Goal: Task Accomplishment & Management: Manage account settings

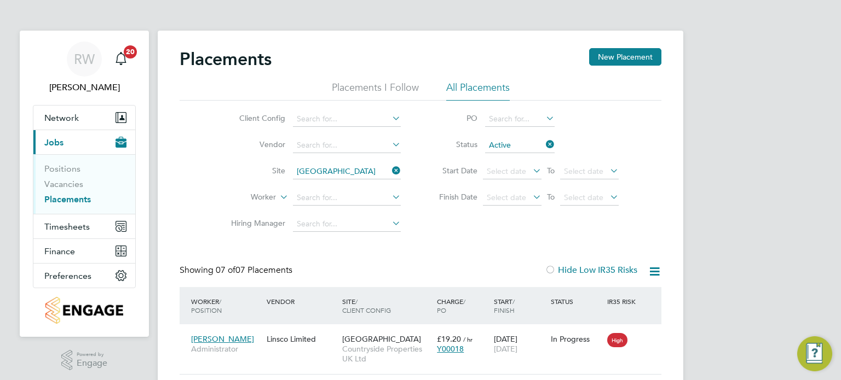
click at [390, 169] on icon at bounding box center [390, 170] width 0 height 15
click at [655, 269] on icon at bounding box center [655, 272] width 14 height 14
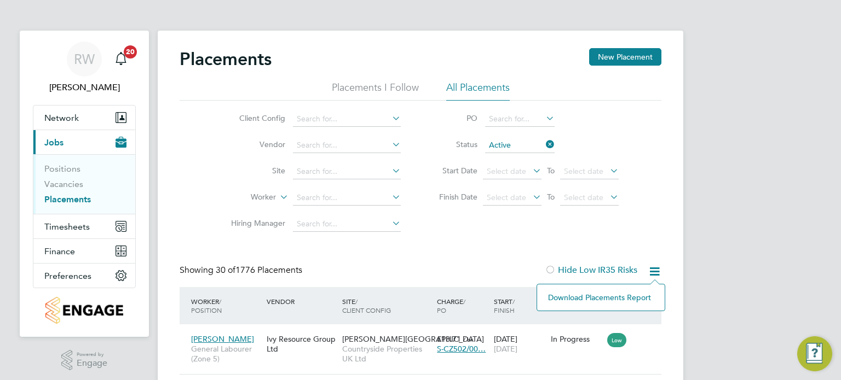
click at [608, 297] on li "Download Placements Report" at bounding box center [601, 297] width 117 height 15
click at [331, 197] on input at bounding box center [347, 198] width 108 height 15
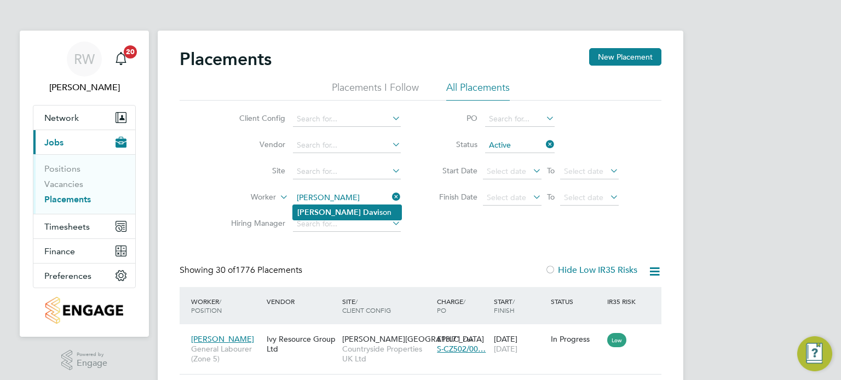
click at [333, 206] on li "Richard Davi son" at bounding box center [347, 212] width 108 height 15
type input "Richard Davison"
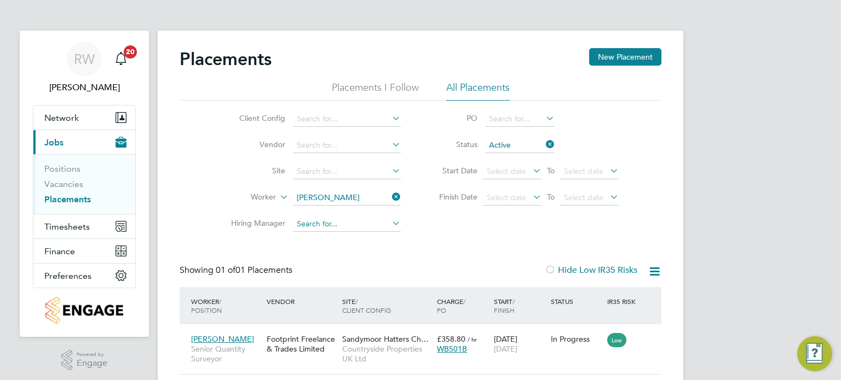
scroll to position [44, 0]
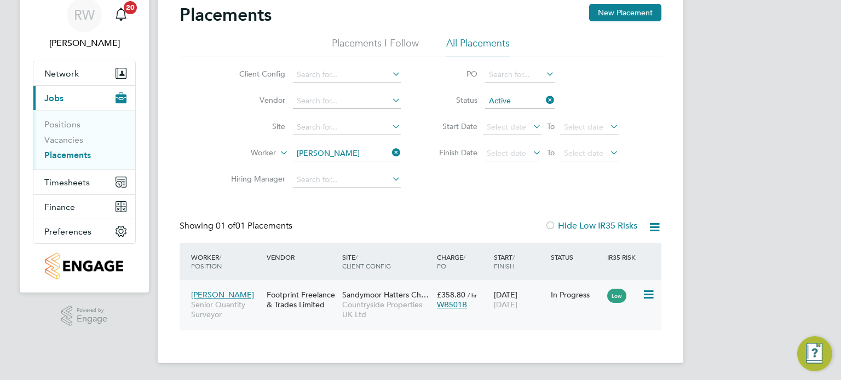
click at [364, 304] on span "Countryside Properties UK Ltd" at bounding box center [386, 310] width 89 height 20
click at [69, 183] on span "Timesheets" at bounding box center [66, 182] width 45 height 10
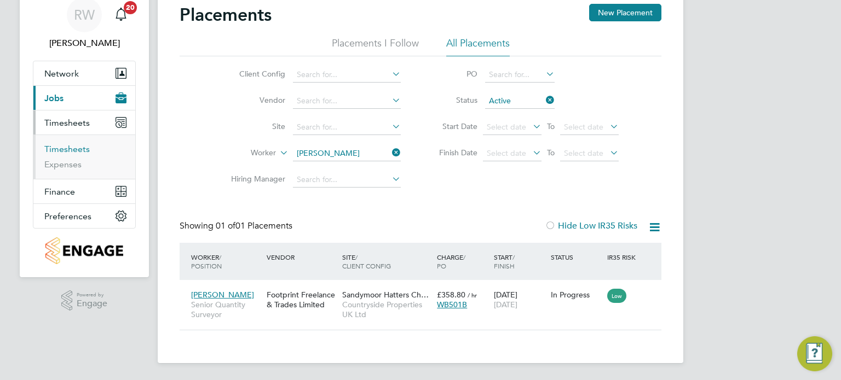
click at [71, 151] on link "Timesheets" at bounding box center [66, 149] width 45 height 10
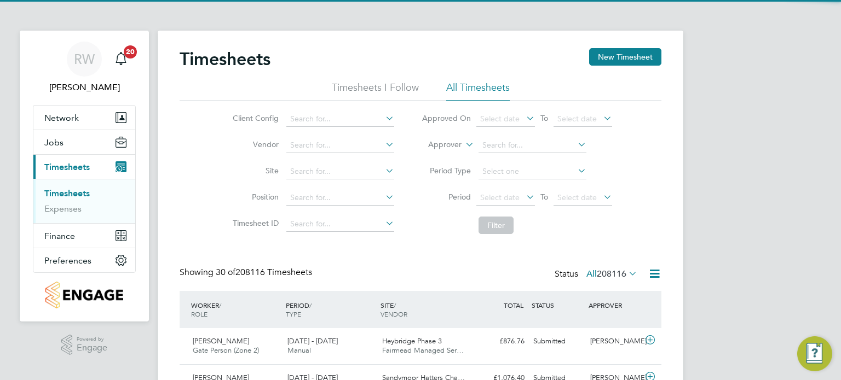
scroll to position [27, 95]
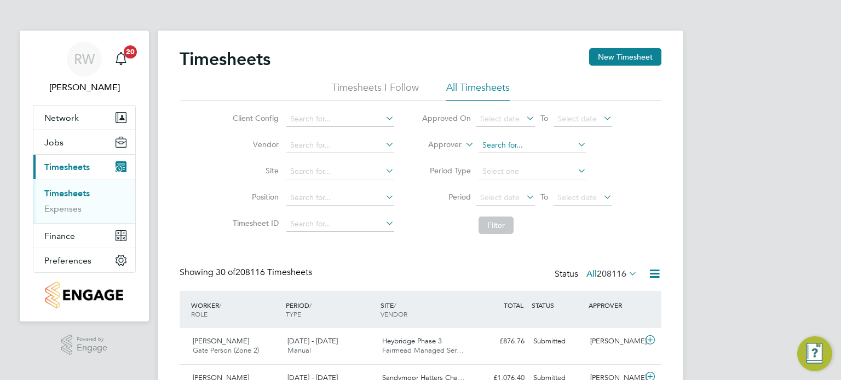
click at [510, 142] on input at bounding box center [532, 145] width 108 height 15
type input "david dob"
click at [516, 168] on input at bounding box center [532, 171] width 108 height 15
click at [501, 146] on input at bounding box center [532, 145] width 108 height 15
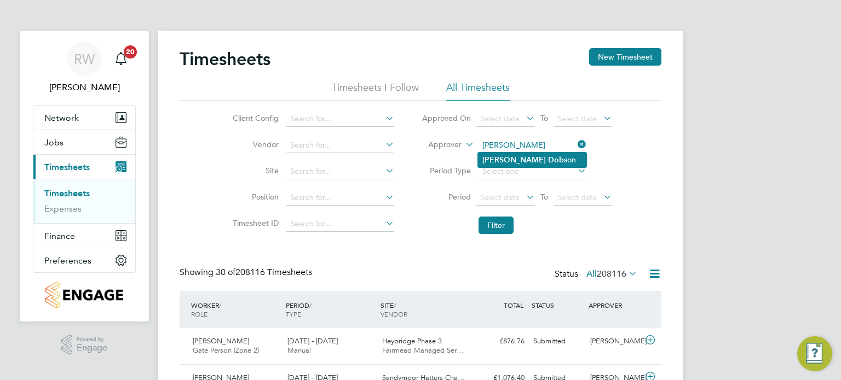
click at [526, 156] on li "David Dob son" at bounding box center [532, 160] width 108 height 15
type input "[PERSON_NAME]"
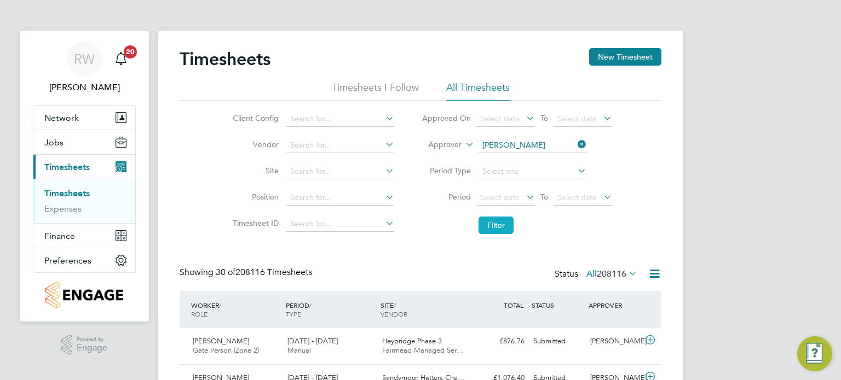
click at [498, 229] on button "Filter" at bounding box center [495, 226] width 35 height 18
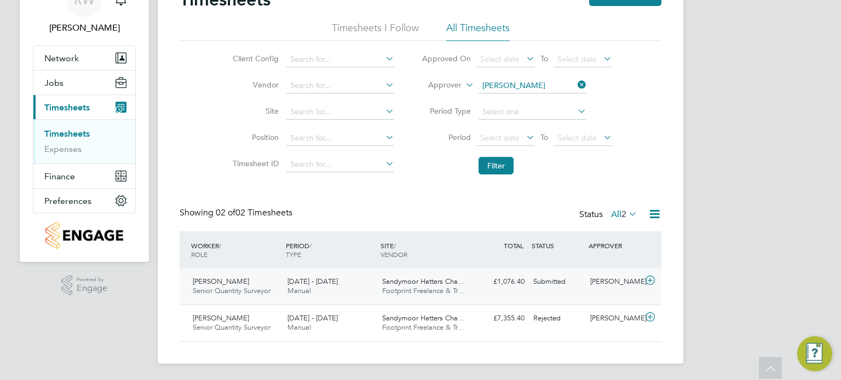
click at [395, 287] on span "Footprint Freelance & Tr…" at bounding box center [423, 290] width 83 height 9
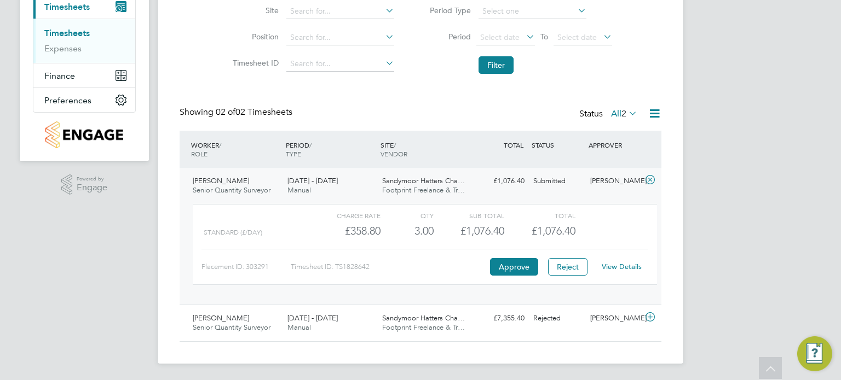
click at [418, 181] on span "Sandymoor Hatters Cha…" at bounding box center [423, 180] width 83 height 9
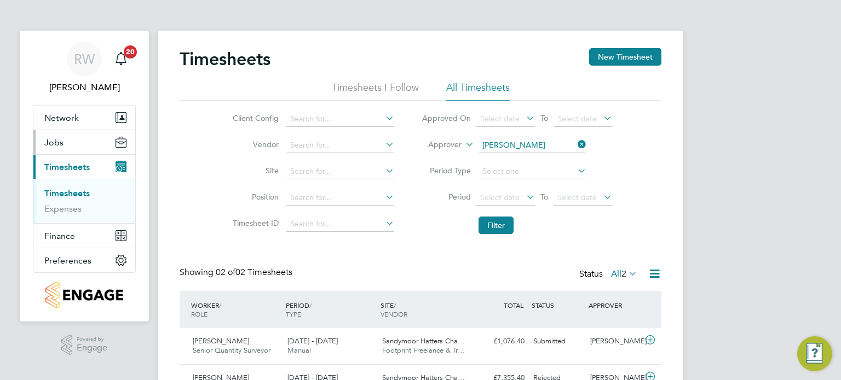
click at [57, 144] on span "Jobs" at bounding box center [53, 142] width 19 height 10
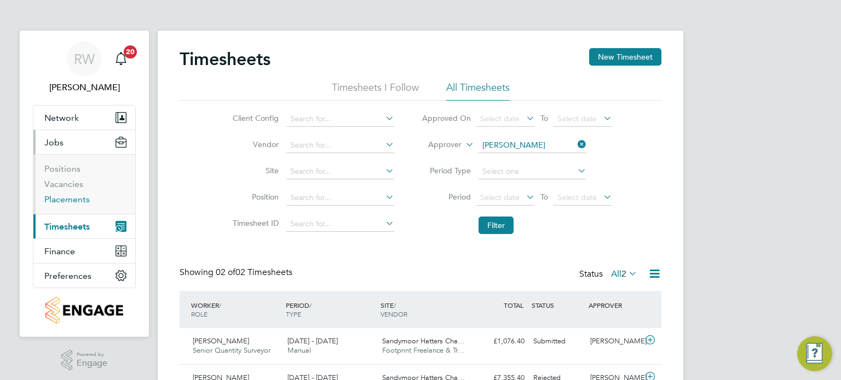
click at [66, 201] on link "Placements" at bounding box center [66, 199] width 45 height 10
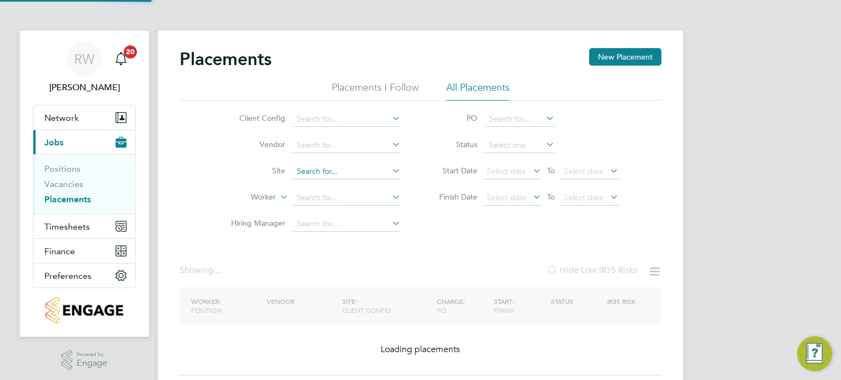
click at [312, 171] on input at bounding box center [347, 171] width 108 height 15
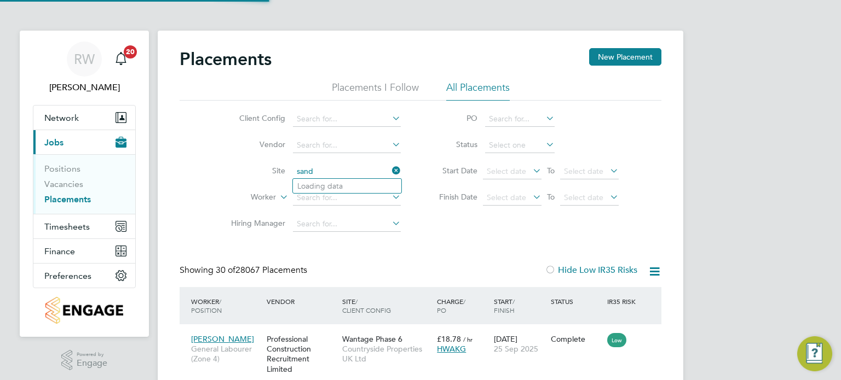
scroll to position [41, 95]
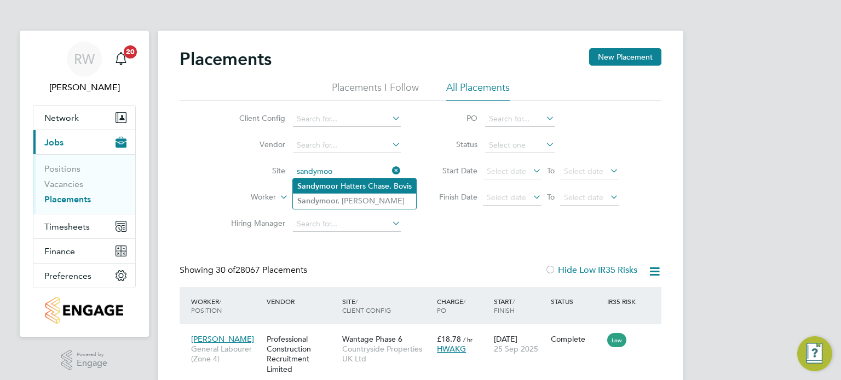
click at [345, 186] on li "Sandymoo r Hatters Chase, Bovis" at bounding box center [354, 186] width 123 height 15
type input "Sandymoor Hatters Chase, Bovis"
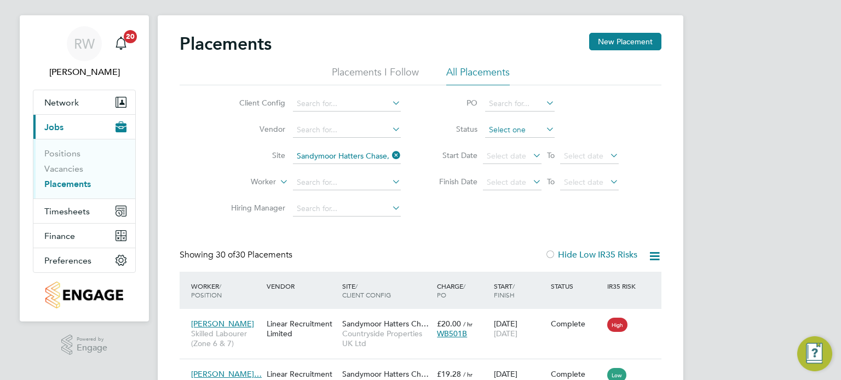
click at [498, 126] on input at bounding box center [520, 130] width 70 height 15
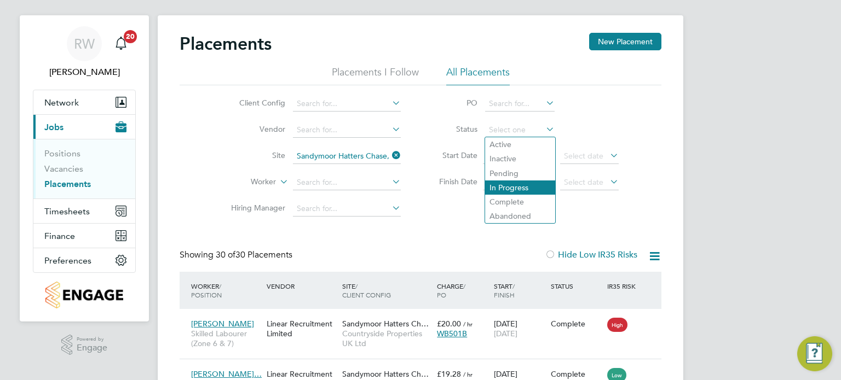
click at [519, 188] on li "In Progress" at bounding box center [520, 188] width 70 height 14
type input "In Progress"
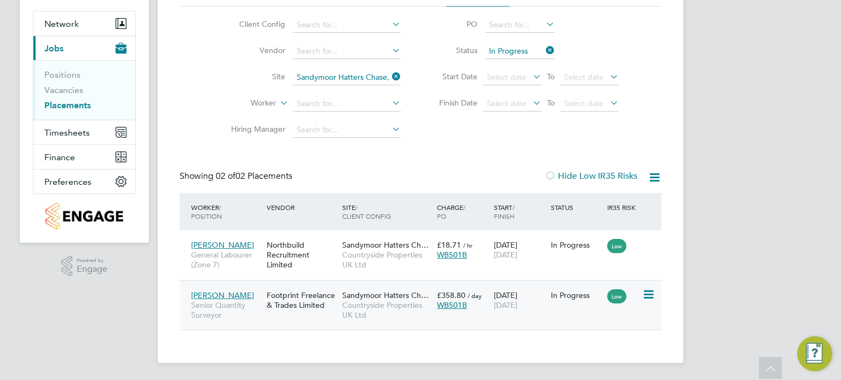
click at [367, 309] on span "Countryside Properties UK Ltd" at bounding box center [386, 311] width 89 height 20
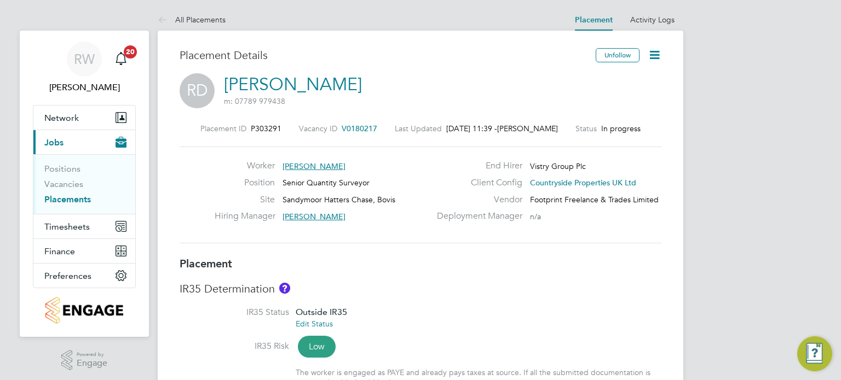
click at [656, 59] on icon at bounding box center [655, 55] width 14 height 14
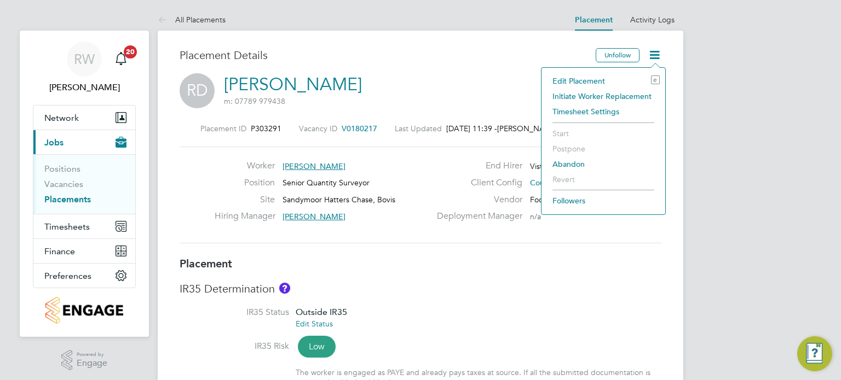
click at [595, 78] on li "Edit Placement e" at bounding box center [603, 80] width 113 height 15
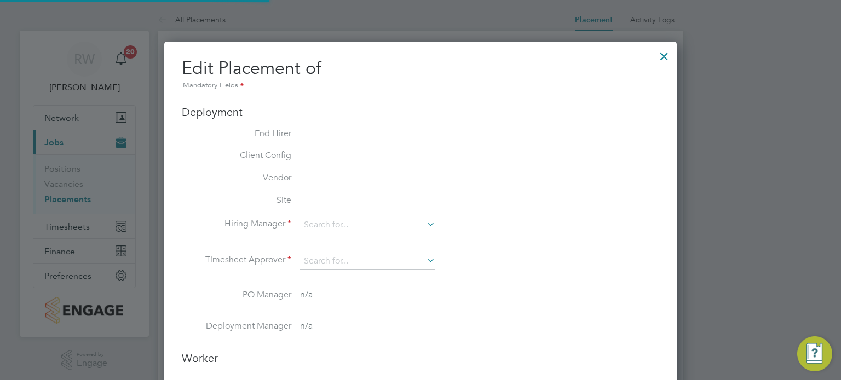
type input "Rob Bennett"
type input "David Dobson"
type input "15 Sep 2025"
type input "28 Dec 2025"
type input "07:30"
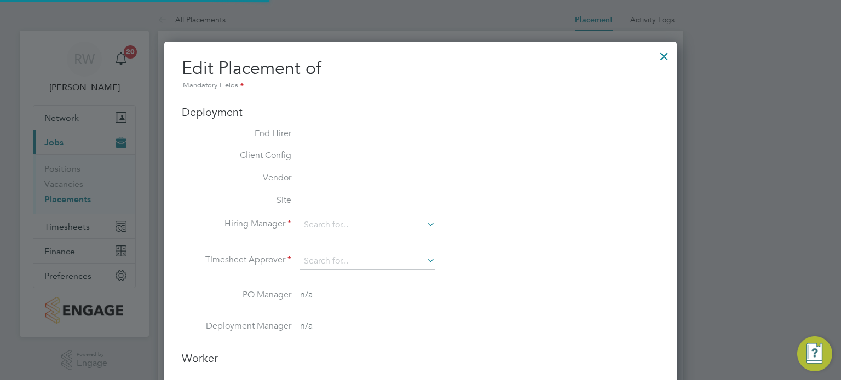
type input "16:30"
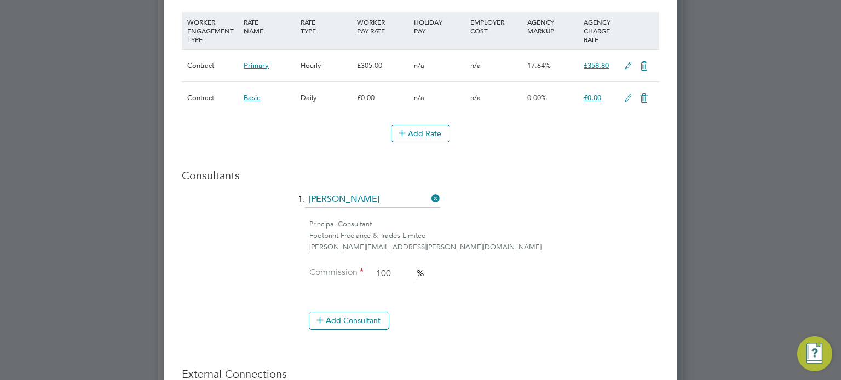
click at [644, 94] on icon at bounding box center [644, 98] width 14 height 9
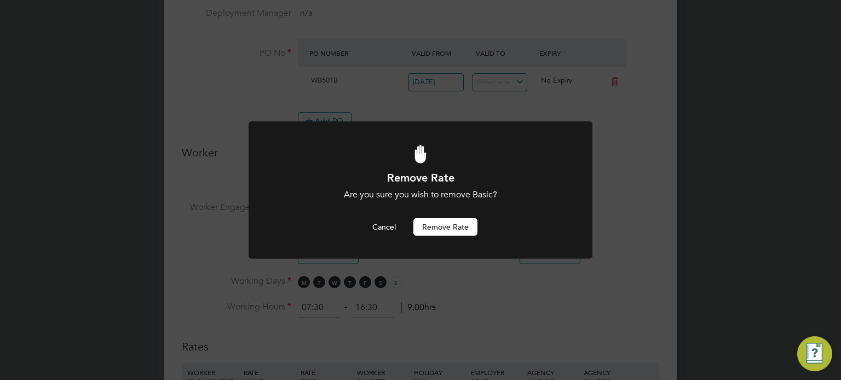
click at [466, 224] on button "Remove rate" at bounding box center [445, 227] width 64 height 18
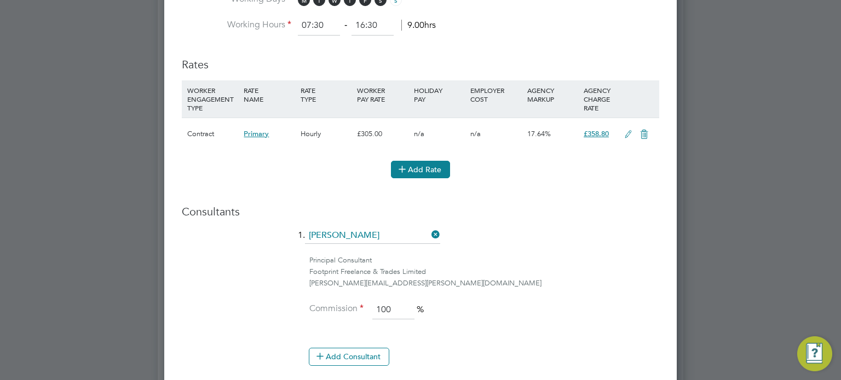
click at [422, 166] on button "Add Rate" at bounding box center [420, 170] width 59 height 18
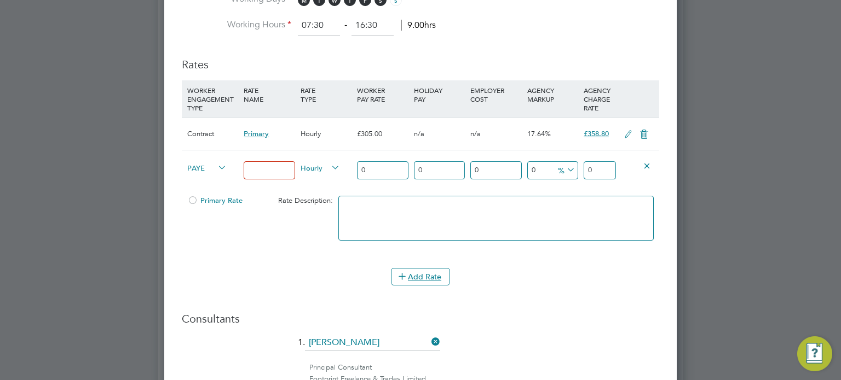
click at [282, 166] on input at bounding box center [269, 170] width 51 height 18
click at [212, 163] on span "PAYE" at bounding box center [206, 167] width 39 height 12
click at [212, 180] on li "Contract" at bounding box center [205, 178] width 44 height 14
click at [270, 170] on input at bounding box center [269, 170] width 51 height 18
type input "Standard"
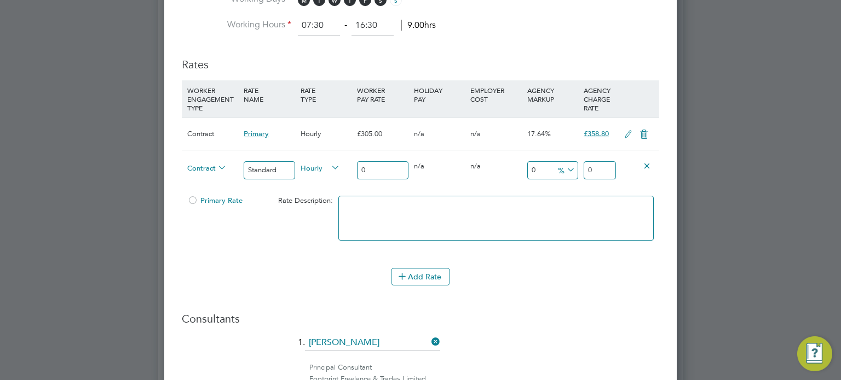
click at [329, 164] on icon at bounding box center [329, 167] width 0 height 15
click at [318, 188] on li "DAILY" at bounding box center [321, 192] width 48 height 14
click at [387, 176] on input "0" at bounding box center [382, 170] width 51 height 18
type input "3"
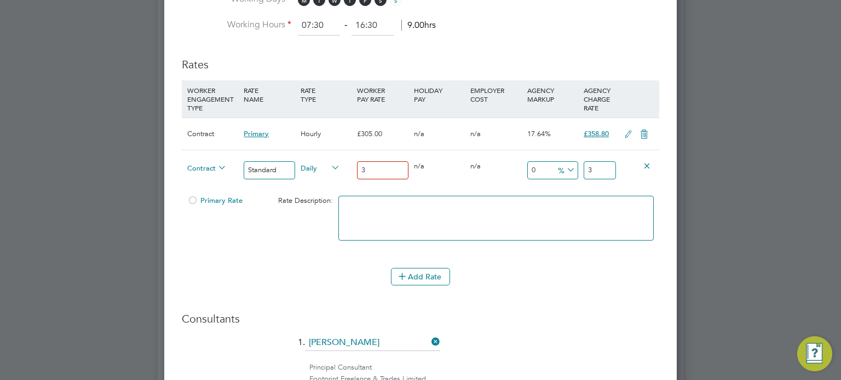
type input "30"
type input "305"
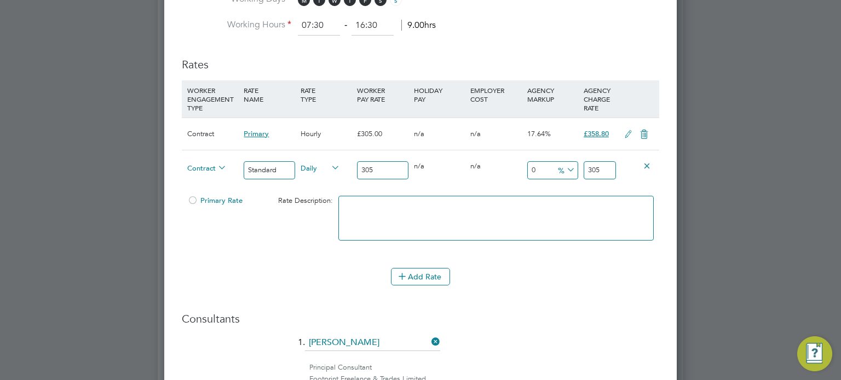
click at [604, 170] on input "305" at bounding box center [600, 170] width 32 height 18
type input "-90.1639344262295"
type input "30"
type input "-99.01639344262296"
type input "3"
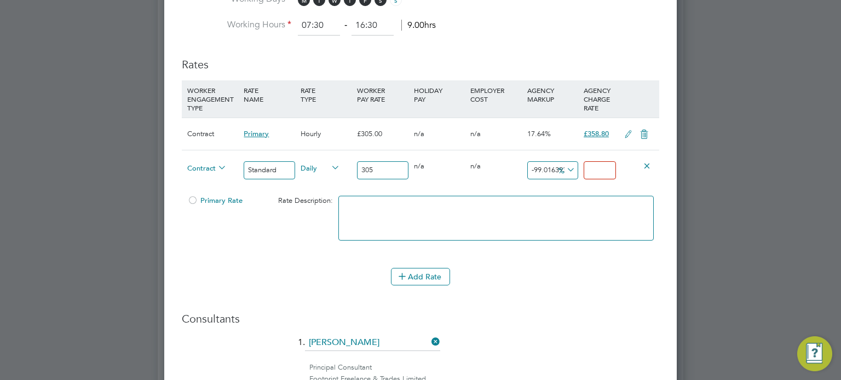
type input "3"
type input "-88.52459016393442"
type input "35"
type input "17.37704918032787"
type input "358"
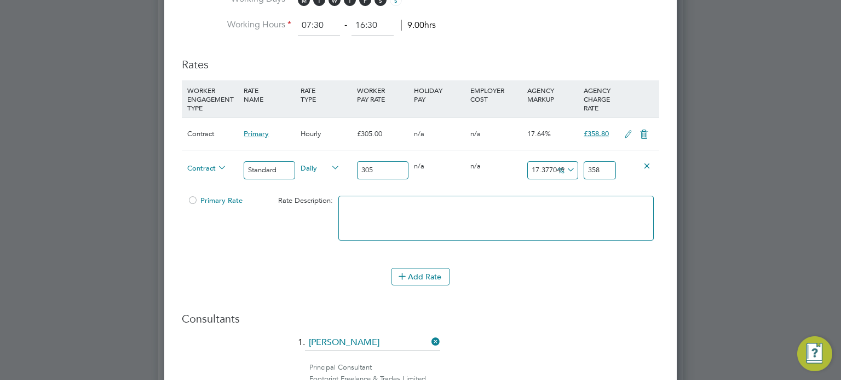
type input "17.639344262295083"
type input "358.80"
click at [212, 200] on span "Primary Rate" at bounding box center [214, 200] width 55 height 9
click at [645, 130] on icon at bounding box center [644, 134] width 14 height 9
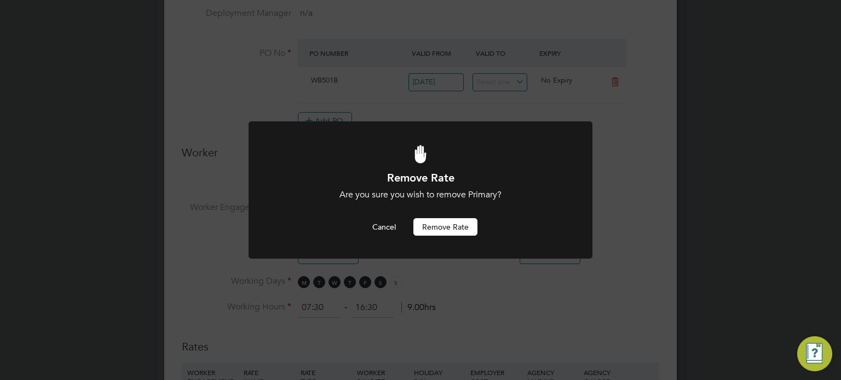
click at [462, 223] on button "Remove rate" at bounding box center [445, 227] width 64 height 18
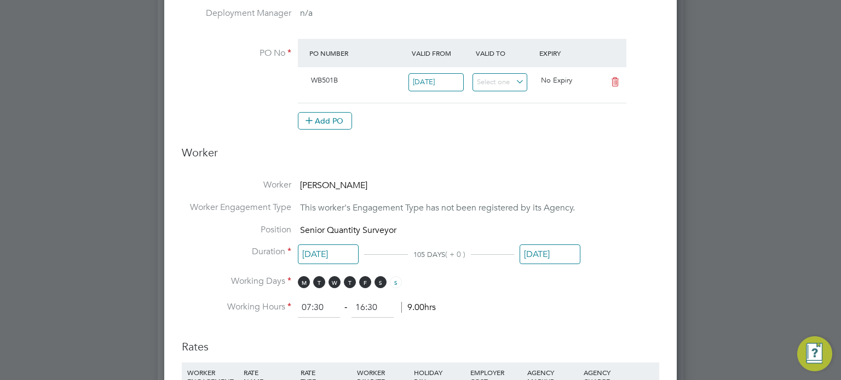
click at [616, 165] on h3 "Worker" at bounding box center [420, 157] width 477 height 23
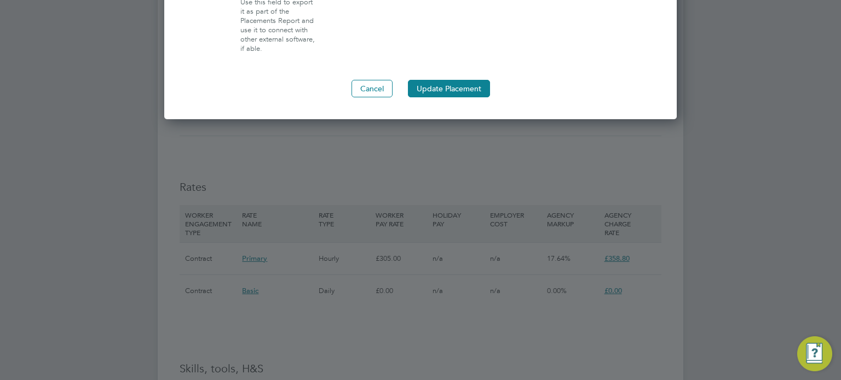
scroll to position [1191, 0]
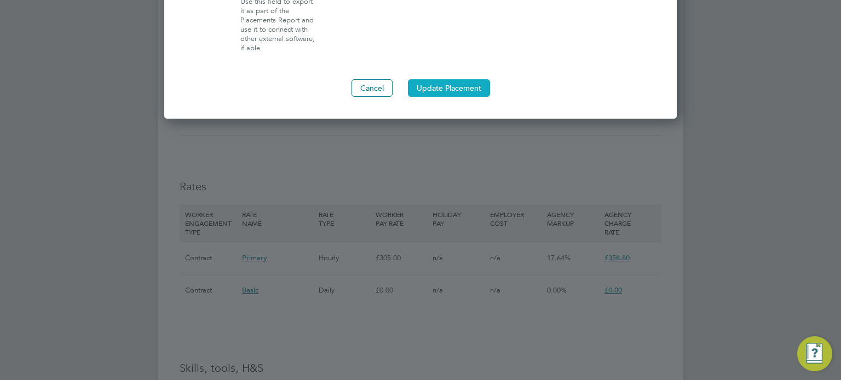
click at [455, 84] on button "Update Placement" at bounding box center [449, 88] width 82 height 18
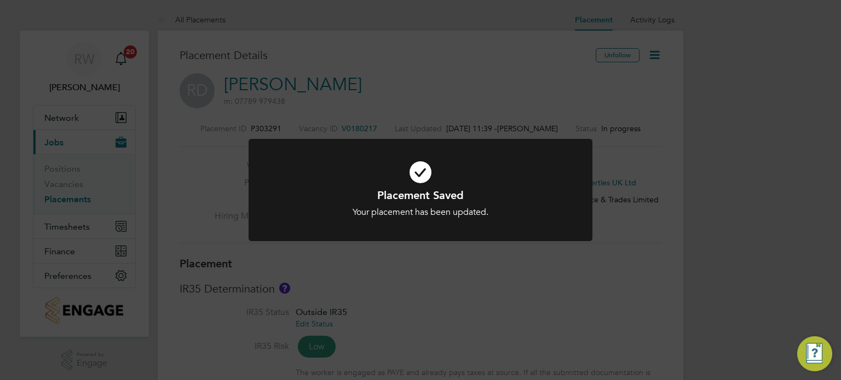
scroll to position [10, 172]
click at [639, 229] on div "Placement Saved Your placement has been updated. Cancel Okay" at bounding box center [420, 190] width 841 height 380
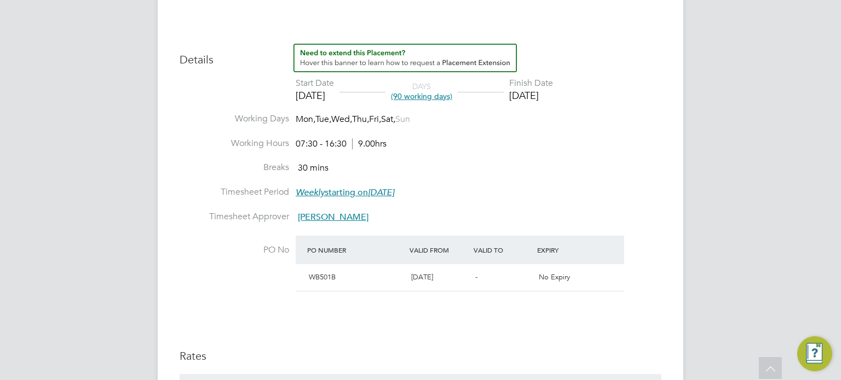
scroll to position [0, 0]
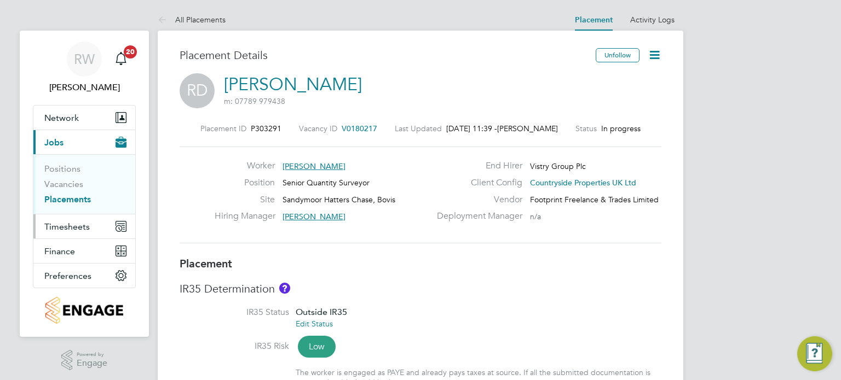
click at [73, 225] on span "Timesheets" at bounding box center [66, 227] width 45 height 10
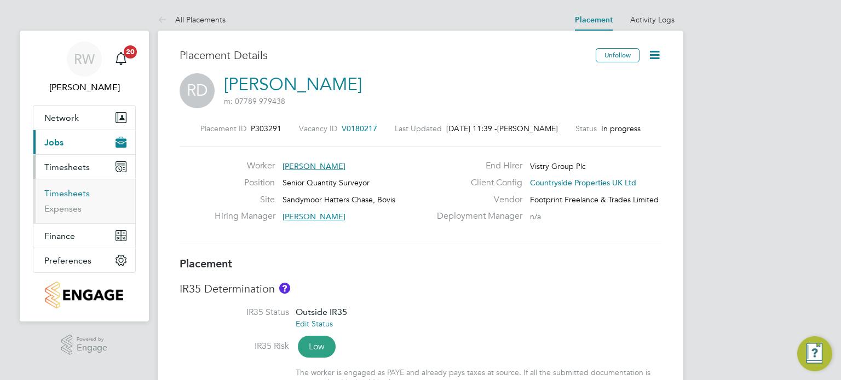
click at [74, 192] on link "Timesheets" at bounding box center [66, 193] width 45 height 10
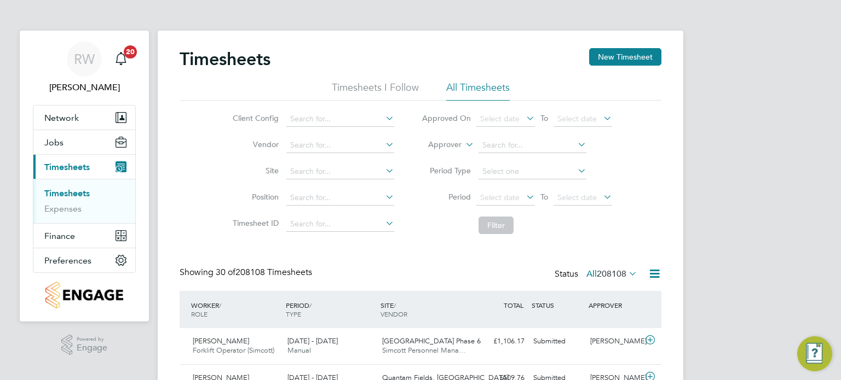
scroll to position [37, 95]
click at [317, 168] on input at bounding box center [340, 171] width 108 height 15
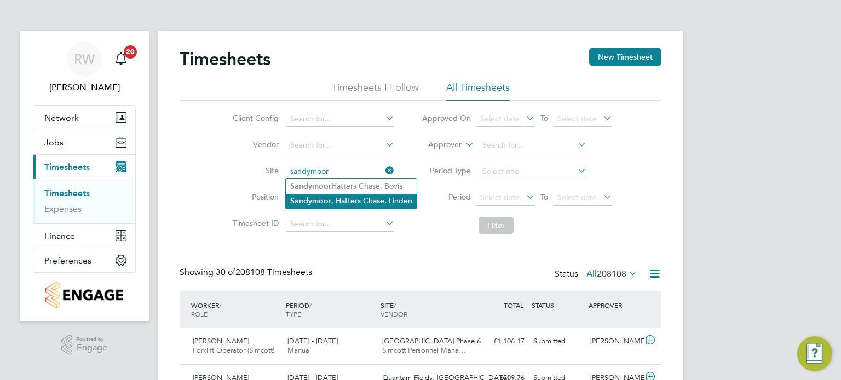
click at [343, 199] on li "Sandymoor , Hatters Chase, Linden" at bounding box center [351, 201] width 131 height 15
type input "Sandymoor, Hatters Chase, Linden"
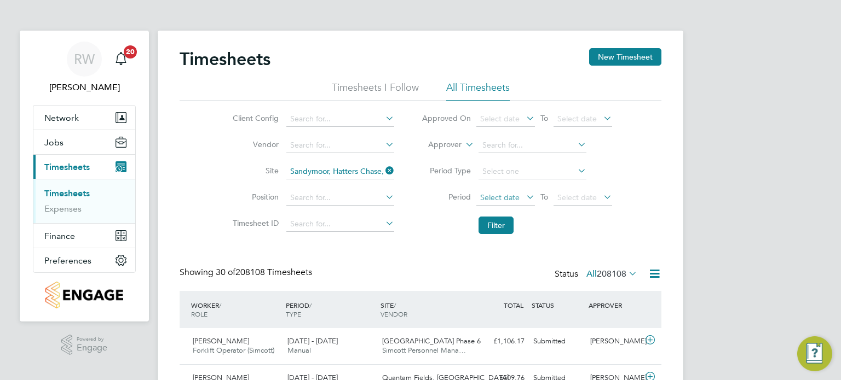
click at [499, 199] on span "Select date" at bounding box center [499, 198] width 39 height 10
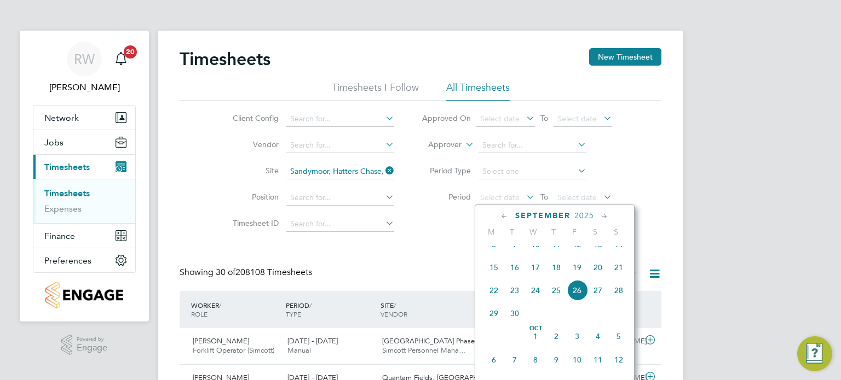
click at [497, 278] on span "15" at bounding box center [493, 267] width 21 height 21
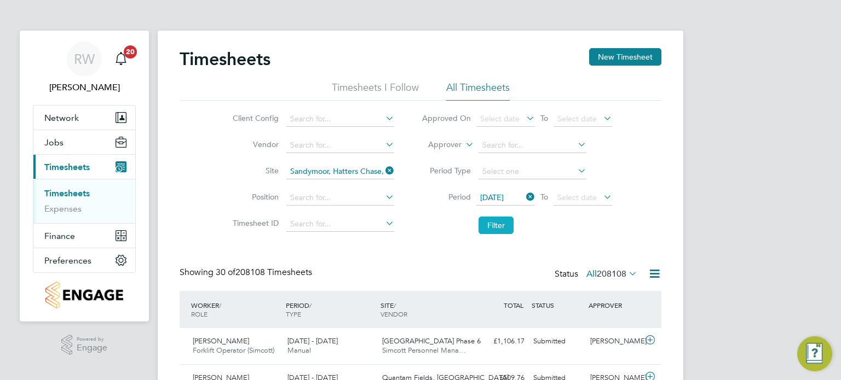
click at [500, 227] on button "Filter" at bounding box center [495, 226] width 35 height 18
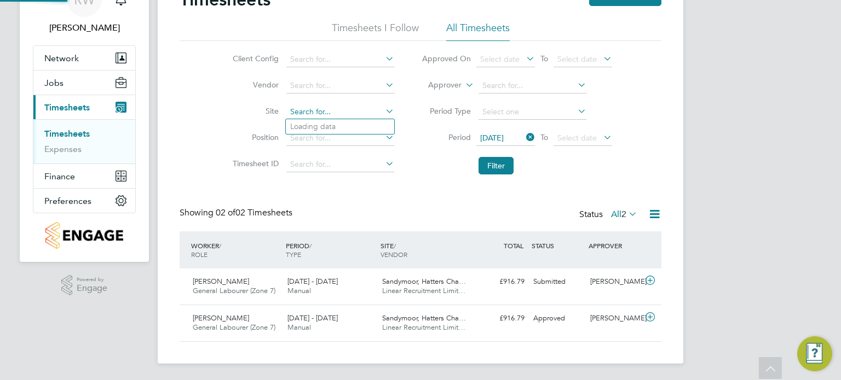
click at [366, 111] on input at bounding box center [340, 112] width 108 height 15
click at [336, 123] on li "Sandymo or Hatters Chase, Bovis" at bounding box center [350, 126] width 129 height 15
type input "Sandymoor Hatters Chase, Bovis"
click at [493, 163] on button "Filter" at bounding box center [495, 166] width 35 height 18
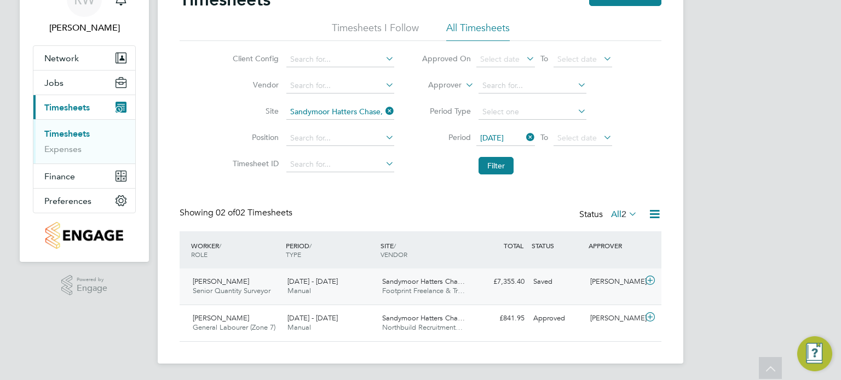
click at [416, 282] on span "Sandymoor Hatters Cha…" at bounding box center [423, 281] width 83 height 9
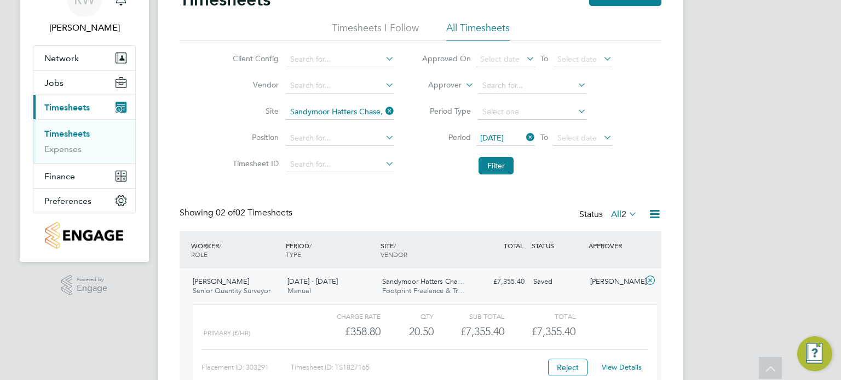
scroll to position [160, 0]
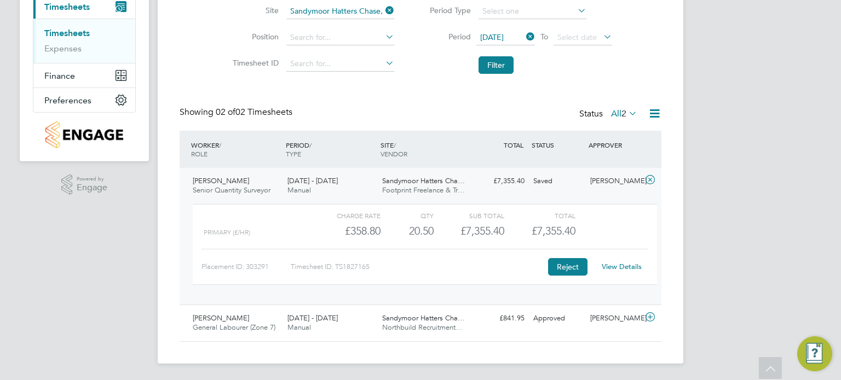
click at [558, 269] on button "Reject" at bounding box center [567, 267] width 39 height 18
click at [219, 180] on span "Richard Davison" at bounding box center [221, 180] width 56 height 9
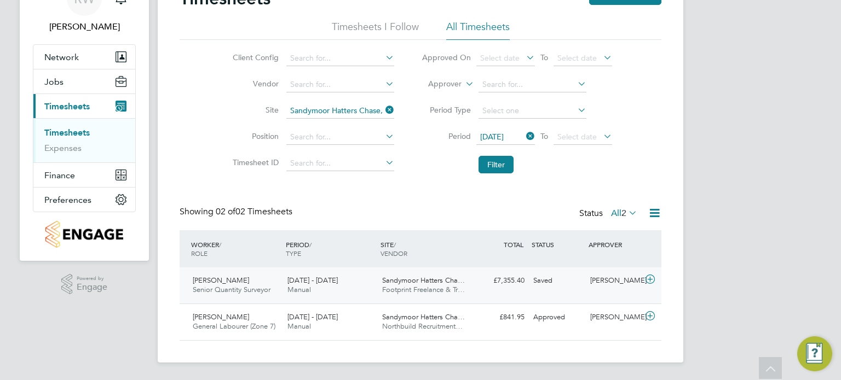
scroll to position [60, 0]
click at [419, 295] on div "Sandymoor Hatters Cha… Footprint Freelance & Tr…" at bounding box center [425, 286] width 95 height 27
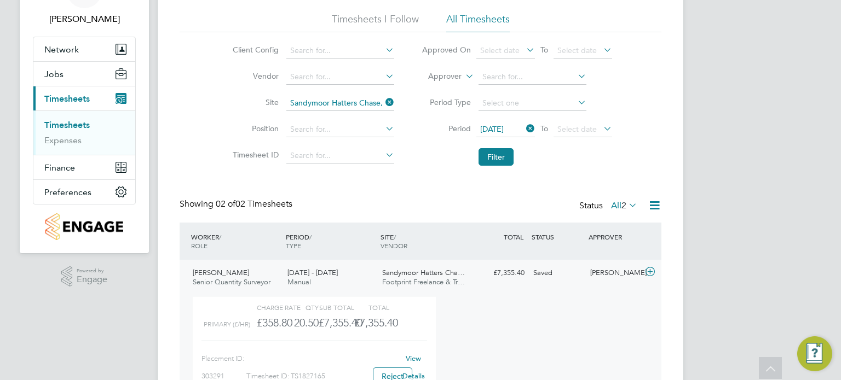
scroll to position [18, 106]
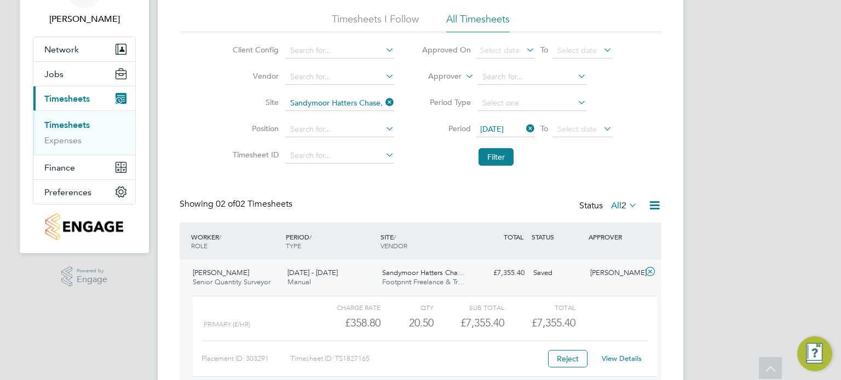
click at [619, 363] on div "View Details" at bounding box center [622, 359] width 54 height 18
click at [620, 361] on link "View Details" at bounding box center [622, 358] width 40 height 9
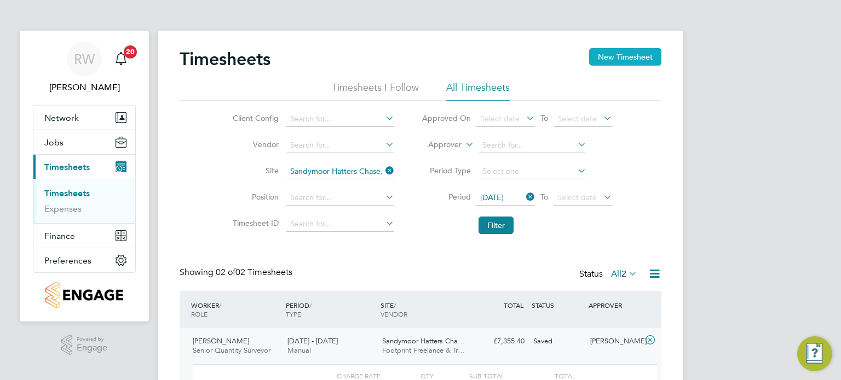
click at [623, 54] on button "New Timesheet" at bounding box center [625, 57] width 72 height 18
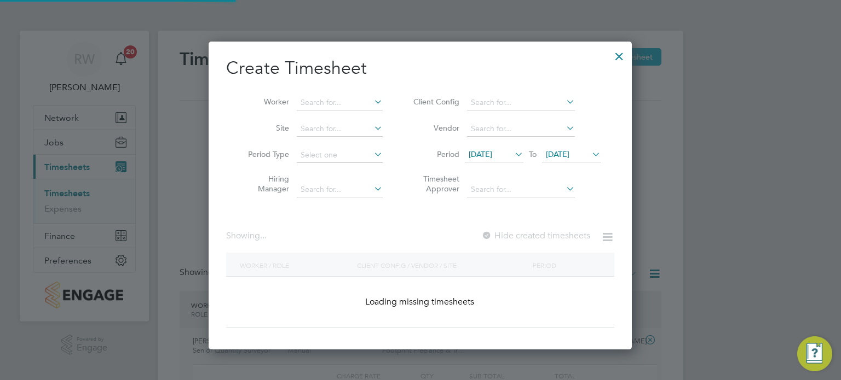
scroll to position [308, 424]
click at [336, 100] on input at bounding box center [340, 102] width 86 height 15
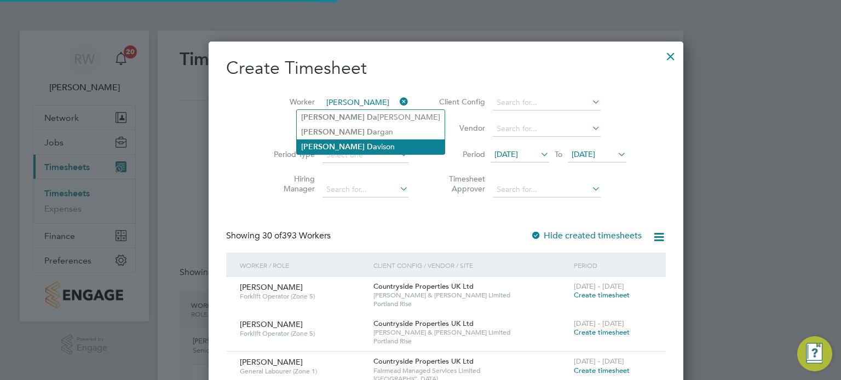
click at [345, 142] on li "Richard Da vison" at bounding box center [371, 147] width 148 height 15
type input "Richard Davison"
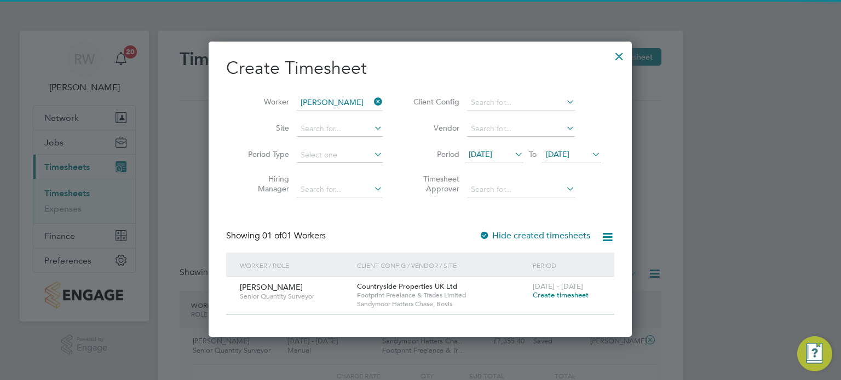
scroll to position [295, 424]
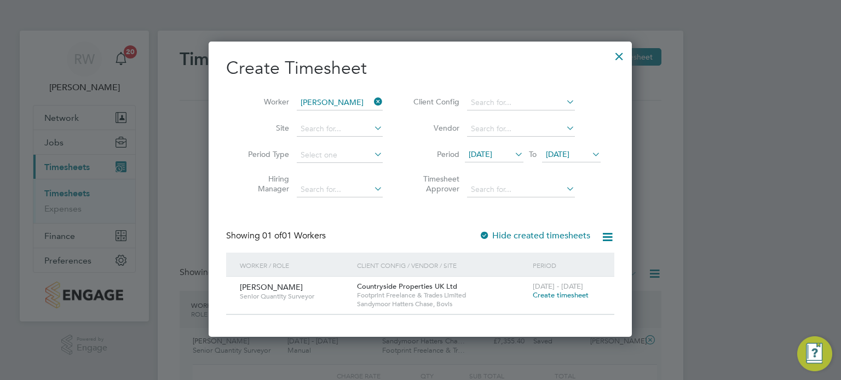
click at [512, 151] on icon at bounding box center [512, 154] width 0 height 15
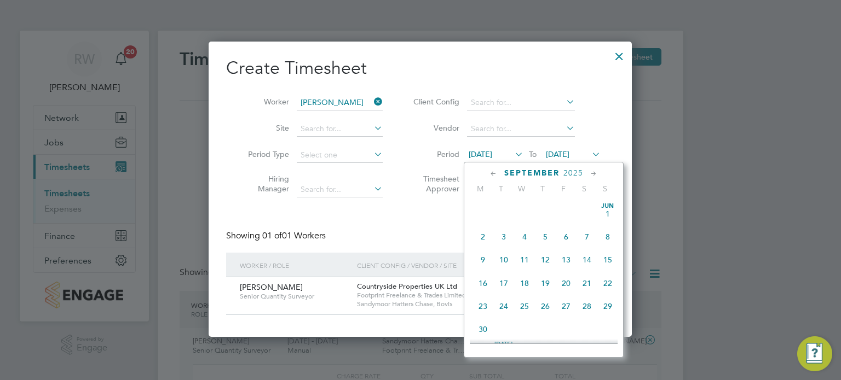
scroll to position [357, 0]
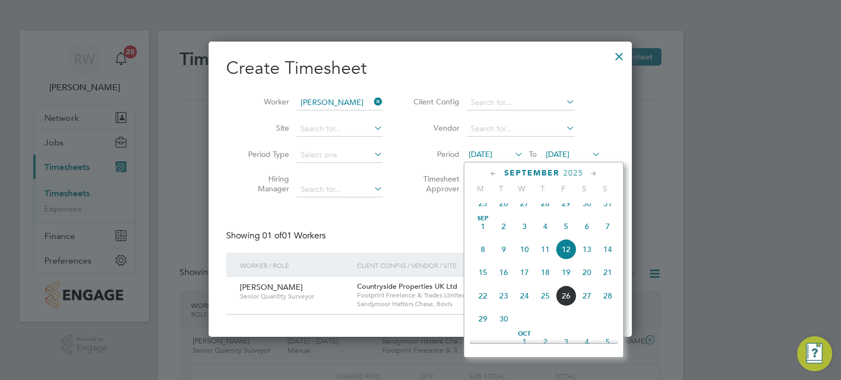
click at [482, 282] on span "15" at bounding box center [482, 272] width 21 height 21
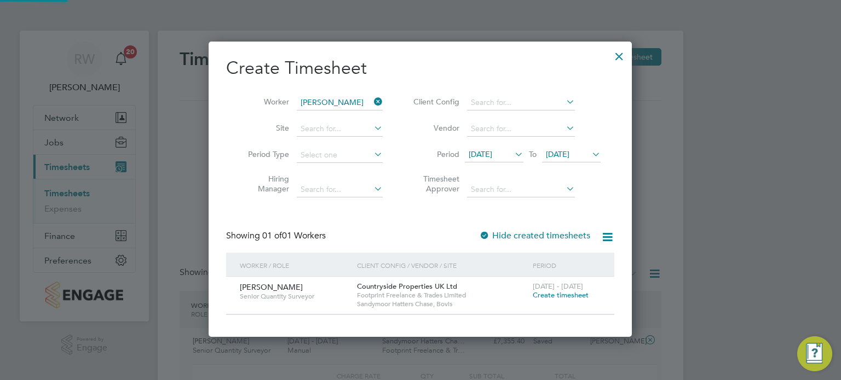
scroll to position [295, 424]
click at [555, 299] on div "15 - 21 Sep 2025 Create timesheet" at bounding box center [566, 292] width 73 height 30
click at [564, 295] on span "Create timesheet" at bounding box center [561, 295] width 56 height 9
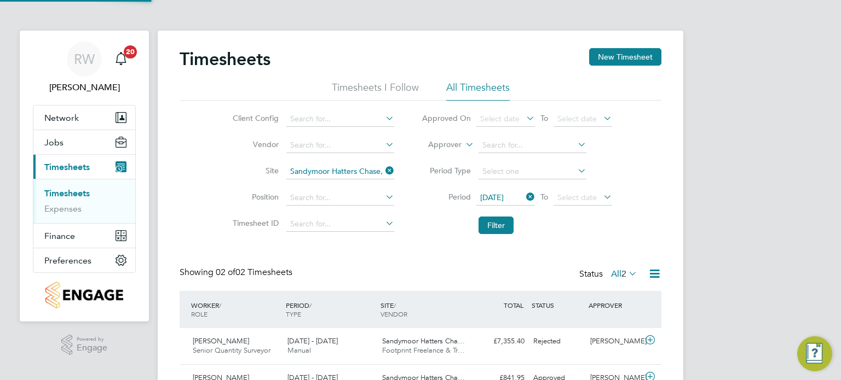
scroll to position [27, 95]
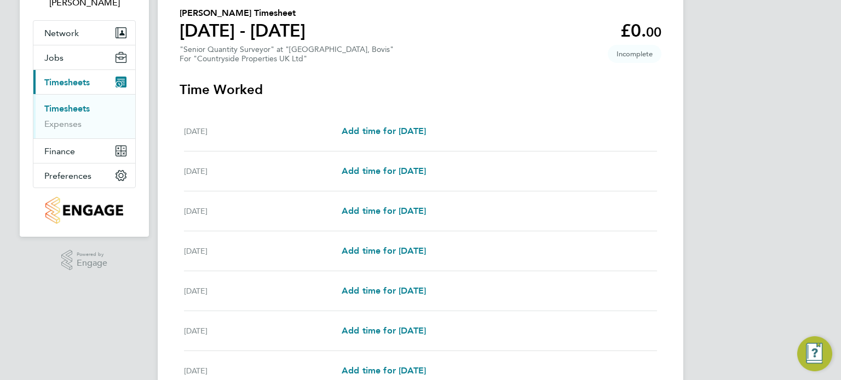
scroll to position [85, 0]
click at [357, 126] on span "Add time for Mon 15 Sep" at bounding box center [384, 130] width 84 height 10
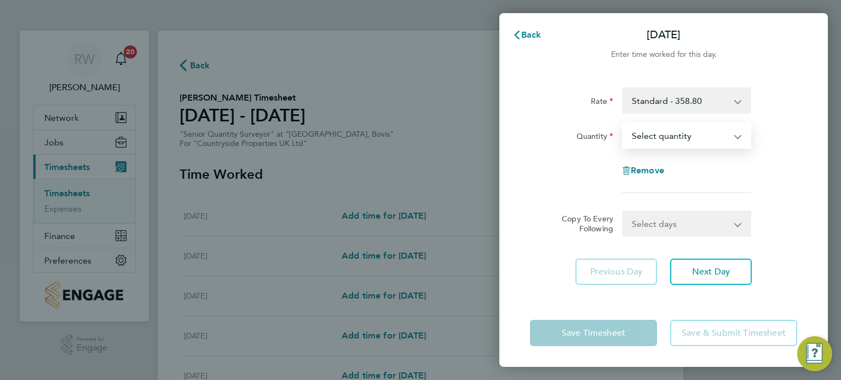
click at [734, 136] on select "Select quantity 0.5 1" at bounding box center [680, 136] width 114 height 24
select select "1"
click at [623, 124] on select "Select quantity 0.5 1" at bounding box center [680, 136] width 114 height 24
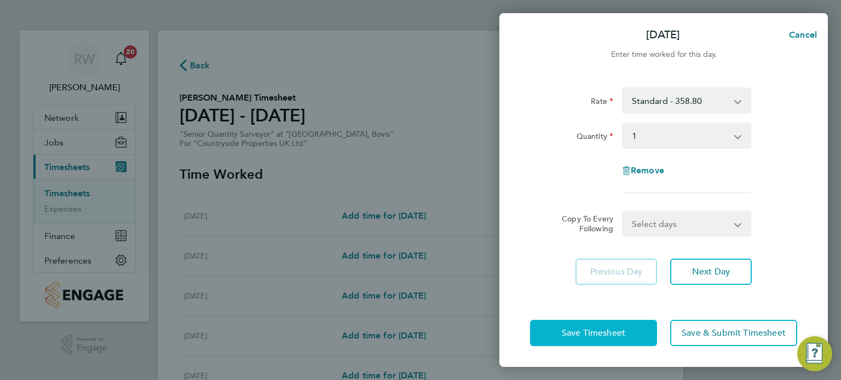
click at [607, 329] on span "Save Timesheet" at bounding box center [594, 333] width 64 height 11
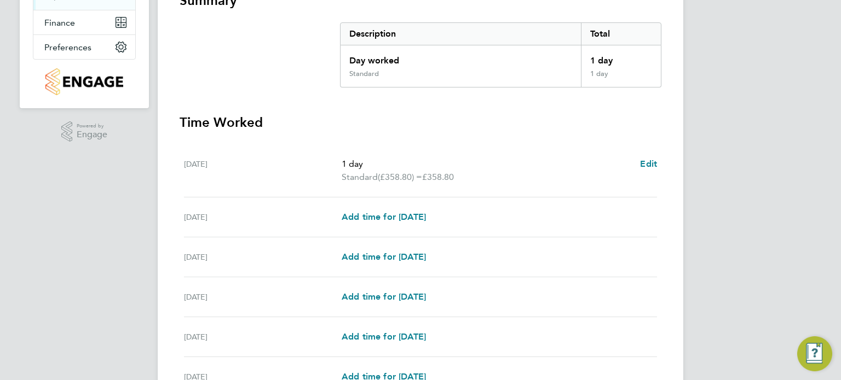
scroll to position [223, 0]
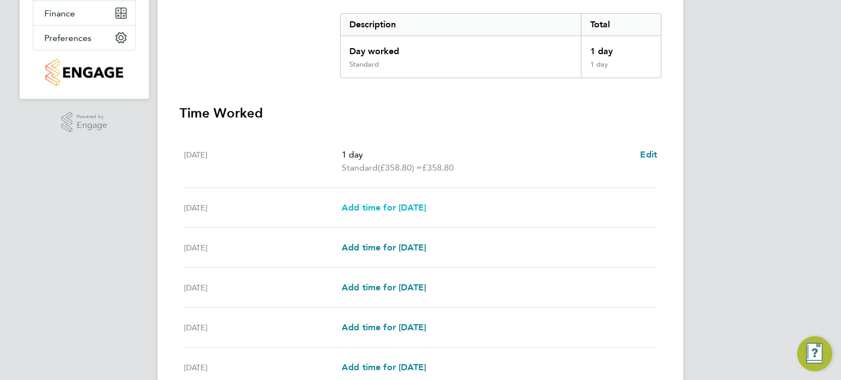
click at [362, 209] on span "Add time for Tue 16 Sep" at bounding box center [384, 208] width 84 height 10
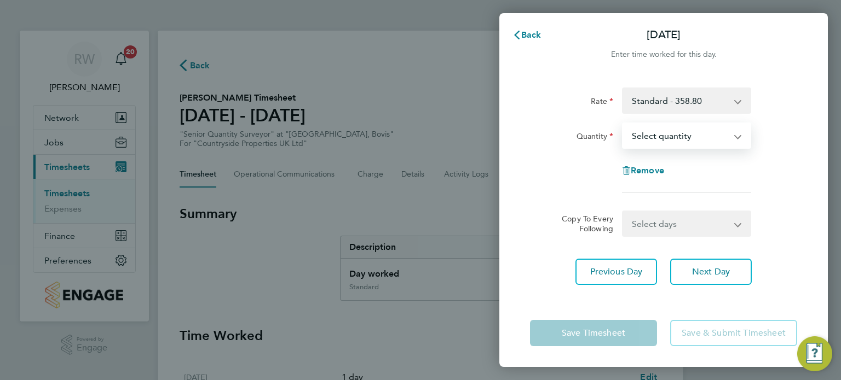
click at [733, 135] on select "Select quantity 0.5 1" at bounding box center [680, 136] width 114 height 24
select select "1"
click at [623, 124] on select "Select quantity 0.5 1" at bounding box center [680, 136] width 114 height 24
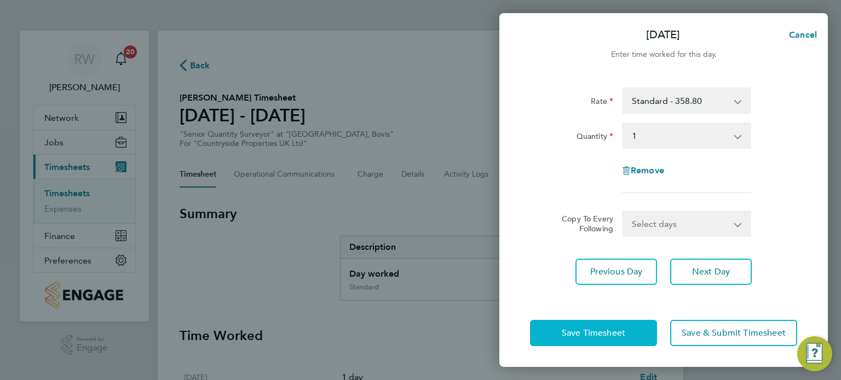
click at [596, 336] on span "Save Timesheet" at bounding box center [594, 333] width 64 height 11
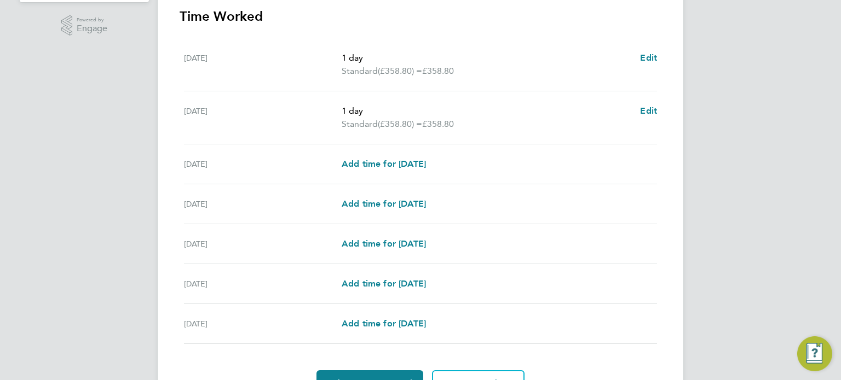
scroll to position [320, 0]
click at [385, 162] on span "Add time for Wed 17 Sep" at bounding box center [384, 164] width 84 height 10
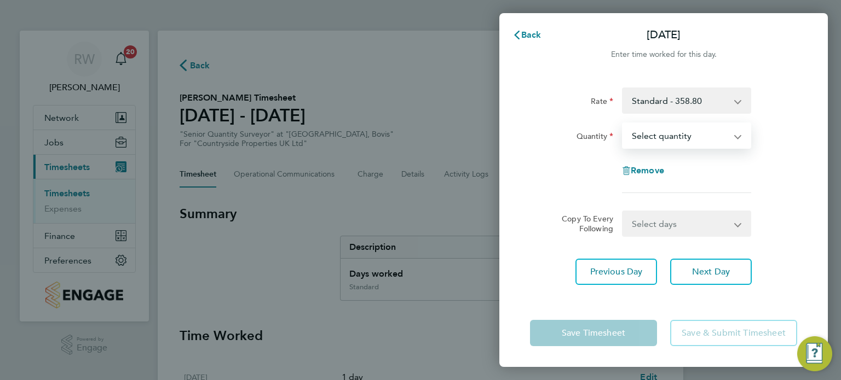
click at [716, 125] on select "Select quantity 0.5 1" at bounding box center [680, 136] width 114 height 24
select select "1"
click at [623, 124] on select "Select quantity 0.5 1" at bounding box center [680, 136] width 114 height 24
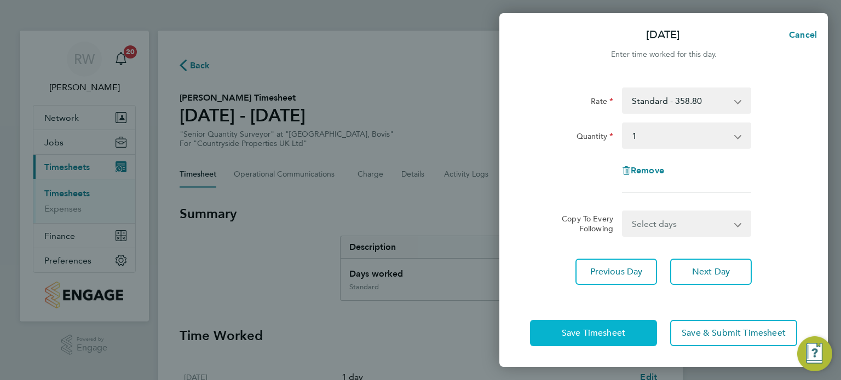
click at [596, 333] on span "Save Timesheet" at bounding box center [594, 333] width 64 height 11
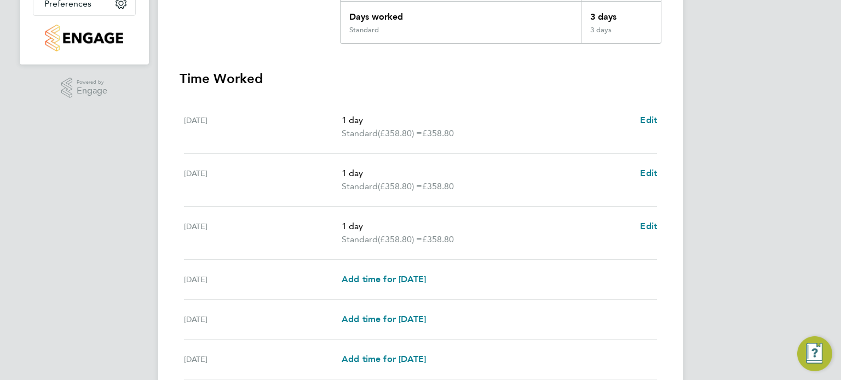
scroll to position [391, 0]
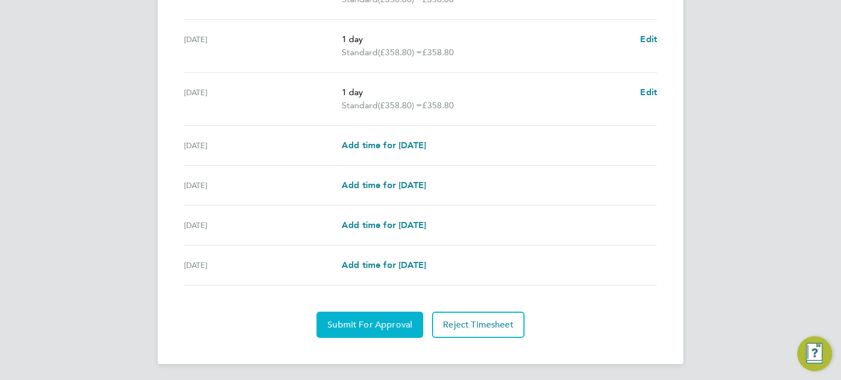
click at [357, 327] on span "Submit For Approval" at bounding box center [369, 325] width 85 height 11
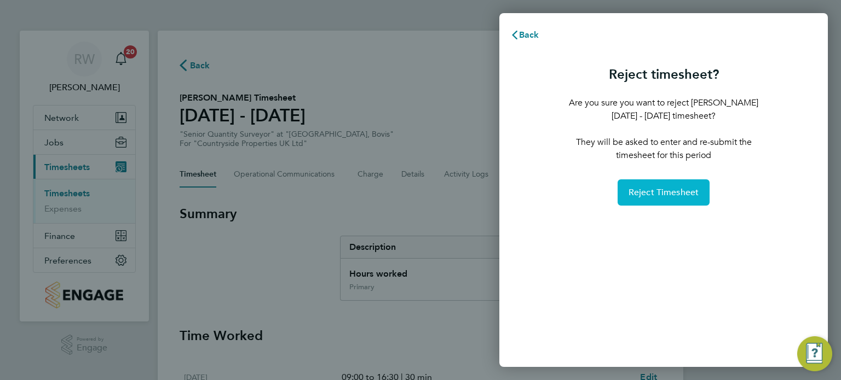
click at [637, 191] on span "Reject Timesheet" at bounding box center [663, 192] width 71 height 11
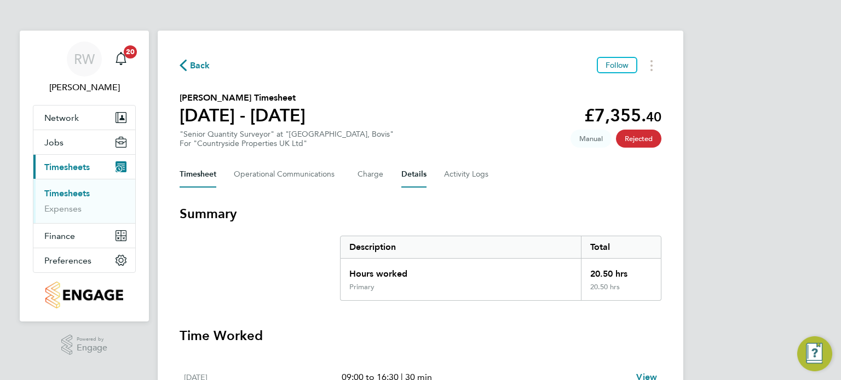
click at [411, 178] on button "Details" at bounding box center [413, 174] width 25 height 26
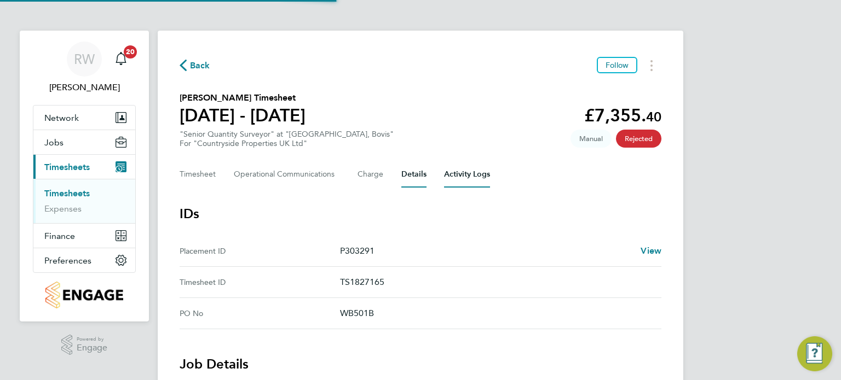
click at [469, 177] on Logs-tab "Activity Logs" at bounding box center [467, 174] width 46 height 26
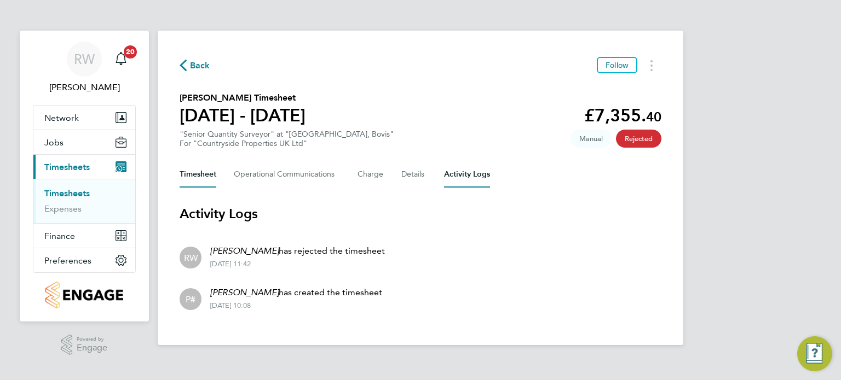
click at [199, 168] on button "Timesheet" at bounding box center [198, 174] width 37 height 26
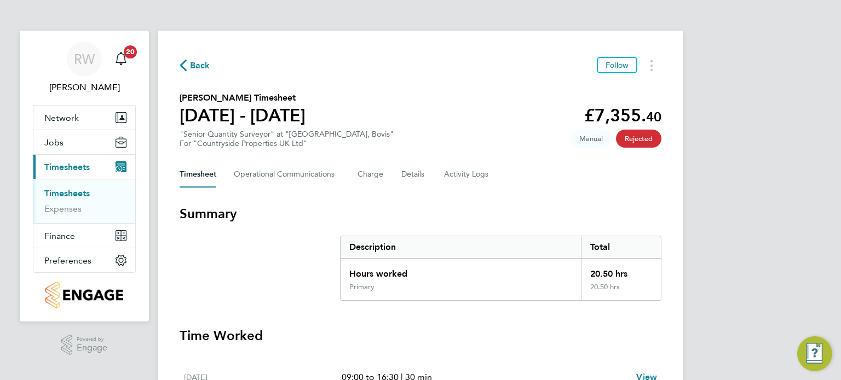
click at [199, 65] on span "Back" at bounding box center [200, 65] width 20 height 13
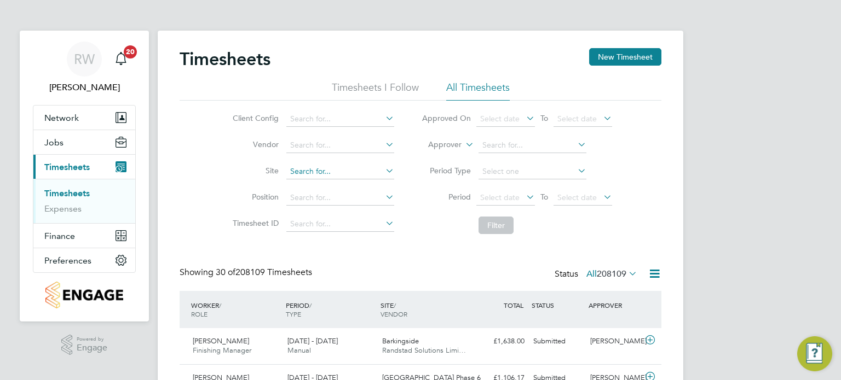
click at [310, 173] on input at bounding box center [340, 171] width 108 height 15
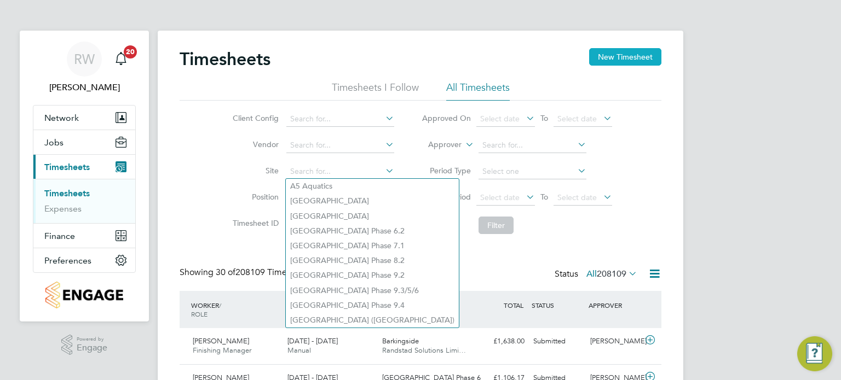
click at [604, 53] on button "New Timesheet" at bounding box center [625, 57] width 72 height 18
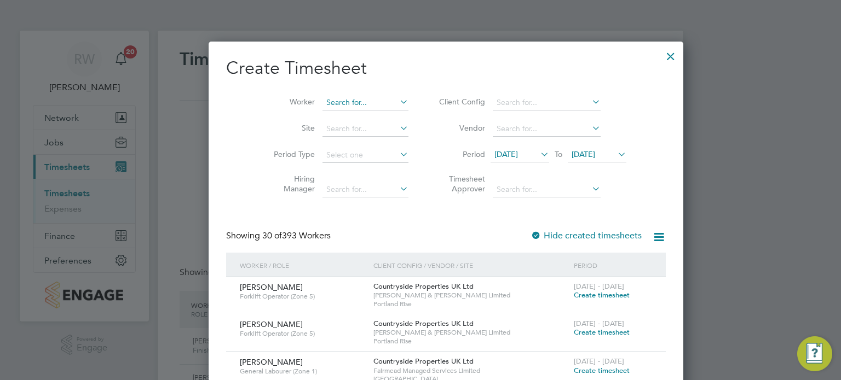
scroll to position [1888, 424]
click at [322, 101] on input at bounding box center [365, 102] width 86 height 15
click at [341, 144] on li "Richard Da vison" at bounding box center [371, 147] width 148 height 15
type input "Richard Davison"
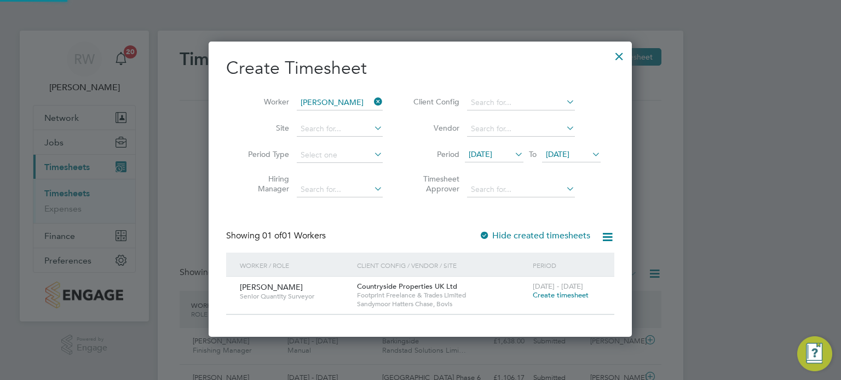
scroll to position [295, 424]
click at [551, 297] on span "Create timesheet" at bounding box center [561, 295] width 56 height 9
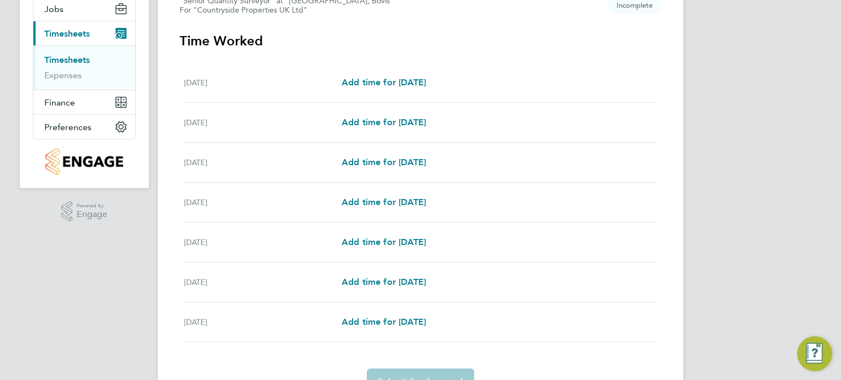
scroll to position [139, 0]
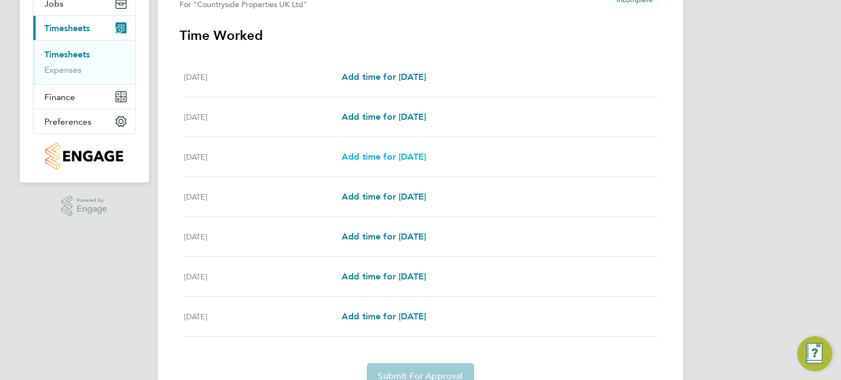
click at [364, 159] on span "Add time for Wed 17 Sep" at bounding box center [384, 157] width 84 height 10
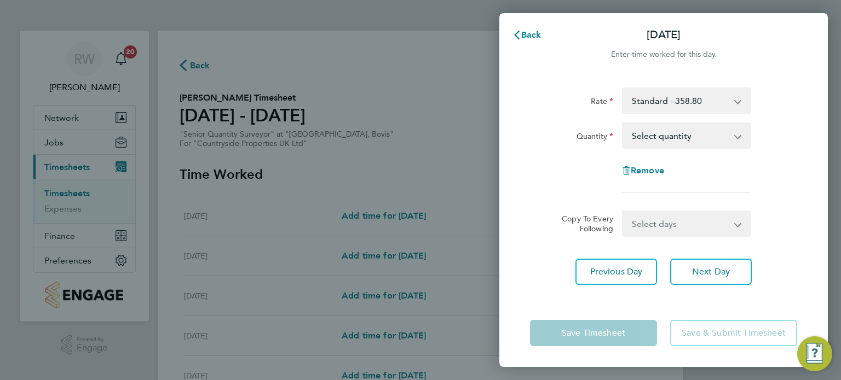
click at [737, 135] on app-icon-cross-button at bounding box center [743, 136] width 13 height 24
click at [725, 135] on select "Select quantity 0.5 1" at bounding box center [680, 136] width 114 height 24
click at [530, 39] on span "Back" at bounding box center [531, 35] width 20 height 10
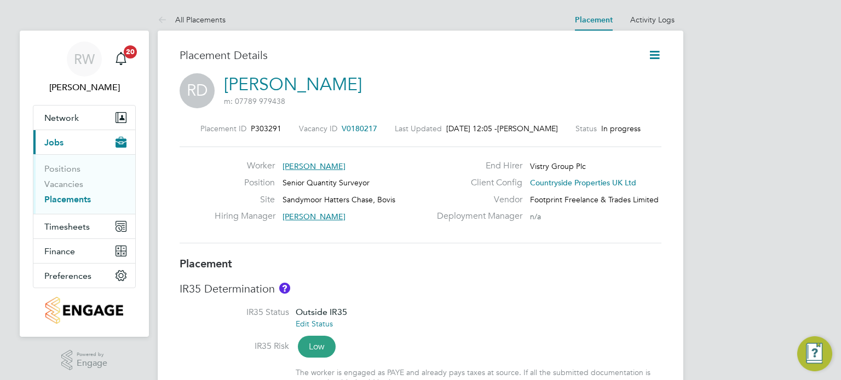
click at [348, 124] on span "V0180217" at bounding box center [360, 129] width 36 height 10
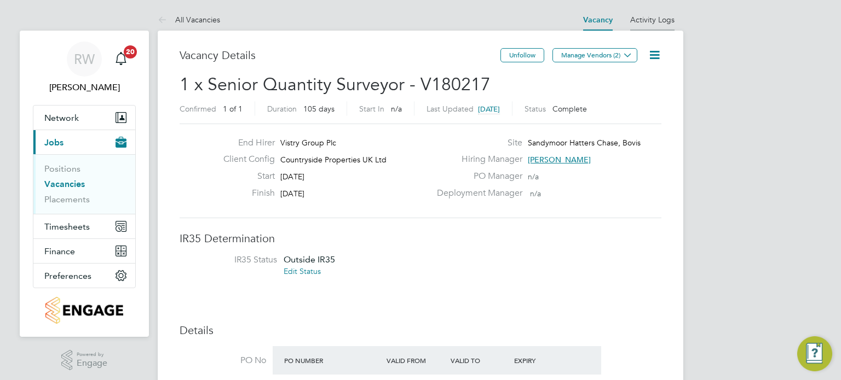
click at [646, 19] on link "Activity Logs" at bounding box center [652, 20] width 44 height 10
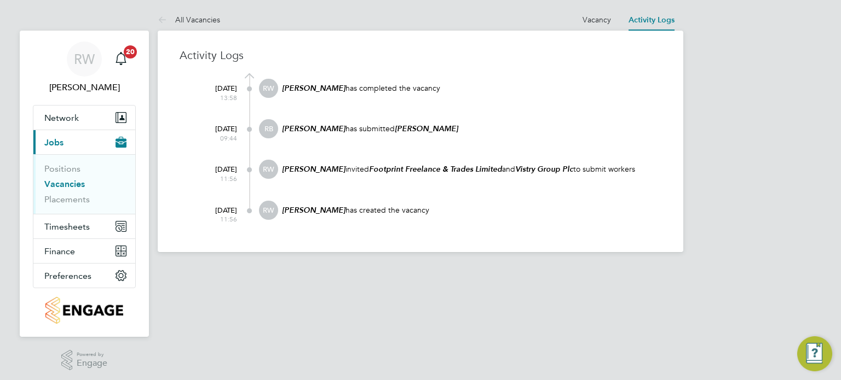
click at [311, 128] on em "Ryan Barnett" at bounding box center [314, 128] width 64 height 9
click at [72, 200] on link "Placements" at bounding box center [66, 199] width 45 height 10
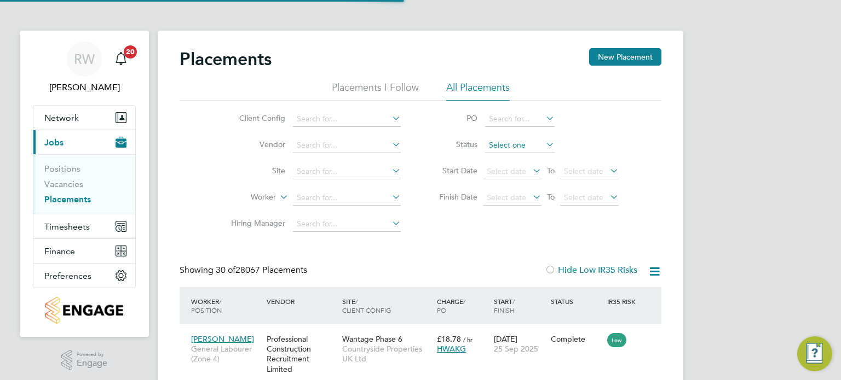
scroll to position [41, 95]
click at [501, 142] on input at bounding box center [520, 145] width 70 height 15
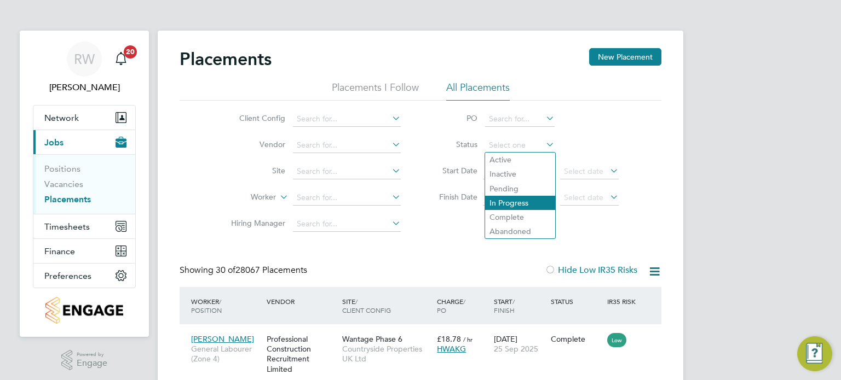
click at [521, 198] on li "In Progress" at bounding box center [520, 203] width 70 height 14
type input "In Progress"
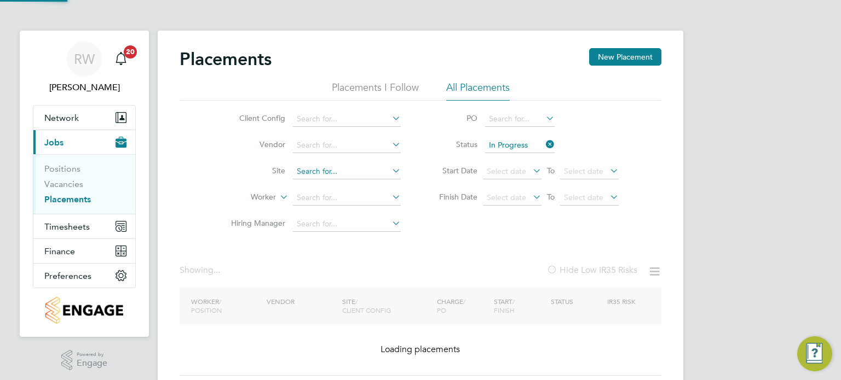
click at [331, 172] on input at bounding box center [347, 171] width 108 height 15
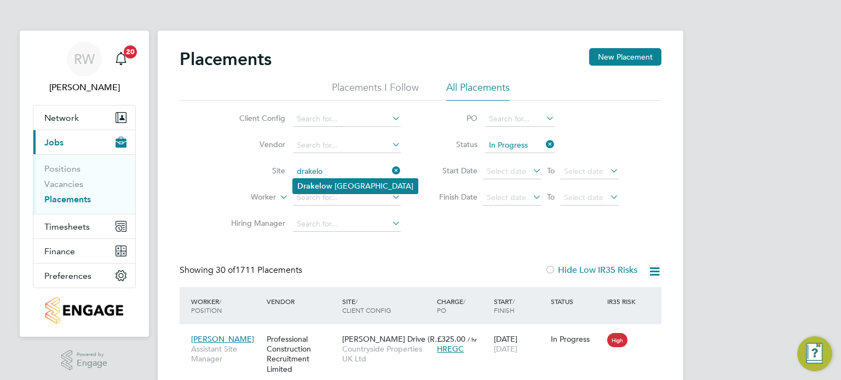
click at [338, 186] on li "Drakelo w Riverside" at bounding box center [355, 186] width 125 height 15
type input "Drakelow Riverside"
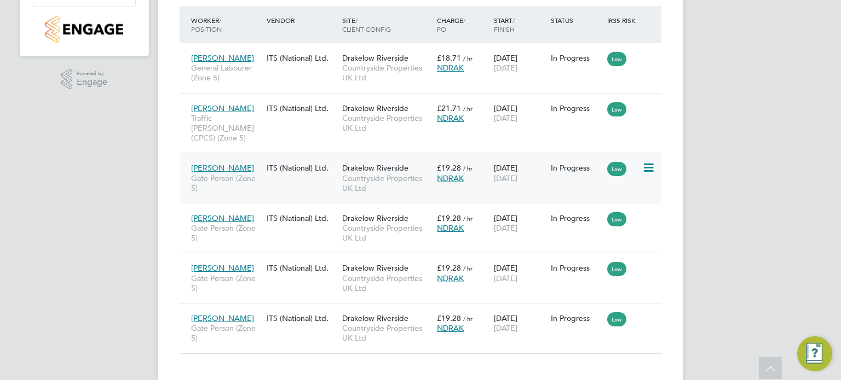
click at [359, 174] on span "Countryside Properties UK Ltd" at bounding box center [386, 184] width 89 height 20
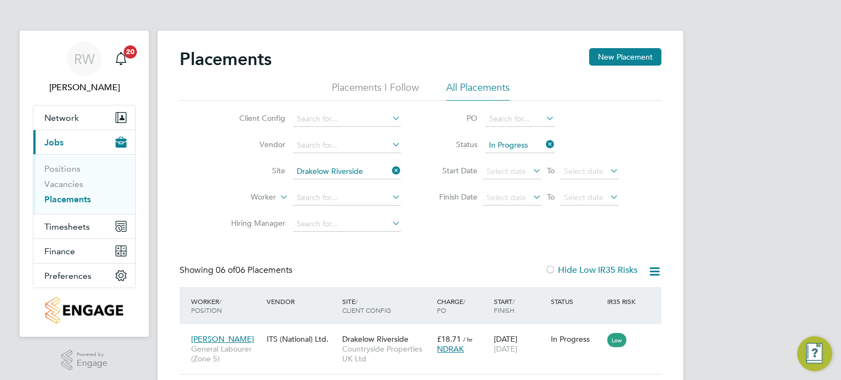
click at [390, 169] on icon at bounding box center [390, 170] width 0 height 15
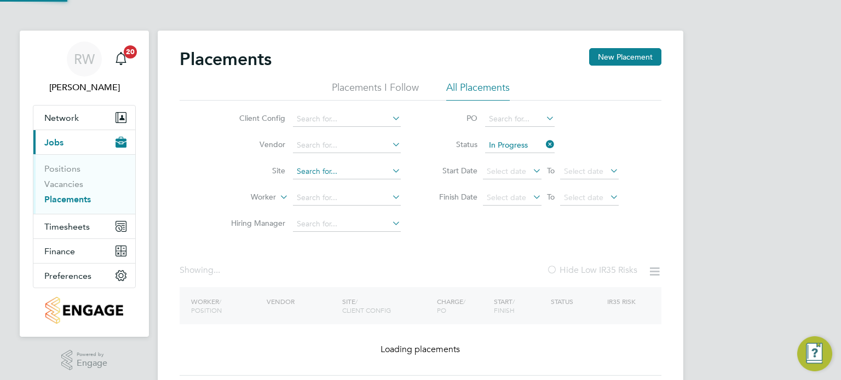
click at [321, 171] on input at bounding box center [347, 171] width 108 height 15
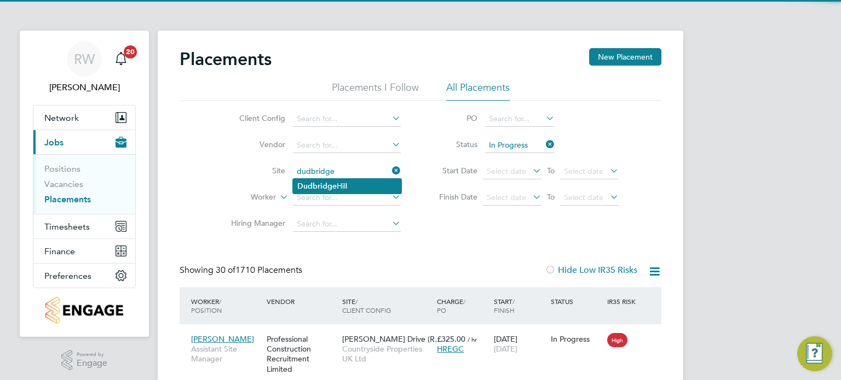
click at [354, 185] on li "Dudbridge Hill" at bounding box center [347, 186] width 108 height 15
type input "Dudbridge Hill"
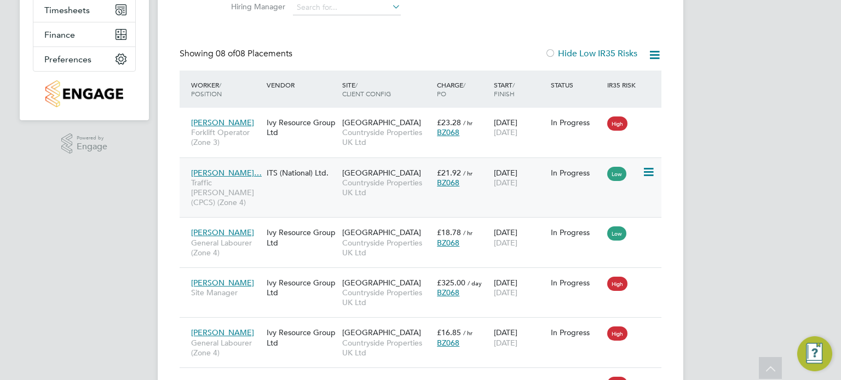
click at [363, 181] on span "Countryside Properties UK Ltd" at bounding box center [386, 188] width 89 height 20
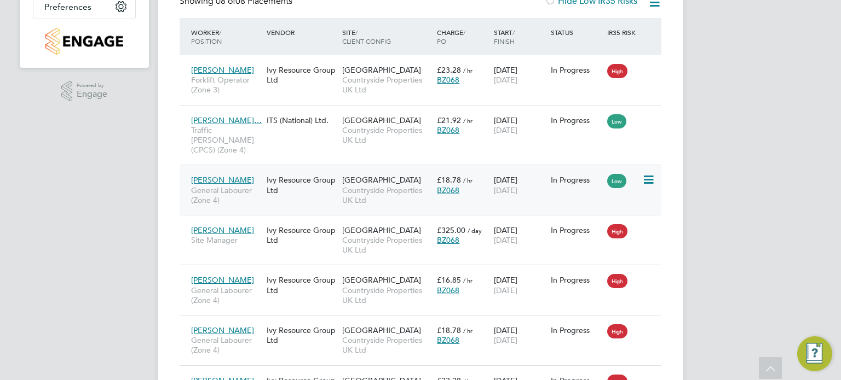
click at [382, 186] on span "Countryside Properties UK Ltd" at bounding box center [386, 196] width 89 height 20
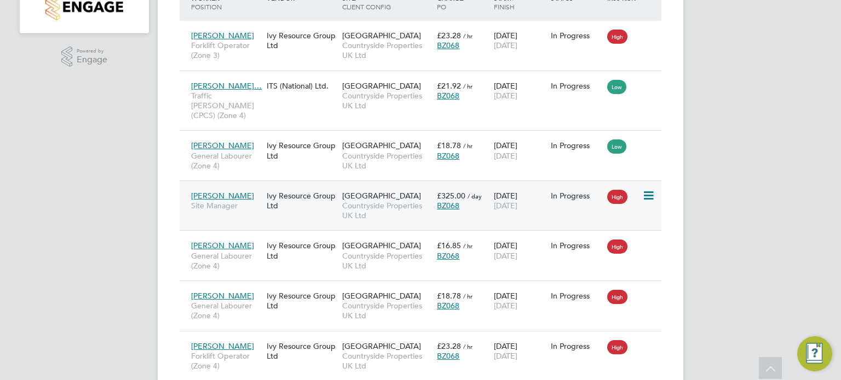
scroll to position [339, 0]
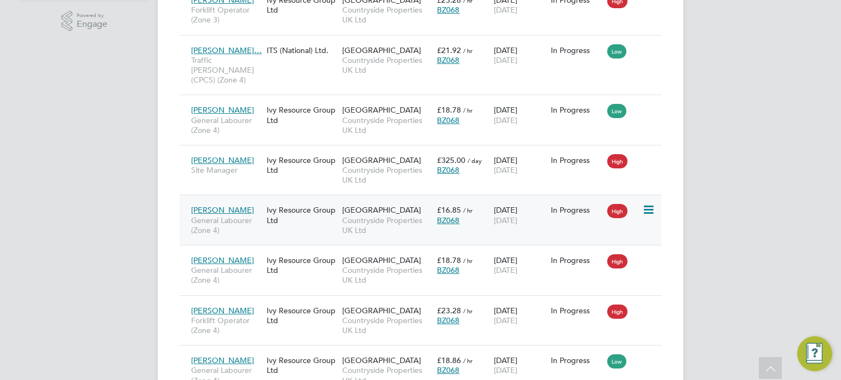
click at [403, 216] on span "Countryside Properties UK Ltd" at bounding box center [386, 226] width 89 height 20
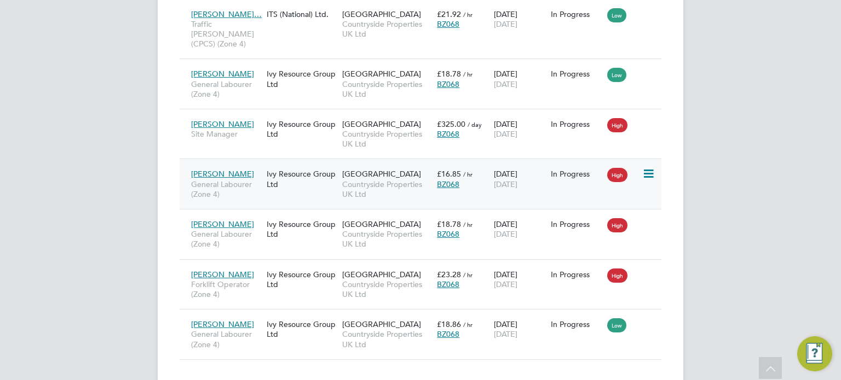
scroll to position [394, 0]
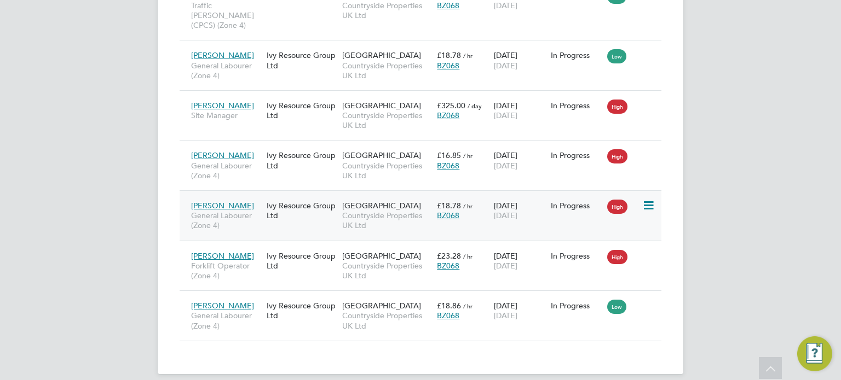
click at [362, 201] on span "[GEOGRAPHIC_DATA]" at bounding box center [381, 206] width 79 height 10
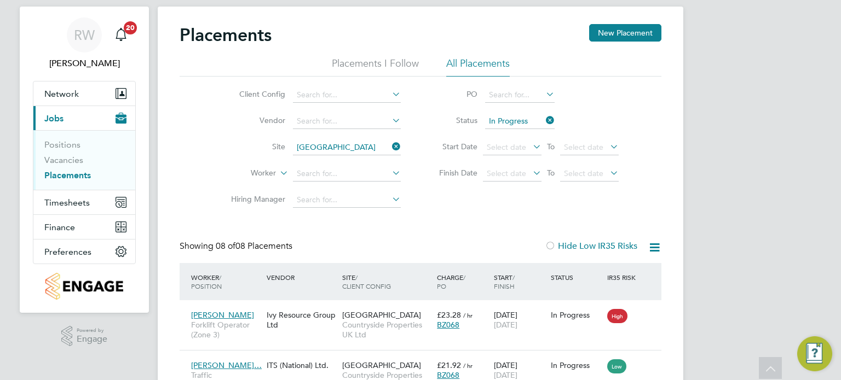
scroll to position [0, 0]
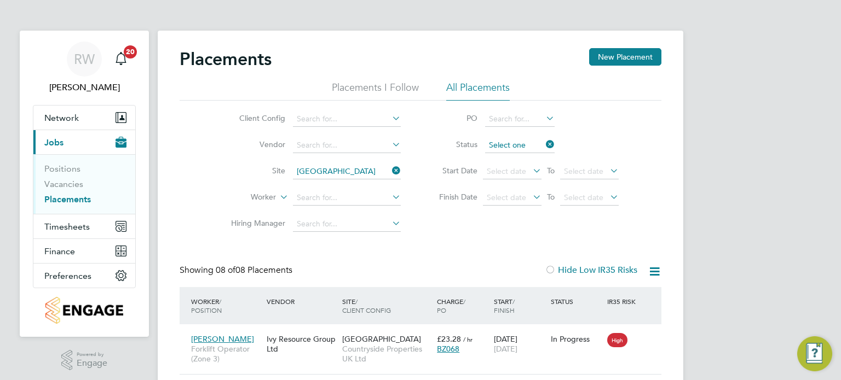
click at [522, 140] on input at bounding box center [520, 145] width 70 height 15
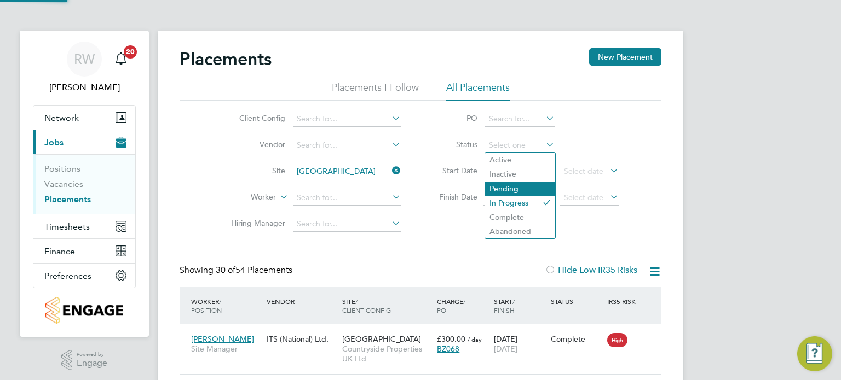
scroll to position [41, 95]
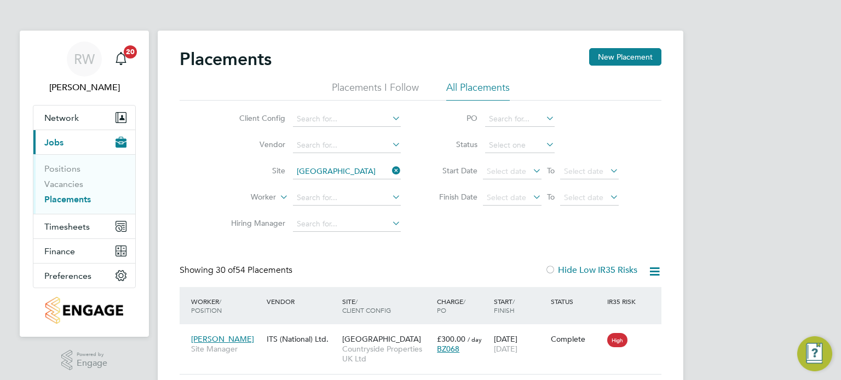
click at [516, 199] on li "In Progress" at bounding box center [520, 203] width 70 height 14
type input "In Progress"
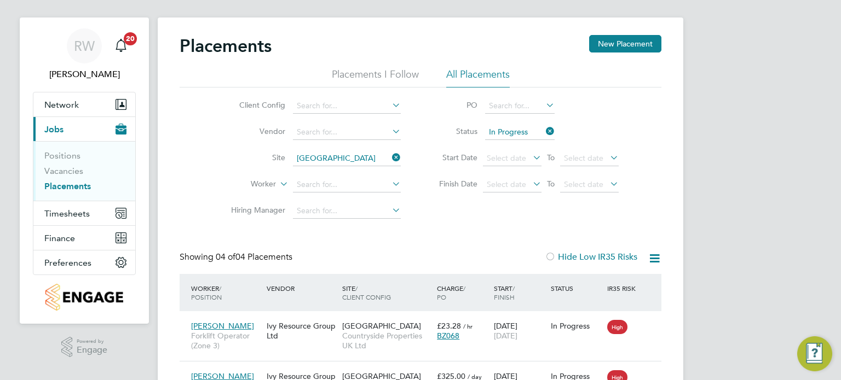
click at [390, 158] on icon at bounding box center [390, 157] width 0 height 15
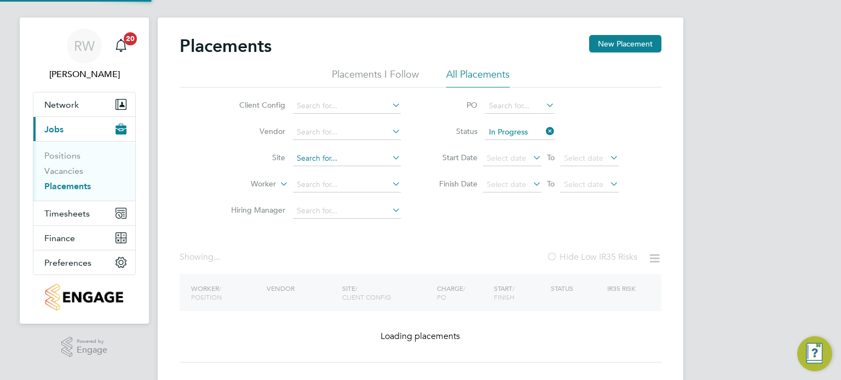
click at [361, 155] on input at bounding box center [347, 158] width 108 height 15
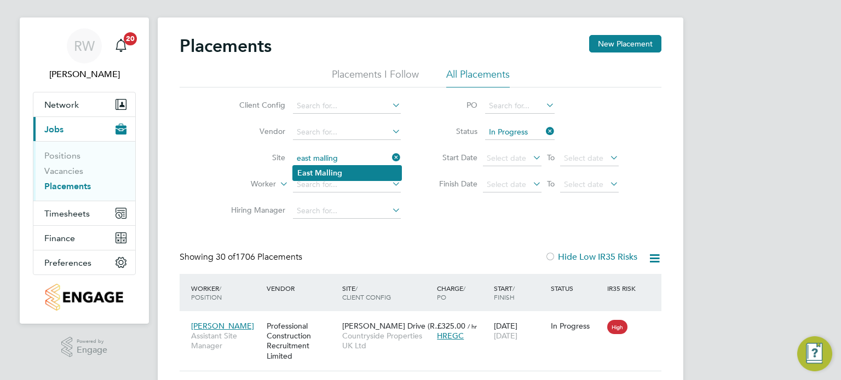
click at [341, 171] on li "East Malling" at bounding box center [347, 173] width 108 height 15
type input "East Malling"
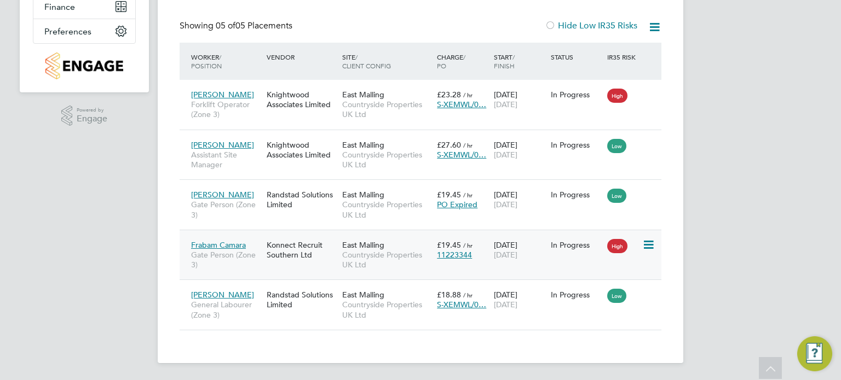
click at [377, 253] on span "Countryside Properties UK Ltd" at bounding box center [386, 260] width 89 height 20
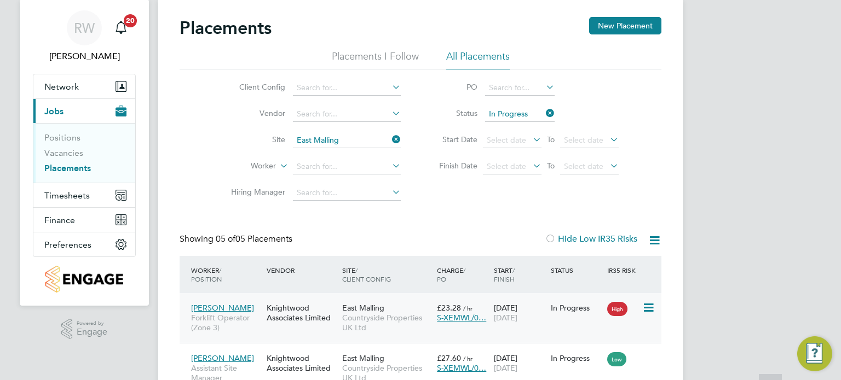
scroll to position [18, 0]
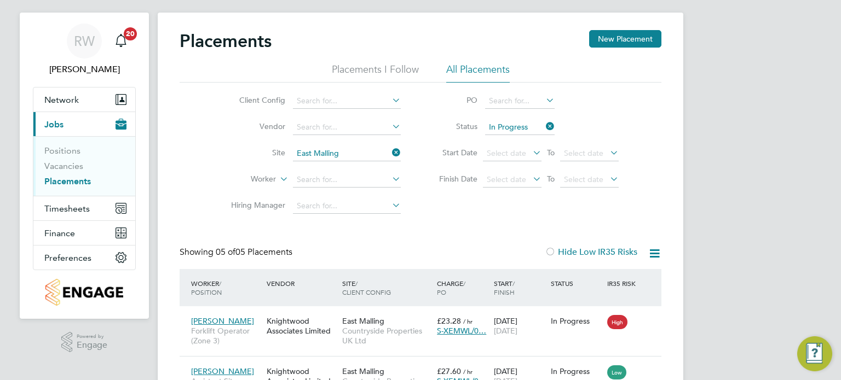
click at [390, 151] on icon at bounding box center [390, 152] width 0 height 15
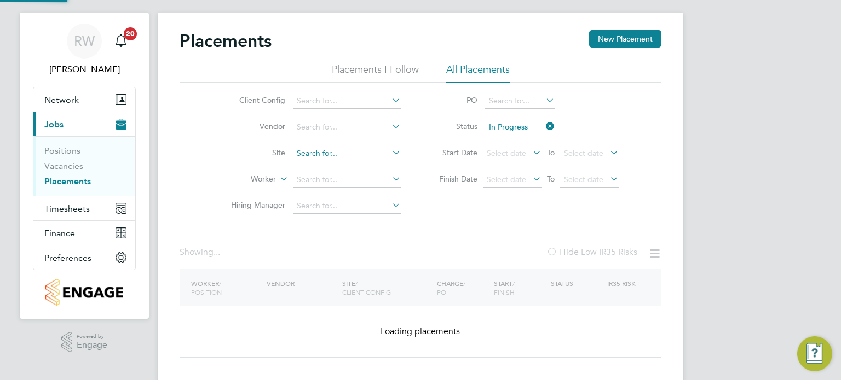
click at [332, 155] on input at bounding box center [347, 153] width 108 height 15
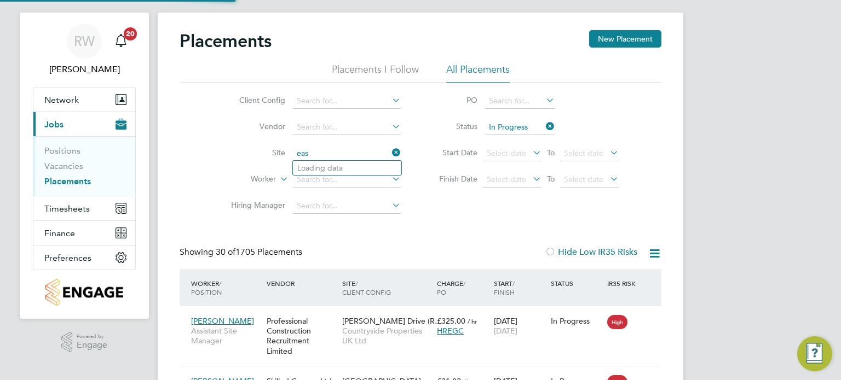
scroll to position [41, 95]
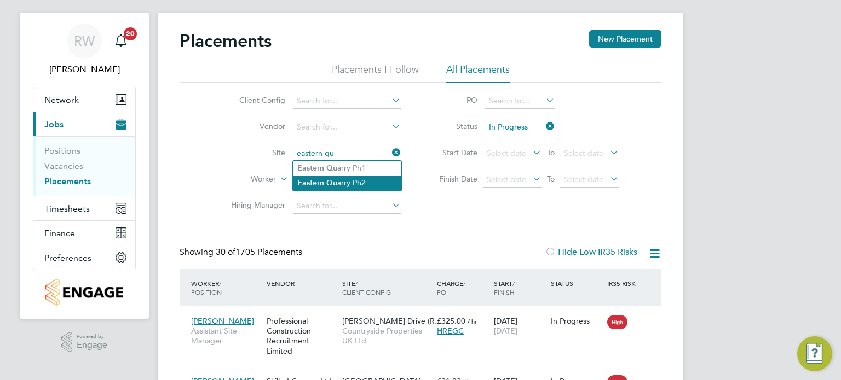
click at [348, 182] on li "Eastern Qu arry Ph2" at bounding box center [347, 183] width 108 height 15
type input "Eastern Quarry Ph2"
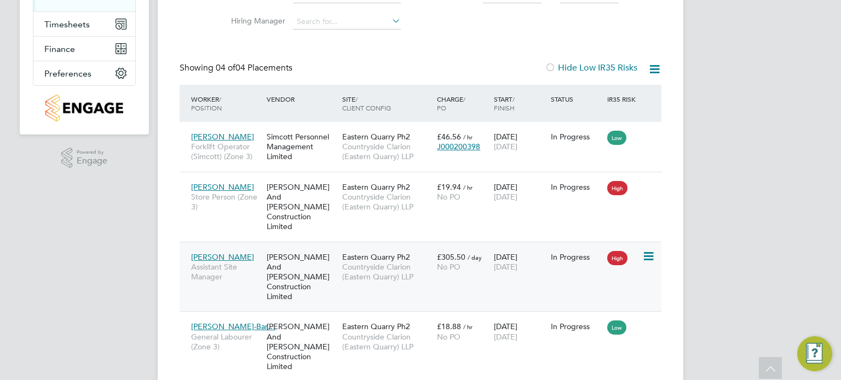
click at [369, 252] on span "Eastern Quarry Ph2" at bounding box center [376, 257] width 68 height 10
click at [361, 322] on span "Eastern Quarry Ph2" at bounding box center [376, 327] width 68 height 10
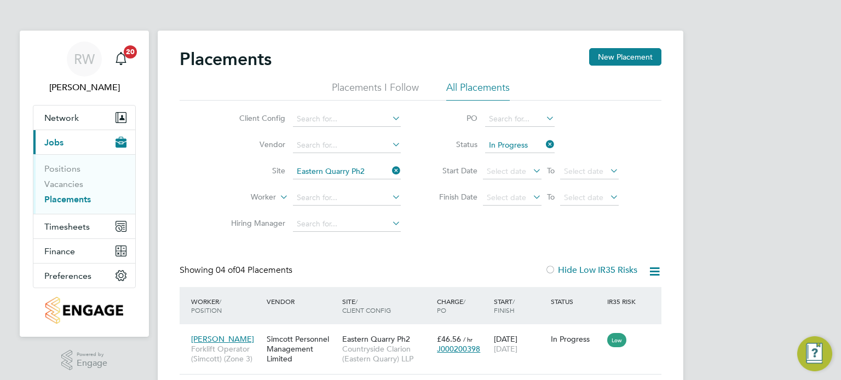
click at [390, 172] on icon at bounding box center [390, 170] width 0 height 15
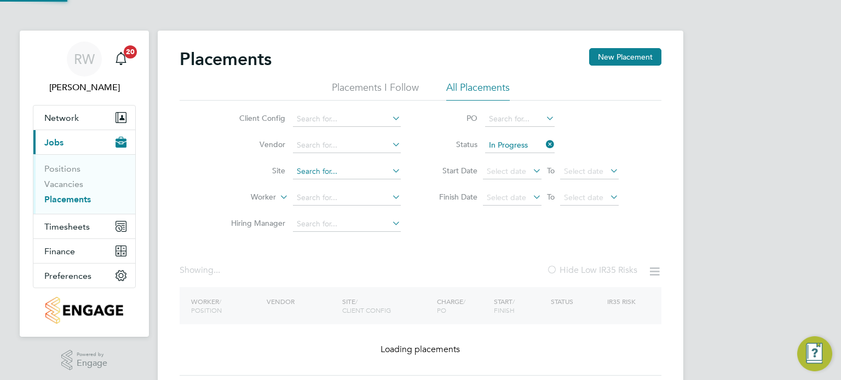
click at [361, 173] on input at bounding box center [347, 171] width 108 height 15
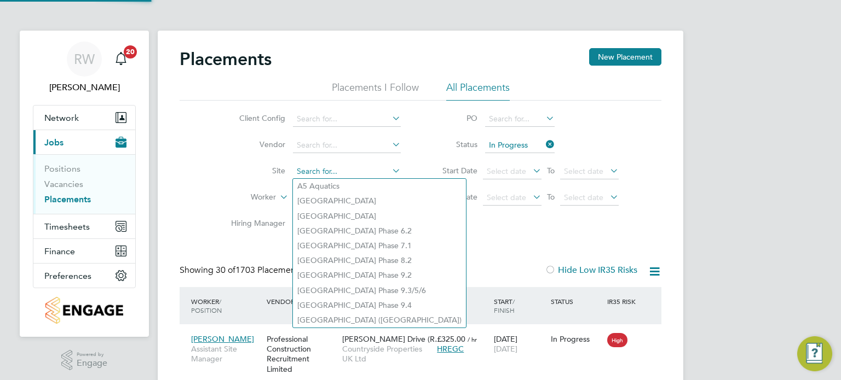
scroll to position [41, 95]
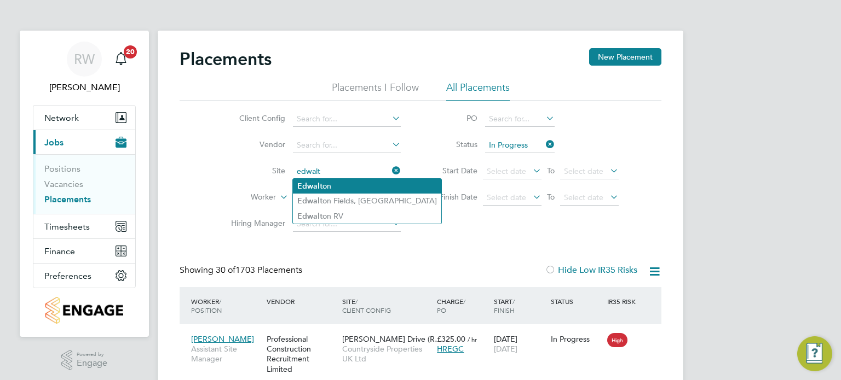
click at [355, 186] on li "Edwalt on" at bounding box center [367, 186] width 148 height 15
type input "Edwalton"
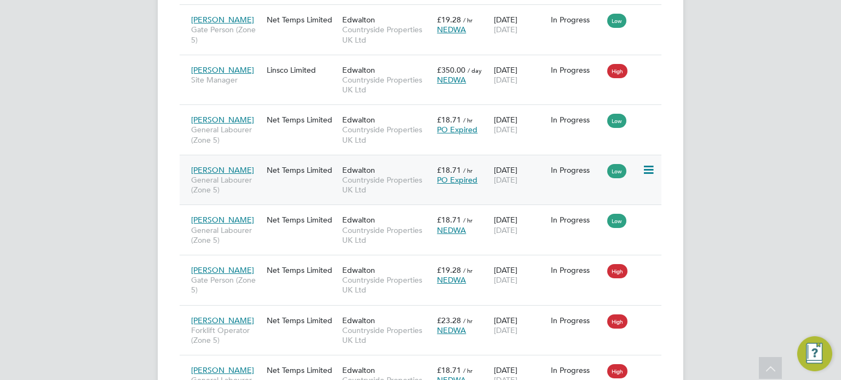
click at [372, 178] on span "Countryside Properties UK Ltd" at bounding box center [386, 185] width 89 height 20
click at [409, 227] on span "Countryside Properties UK Ltd" at bounding box center [386, 236] width 89 height 20
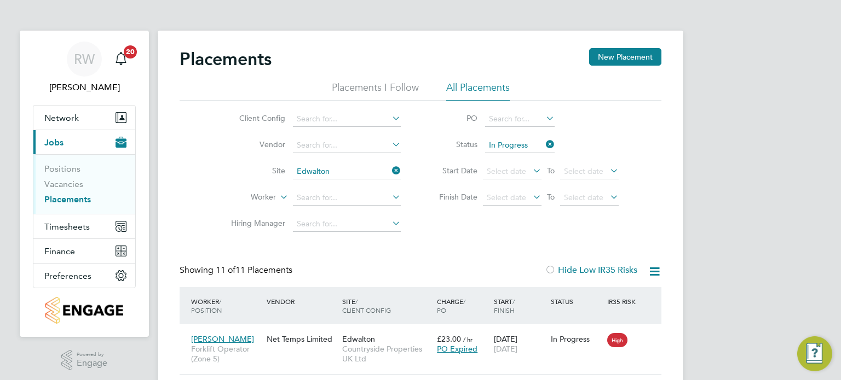
click at [390, 166] on icon at bounding box center [390, 170] width 0 height 15
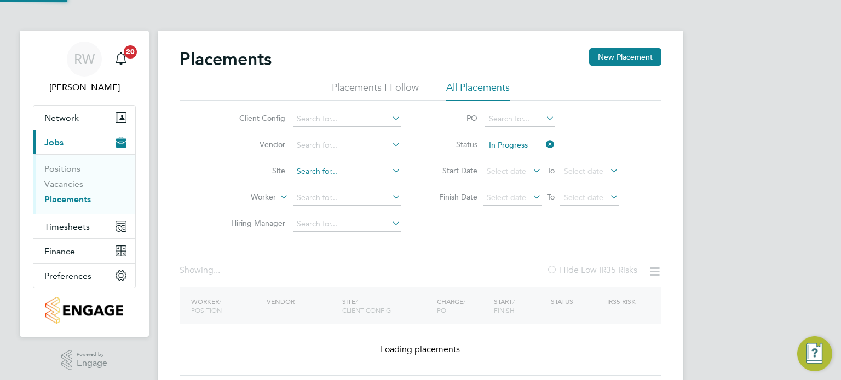
click at [343, 168] on input at bounding box center [347, 171] width 108 height 15
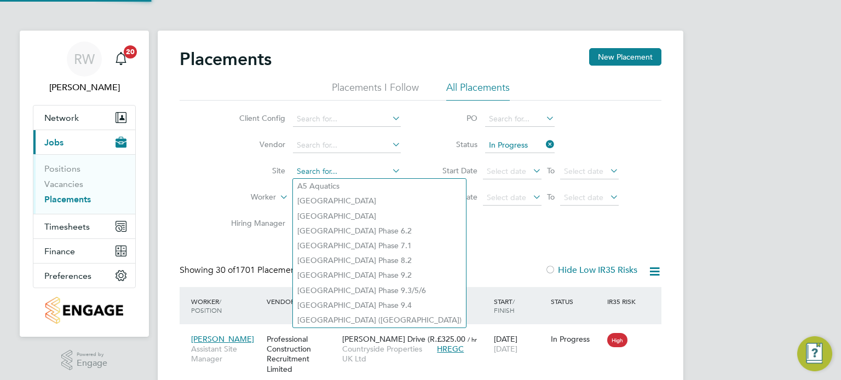
scroll to position [41, 95]
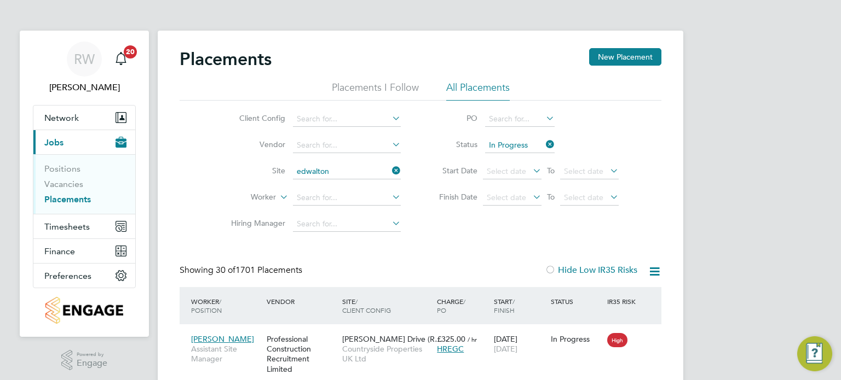
click at [346, 211] on li "Edwalton RV" at bounding box center [366, 216] width 147 height 15
type input "Edwalton RV"
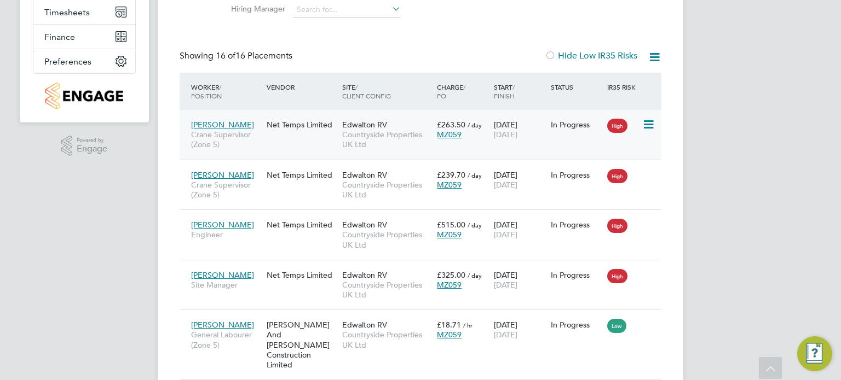
click at [384, 133] on span "Countryside Properties UK Ltd" at bounding box center [386, 140] width 89 height 20
click at [353, 187] on span "Countryside Properties UK Ltd" at bounding box center [386, 190] width 89 height 20
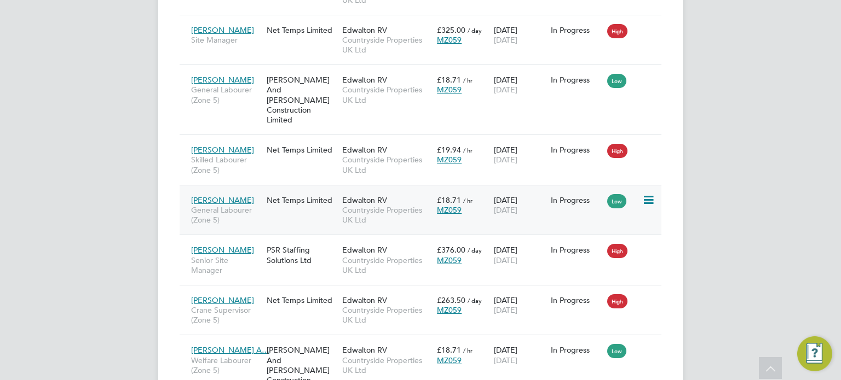
click at [379, 205] on span "Countryside Properties UK Ltd" at bounding box center [386, 215] width 89 height 20
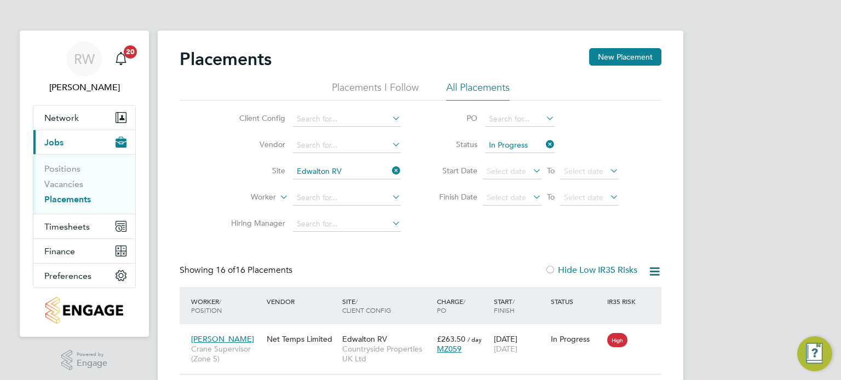
click at [390, 169] on icon at bounding box center [390, 170] width 0 height 15
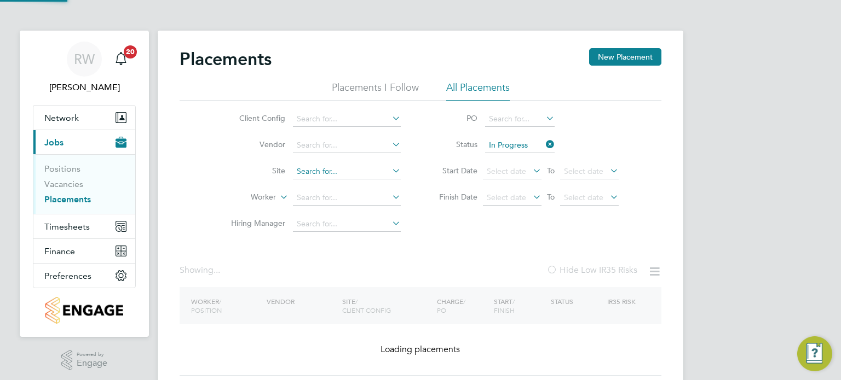
click at [346, 166] on input at bounding box center [347, 171] width 108 height 15
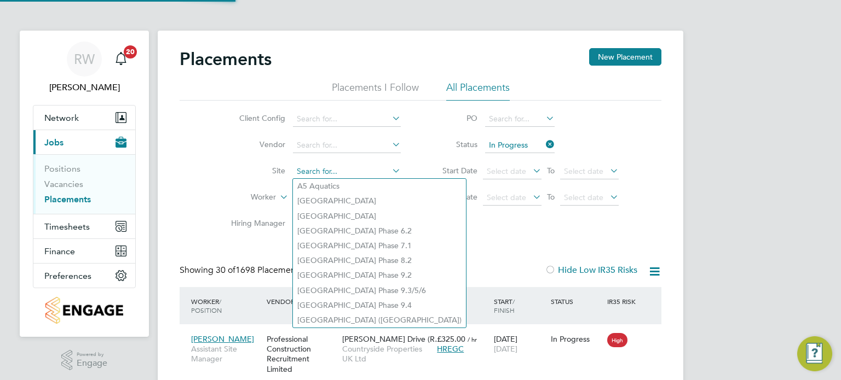
scroll to position [41, 95]
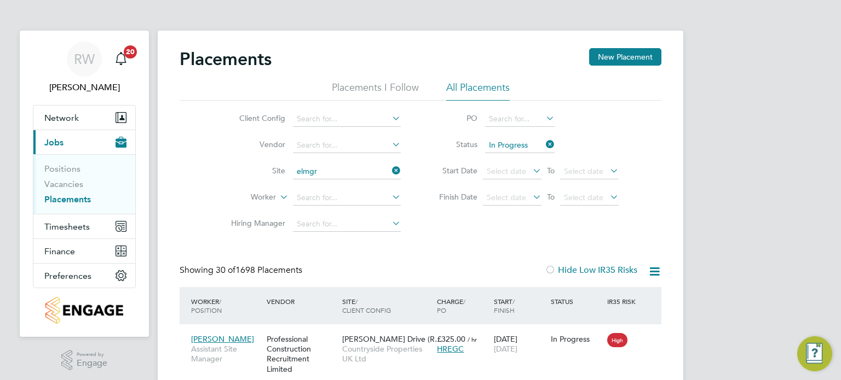
click at [342, 210] on li "Elmgr ove House" at bounding box center [347, 216] width 108 height 15
type input "Elmgrove House"
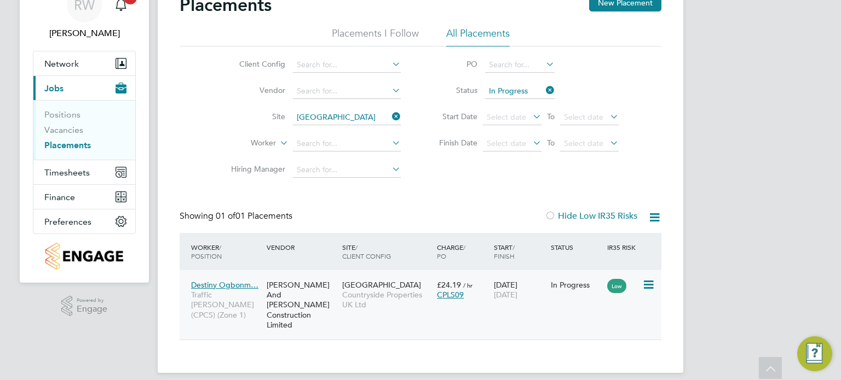
click at [383, 291] on span "Countryside Properties UK Ltd" at bounding box center [386, 300] width 89 height 20
click at [390, 118] on icon at bounding box center [390, 116] width 0 height 15
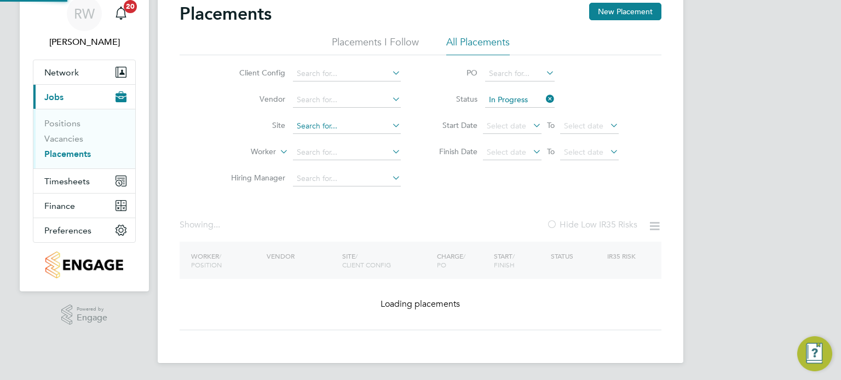
click at [348, 126] on li "Site" at bounding box center [312, 126] width 206 height 26
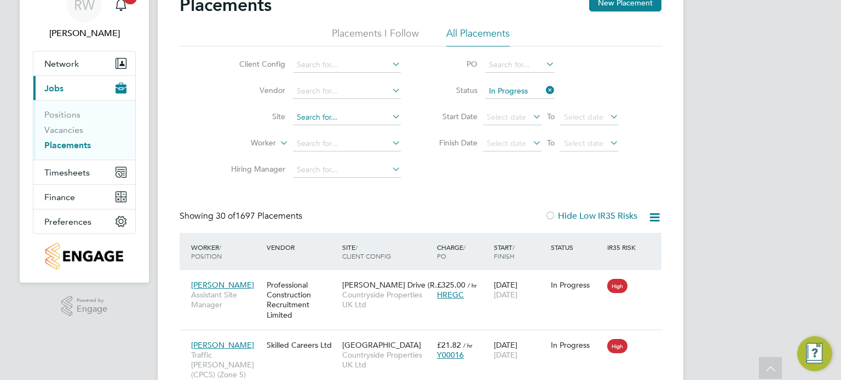
click at [341, 115] on input at bounding box center [347, 117] width 108 height 15
click at [378, 129] on b "Sca" at bounding box center [384, 132] width 13 height 9
type input "Ferriby Field, Scartho"
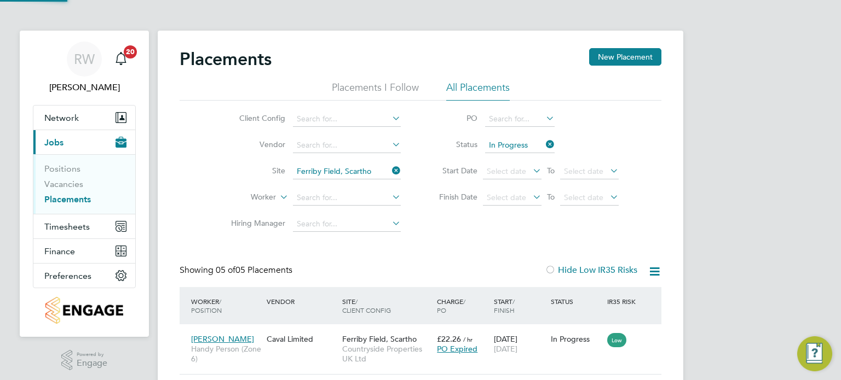
scroll to position [41, 76]
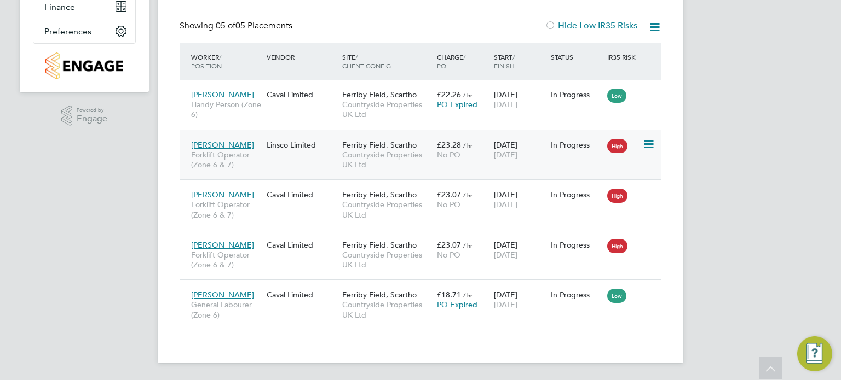
click at [376, 153] on span "Countryside Properties UK Ltd" at bounding box center [386, 160] width 89 height 20
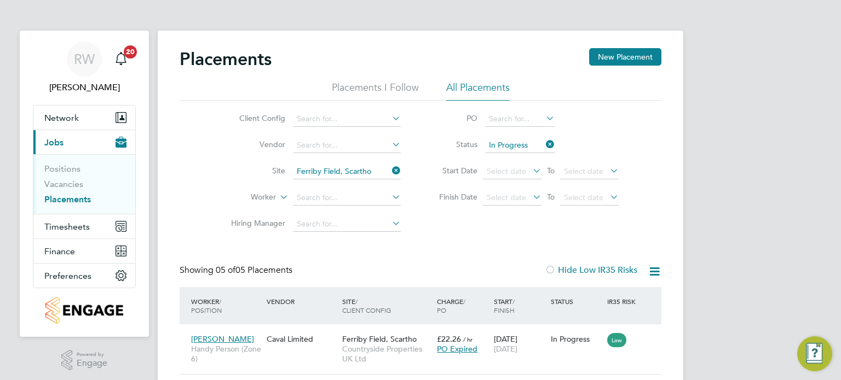
click at [390, 168] on icon at bounding box center [390, 170] width 0 height 15
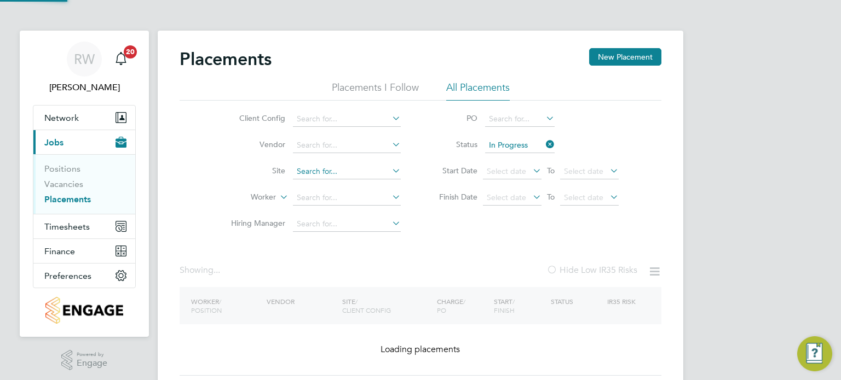
click at [337, 170] on input at bounding box center [347, 171] width 108 height 15
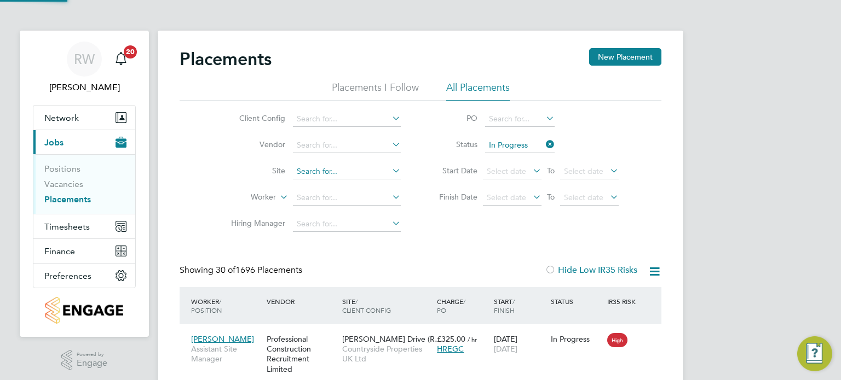
scroll to position [41, 76]
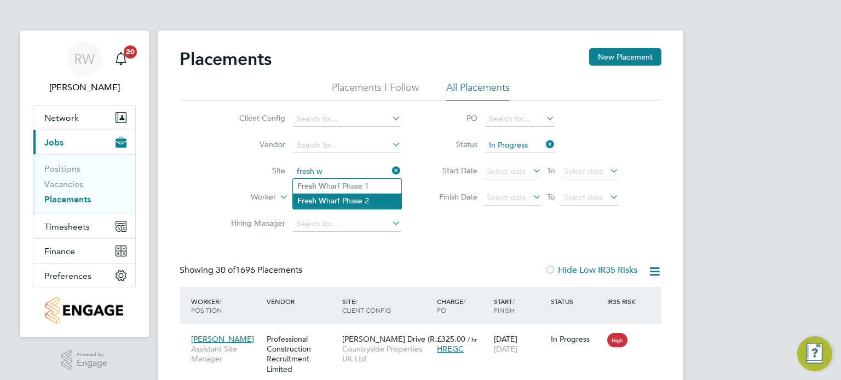
click at [347, 201] on li "Fresh W harf Phase 2" at bounding box center [347, 201] width 108 height 15
type input "Fresh Wharf Phase 2"
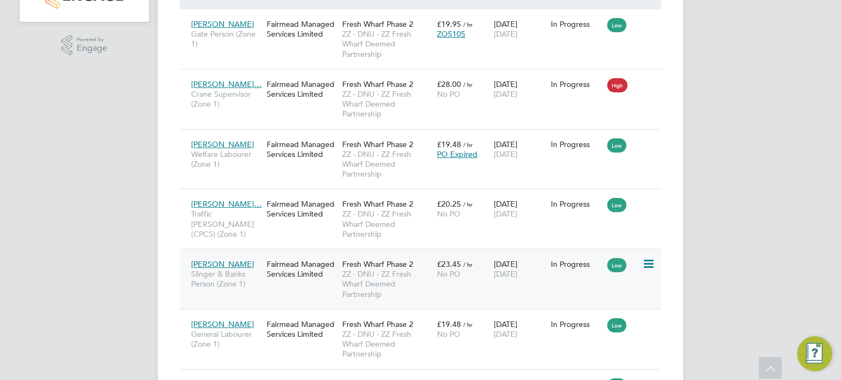
click at [365, 272] on span "ZZ - DNU - ZZ Fresh Wharf Deemed Partnership" at bounding box center [386, 284] width 89 height 30
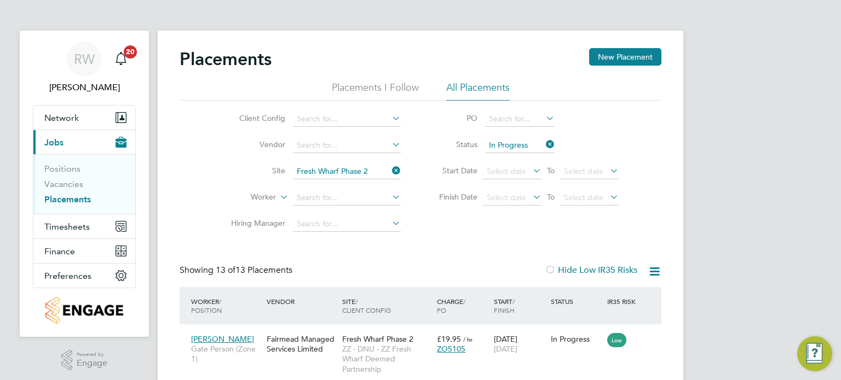
click at [390, 173] on icon at bounding box center [390, 170] width 0 height 15
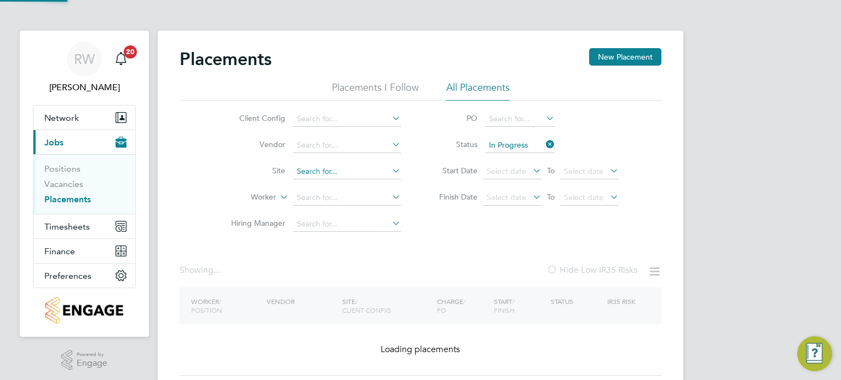
click at [349, 177] on input at bounding box center [347, 171] width 108 height 15
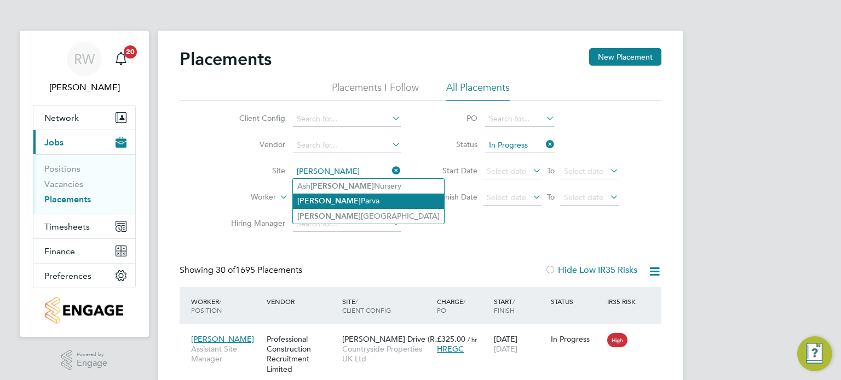
click at [344, 202] on li "Glen Parva" at bounding box center [368, 201] width 151 height 15
type input "Glen Parva"
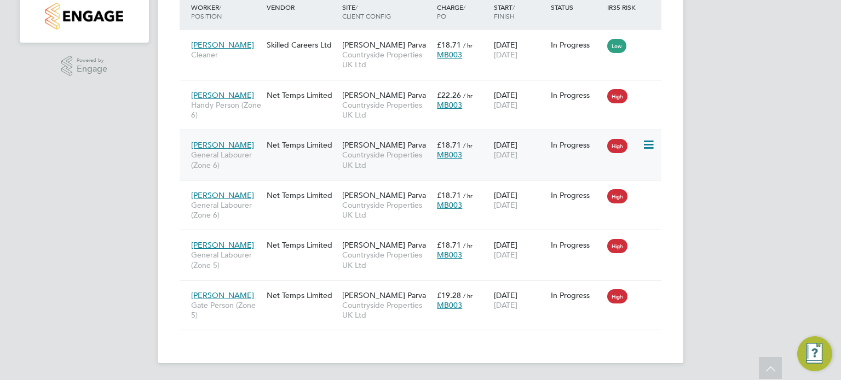
click at [379, 150] on span "Countryside Properties UK Ltd" at bounding box center [386, 160] width 89 height 20
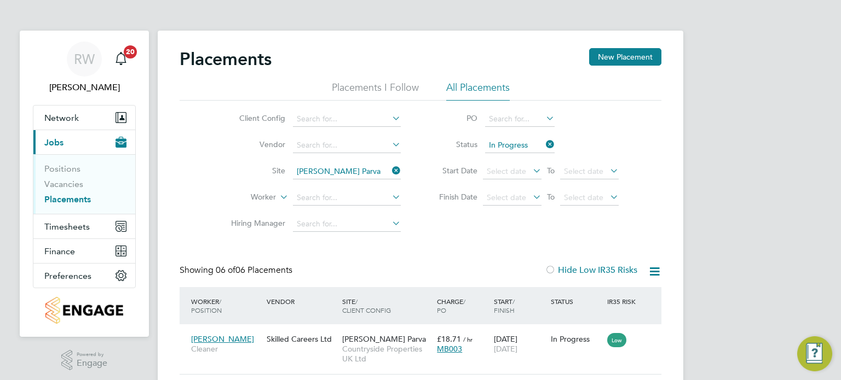
click at [390, 168] on icon at bounding box center [390, 170] width 0 height 15
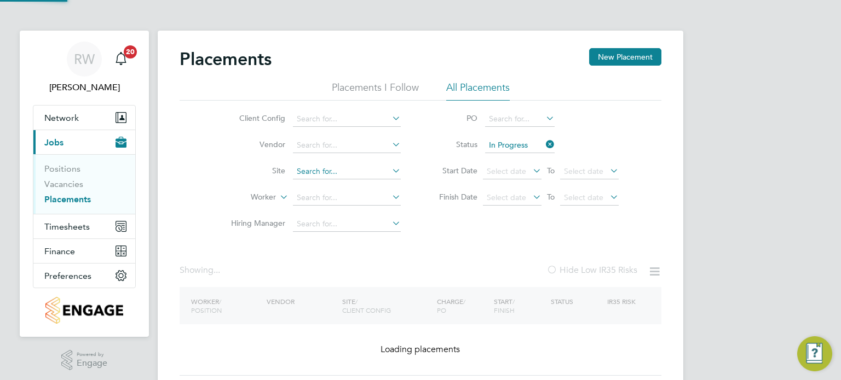
click at [342, 167] on input at bounding box center [347, 171] width 108 height 15
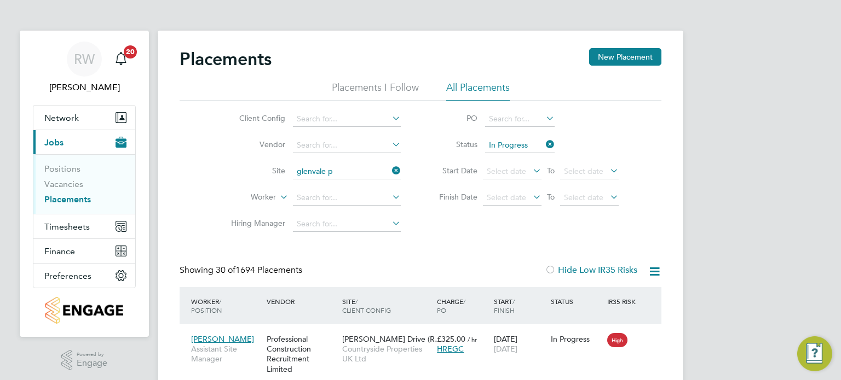
click at [342, 186] on li "Glenvale P ark" at bounding box center [347, 186] width 108 height 15
type input "Glenvale Park"
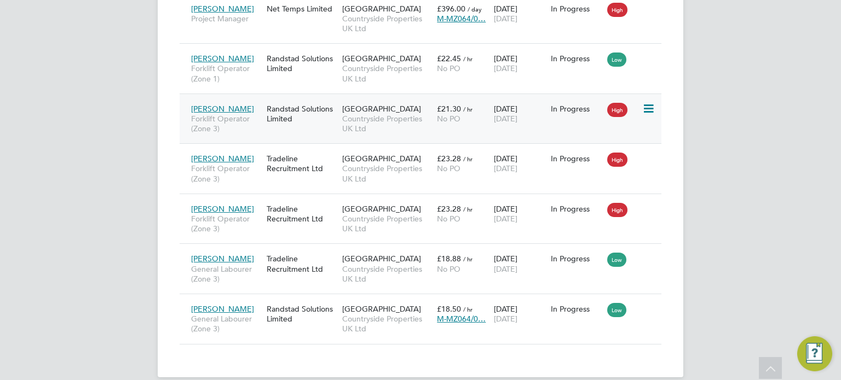
click at [368, 107] on span "Glenvale Park" at bounding box center [381, 109] width 79 height 10
click at [358, 204] on span "Glenvale Park" at bounding box center [381, 209] width 79 height 10
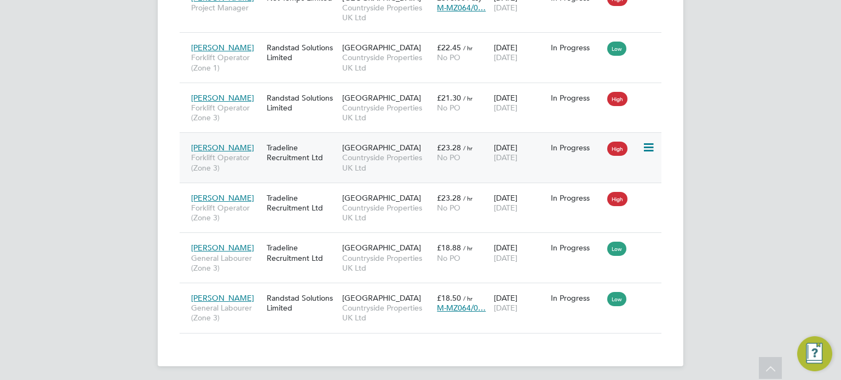
click at [339, 159] on div "Tradeline Recruitment Ltd" at bounding box center [302, 152] width 76 height 31
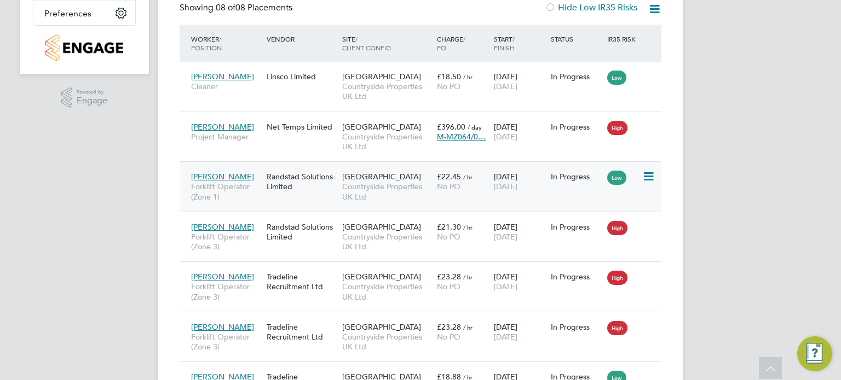
scroll to position [262, 0]
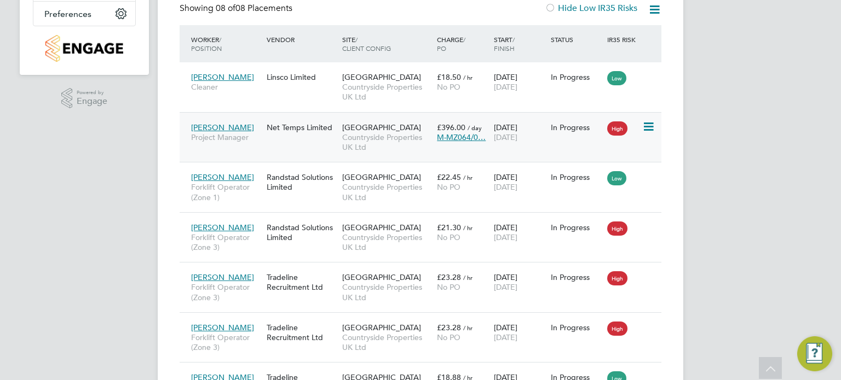
click at [357, 140] on span "Countryside Properties UK Ltd" at bounding box center [386, 142] width 89 height 20
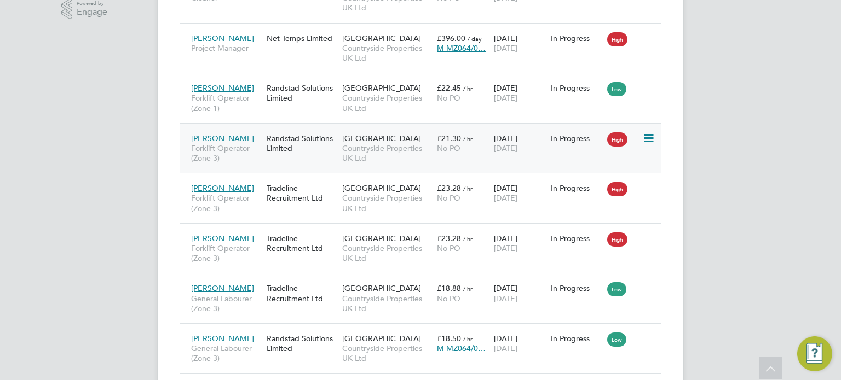
scroll to position [0, 0]
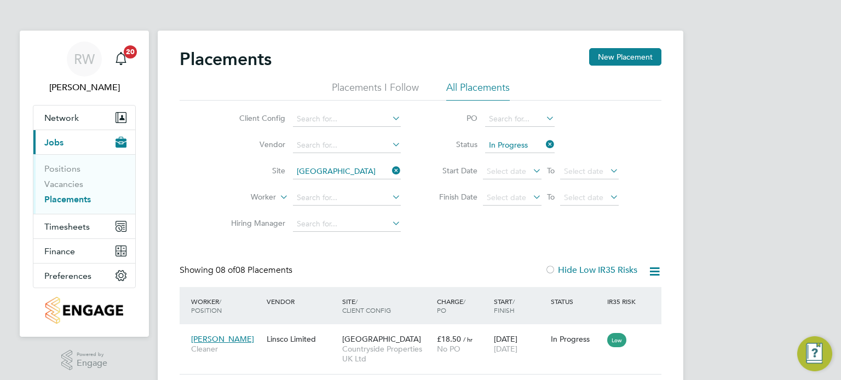
click at [390, 171] on icon at bounding box center [390, 170] width 0 height 15
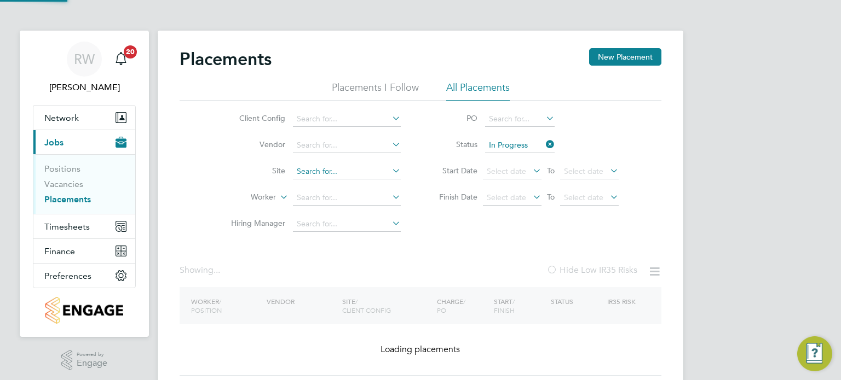
click at [349, 172] on input at bounding box center [347, 171] width 108 height 15
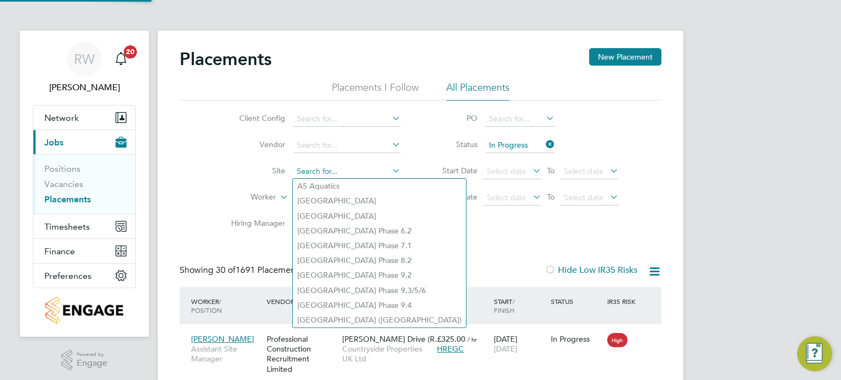
scroll to position [41, 95]
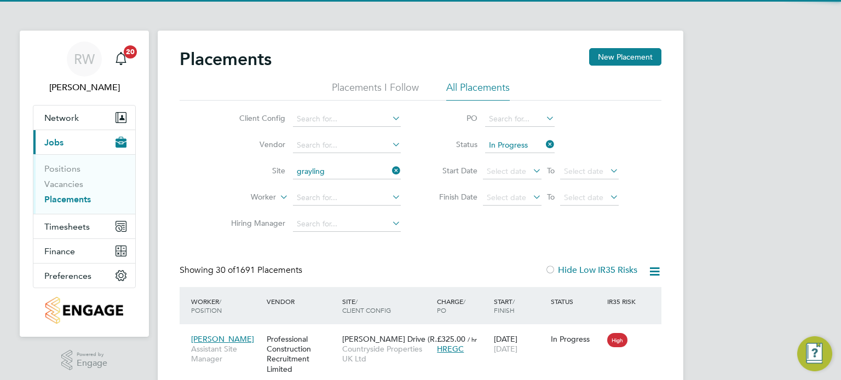
click at [345, 181] on li "Grayling well 9A" at bounding box center [347, 186] width 108 height 15
type input "Graylingwell 9A"
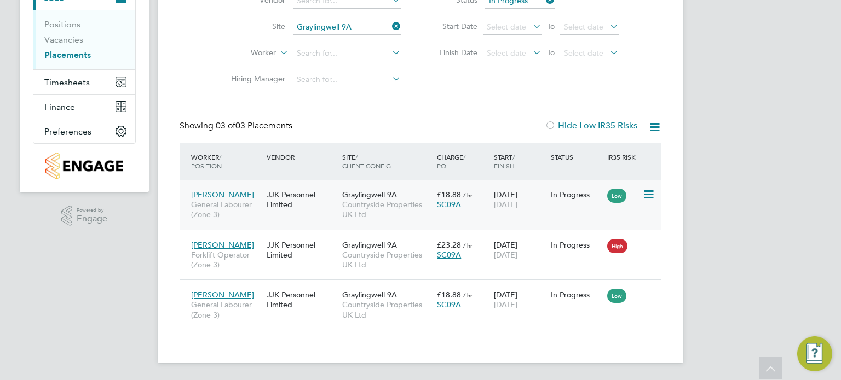
click at [378, 205] on span "Countryside Properties UK Ltd" at bounding box center [386, 210] width 89 height 20
click at [390, 27] on icon at bounding box center [390, 26] width 0 height 15
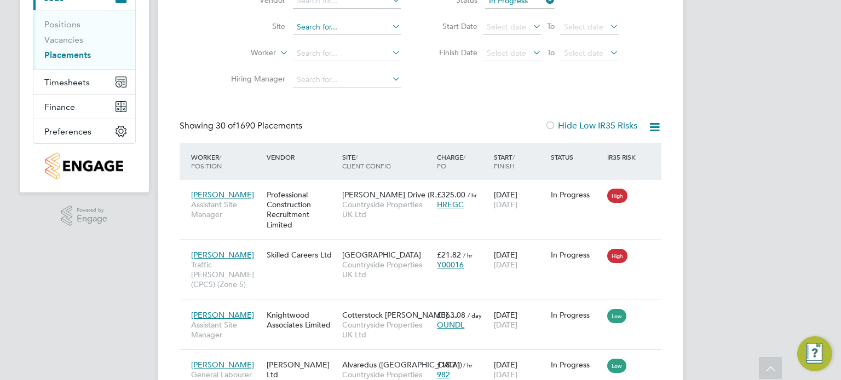
click at [320, 30] on input at bounding box center [347, 27] width 108 height 15
click at [360, 39] on b "Wood" at bounding box center [362, 41] width 22 height 9
type input "Great Haddon Wood"
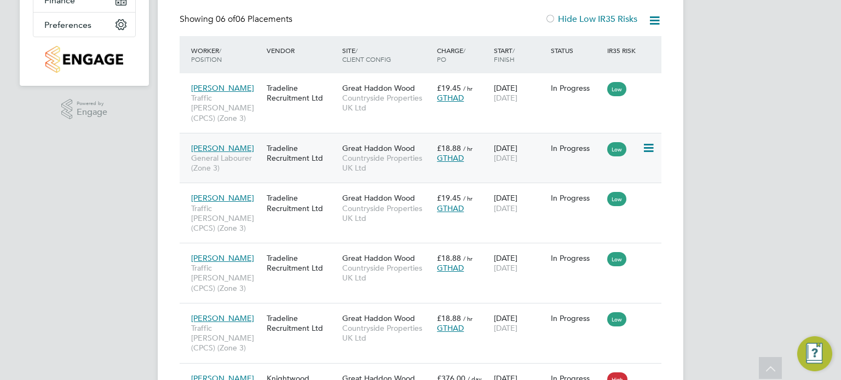
click at [365, 153] on span "Countryside Properties UK Ltd" at bounding box center [386, 163] width 89 height 20
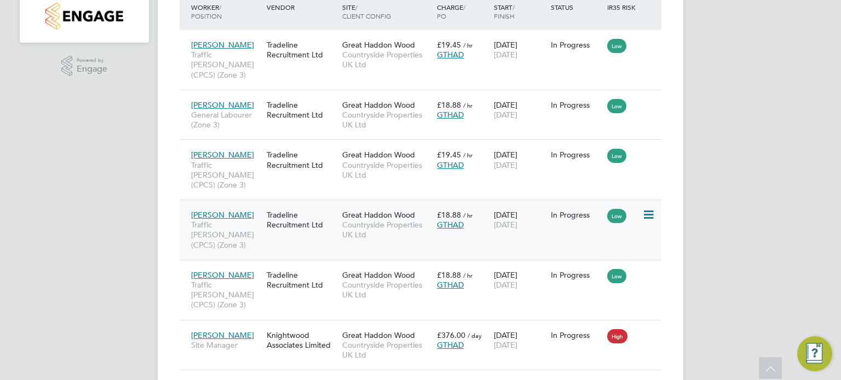
click at [357, 220] on span "Countryside Properties UK Ltd" at bounding box center [386, 230] width 89 height 20
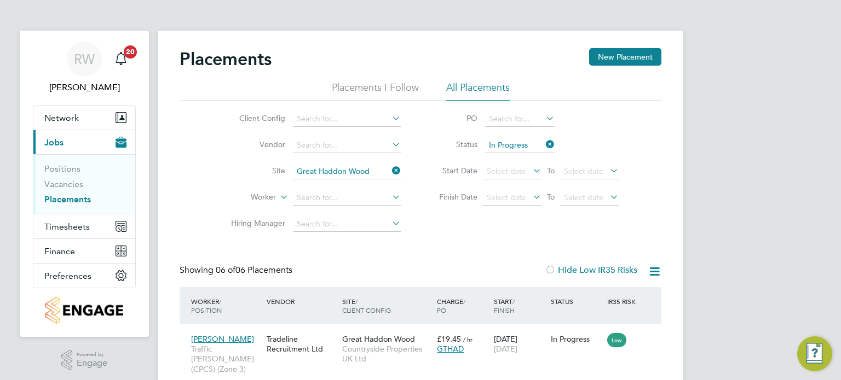
click at [390, 172] on icon at bounding box center [390, 170] width 0 height 15
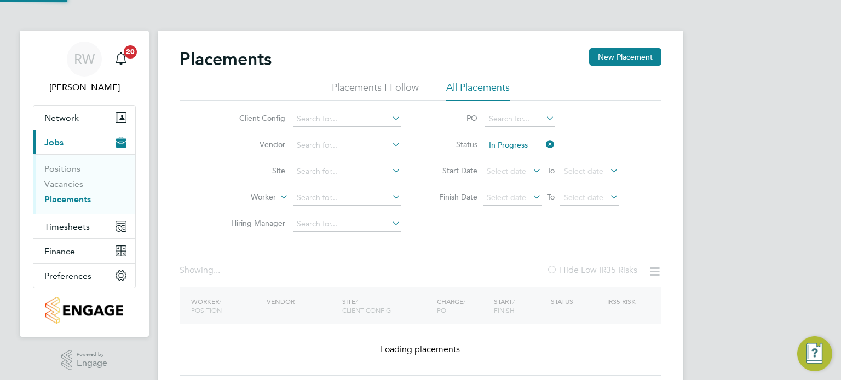
click at [354, 164] on li "Site" at bounding box center [312, 172] width 206 height 26
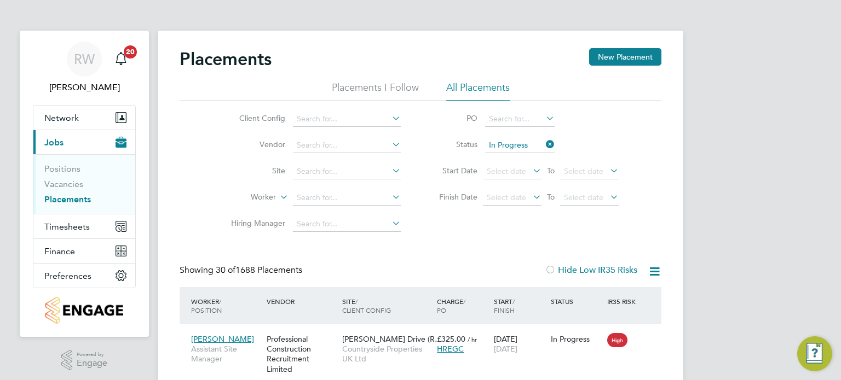
click at [353, 164] on li "Site" at bounding box center [312, 172] width 206 height 26
click at [353, 170] on input at bounding box center [347, 171] width 108 height 15
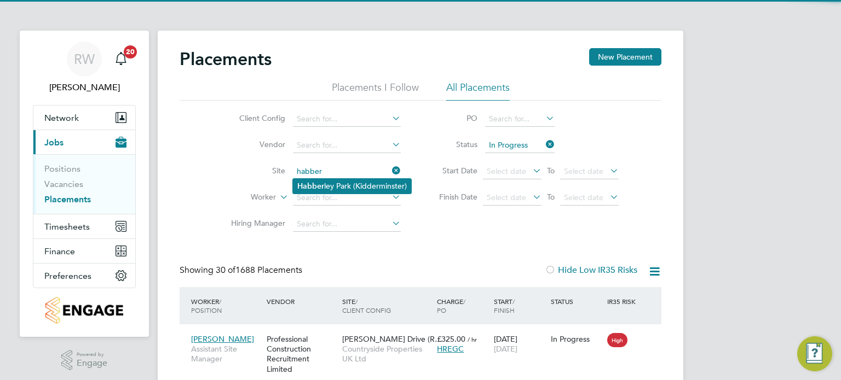
click at [353, 185] on li "Habber ley Park (Kidderminster)" at bounding box center [352, 186] width 118 height 15
type input "Habberley Park (Kidderminster)"
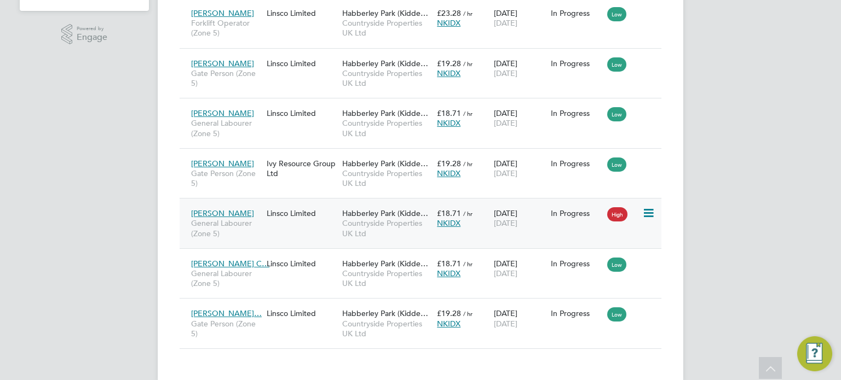
click at [409, 223] on span "Countryside Properties UK Ltd" at bounding box center [386, 228] width 89 height 20
click at [392, 160] on span "Habberley Park (Kidde…" at bounding box center [385, 164] width 86 height 10
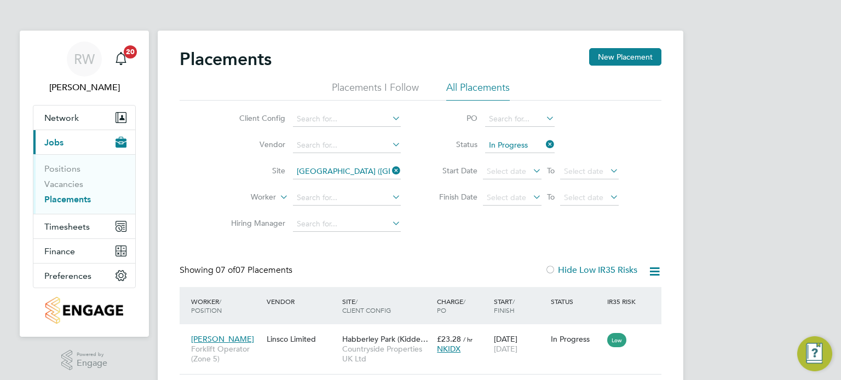
click at [390, 168] on icon at bounding box center [390, 170] width 0 height 15
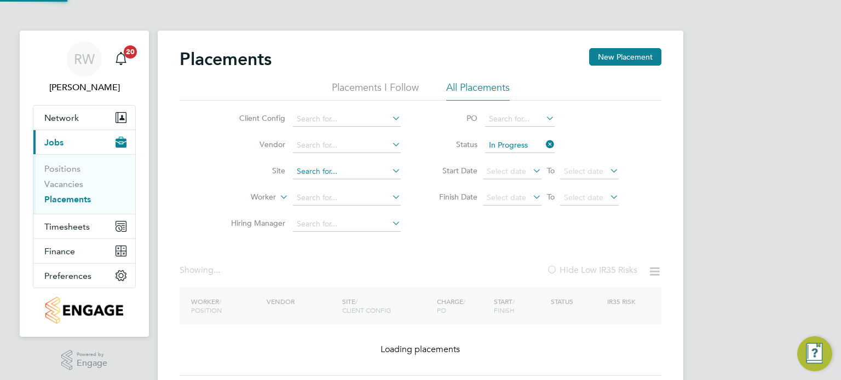
click at [346, 174] on input at bounding box center [347, 171] width 108 height 15
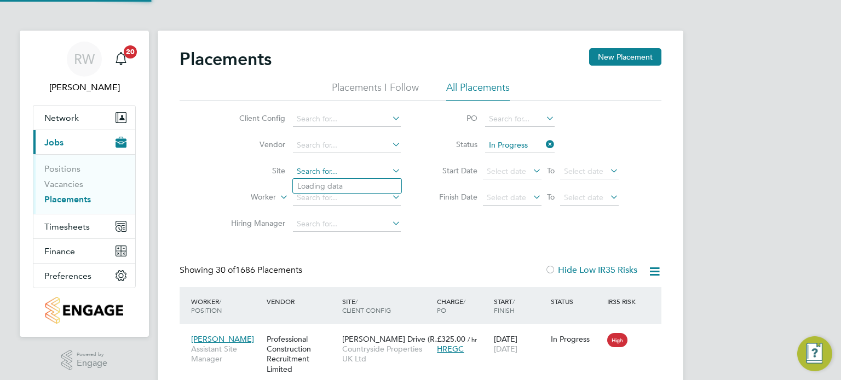
scroll to position [41, 95]
click at [347, 180] on li "Hannah Buildings" at bounding box center [347, 186] width 108 height 15
type input "Hannah Buildings"
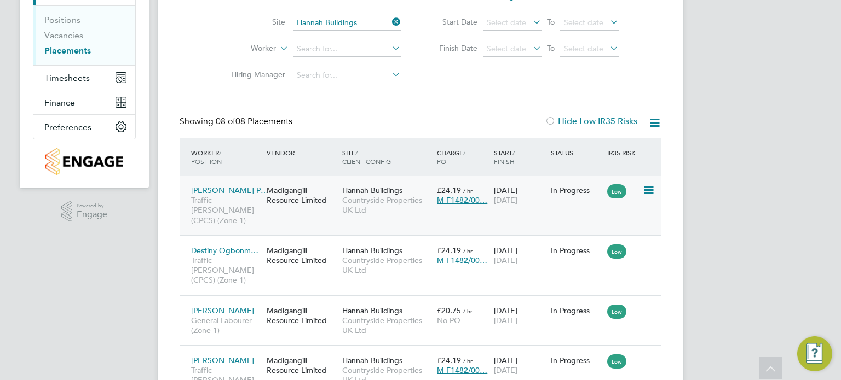
click at [388, 205] on span "Countryside Properties UK Ltd" at bounding box center [386, 205] width 89 height 20
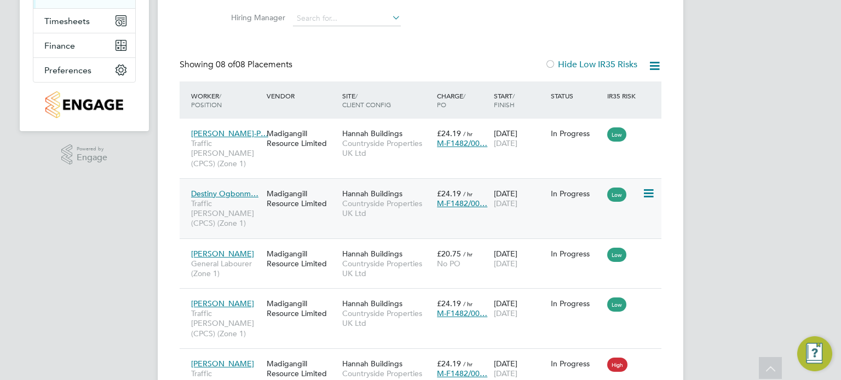
click at [364, 189] on span "Hannah Buildings" at bounding box center [372, 194] width 60 height 10
click at [665, 157] on div "Placements New Placement Placements I Follow All Placements Client Config Vendo…" at bounding box center [421, 219] width 526 height 788
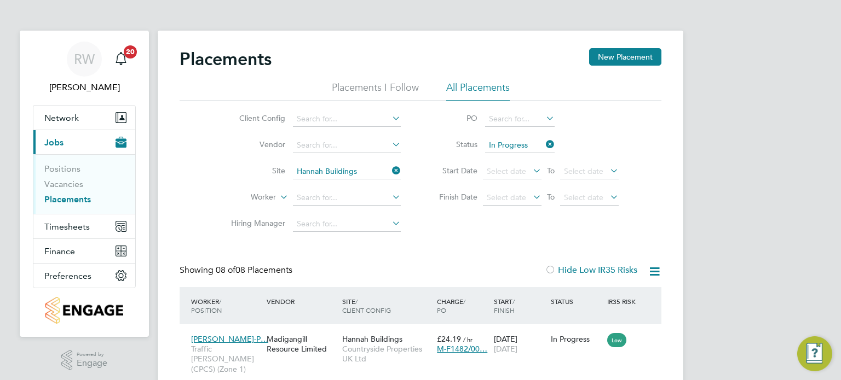
click at [390, 171] on icon at bounding box center [390, 170] width 0 height 15
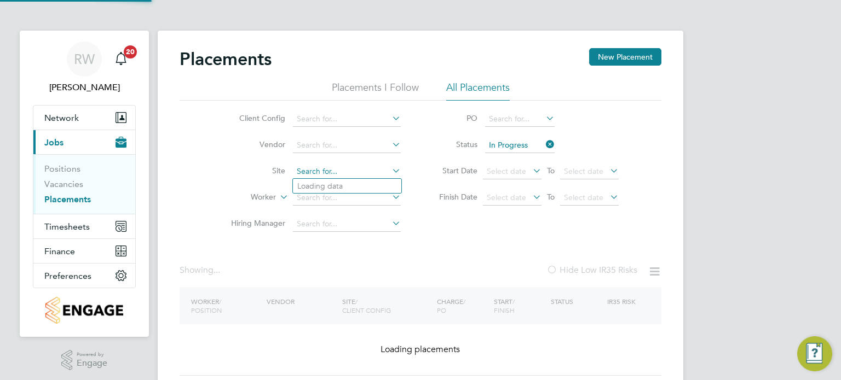
click at [350, 170] on input at bounding box center [347, 171] width 108 height 15
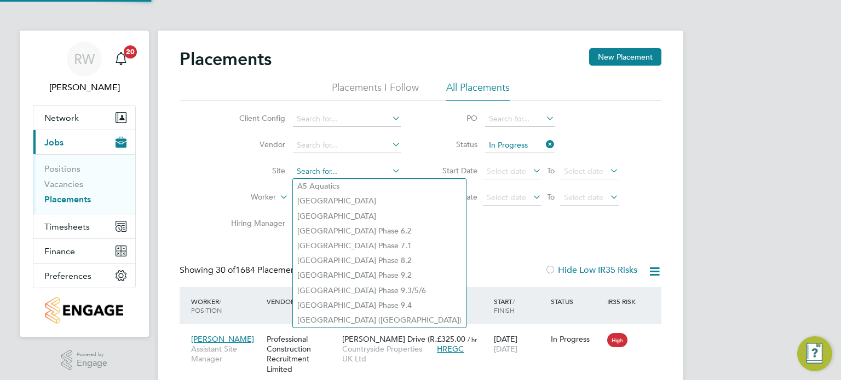
scroll to position [41, 95]
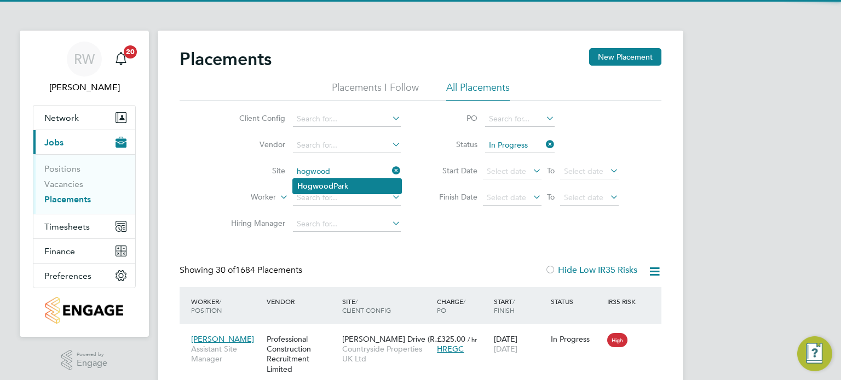
click at [353, 182] on li "Hogwood Park" at bounding box center [347, 186] width 108 height 15
type input "Hogwood Park"
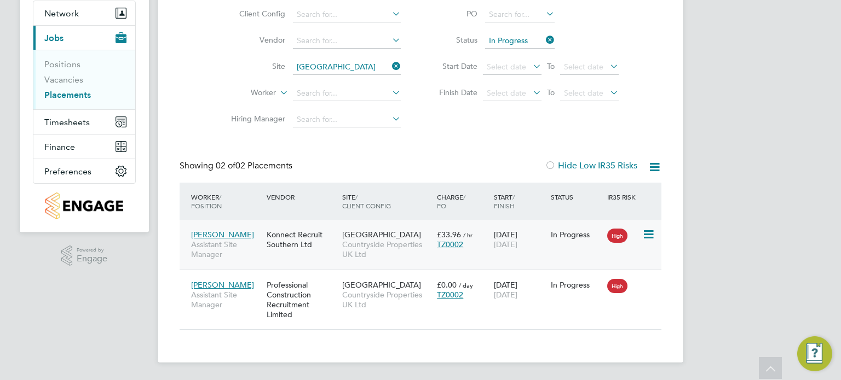
click at [351, 258] on span "Countryside Properties UK Ltd" at bounding box center [386, 250] width 89 height 20
click at [390, 68] on icon at bounding box center [390, 66] width 0 height 15
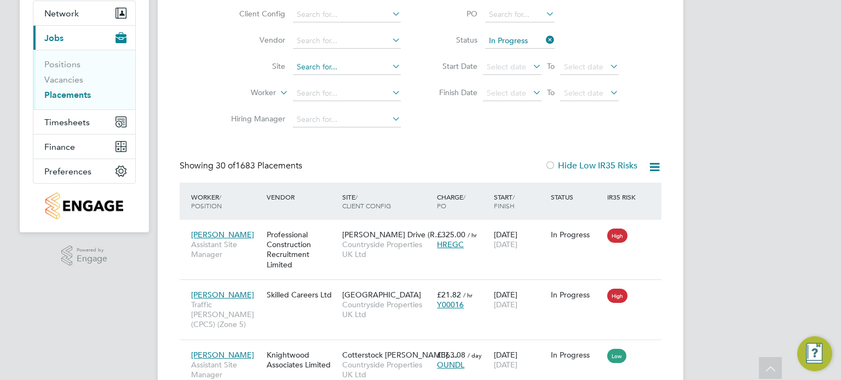
click at [313, 72] on input at bounding box center [347, 67] width 108 height 15
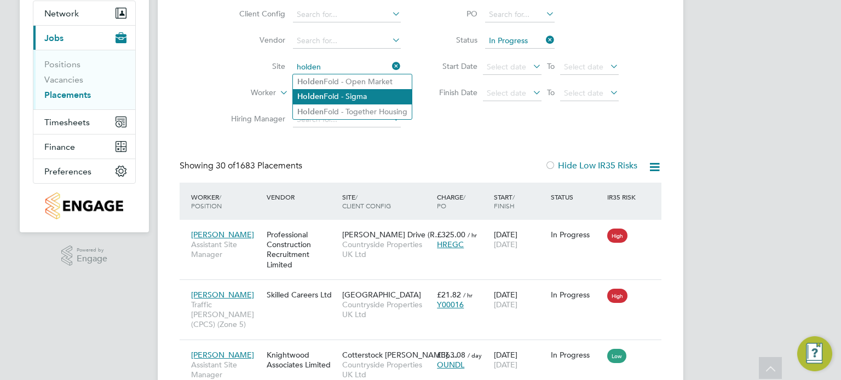
click at [353, 95] on li "Holden Fold - Sigma" at bounding box center [352, 96] width 119 height 15
type input "Holden Fold - Sigma"
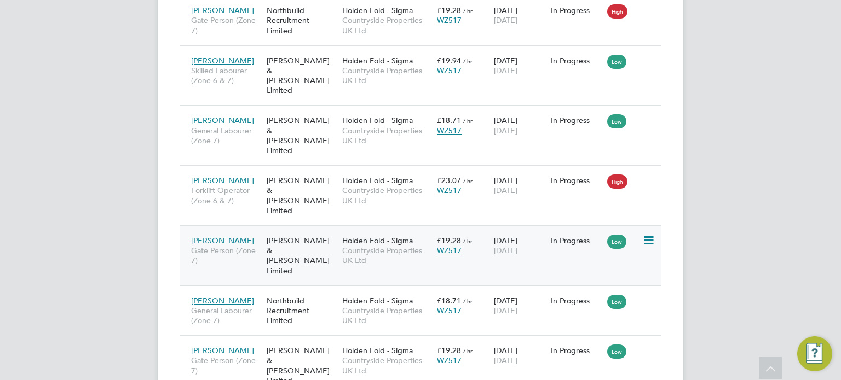
click at [395, 236] on span "Holden Fold - Sigma" at bounding box center [377, 241] width 71 height 10
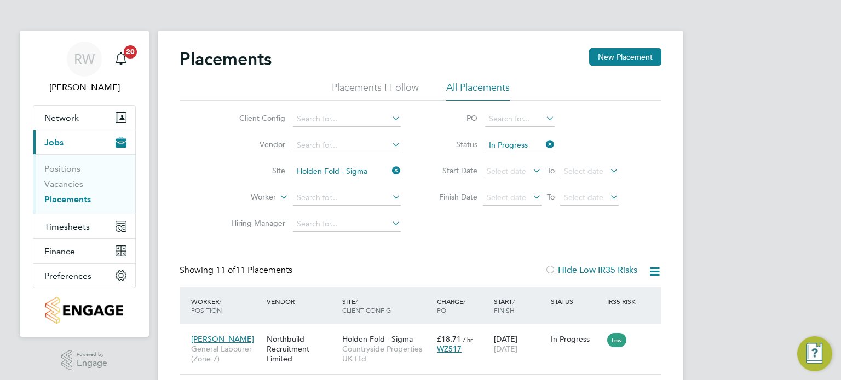
click at [390, 172] on icon at bounding box center [390, 170] width 0 height 15
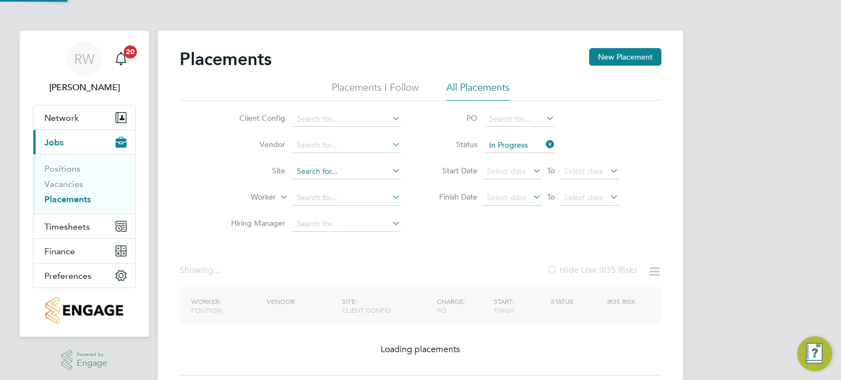
click at [344, 178] on input at bounding box center [347, 171] width 108 height 15
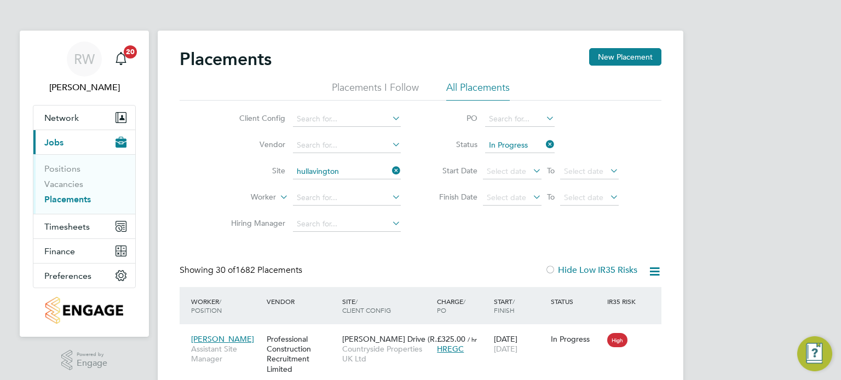
click at [346, 184] on li "Hullavington" at bounding box center [347, 186] width 108 height 15
type input "Hullavington"
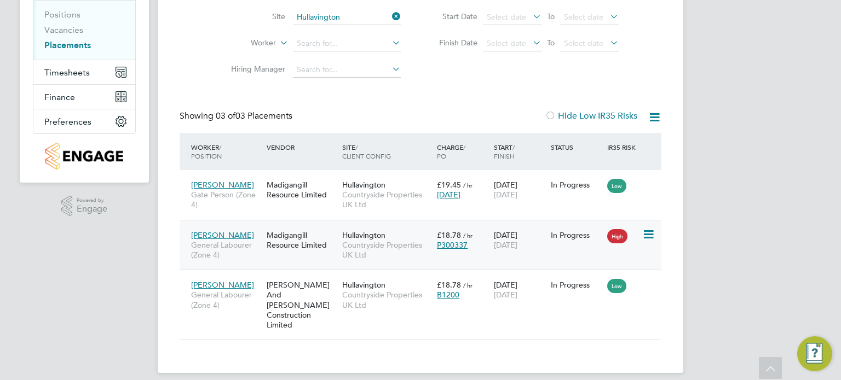
click at [396, 262] on div "Hullavington Countryside Properties UK Ltd" at bounding box center [386, 245] width 95 height 41
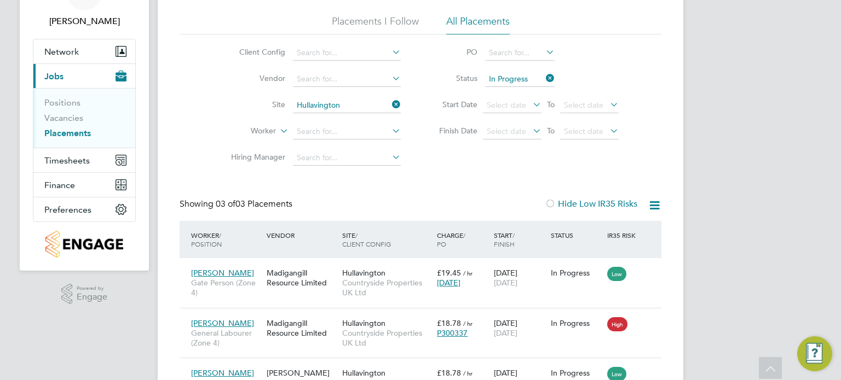
click at [390, 100] on icon at bounding box center [390, 104] width 0 height 15
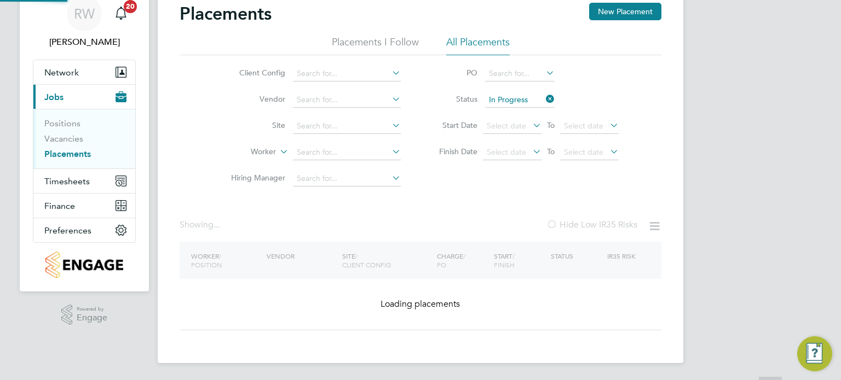
click at [331, 140] on li "Worker" at bounding box center [312, 153] width 206 height 26
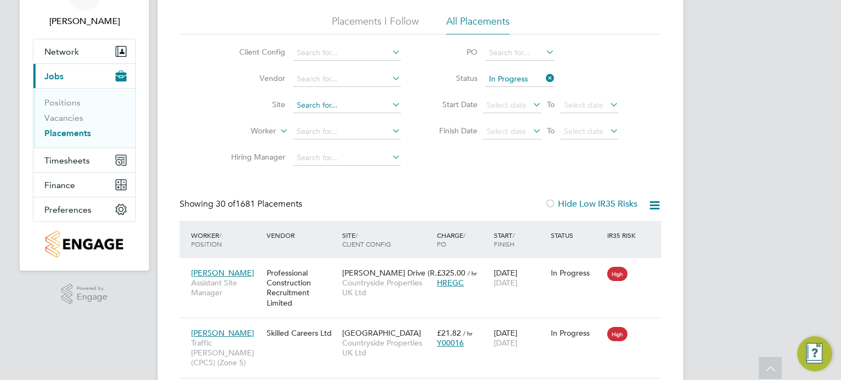
click at [324, 107] on input at bounding box center [347, 105] width 108 height 15
click at [332, 118] on li "Hunting don" at bounding box center [347, 120] width 108 height 15
type input "Huntingdon"
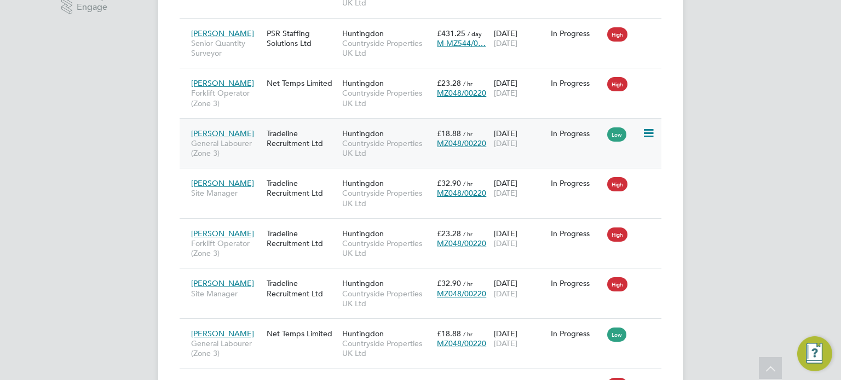
click at [370, 148] on span "Countryside Properties UK Ltd" at bounding box center [386, 149] width 89 height 20
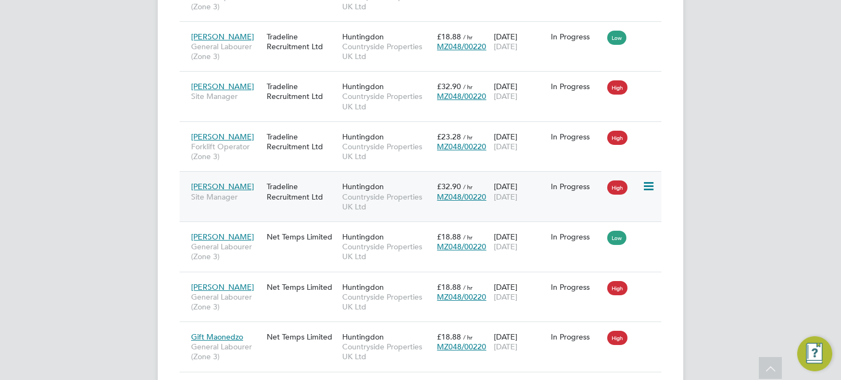
click at [357, 189] on span "Huntingdon" at bounding box center [363, 187] width 42 height 10
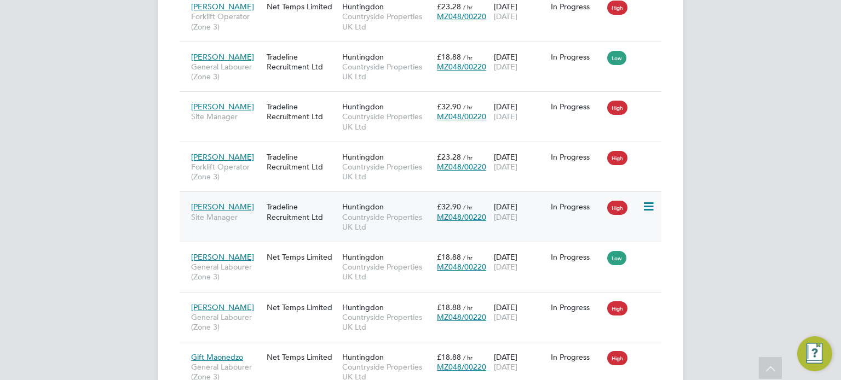
click at [384, 215] on span "Countryside Properties UK Ltd" at bounding box center [386, 222] width 89 height 20
click at [296, 113] on div "Tradeline Recruitment Ltd" at bounding box center [302, 111] width 76 height 31
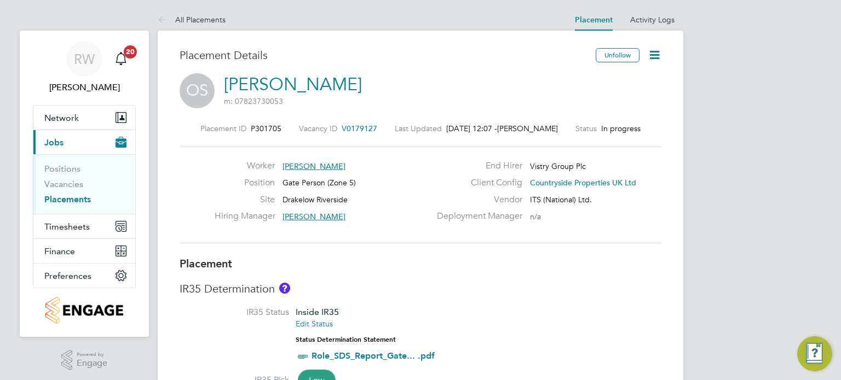
click at [655, 53] on icon at bounding box center [655, 55] width 14 height 14
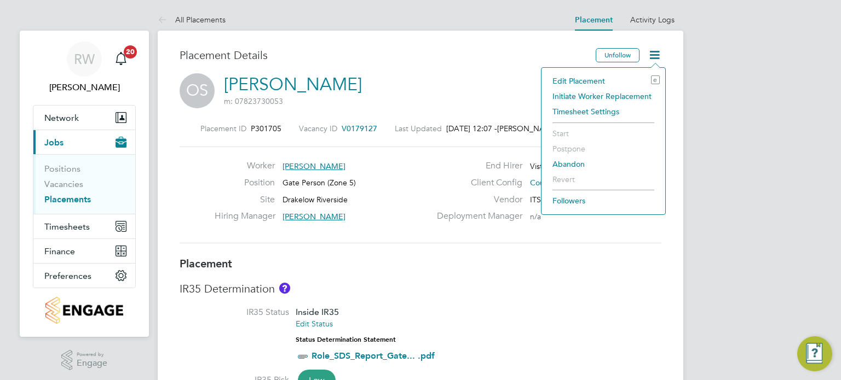
click at [598, 77] on li "Edit Placement e" at bounding box center [603, 80] width 113 height 15
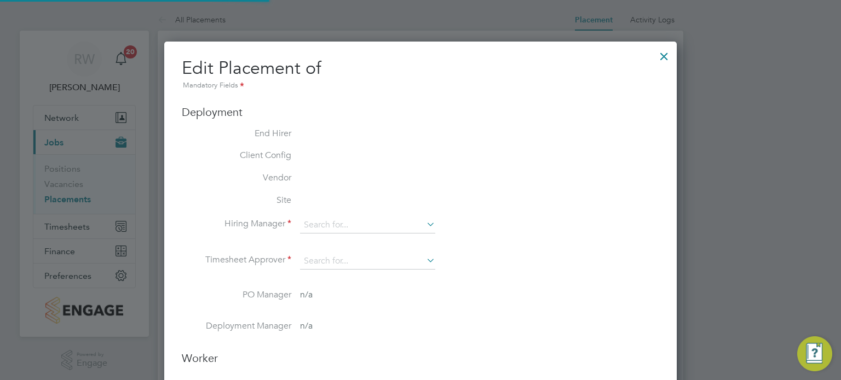
type input "[PERSON_NAME]"
type input "[DATE]"
type input "08:00"
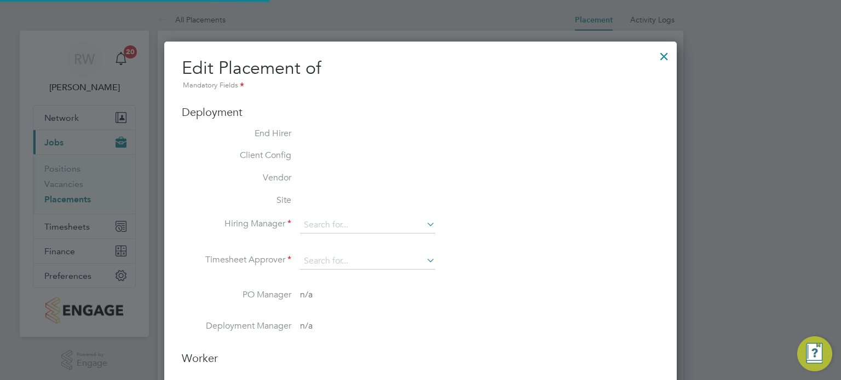
type input "18:00"
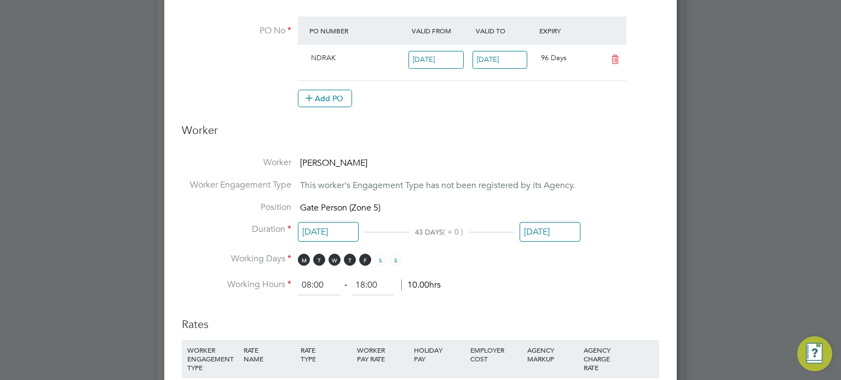
click at [545, 240] on input "26 Sep 2025" at bounding box center [550, 232] width 61 height 20
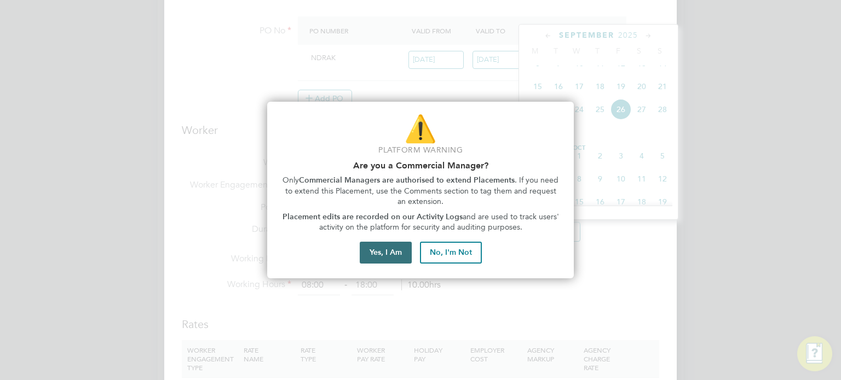
click at [378, 262] on button "Yes, I Am" at bounding box center [386, 253] width 52 height 22
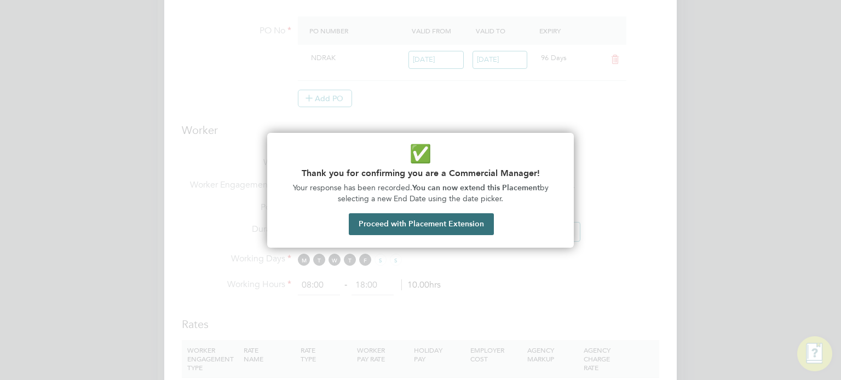
click at [409, 223] on button "Proceed with Placement Extension" at bounding box center [421, 225] width 145 height 22
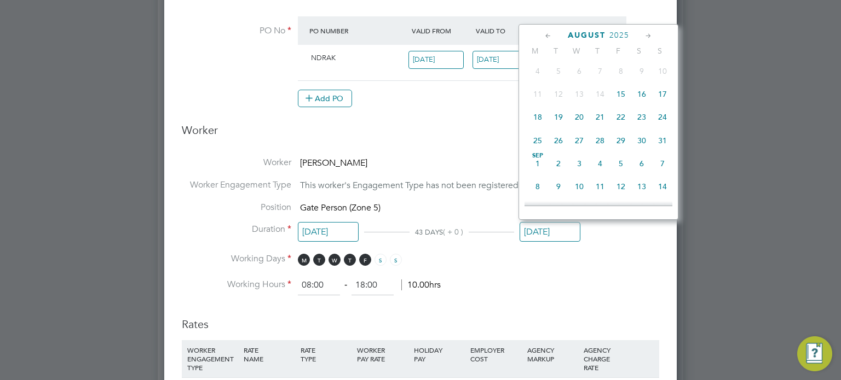
click at [660, 151] on span "31" at bounding box center [662, 140] width 21 height 21
type input "[DATE]"
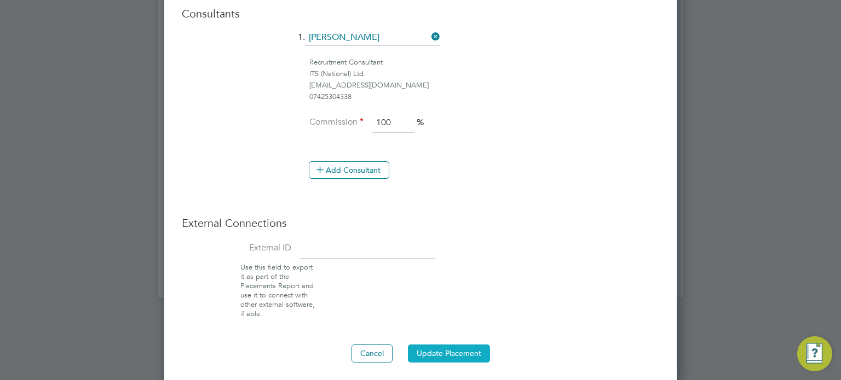
click at [453, 349] on button "Update Placement" at bounding box center [449, 354] width 82 height 18
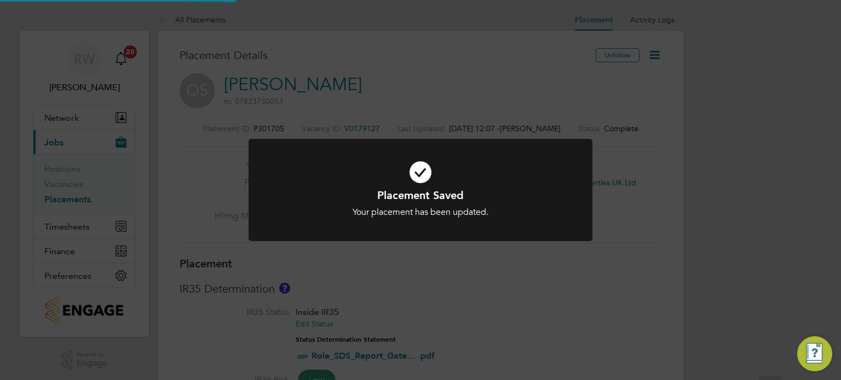
click at [565, 297] on div "Placement Saved Your placement has been updated. Cancel Okay" at bounding box center [420, 190] width 841 height 380
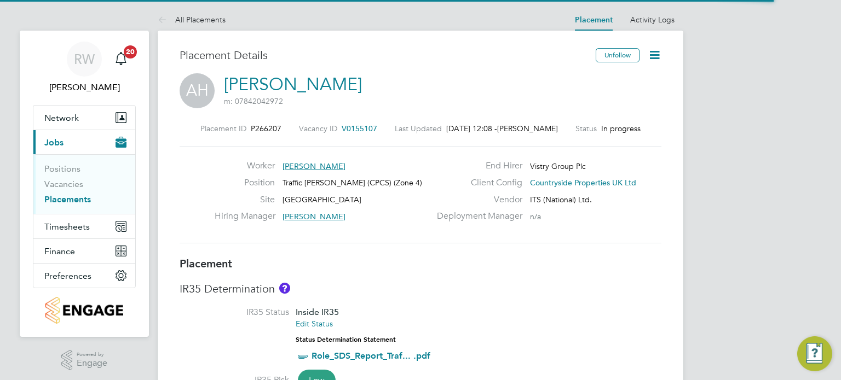
click at [656, 56] on icon at bounding box center [655, 55] width 14 height 14
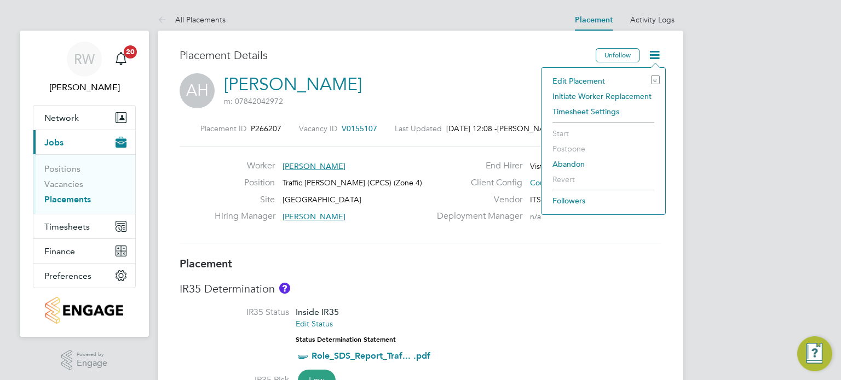
click at [595, 76] on li "Edit Placement e" at bounding box center [603, 80] width 113 height 15
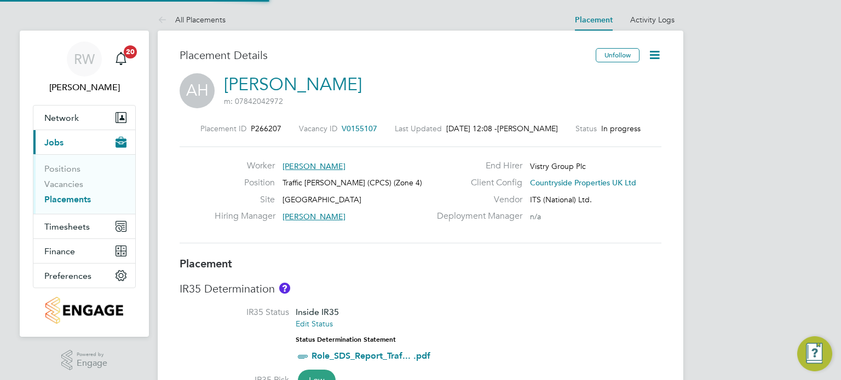
type input "[PERSON_NAME]"
type input "[DATE]"
type input "08:00"
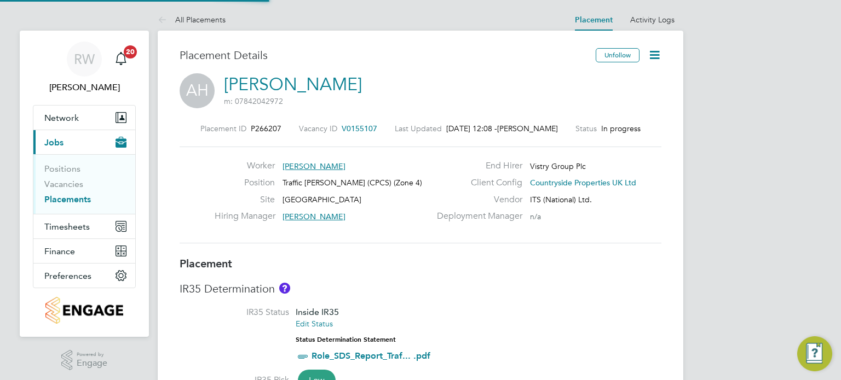
type input "18:00"
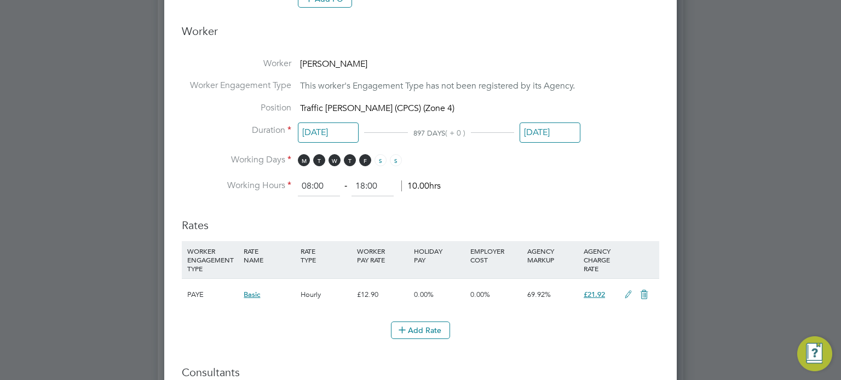
click at [558, 134] on input "[DATE]" at bounding box center [550, 133] width 61 height 20
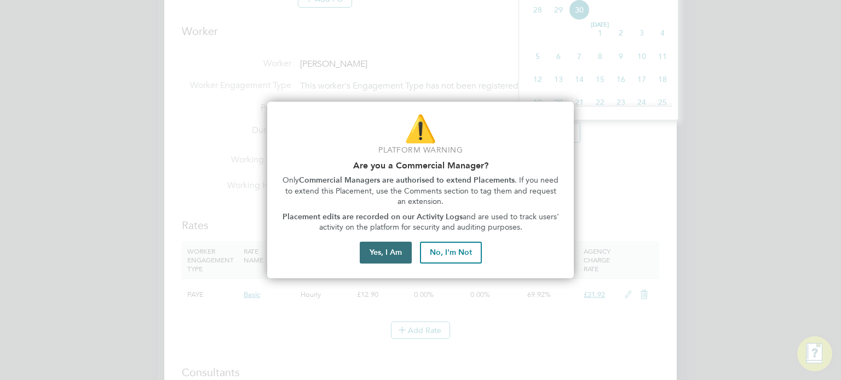
click at [407, 262] on button "Yes, I Am" at bounding box center [386, 253] width 52 height 22
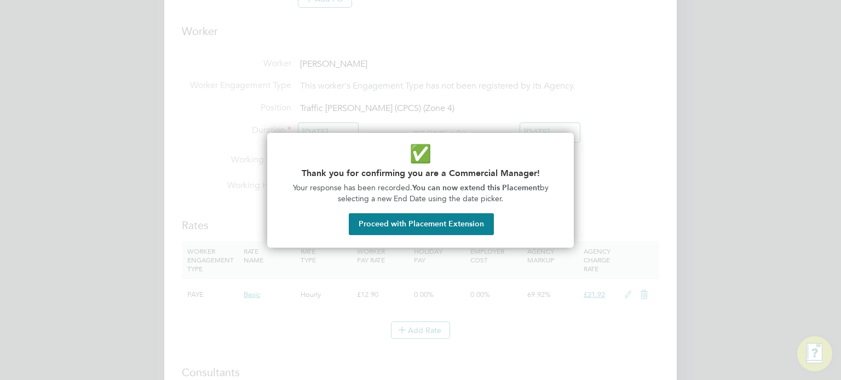
click at [418, 238] on div "✅ Thank you for confirming you are a Commercial Manager! Your response has been…" at bounding box center [420, 190] width 307 height 115
click at [427, 228] on button "Proceed with Placement Extension" at bounding box center [421, 225] width 145 height 22
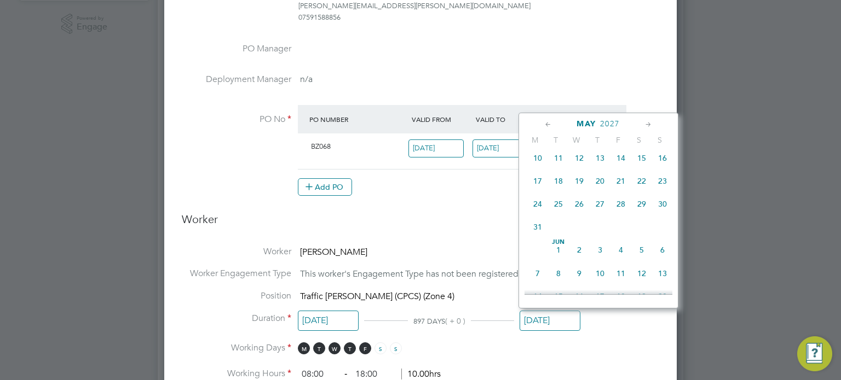
click at [602, 119] on span "2027" at bounding box center [610, 123] width 20 height 9
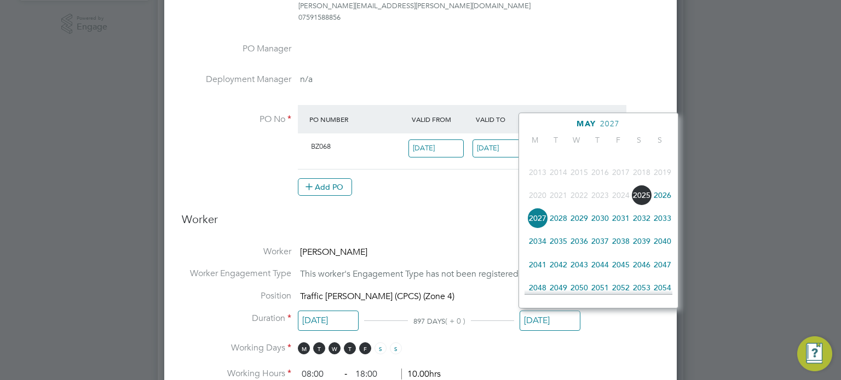
click at [644, 203] on span "2025" at bounding box center [641, 195] width 21 height 21
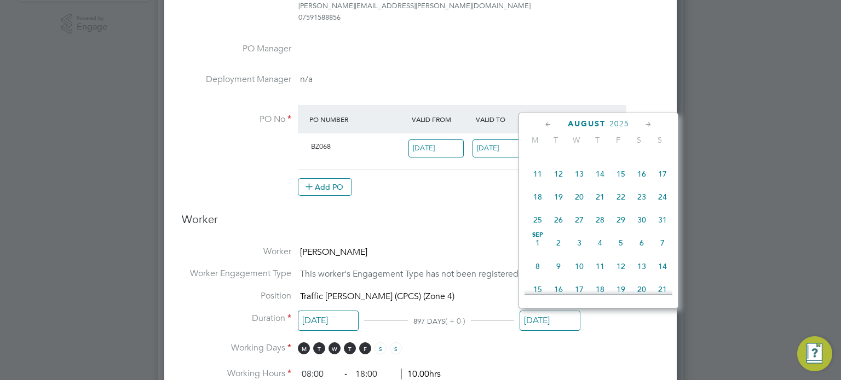
click at [660, 230] on span "31" at bounding box center [662, 220] width 21 height 21
type input "[DATE]"
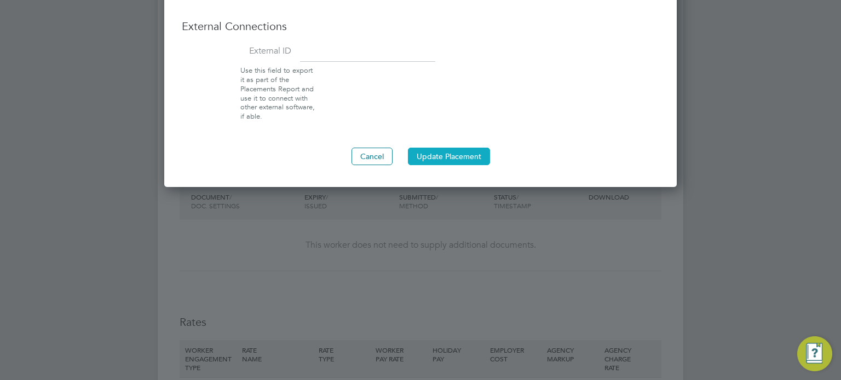
click at [449, 151] on button "Update Placement" at bounding box center [449, 157] width 82 height 18
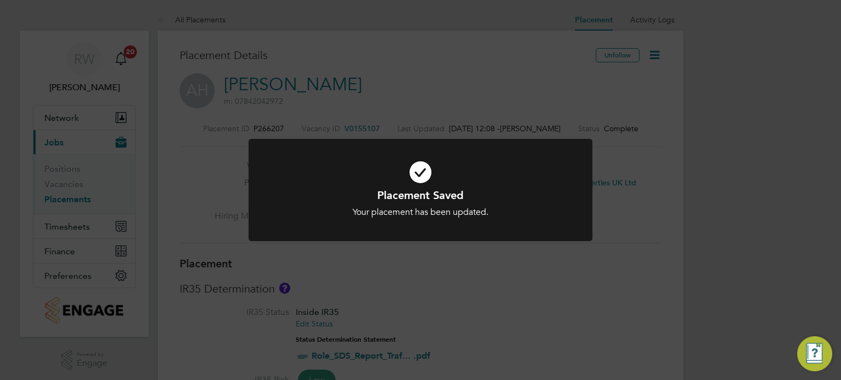
click at [603, 309] on div "Placement Saved Your placement has been updated. Cancel Okay" at bounding box center [420, 190] width 841 height 380
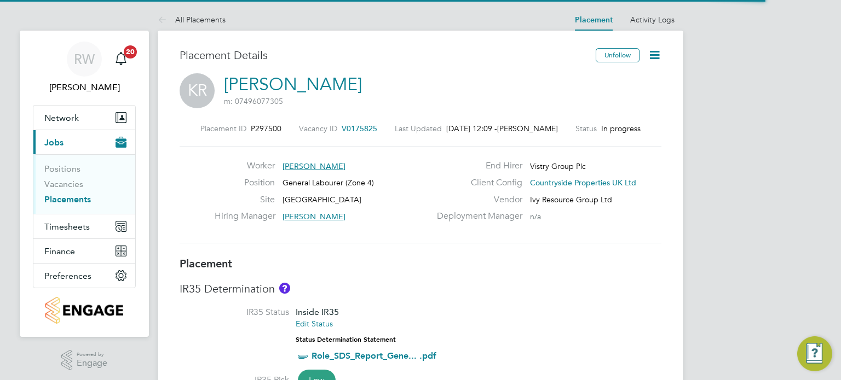
click at [655, 53] on icon at bounding box center [655, 55] width 14 height 14
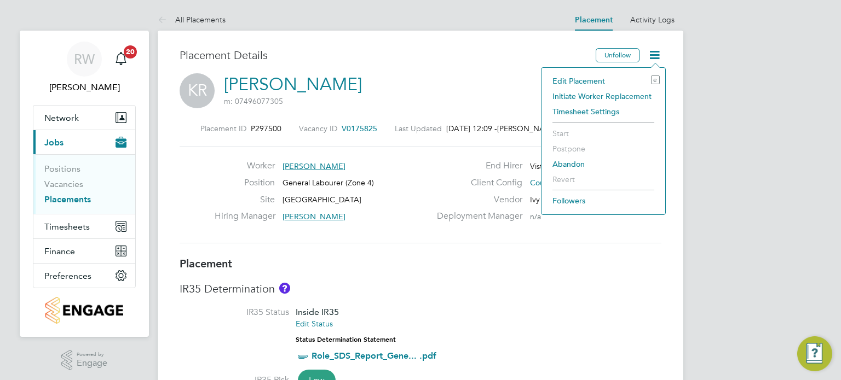
click at [590, 81] on li "Edit Placement e" at bounding box center [603, 80] width 113 height 15
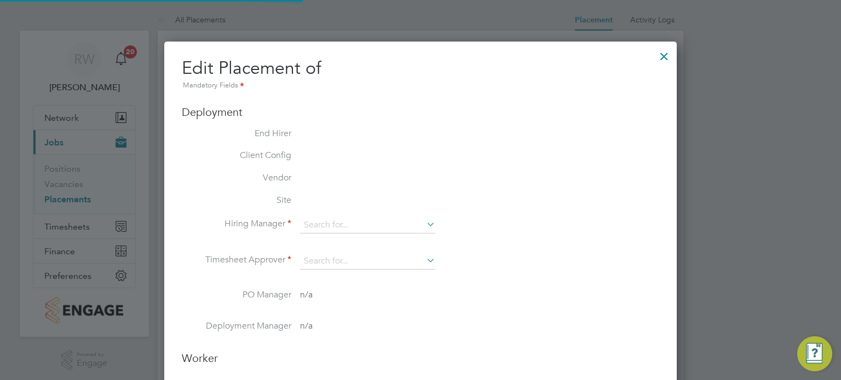
type input "[PERSON_NAME]"
type input "[DATE]"
type input "08:00"
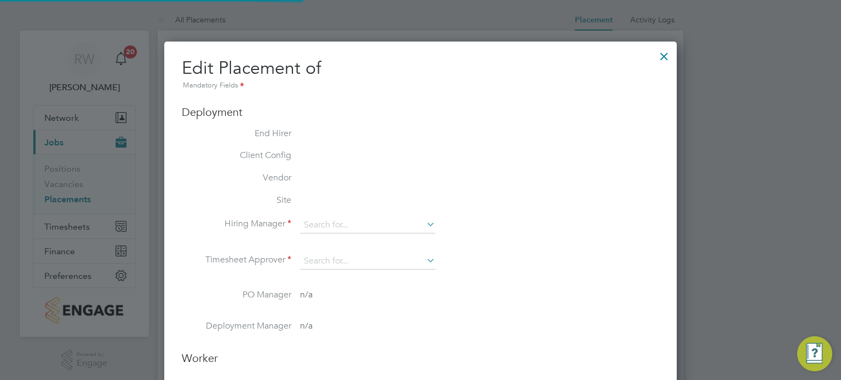
type input "18:00"
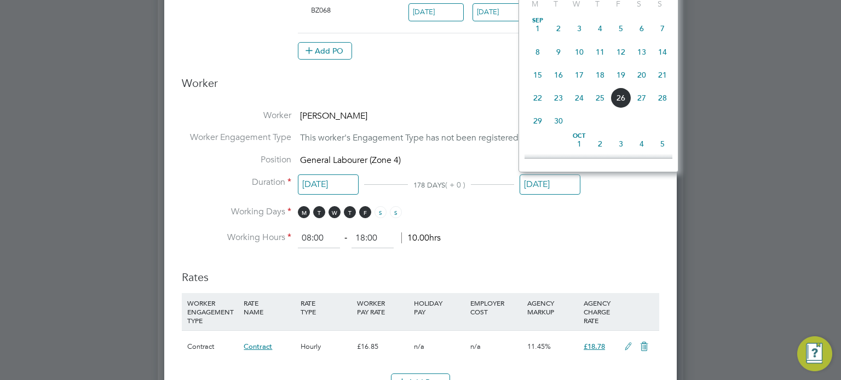
click at [543, 183] on input "[DATE]" at bounding box center [550, 185] width 61 height 20
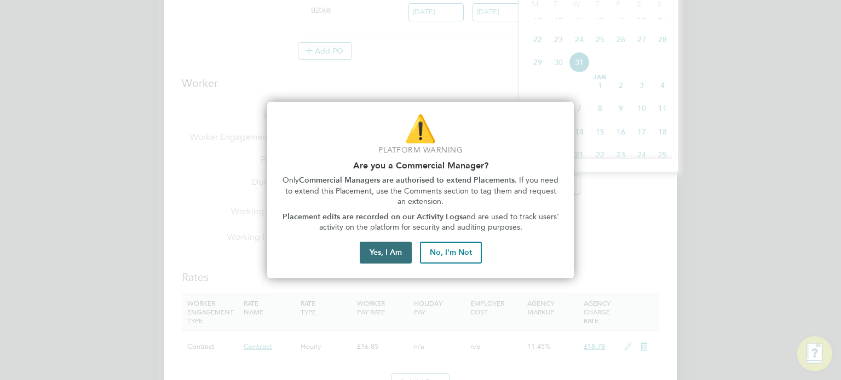
click at [393, 257] on button "Yes, I Am" at bounding box center [386, 253] width 52 height 22
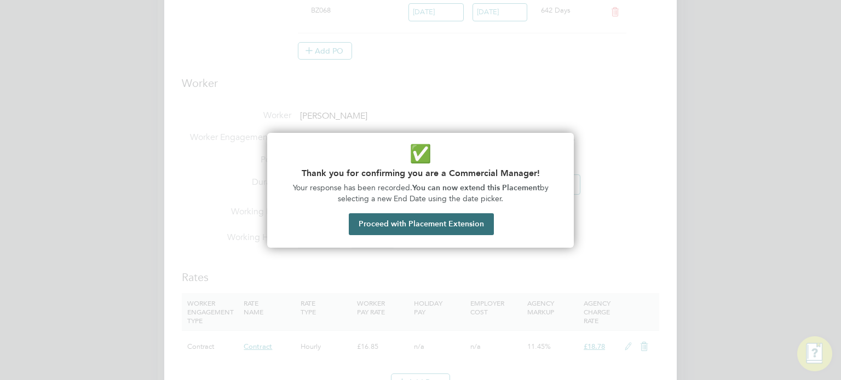
click at [418, 222] on button "Proceed with Placement Extension" at bounding box center [421, 225] width 145 height 22
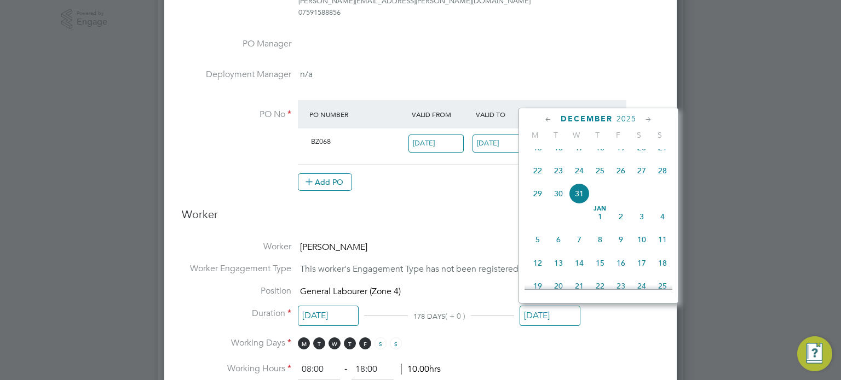
click at [543, 118] on icon at bounding box center [548, 120] width 10 height 12
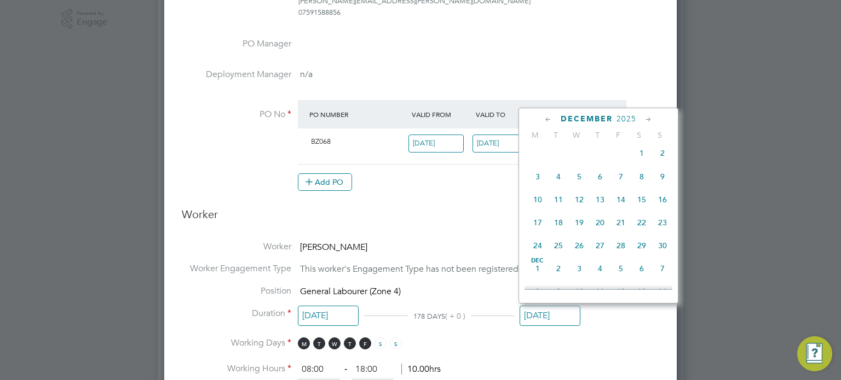
click at [543, 118] on icon at bounding box center [548, 120] width 10 height 12
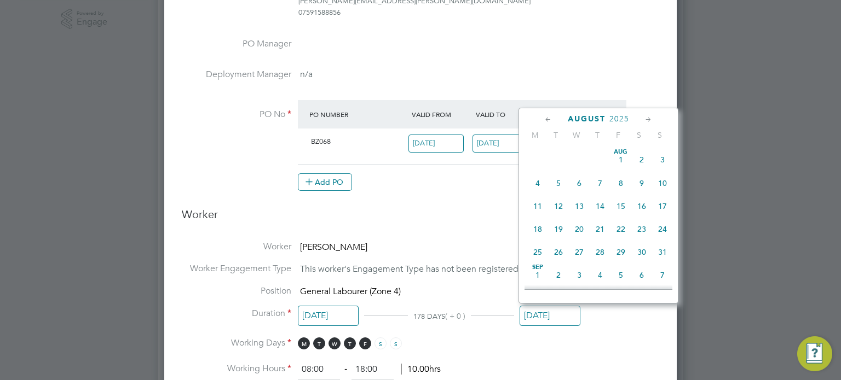
click at [662, 250] on span "31" at bounding box center [662, 252] width 21 height 21
type input "[DATE]"
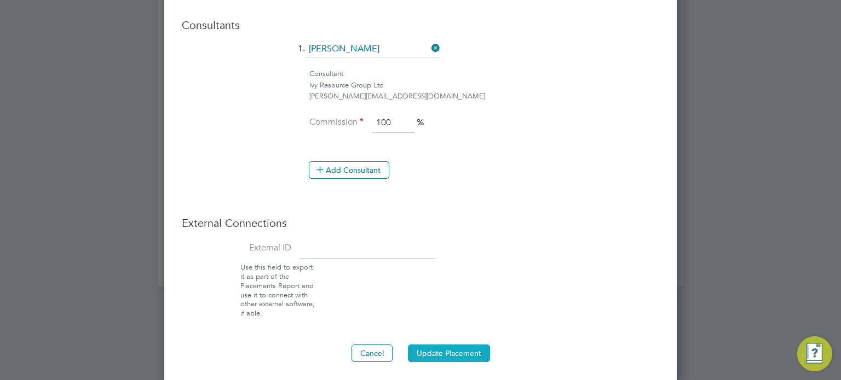
click at [456, 351] on button "Update Placement" at bounding box center [449, 354] width 82 height 18
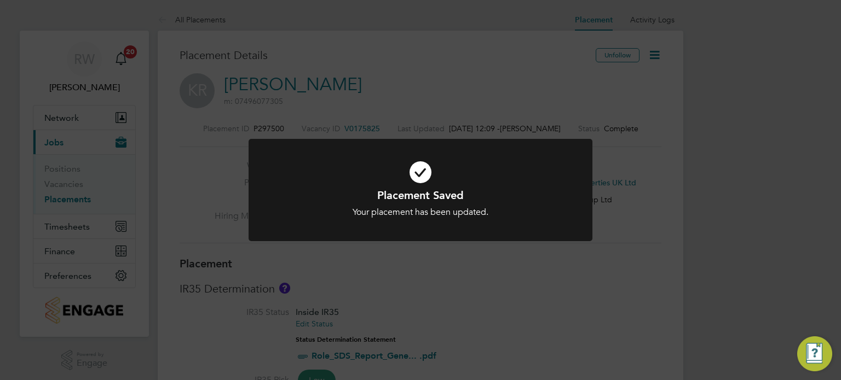
click at [523, 311] on div "Placement Saved Your placement has been updated. Cancel Okay" at bounding box center [420, 190] width 841 height 380
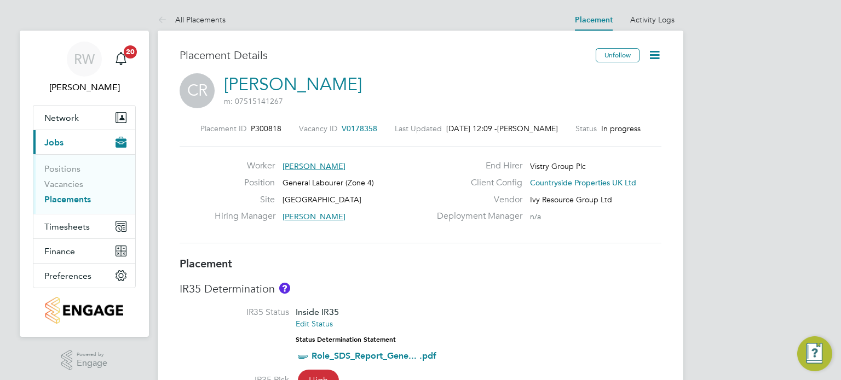
click at [656, 52] on icon at bounding box center [655, 55] width 14 height 14
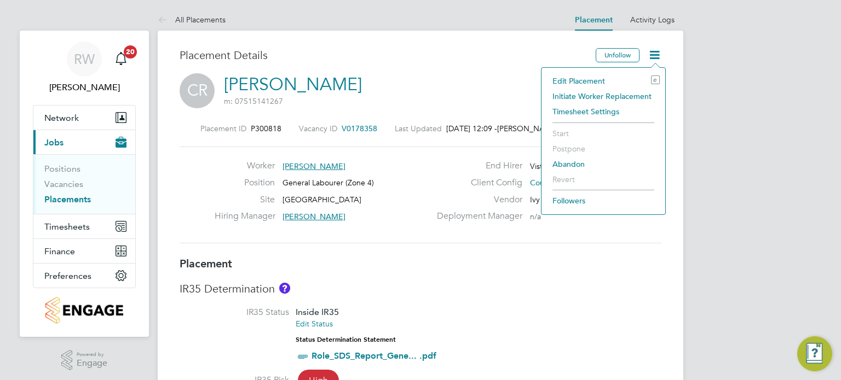
click at [590, 77] on li "Edit Placement e" at bounding box center [603, 80] width 113 height 15
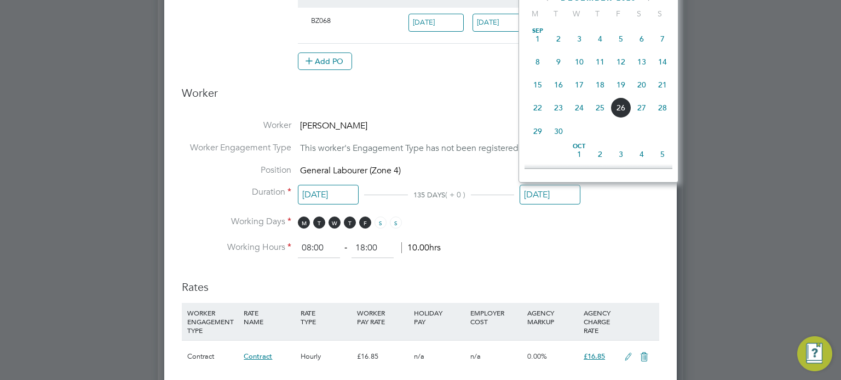
click at [538, 199] on input "19 Dec 2025" at bounding box center [550, 195] width 61 height 20
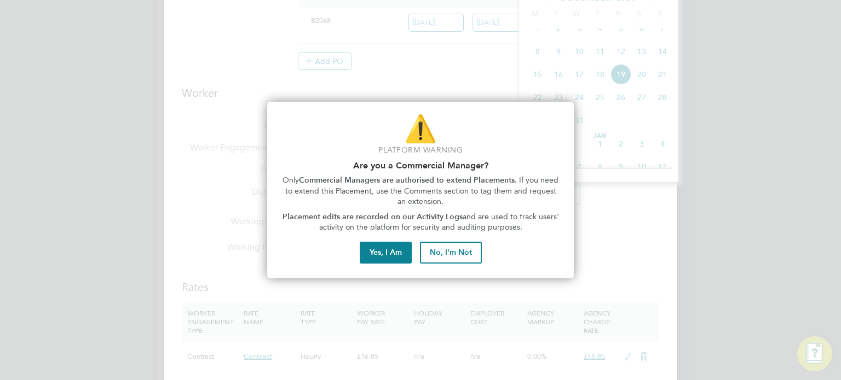
click at [385, 238] on div "⚠️ Platform Warning Are you a Commercial Manager? Only Commercial Managers are …" at bounding box center [420, 190] width 307 height 177
click at [386, 252] on button "Yes, I Am" at bounding box center [386, 253] width 52 height 22
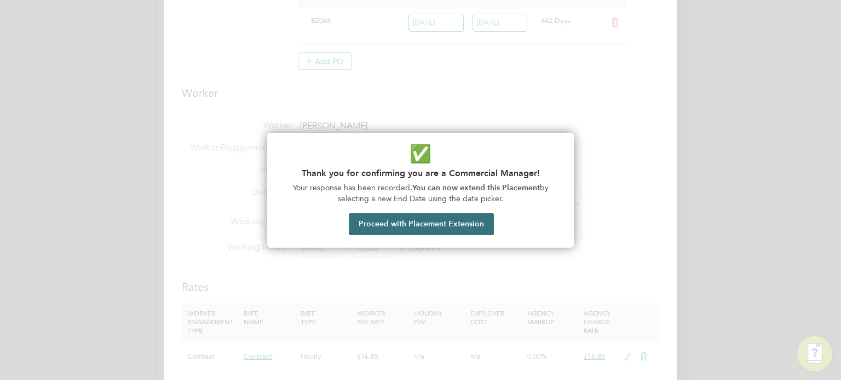
click at [425, 219] on button "Proceed with Placement Extension" at bounding box center [421, 225] width 145 height 22
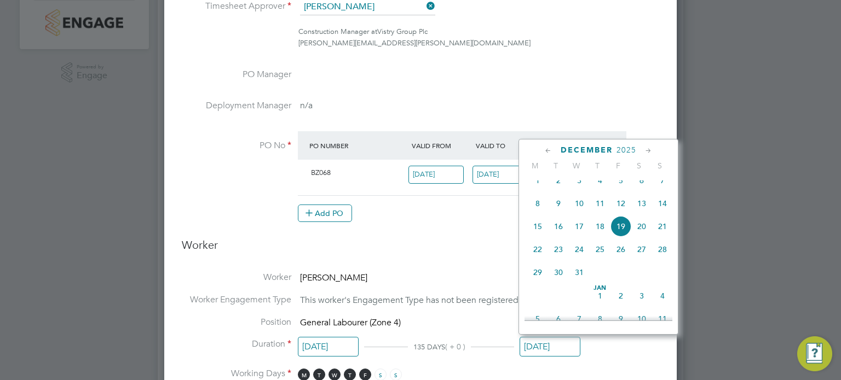
click at [547, 147] on icon at bounding box center [548, 151] width 10 height 12
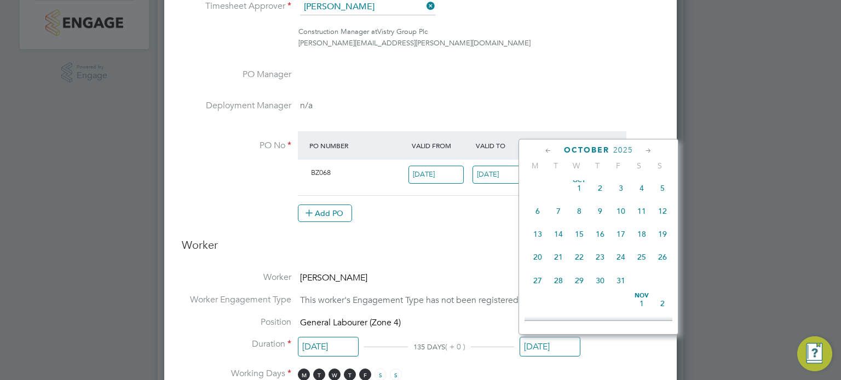
click at [547, 147] on icon at bounding box center [548, 151] width 10 height 12
click at [662, 284] on span "31" at bounding box center [662, 283] width 21 height 21
type input "31 Aug 2025"
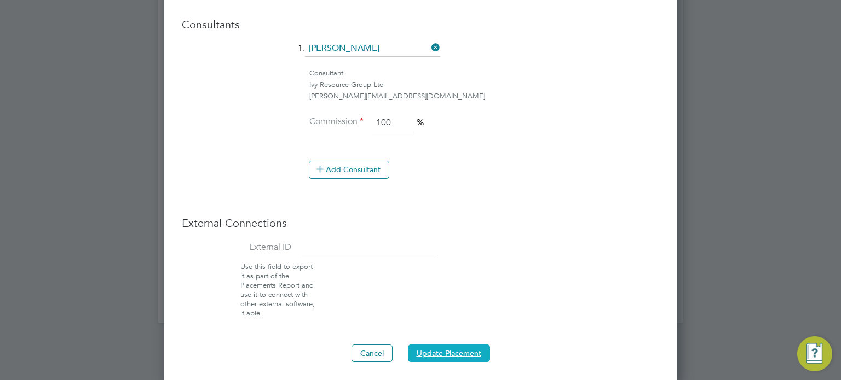
click at [450, 354] on button "Update Placement" at bounding box center [449, 354] width 82 height 18
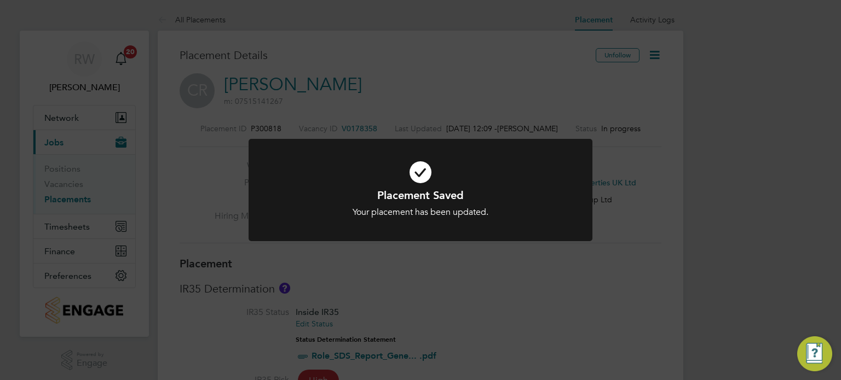
click at [388, 308] on div "Placement Saved Your placement has been updated. Cancel Okay" at bounding box center [420, 190] width 841 height 380
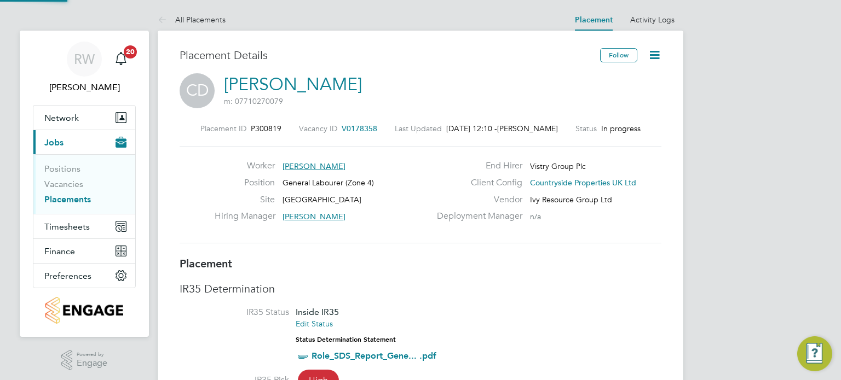
click at [654, 56] on icon at bounding box center [655, 55] width 14 height 14
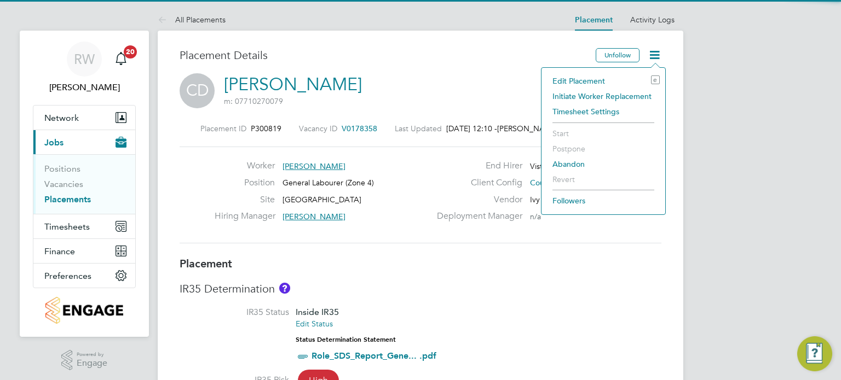
click at [595, 83] on li "Edit Placement e" at bounding box center [603, 80] width 113 height 15
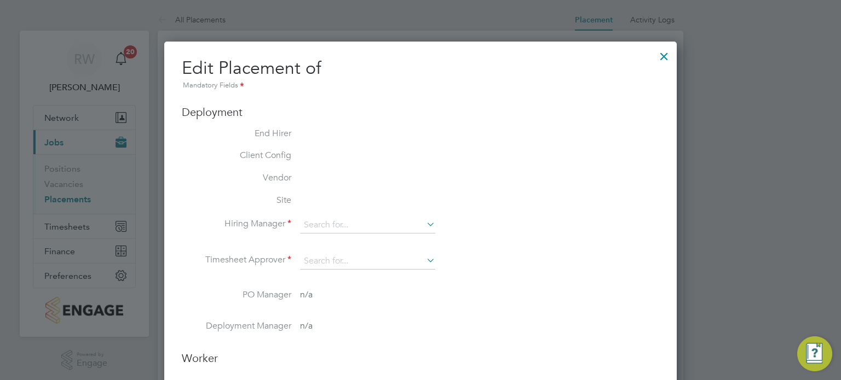
type input "[PERSON_NAME]"
type input "[DATE]"
type input "08:00"
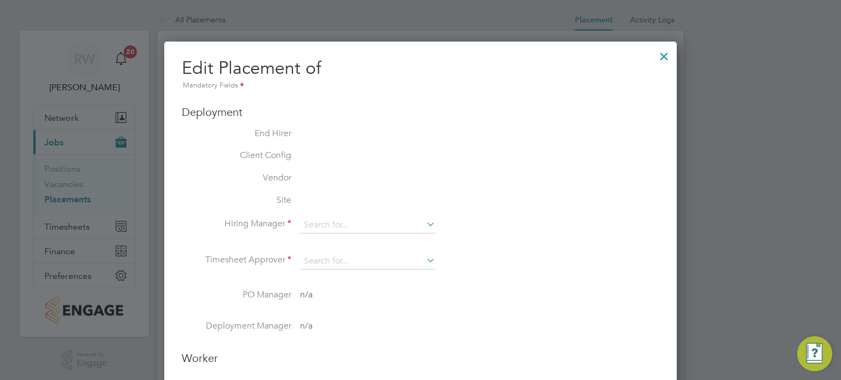
type input "18:00"
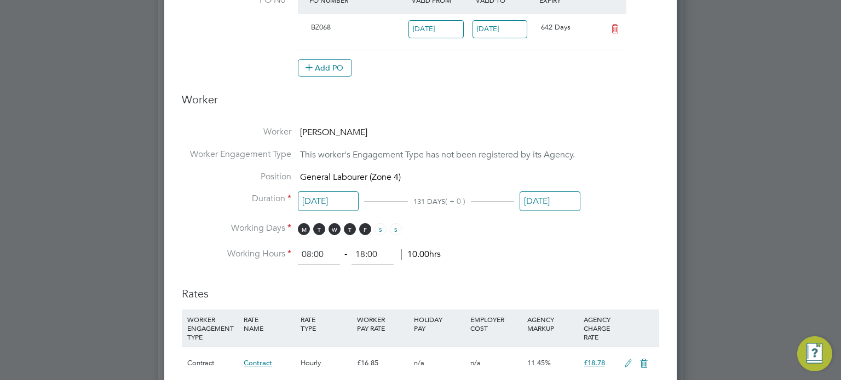
click at [547, 197] on input "[DATE]" at bounding box center [550, 202] width 61 height 20
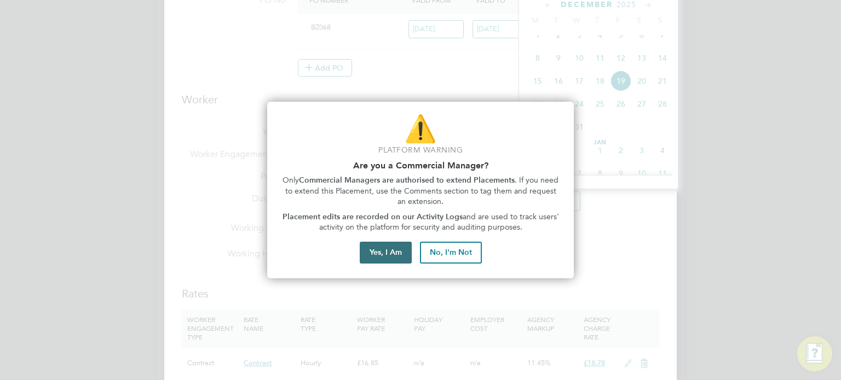
click at [383, 249] on button "Yes, I Am" at bounding box center [386, 253] width 52 height 22
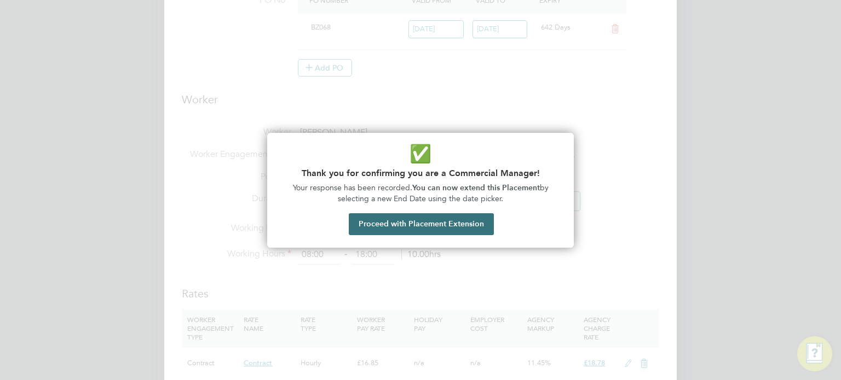
click at [411, 227] on button "Proceed with Placement Extension" at bounding box center [421, 225] width 145 height 22
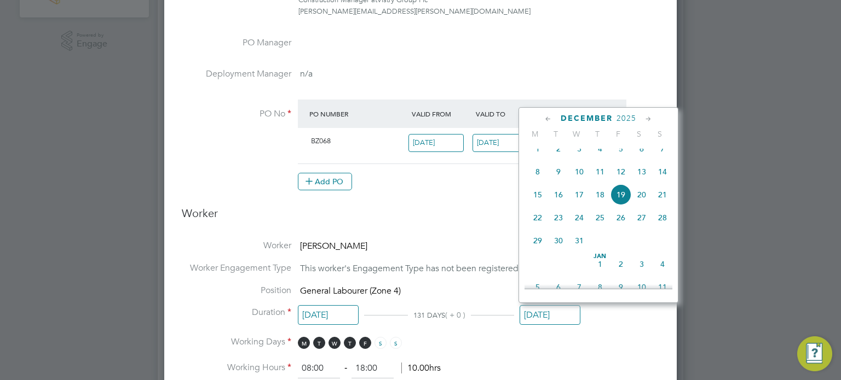
click at [549, 114] on icon at bounding box center [548, 119] width 10 height 12
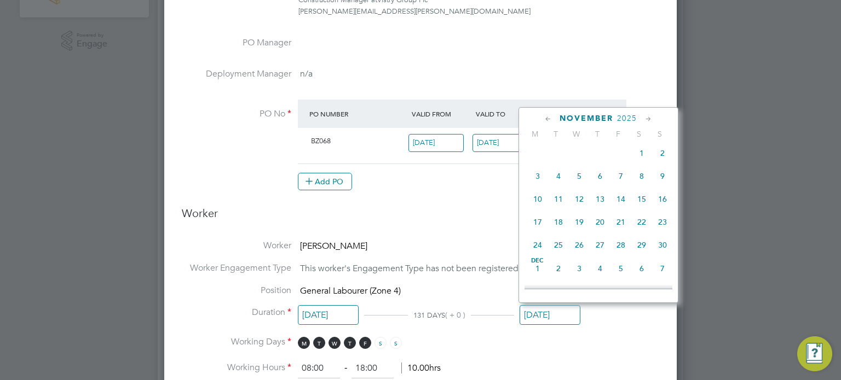
click at [549, 114] on icon at bounding box center [548, 119] width 10 height 12
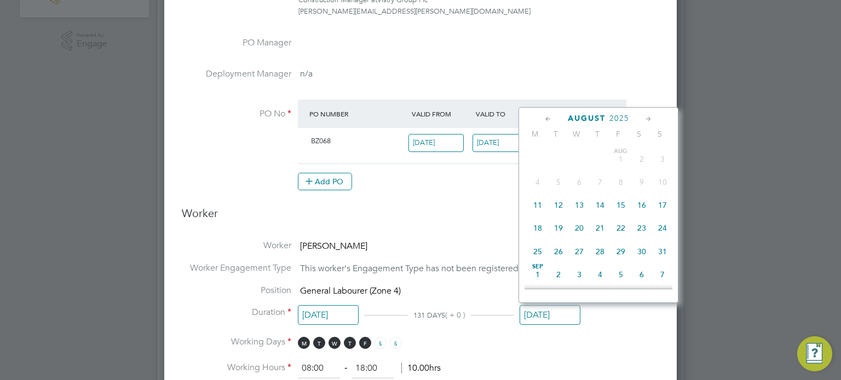
click at [662, 251] on span "31" at bounding box center [662, 251] width 21 height 21
type input "[DATE]"
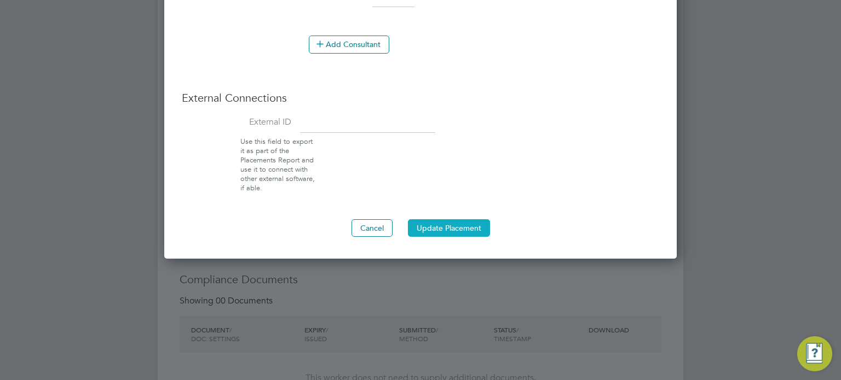
click at [450, 229] on button "Update Placement" at bounding box center [449, 229] width 82 height 18
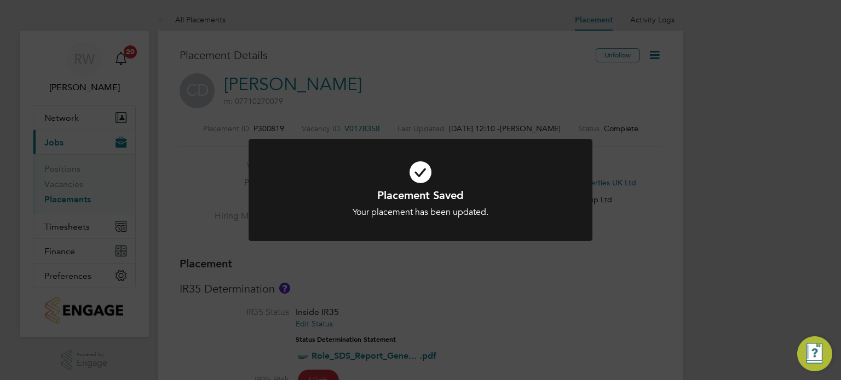
click at [480, 263] on div "Placement Saved Your placement has been updated. Cancel Okay" at bounding box center [420, 190] width 841 height 380
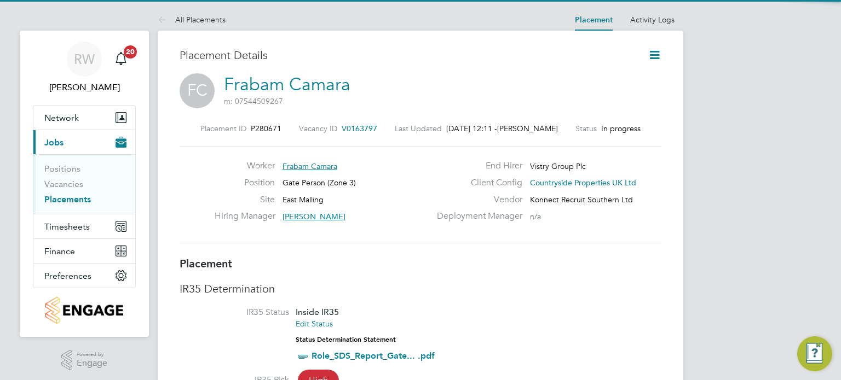
click at [655, 51] on icon at bounding box center [655, 55] width 14 height 14
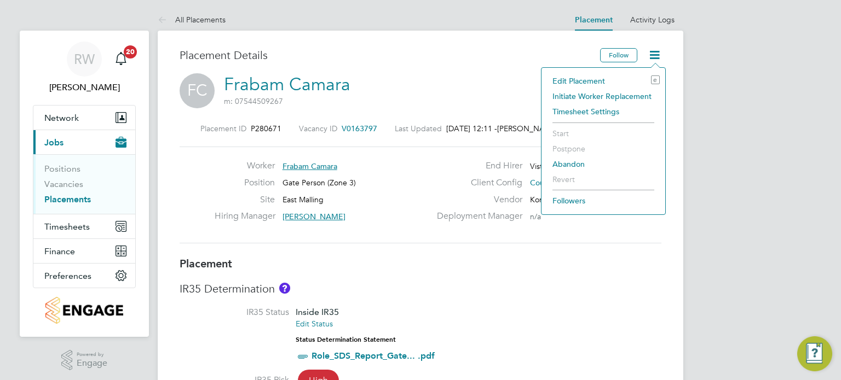
click at [588, 80] on li "Edit Placement e" at bounding box center [603, 80] width 113 height 15
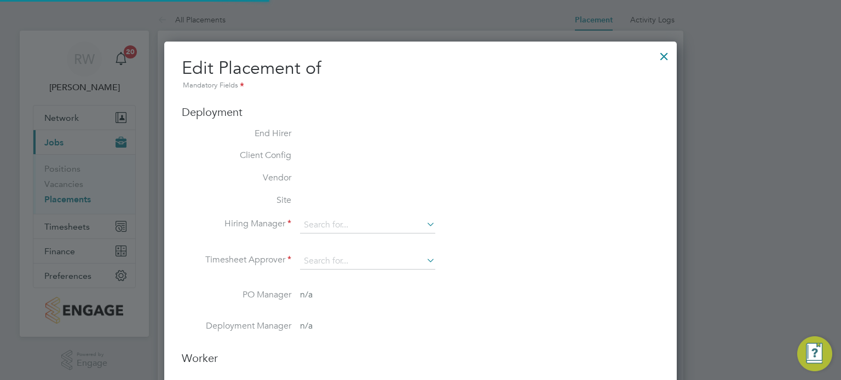
type input "[PERSON_NAME]"
type input "[DATE]"
type input "07:30"
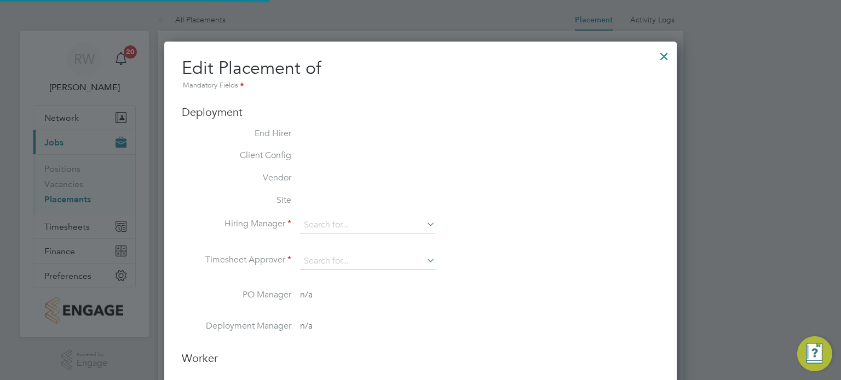
type input "16:30"
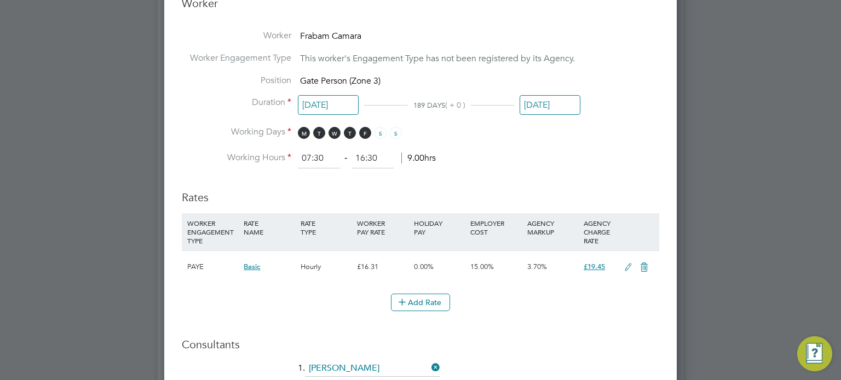
click at [555, 99] on input "[DATE]" at bounding box center [550, 105] width 61 height 20
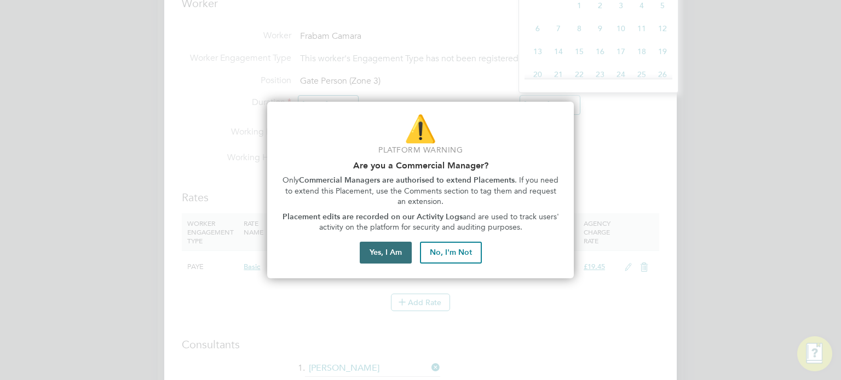
click at [388, 257] on button "Yes, I Am" at bounding box center [386, 253] width 52 height 22
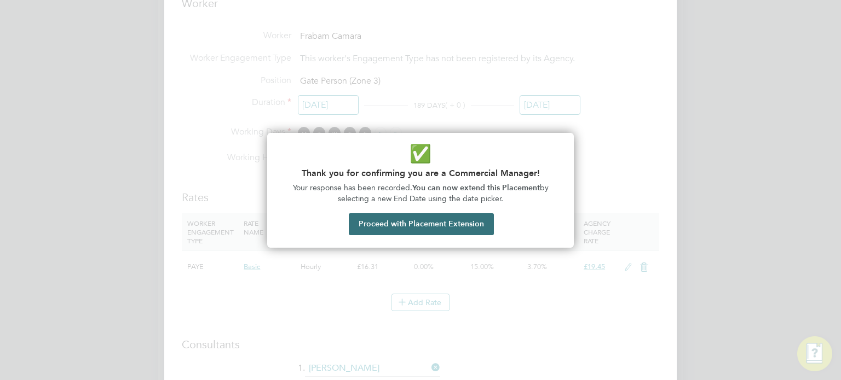
click at [416, 227] on button "Proceed with Placement Extension" at bounding box center [421, 225] width 145 height 22
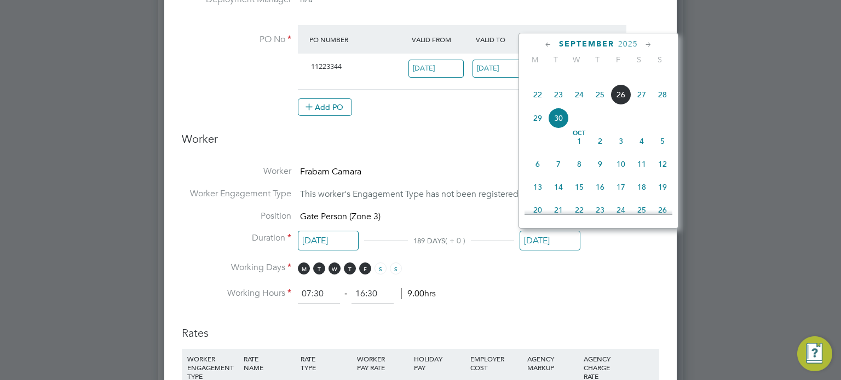
drag, startPoint x: 537, startPoint y: 170, endPoint x: 582, endPoint y: 149, distance: 50.5
click at [582, 149] on div "[DATE] 2 3 4 5 6 7 8 9 10 11 12 13 14 15 16 17 18 19 20 21 22 23 24 25 26 27 28…" at bounding box center [604, 189] width 161 height 116
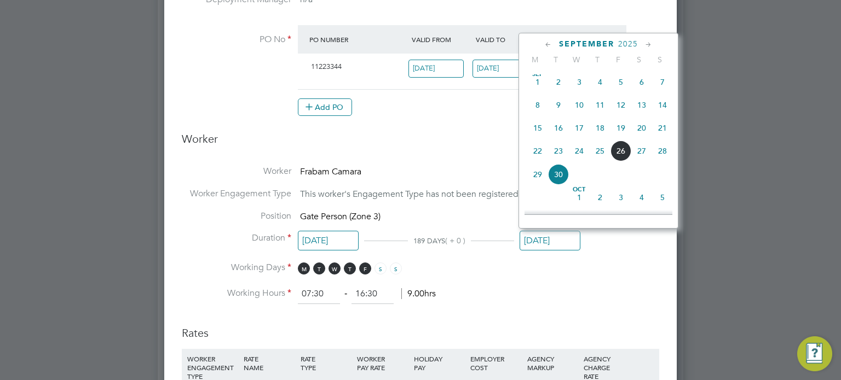
click at [541, 91] on span "[DATE]" at bounding box center [537, 82] width 21 height 21
type input "[DATE]"
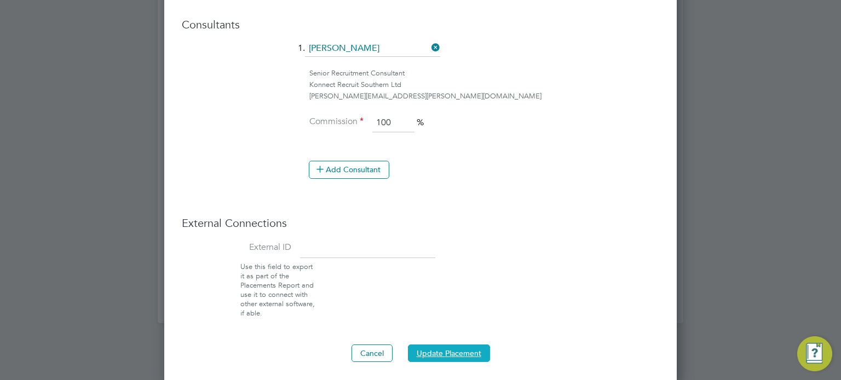
click at [449, 348] on button "Update Placement" at bounding box center [449, 354] width 82 height 18
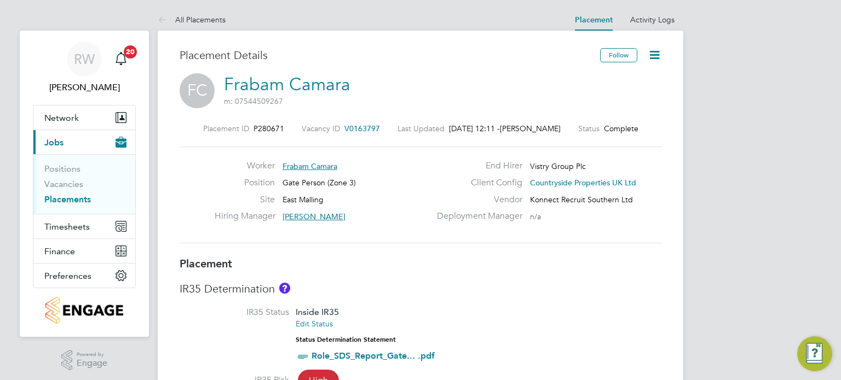
click at [653, 54] on icon at bounding box center [655, 55] width 14 height 14
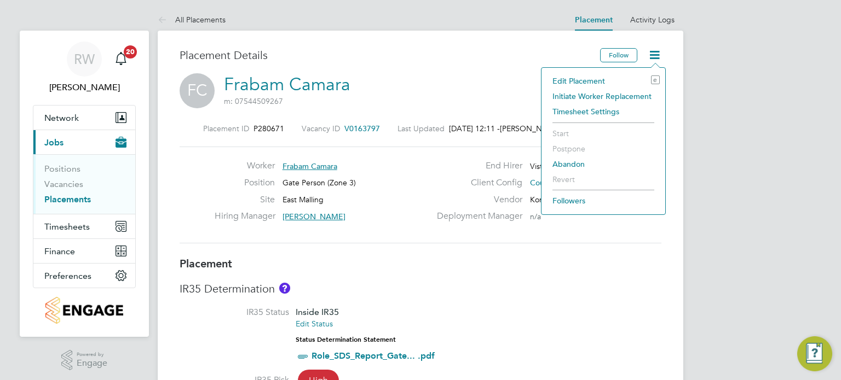
click at [596, 77] on li "Edit Placement e" at bounding box center [603, 80] width 113 height 15
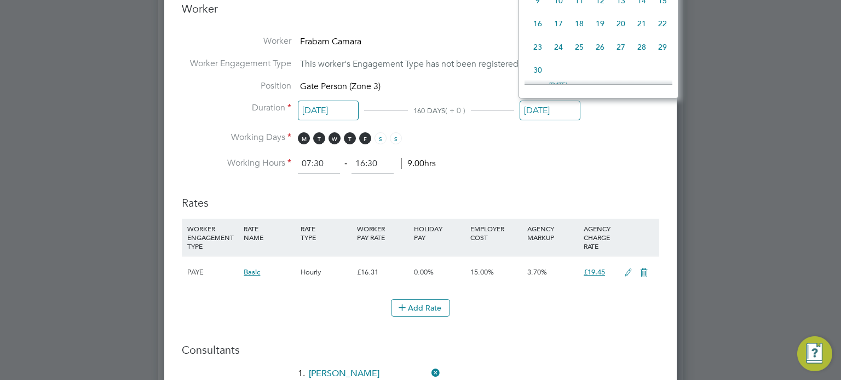
click at [547, 109] on input "[DATE]" at bounding box center [550, 111] width 61 height 20
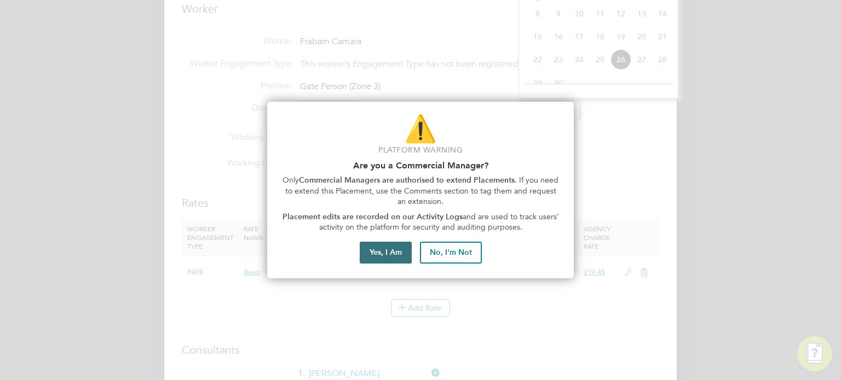
click at [378, 257] on button "Yes, I Am" at bounding box center [386, 253] width 52 height 22
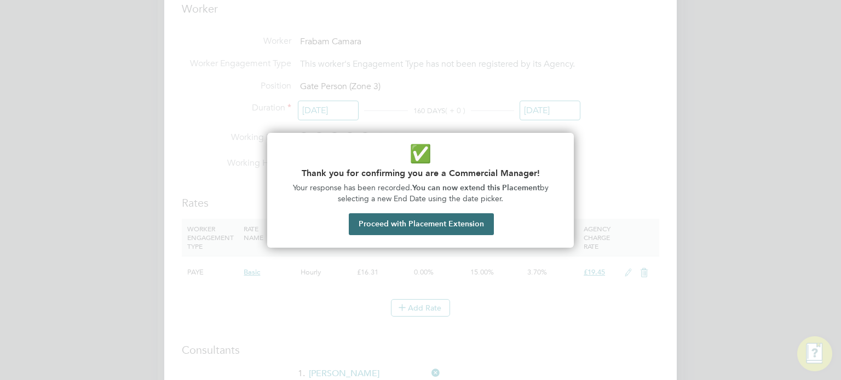
click at [424, 224] on button "Proceed with Placement Extension" at bounding box center [421, 225] width 145 height 22
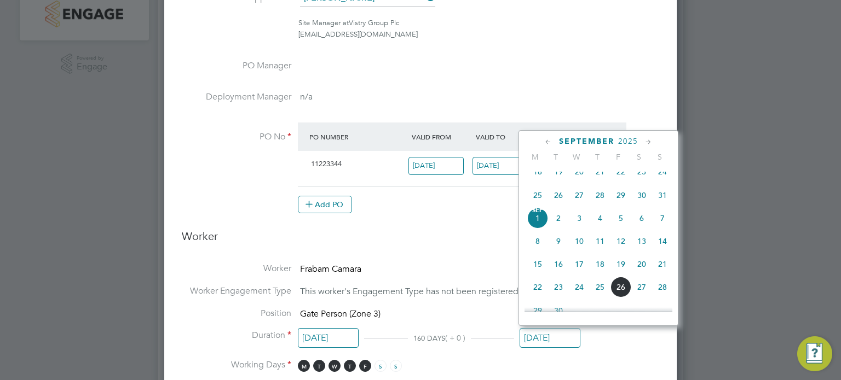
click at [429, 213] on li "PO No PO Number Valid From Valid To Expiry 11223344 [DATE] [DATE] 4 Days Add PO" at bounding box center [420, 174] width 477 height 102
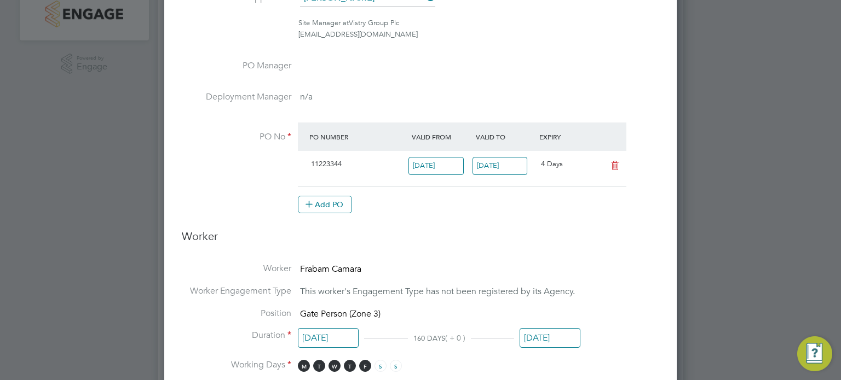
click at [498, 164] on input "[DATE]" at bounding box center [499, 166] width 55 height 18
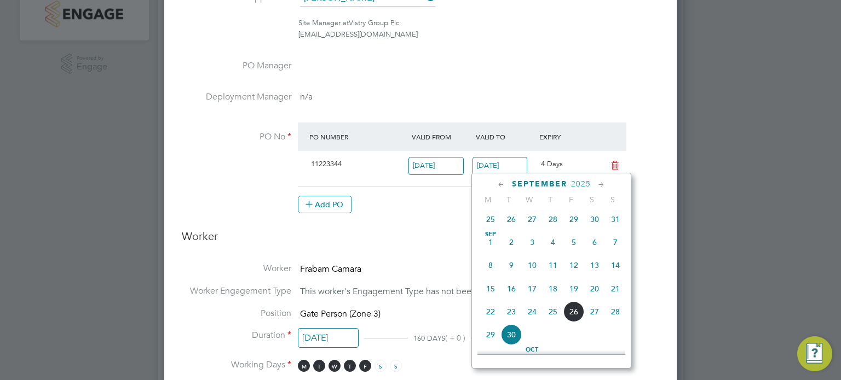
click at [491, 238] on span "Sep" at bounding box center [490, 234] width 21 height 5
type input "[DATE]"
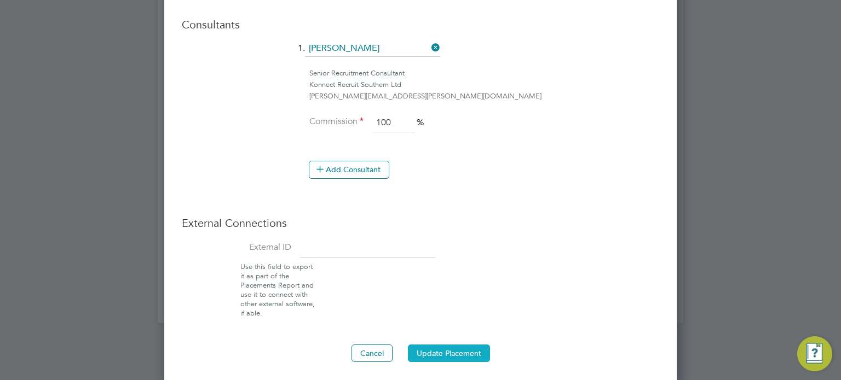
click at [452, 357] on button "Update Placement" at bounding box center [449, 354] width 82 height 18
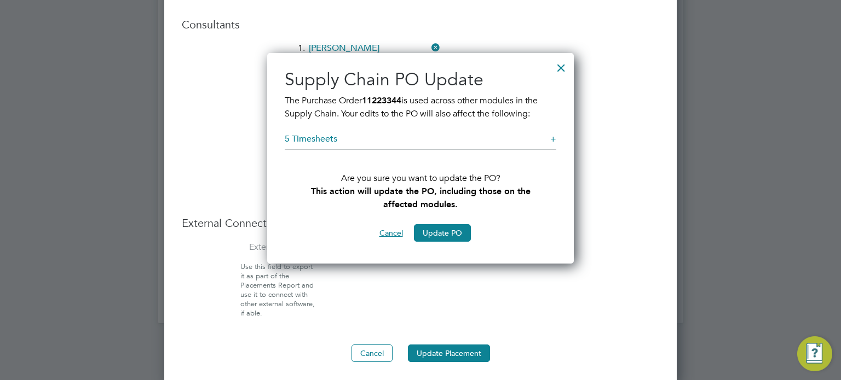
click at [391, 235] on button "Cancel" at bounding box center [391, 233] width 41 height 18
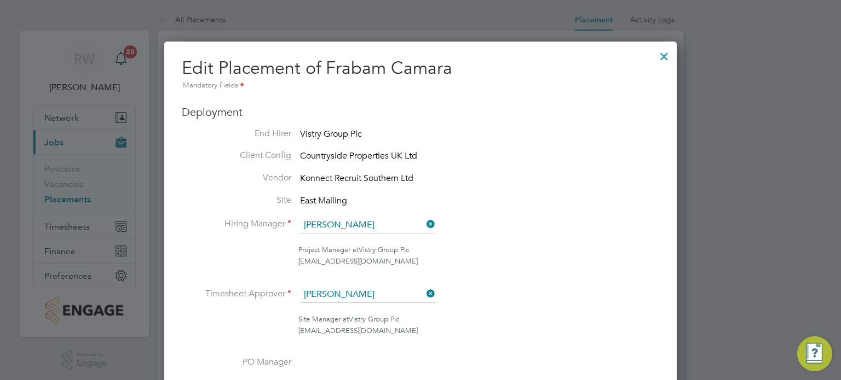
click at [661, 59] on div at bounding box center [664, 54] width 20 height 20
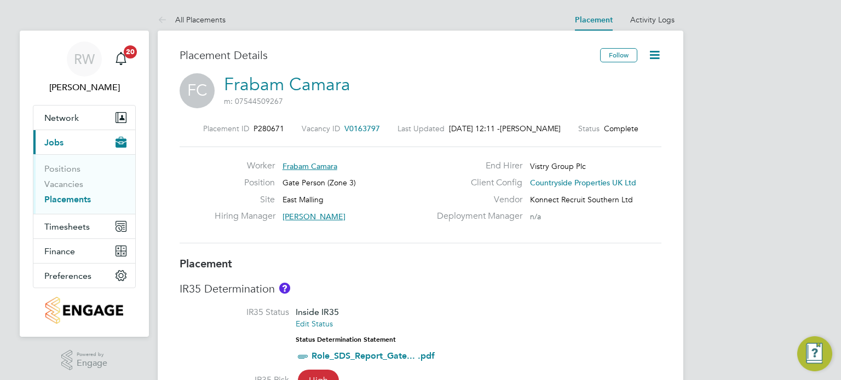
click at [653, 52] on icon at bounding box center [655, 55] width 14 height 14
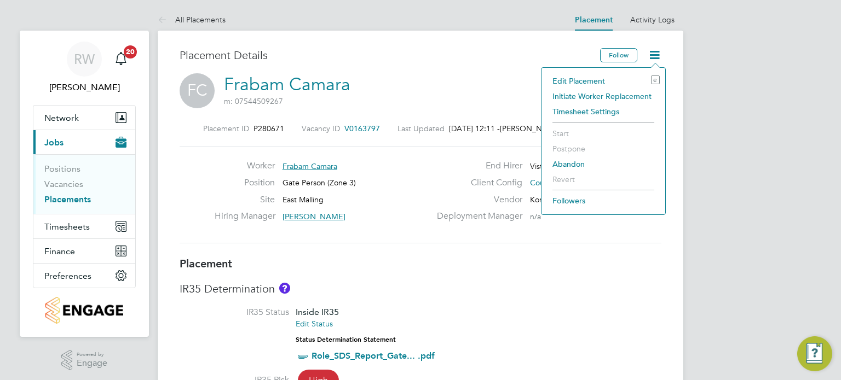
click at [590, 78] on li "Edit Placement e" at bounding box center [603, 80] width 113 height 15
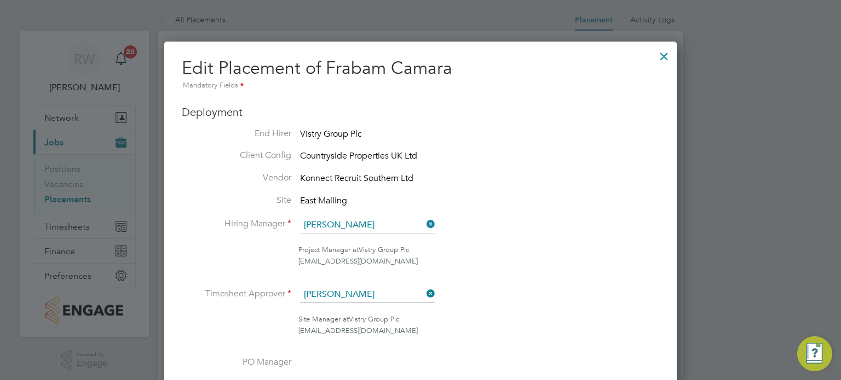
click at [663, 48] on div at bounding box center [664, 54] width 20 height 20
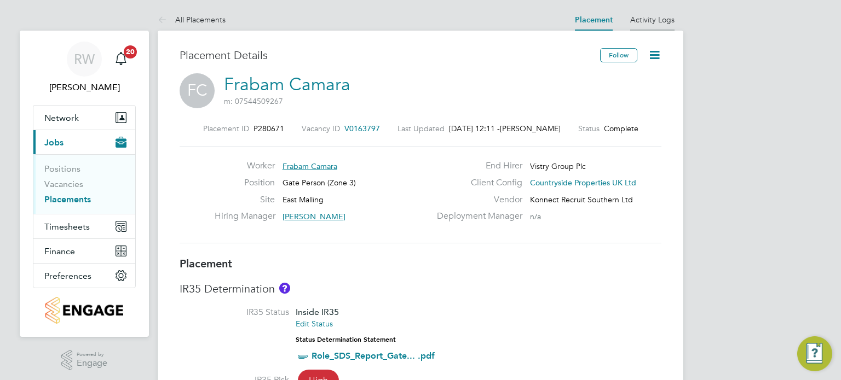
click at [653, 17] on link "Activity Logs" at bounding box center [652, 20] width 44 height 10
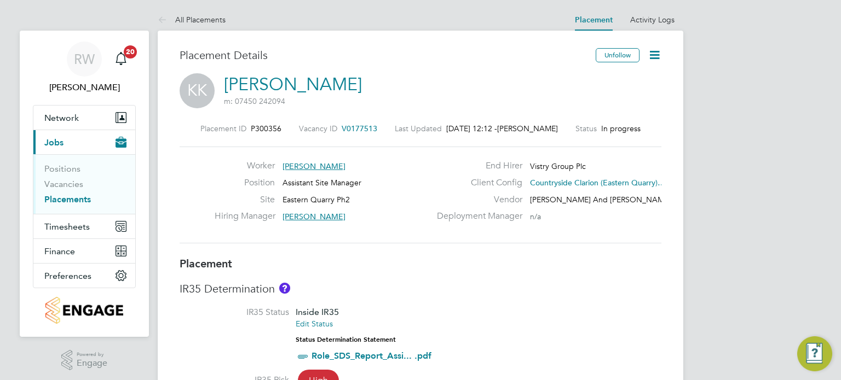
click at [653, 54] on icon at bounding box center [655, 55] width 14 height 14
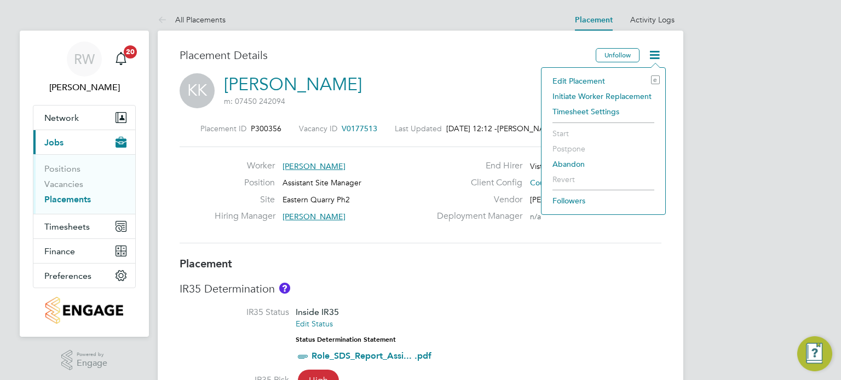
click at [583, 79] on li "Edit Placement e" at bounding box center [603, 80] width 113 height 15
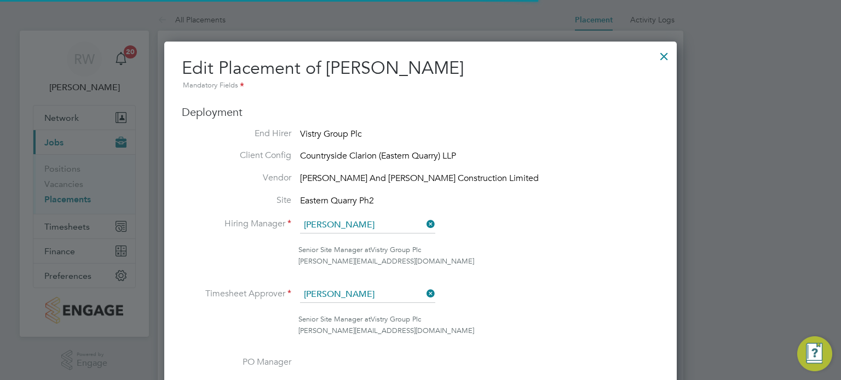
scroll to position [5, 5]
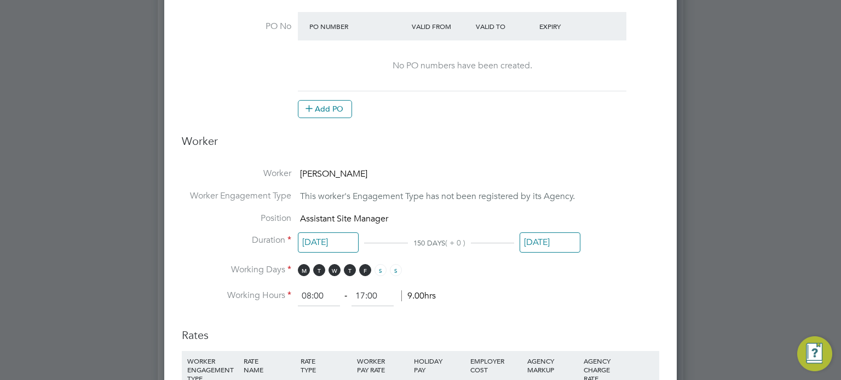
click at [523, 238] on input "[DATE]" at bounding box center [550, 243] width 61 height 20
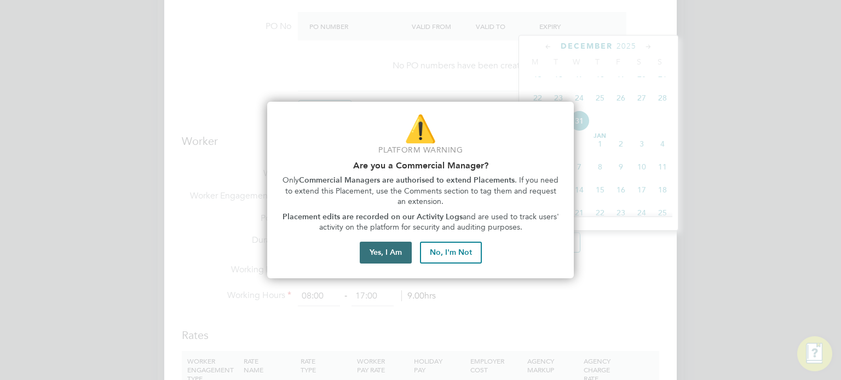
click at [388, 250] on button "Yes, I Am" at bounding box center [386, 253] width 52 height 22
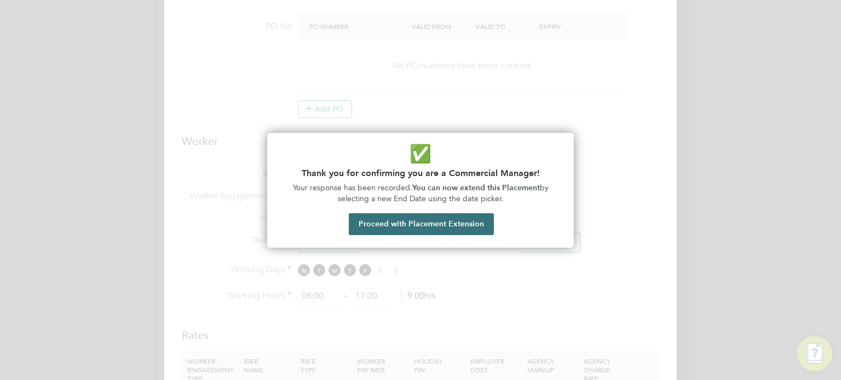
click at [425, 215] on button "Proceed with Placement Extension" at bounding box center [421, 225] width 145 height 22
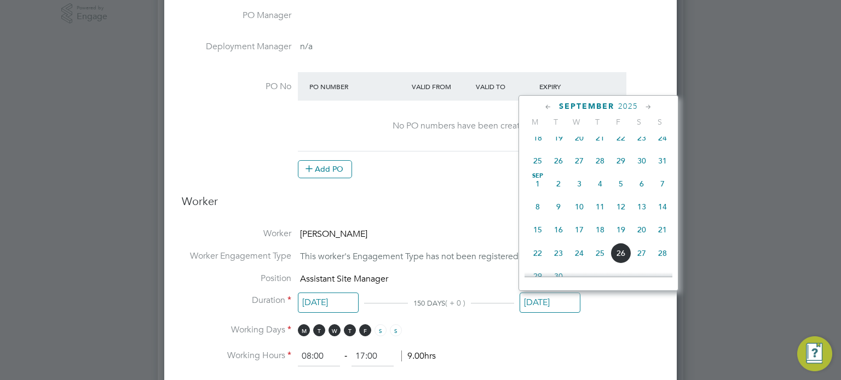
click at [537, 184] on span "[DATE]" at bounding box center [537, 184] width 21 height 21
type input "[DATE]"
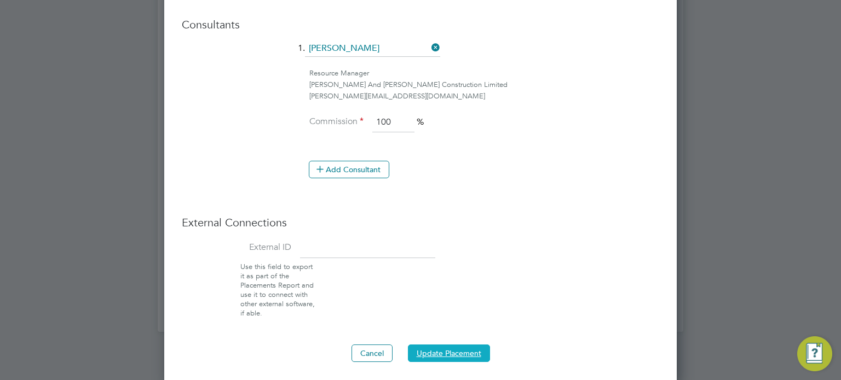
click at [442, 350] on button "Update Placement" at bounding box center [449, 354] width 82 height 18
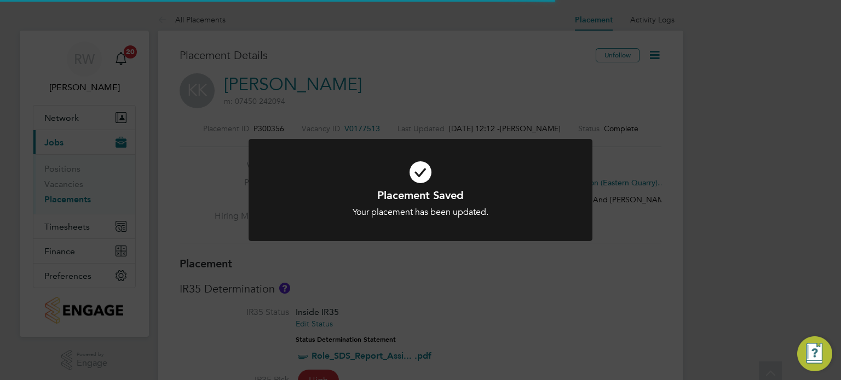
click at [510, 298] on div "Placement Saved Your placement has been updated. Cancel Okay" at bounding box center [420, 190] width 841 height 380
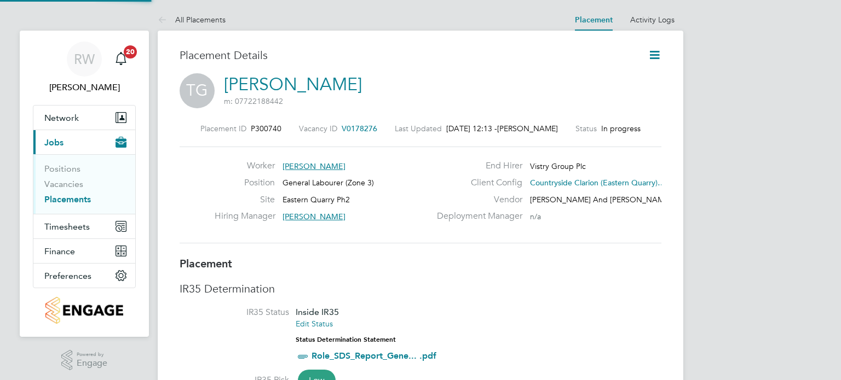
click at [655, 52] on icon at bounding box center [655, 55] width 14 height 14
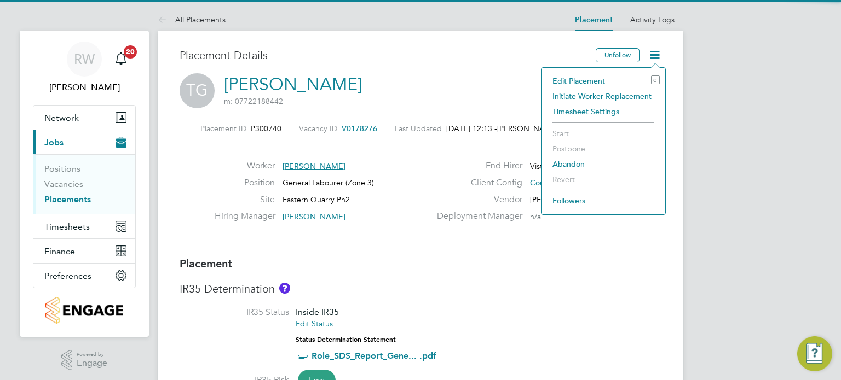
click at [593, 77] on li "Edit Placement e" at bounding box center [603, 80] width 113 height 15
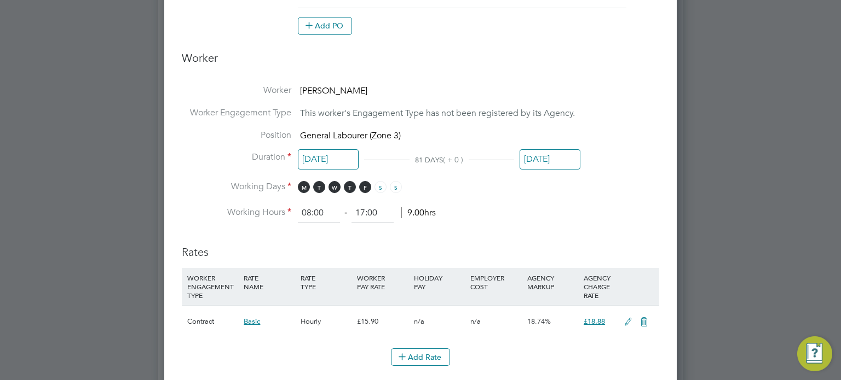
click at [554, 158] on input "26 Oct 2025" at bounding box center [550, 159] width 61 height 20
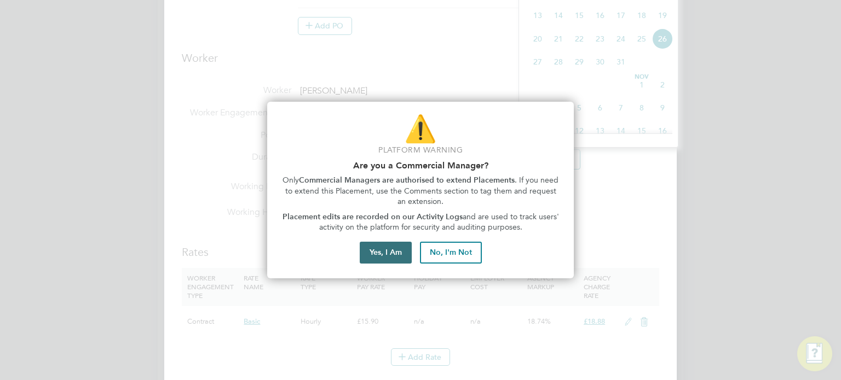
click at [394, 255] on button "Yes, I Am" at bounding box center [386, 253] width 52 height 22
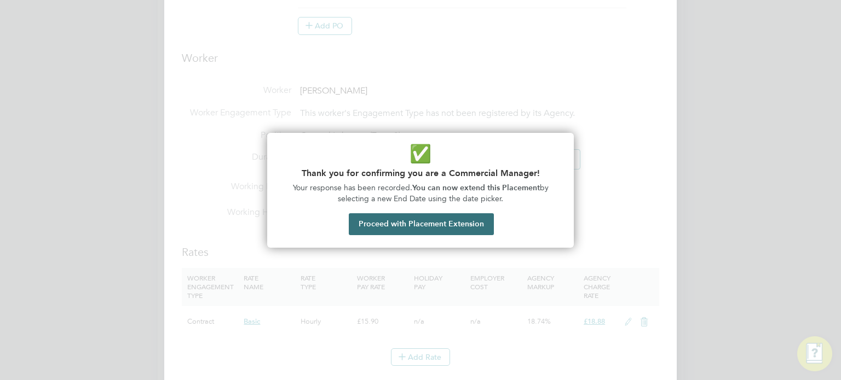
click at [451, 221] on button "Proceed with Placement Extension" at bounding box center [421, 225] width 145 height 22
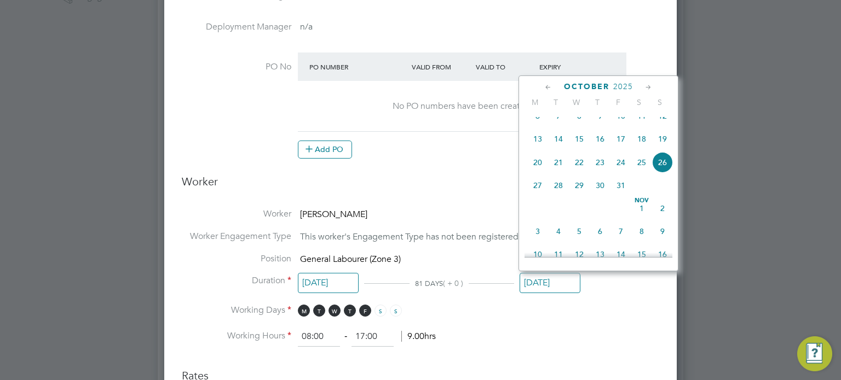
click at [547, 87] on icon at bounding box center [548, 88] width 10 height 12
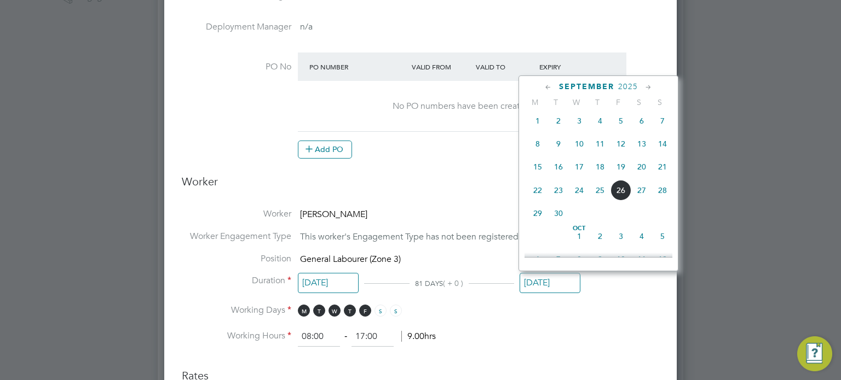
click at [547, 87] on icon at bounding box center [548, 88] width 10 height 12
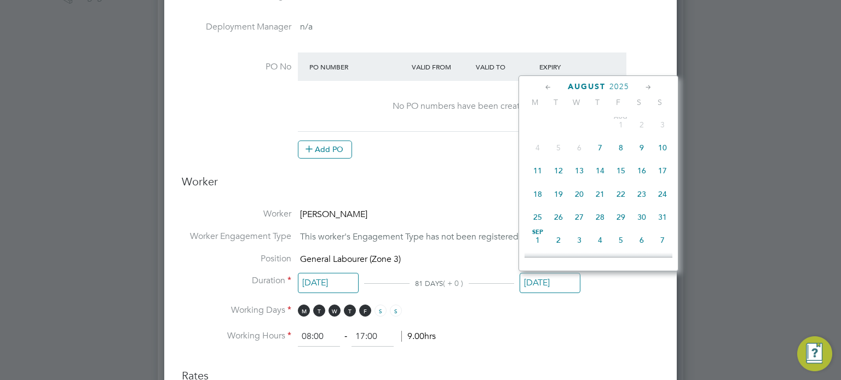
click at [667, 221] on span "31" at bounding box center [662, 217] width 21 height 21
type input "31 Aug 2025"
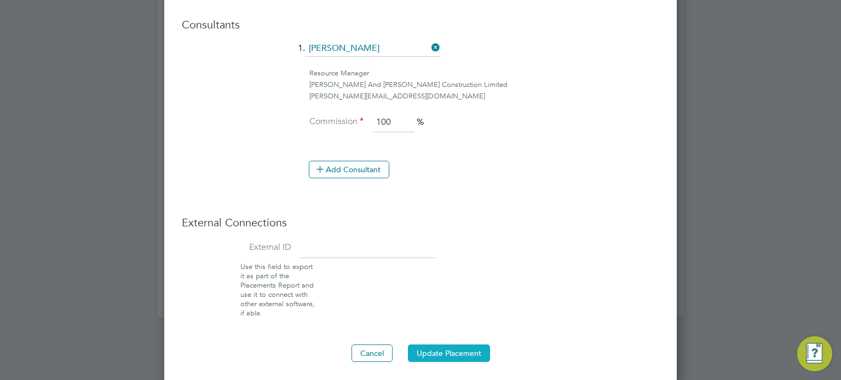
click at [442, 350] on button "Update Placement" at bounding box center [449, 354] width 82 height 18
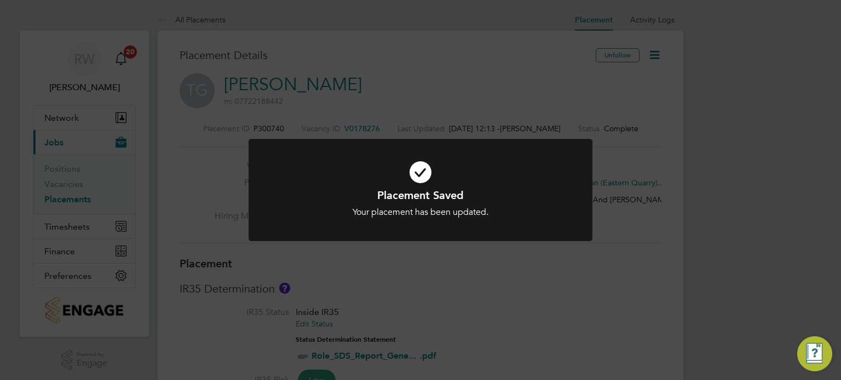
click at [476, 310] on div "Placement Saved Your placement has been updated. Cancel Okay" at bounding box center [420, 190] width 841 height 380
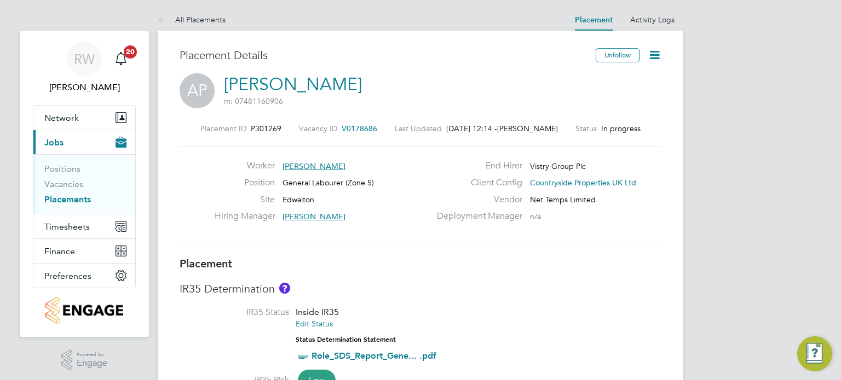
click at [655, 54] on icon at bounding box center [655, 55] width 14 height 14
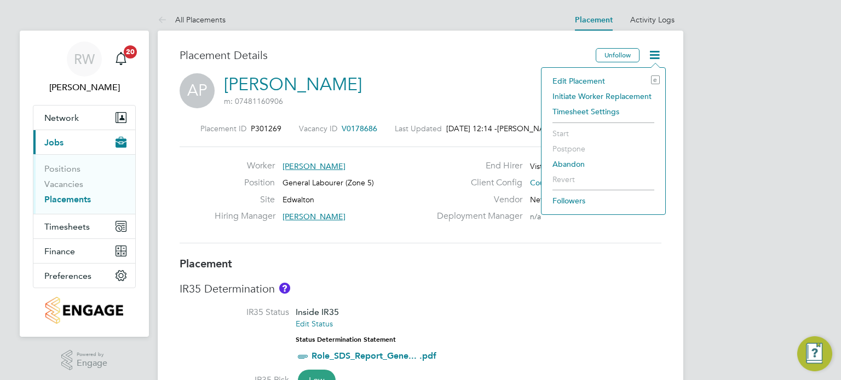
click at [582, 78] on li "Edit Placement e" at bounding box center [603, 80] width 113 height 15
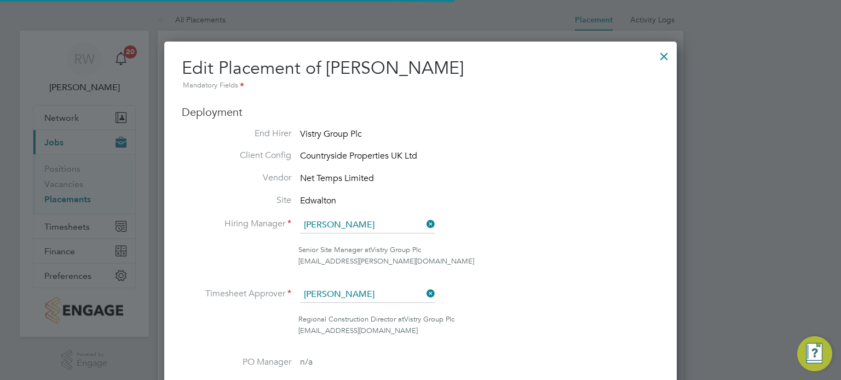
scroll to position [5, 5]
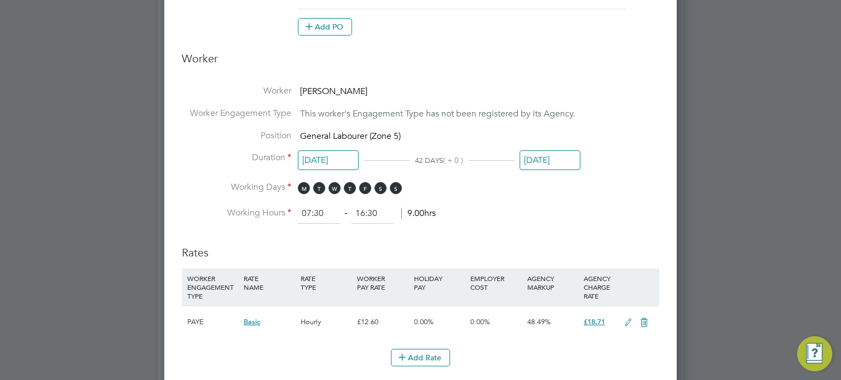
click at [552, 161] on input "[DATE]" at bounding box center [550, 161] width 61 height 20
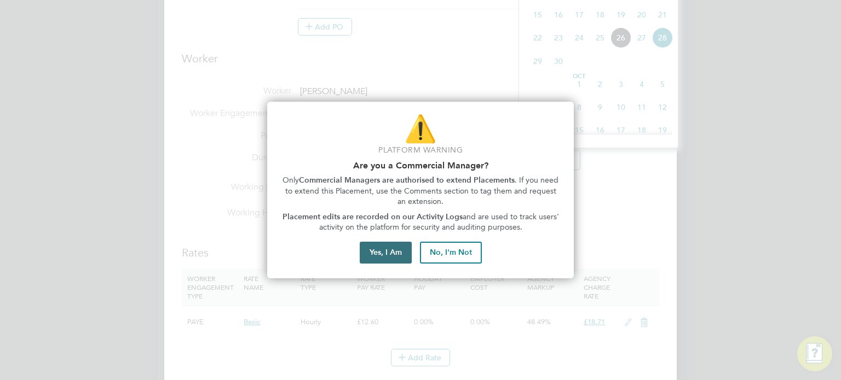
click at [400, 248] on button "Yes, I Am" at bounding box center [386, 253] width 52 height 22
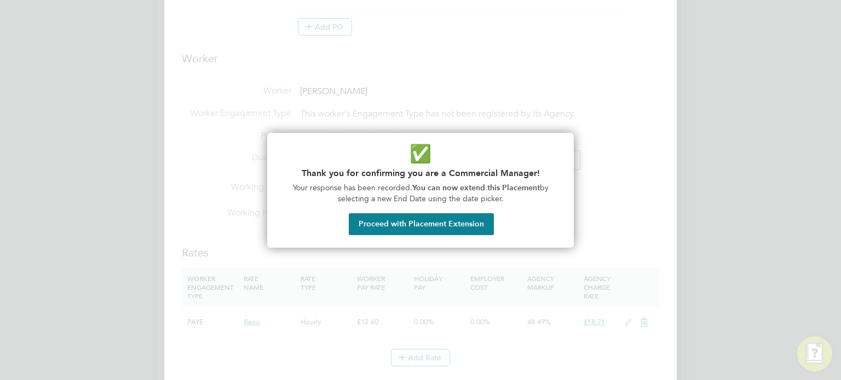
click at [400, 248] on div at bounding box center [420, 190] width 841 height 380
click at [402, 232] on button "Proceed with Placement Extension" at bounding box center [421, 225] width 145 height 22
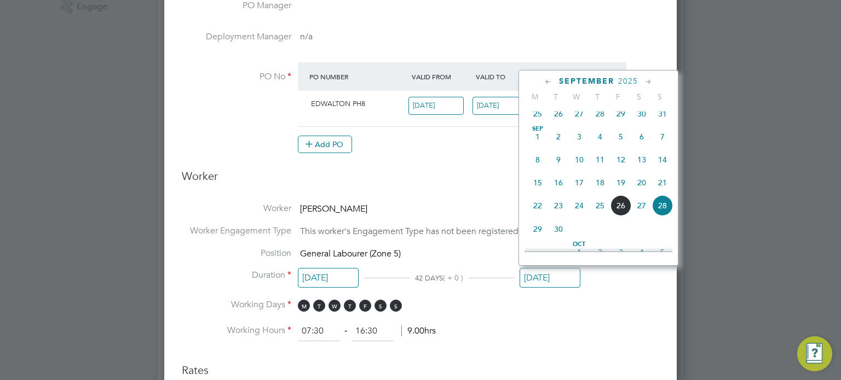
click at [536, 147] on span "[DATE]" at bounding box center [537, 136] width 21 height 21
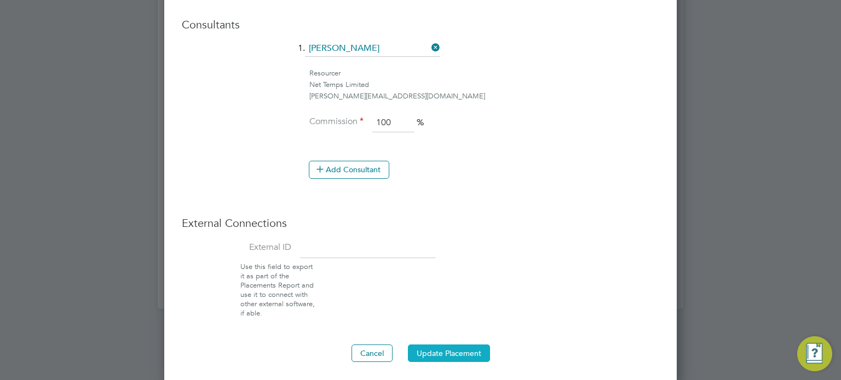
click at [452, 353] on button "Update Placement" at bounding box center [449, 354] width 82 height 18
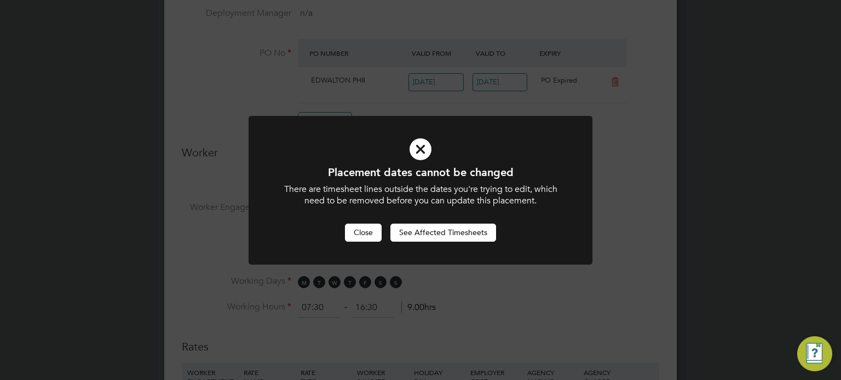
click at [366, 233] on button "Close" at bounding box center [363, 233] width 37 height 18
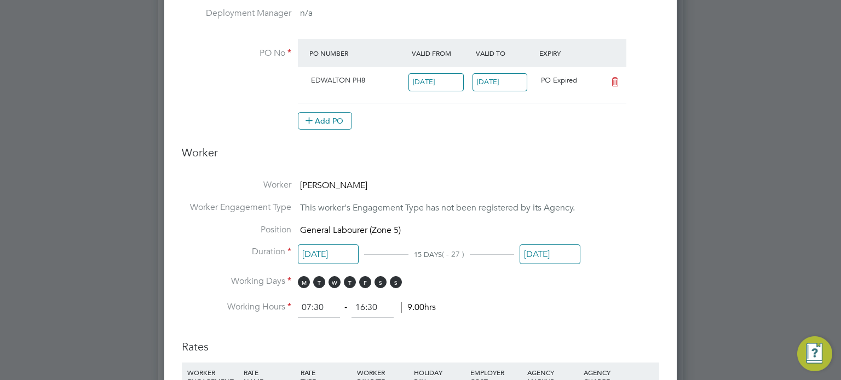
click at [526, 253] on input "[DATE]" at bounding box center [550, 255] width 61 height 20
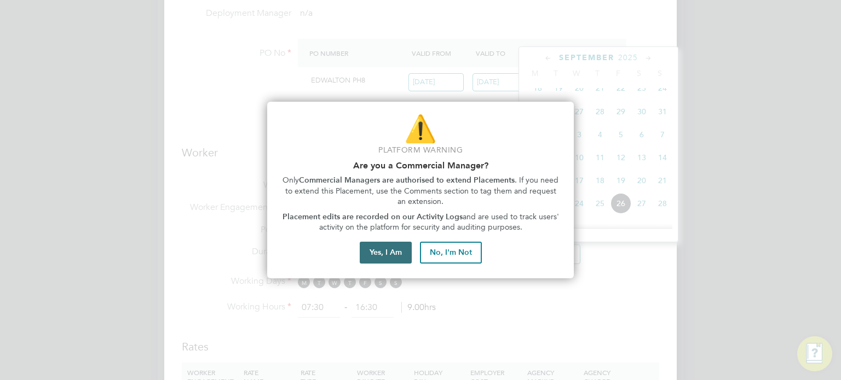
click at [401, 246] on button "Yes, I Am" at bounding box center [386, 253] width 52 height 22
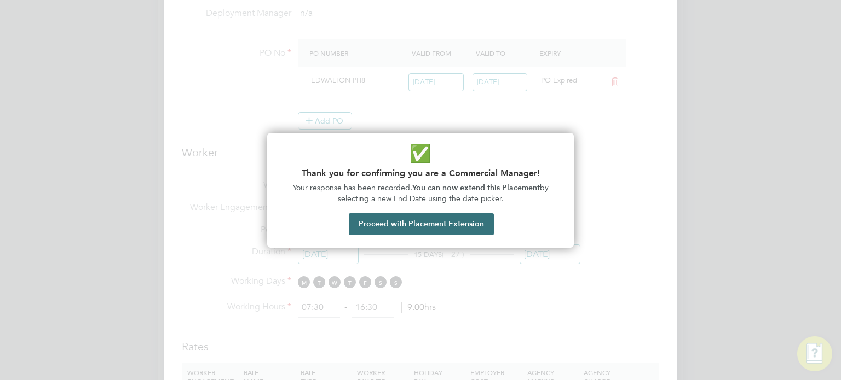
click at [421, 218] on button "Proceed with Placement Extension" at bounding box center [421, 225] width 145 height 22
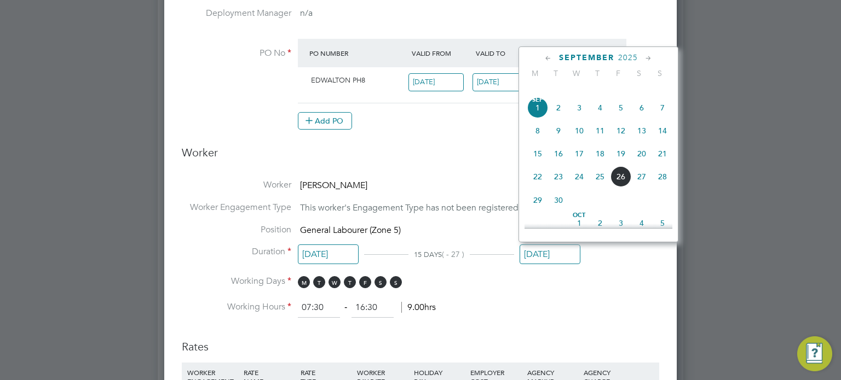
click at [661, 133] on span "14" at bounding box center [662, 130] width 21 height 21
type input "[DATE]"
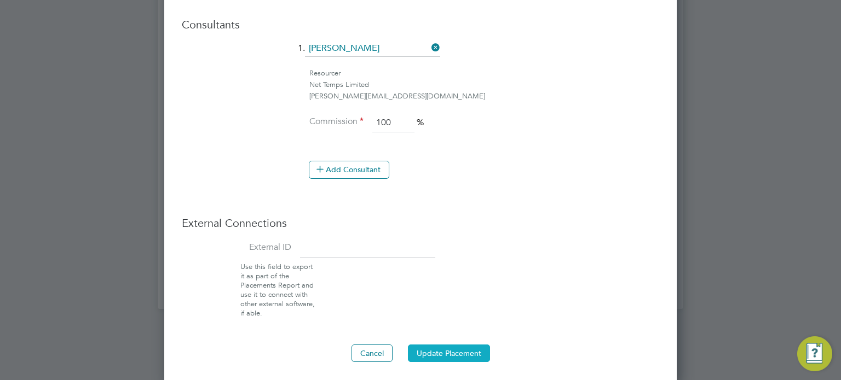
click at [456, 345] on button "Update Placement" at bounding box center [449, 354] width 82 height 18
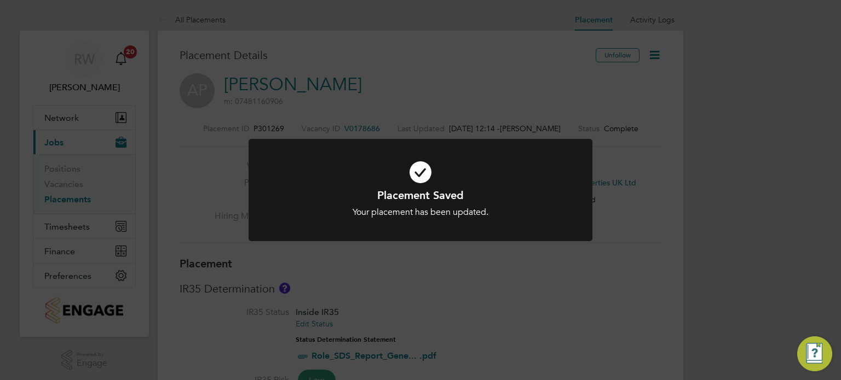
click at [456, 345] on div "Placement Saved Your placement has been updated. Cancel Okay" at bounding box center [420, 190] width 841 height 380
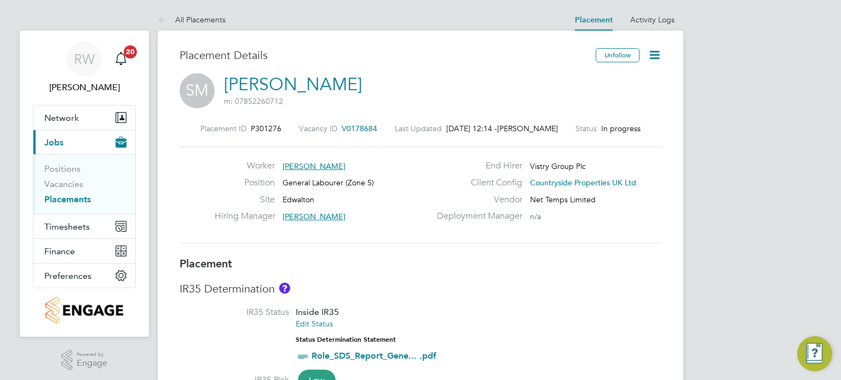
click at [654, 56] on icon at bounding box center [655, 55] width 14 height 14
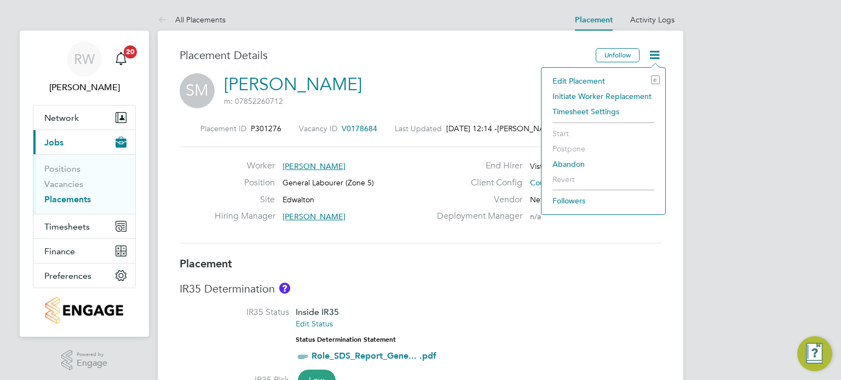
click at [590, 78] on li "Edit Placement e" at bounding box center [603, 80] width 113 height 15
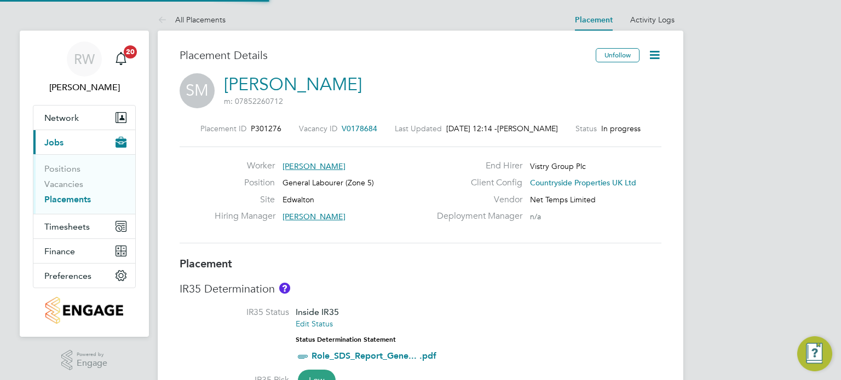
type input "[PERSON_NAME]"
type input "[DATE]"
type input "07:30"
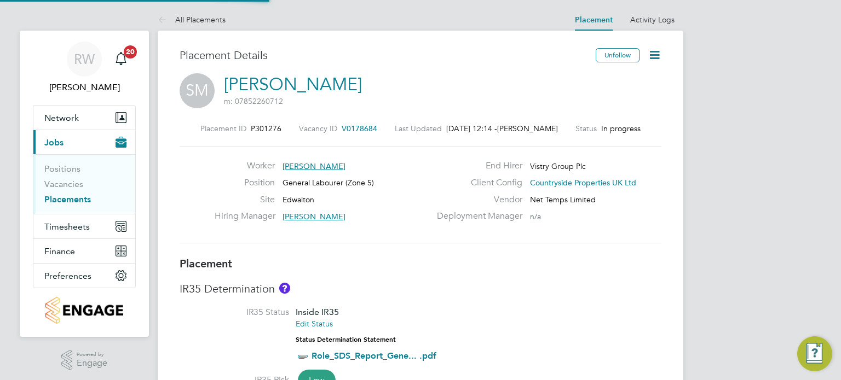
type input "16:30"
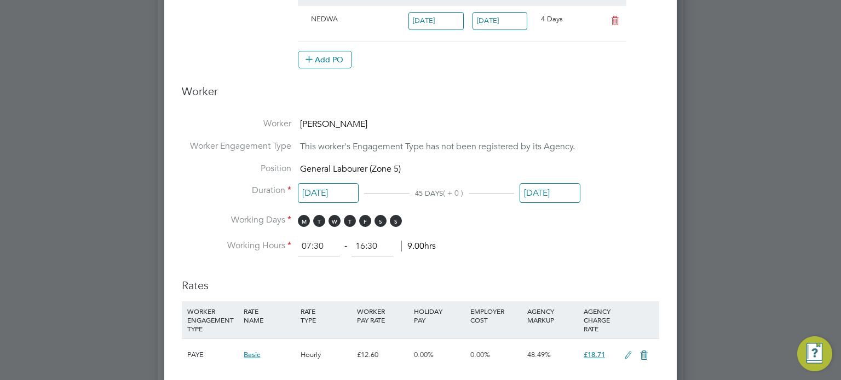
click at [551, 192] on input "28 Sep 2025" at bounding box center [550, 193] width 61 height 20
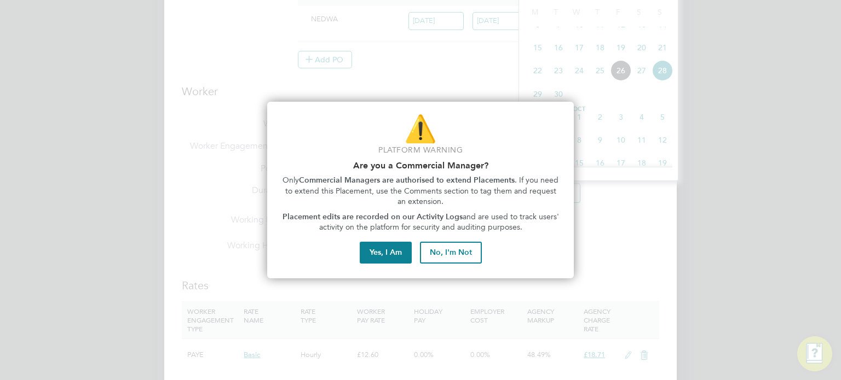
click at [385, 264] on div "⚠️ Platform Warning Are you a Commercial Manager? Only Commercial Managers are …" at bounding box center [420, 190] width 307 height 177
click at [385, 258] on button "Yes, I Am" at bounding box center [386, 253] width 52 height 22
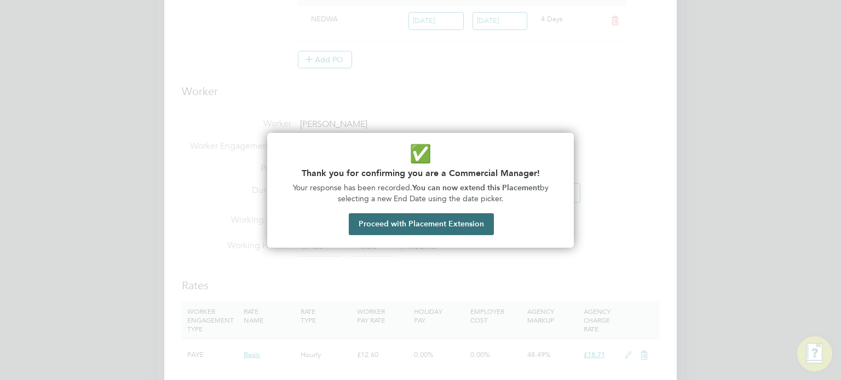
click at [420, 220] on button "Proceed with Placement Extension" at bounding box center [421, 225] width 145 height 22
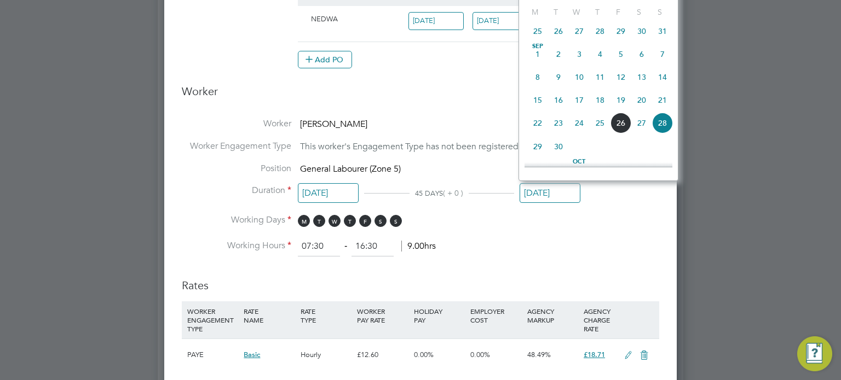
click at [660, 57] on span "7" at bounding box center [662, 54] width 21 height 21
type input "[DATE]"
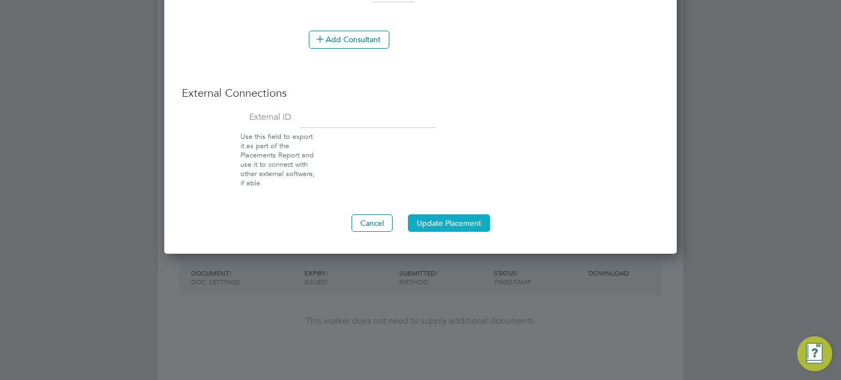
click at [451, 215] on button "Update Placement" at bounding box center [449, 224] width 82 height 18
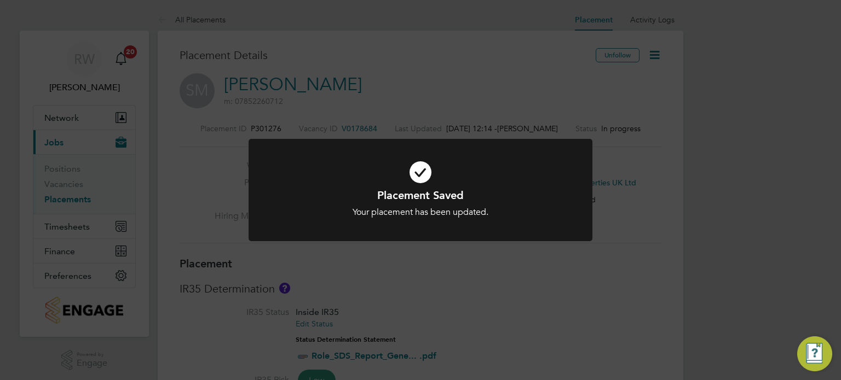
click at [367, 97] on div "Placement Saved Your placement has been updated. Cancel Okay" at bounding box center [420, 190] width 841 height 380
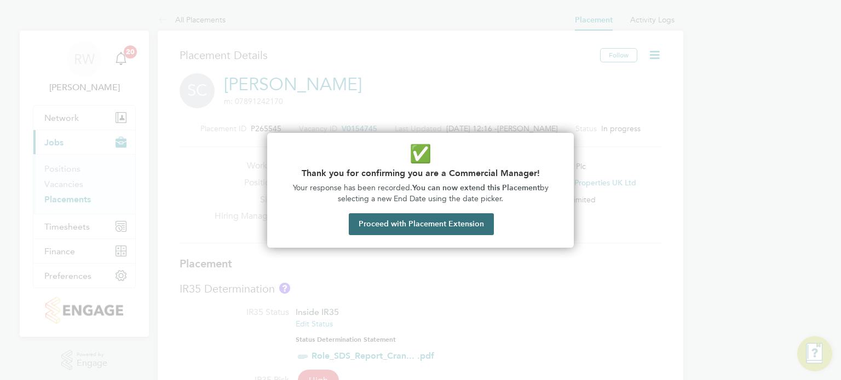
click at [433, 223] on button "Proceed with Placement Extension" at bounding box center [421, 225] width 145 height 22
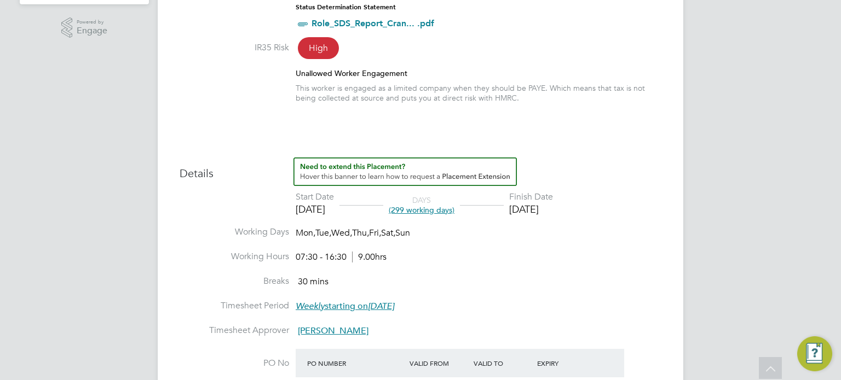
scroll to position [333, 0]
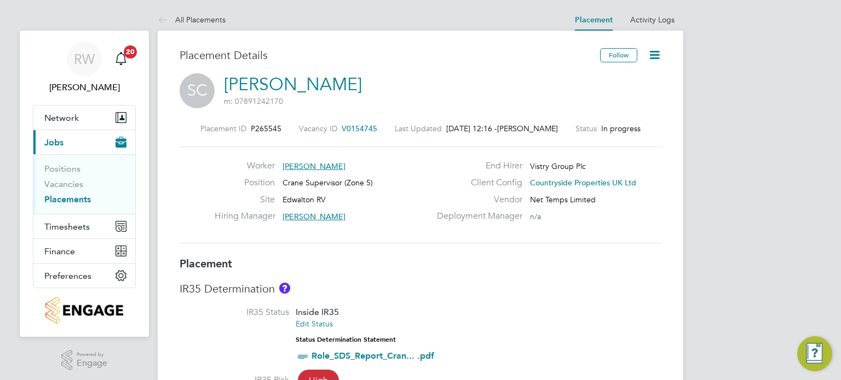
click at [648, 56] on icon at bounding box center [655, 55] width 14 height 14
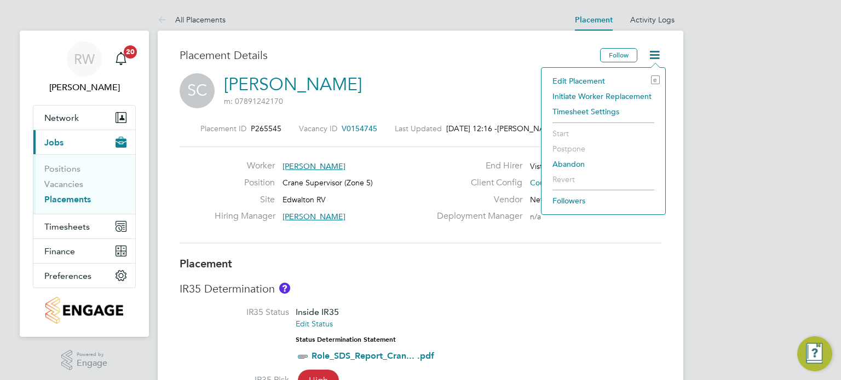
click at [593, 77] on li "Edit Placement e" at bounding box center [603, 80] width 113 height 15
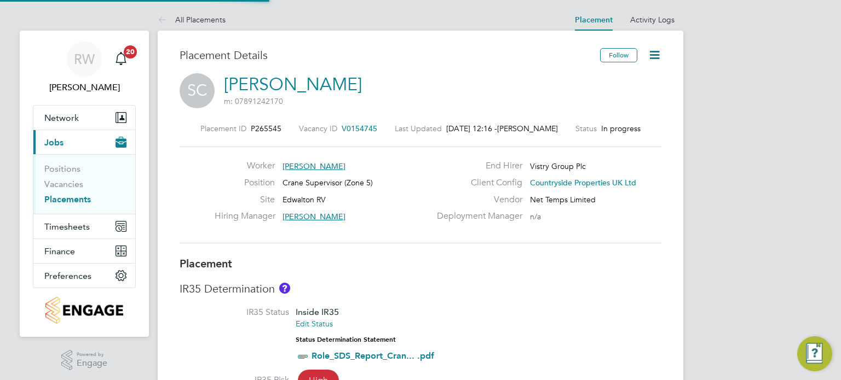
type input "Taj Khambay"
type input "Howard Wellings"
type input "06 Jan 2025"
type input "31 Oct 2025"
type input "07:30"
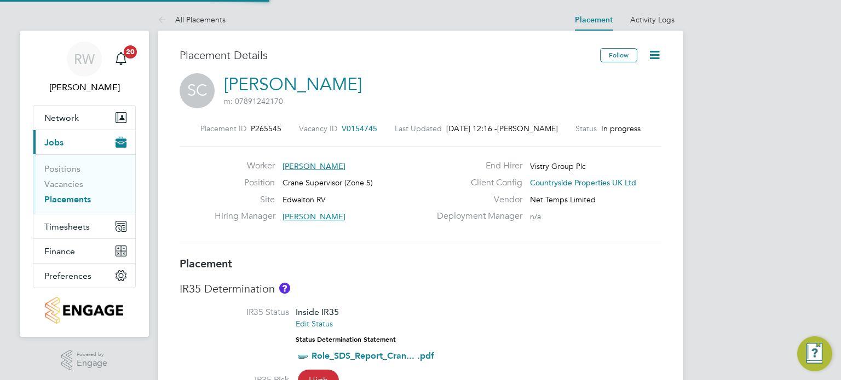
type input "16:30"
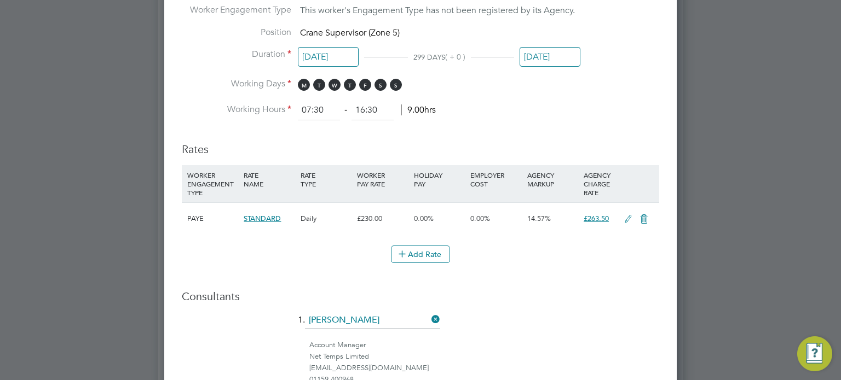
click at [546, 51] on input "[DATE]" at bounding box center [550, 57] width 61 height 20
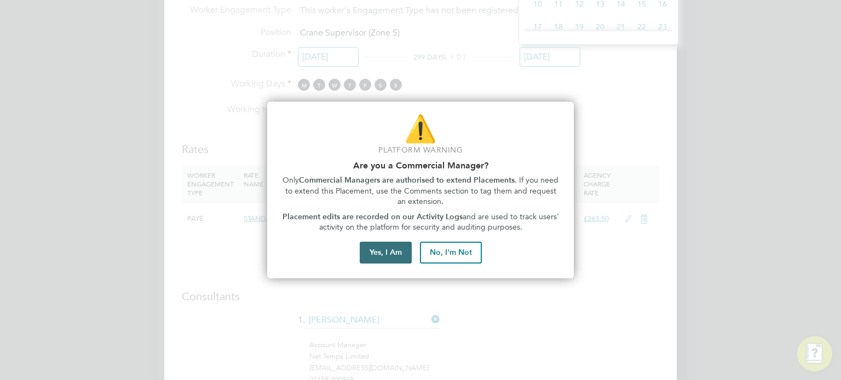
click at [386, 248] on button "Yes, I Am" at bounding box center [386, 253] width 52 height 22
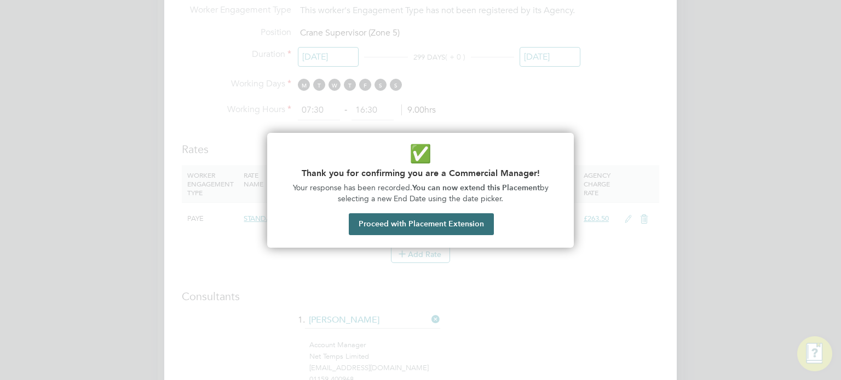
click at [412, 229] on button "Proceed with Placement Extension" at bounding box center [421, 225] width 145 height 22
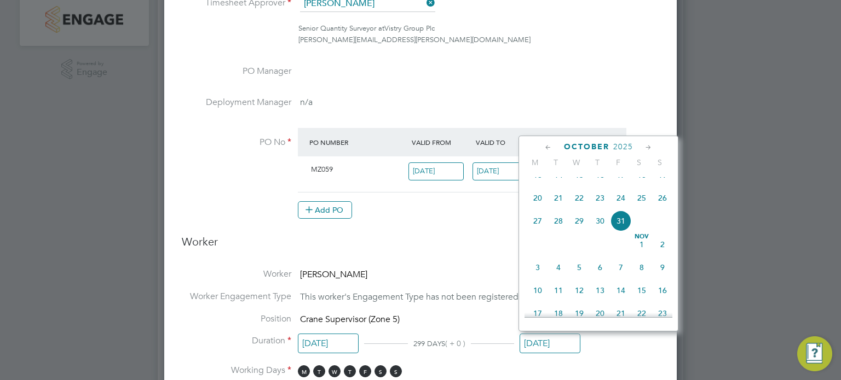
click at [545, 146] on icon at bounding box center [548, 148] width 10 height 12
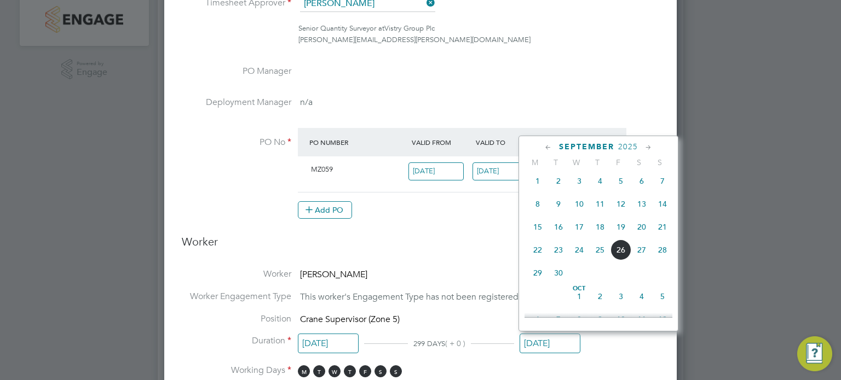
click at [545, 146] on icon at bounding box center [548, 148] width 10 height 12
click at [659, 282] on span "31" at bounding box center [662, 277] width 21 height 21
type input "31 Aug 2025"
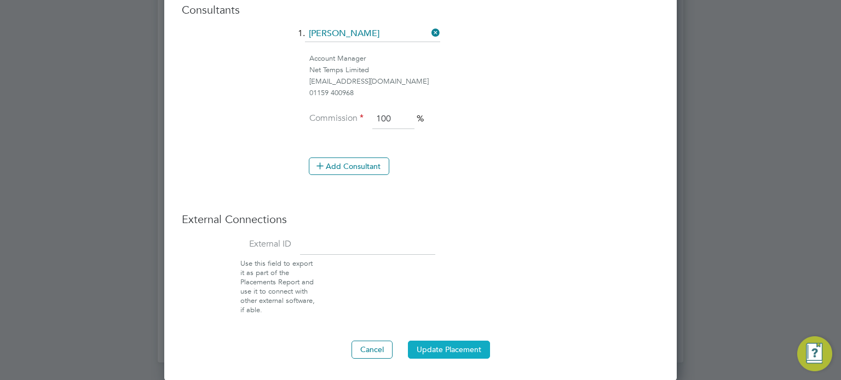
click at [442, 347] on button "Update Placement" at bounding box center [449, 350] width 82 height 18
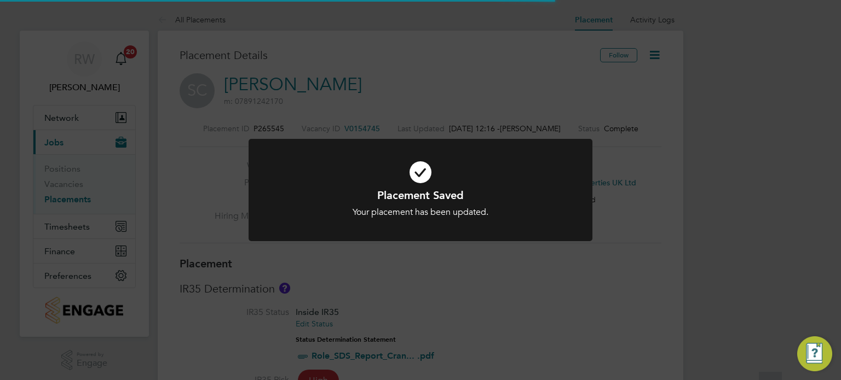
click at [518, 301] on div "Placement Saved Your placement has been updated. Cancel Okay" at bounding box center [420, 190] width 841 height 380
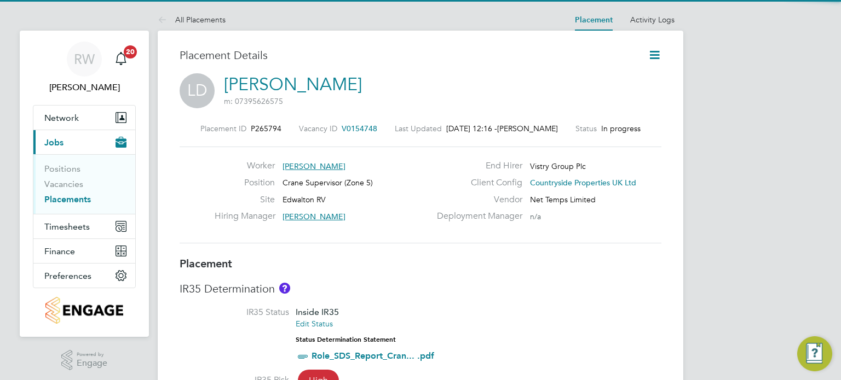
click at [654, 56] on icon at bounding box center [655, 55] width 14 height 14
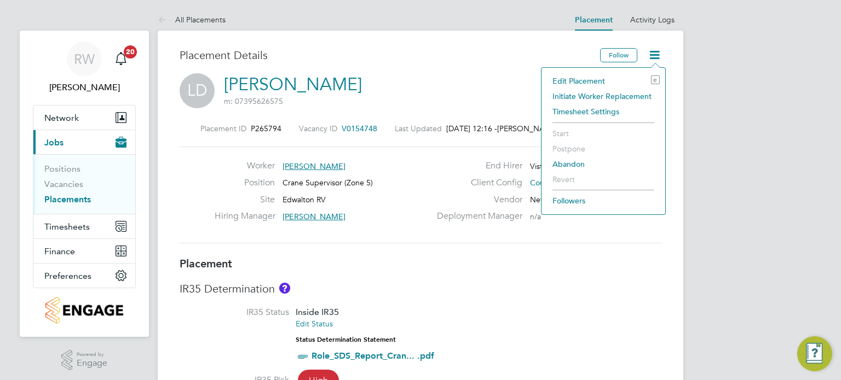
click at [595, 80] on li "Edit Placement e" at bounding box center [603, 80] width 113 height 15
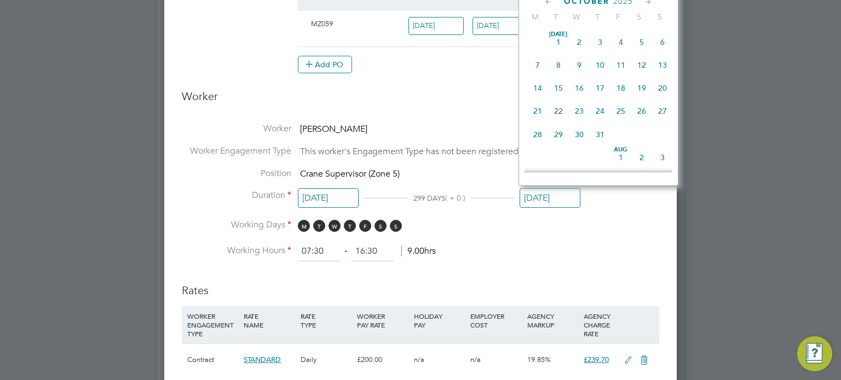
click at [543, 200] on input "[DATE]" at bounding box center [550, 198] width 61 height 20
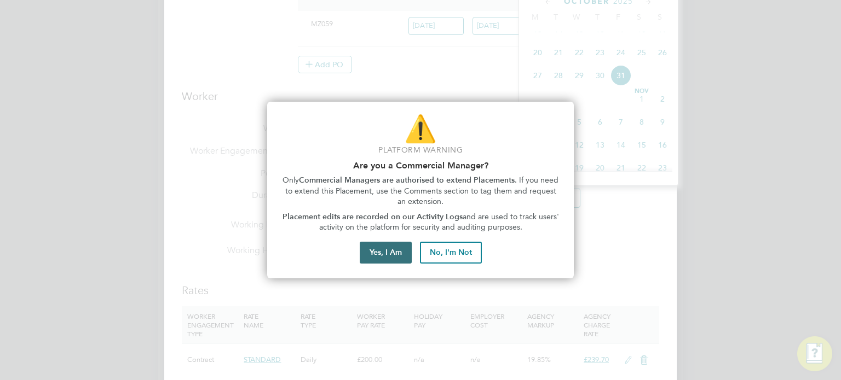
click at [366, 258] on button "Yes, I Am" at bounding box center [386, 253] width 52 height 22
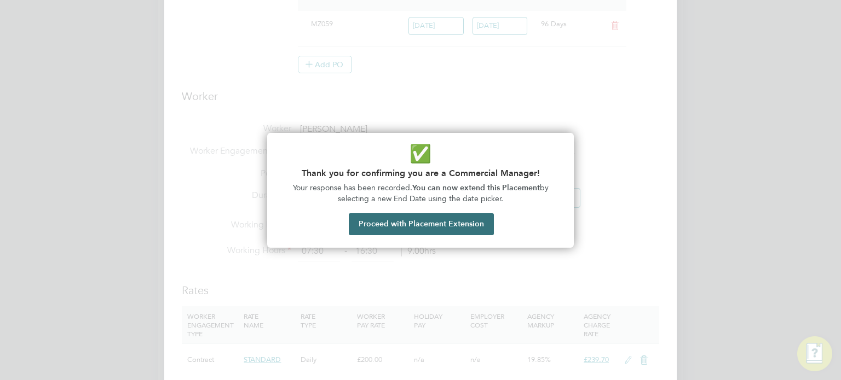
click at [439, 214] on button "Proceed with Placement Extension" at bounding box center [421, 225] width 145 height 22
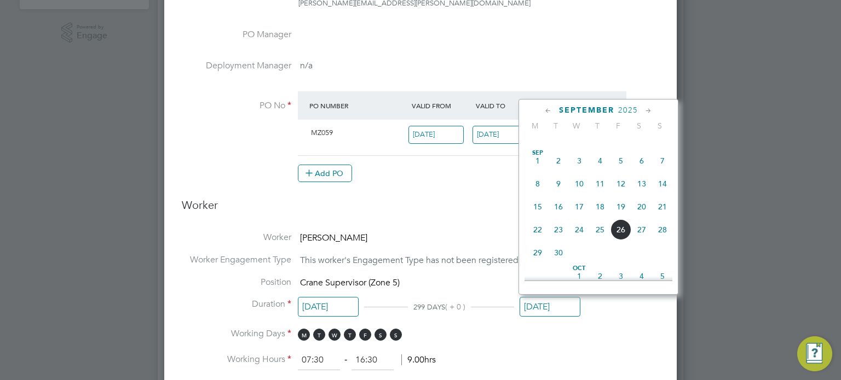
click at [662, 141] on span "31" at bounding box center [662, 138] width 21 height 21
type input "[DATE]"
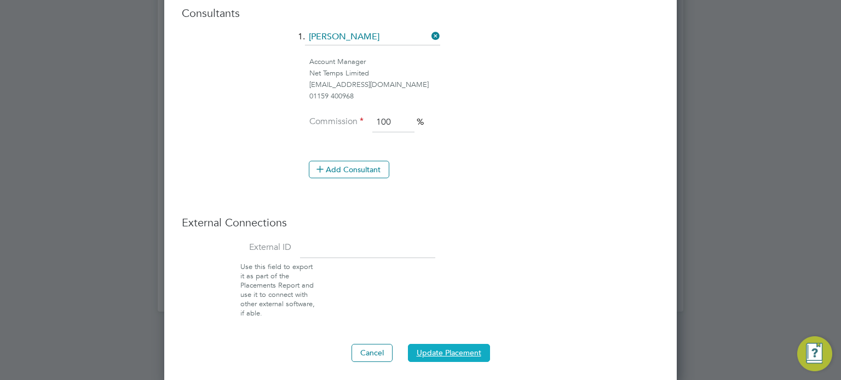
click at [448, 345] on button "Update Placement" at bounding box center [449, 353] width 82 height 18
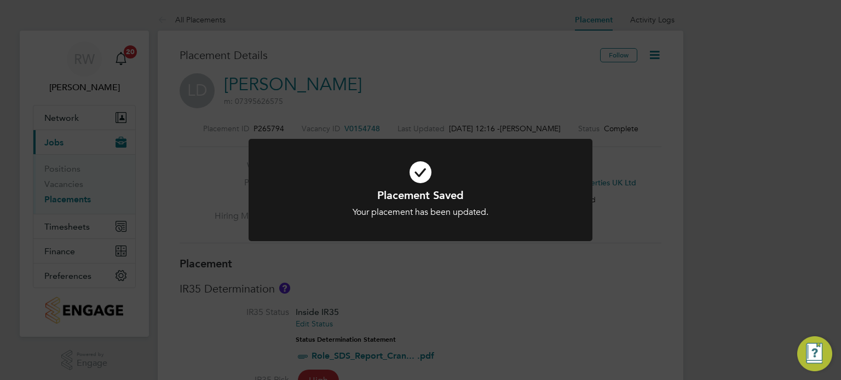
click at [438, 310] on div "Placement Saved Your placement has been updated. Cancel Okay" at bounding box center [420, 190] width 841 height 380
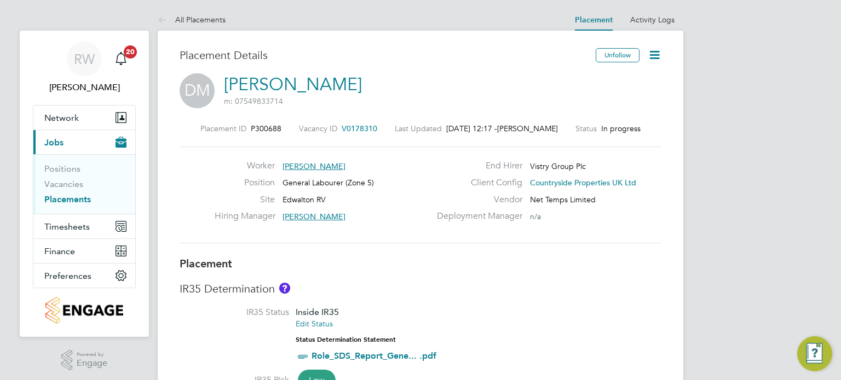
click at [655, 50] on icon at bounding box center [655, 55] width 14 height 14
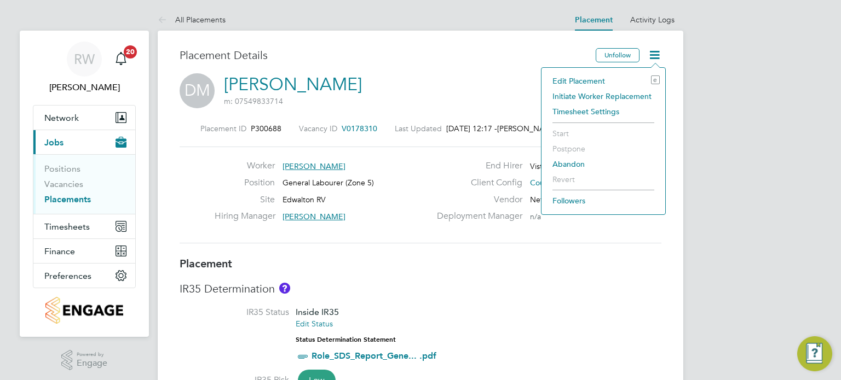
click at [591, 81] on li "Edit Placement e" at bounding box center [603, 80] width 113 height 15
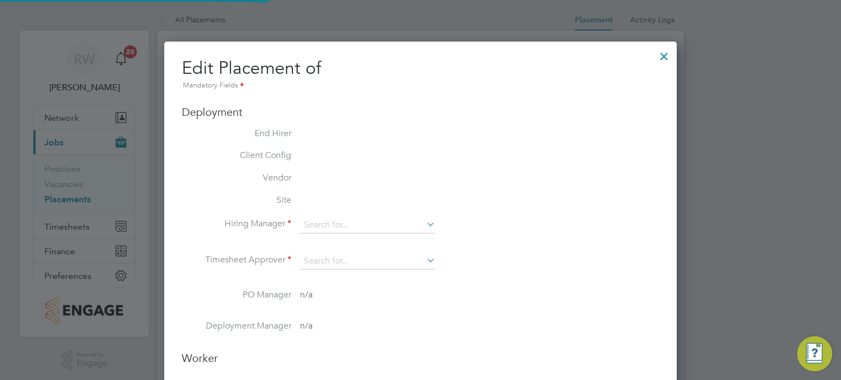
type input "Jack Bas"
type input "Isa Nawas"
type input "04 Aug 2025"
type input "26 Sep 2025"
type input "07:00"
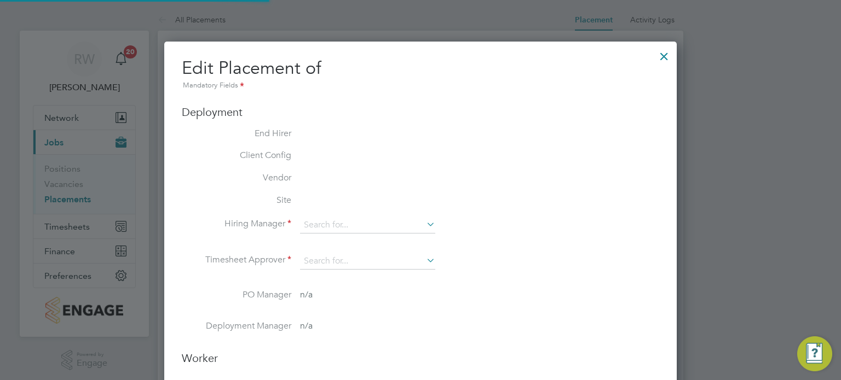
type input "17:00"
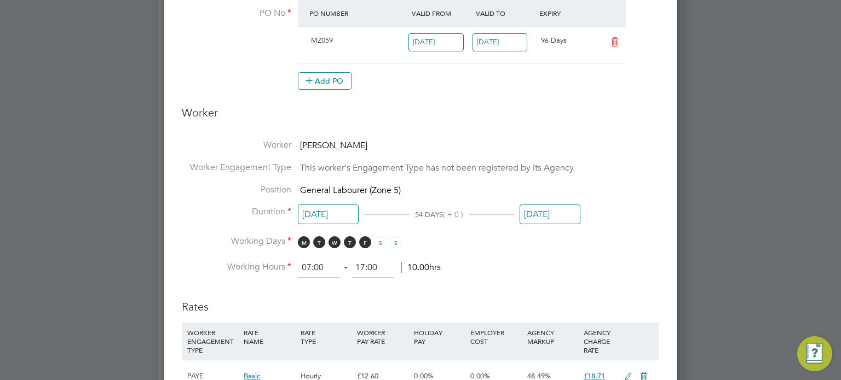
click at [546, 218] on input "26 Sep 2025" at bounding box center [550, 215] width 61 height 20
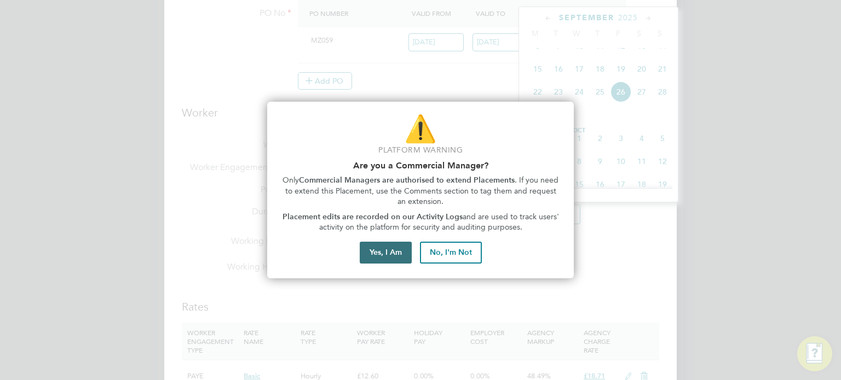
click at [395, 251] on button "Yes, I Am" at bounding box center [386, 253] width 52 height 22
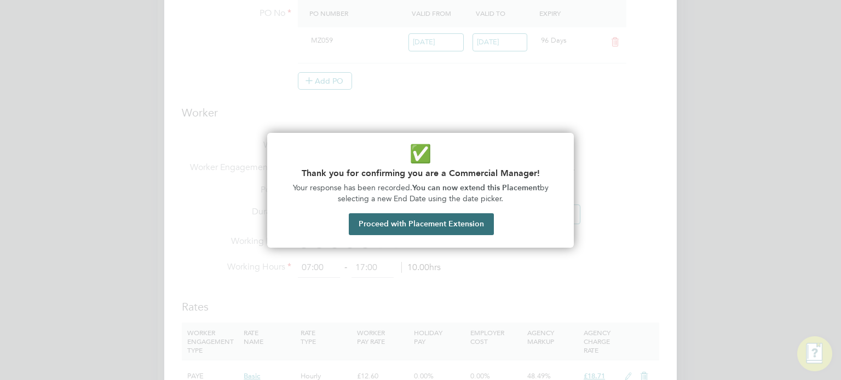
click at [440, 219] on button "Proceed with Placement Extension" at bounding box center [421, 225] width 145 height 22
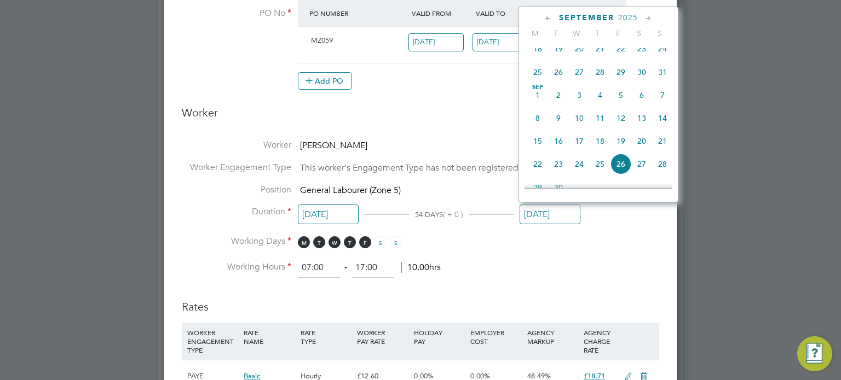
click at [664, 102] on span "7" at bounding box center [662, 95] width 21 height 21
type input "[DATE]"
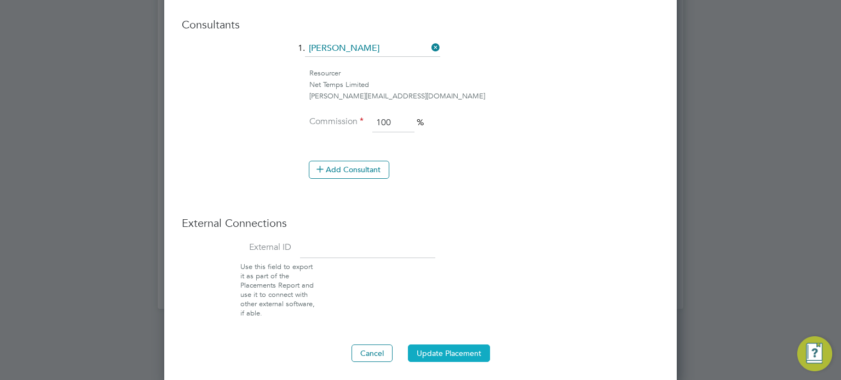
click at [441, 353] on button "Update Placement" at bounding box center [449, 354] width 82 height 18
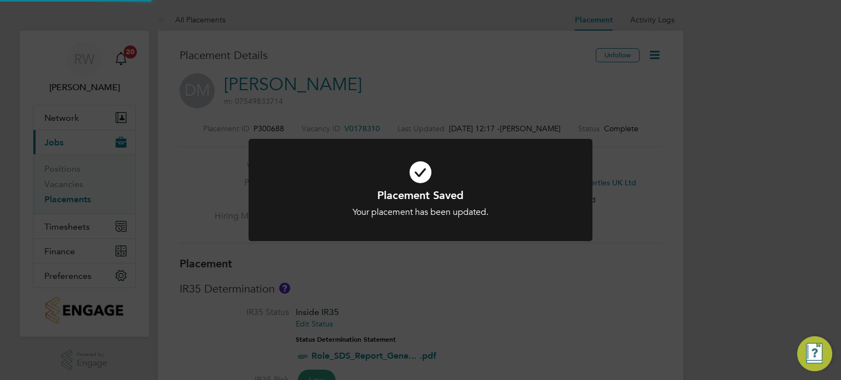
click at [515, 305] on div "Placement Saved Your placement has been updated. Cancel Okay" at bounding box center [420, 190] width 841 height 380
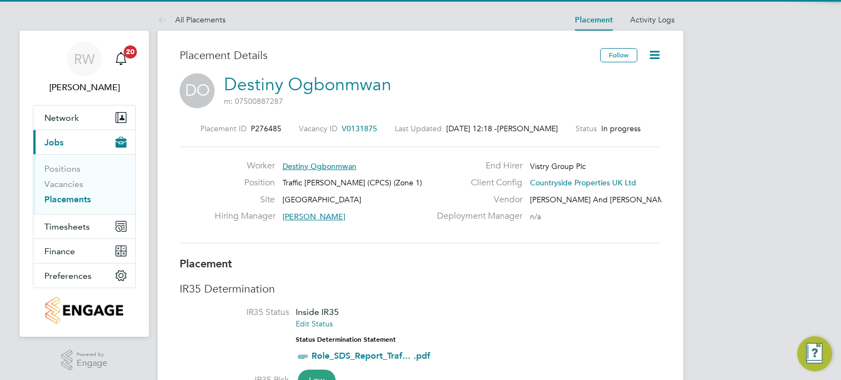
click at [655, 54] on icon at bounding box center [655, 55] width 14 height 14
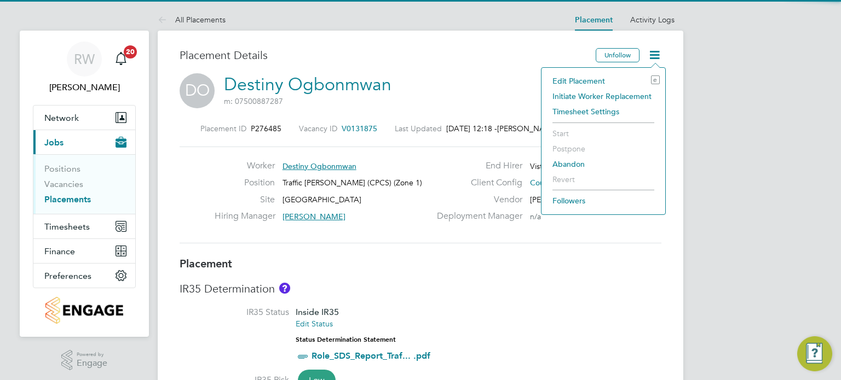
click at [589, 76] on li "Edit Placement e" at bounding box center [603, 80] width 113 height 15
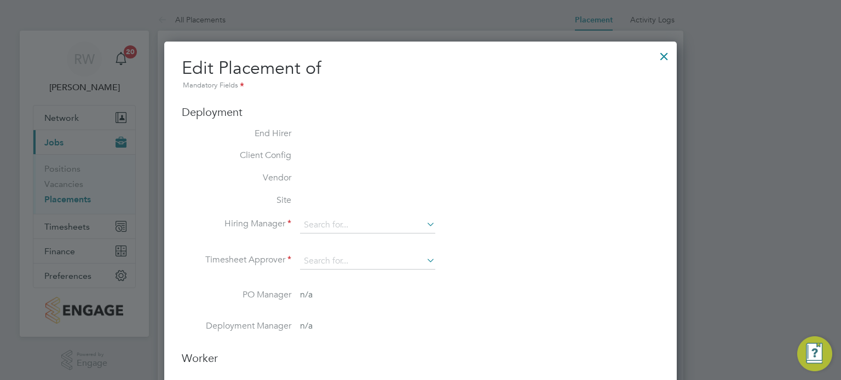
type input "[PERSON_NAME]"
type input "[DATE]"
type input "08:00"
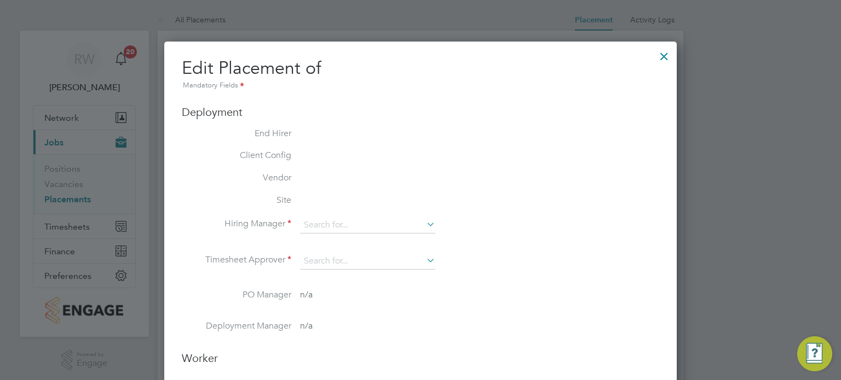
type input "18:00"
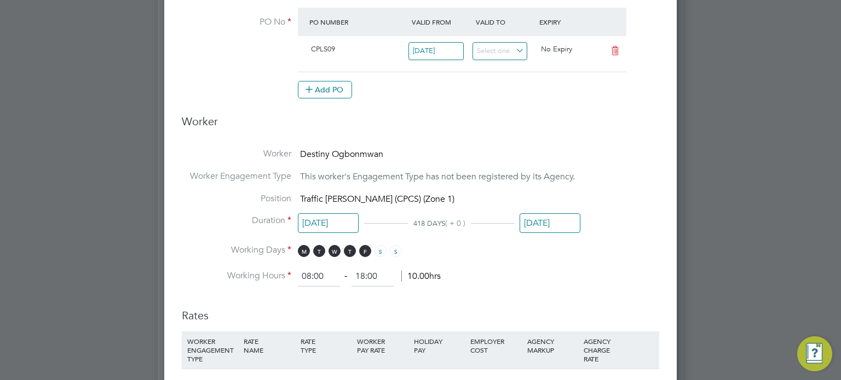
click at [545, 214] on input "24 Apr 2026" at bounding box center [550, 224] width 61 height 20
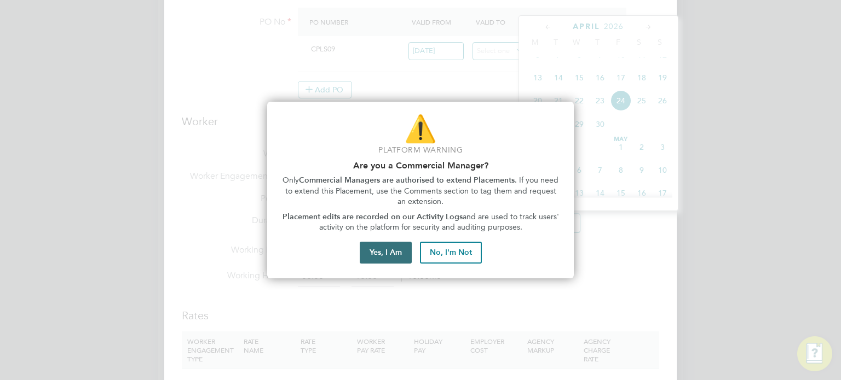
click at [378, 255] on button "Yes, I Am" at bounding box center [386, 253] width 52 height 22
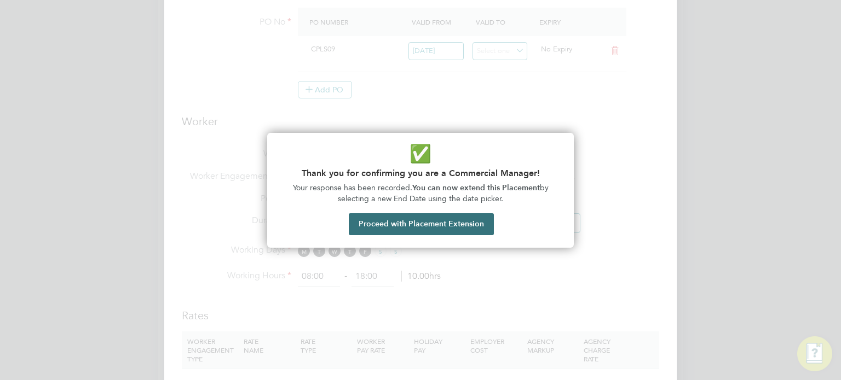
click at [433, 217] on button "Proceed with Placement Extension" at bounding box center [421, 225] width 145 height 22
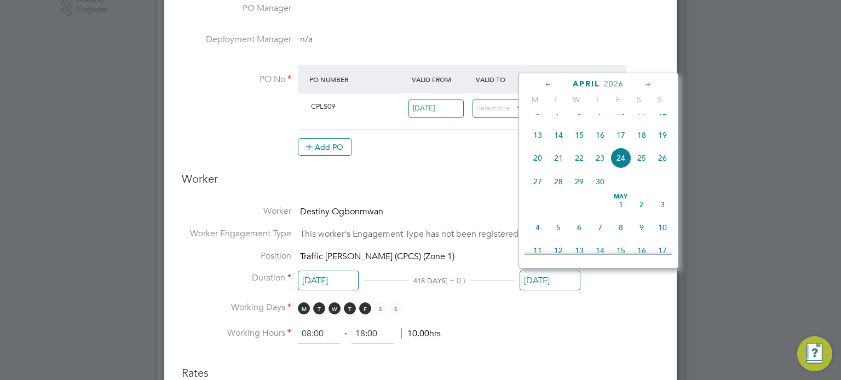
click at [544, 83] on icon at bounding box center [548, 85] width 10 height 12
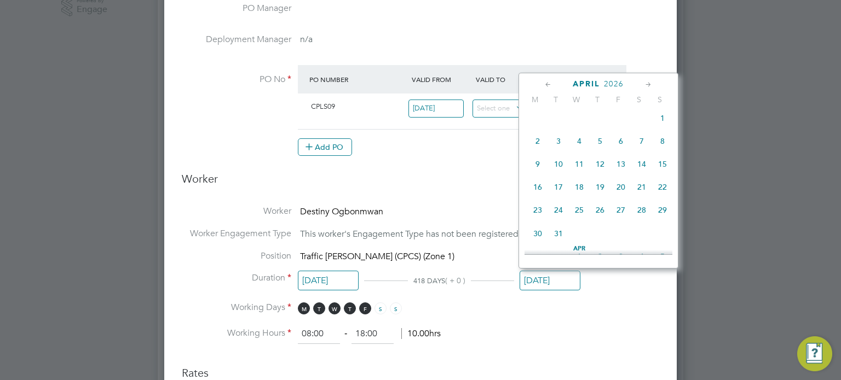
click at [544, 83] on icon at bounding box center [548, 85] width 10 height 12
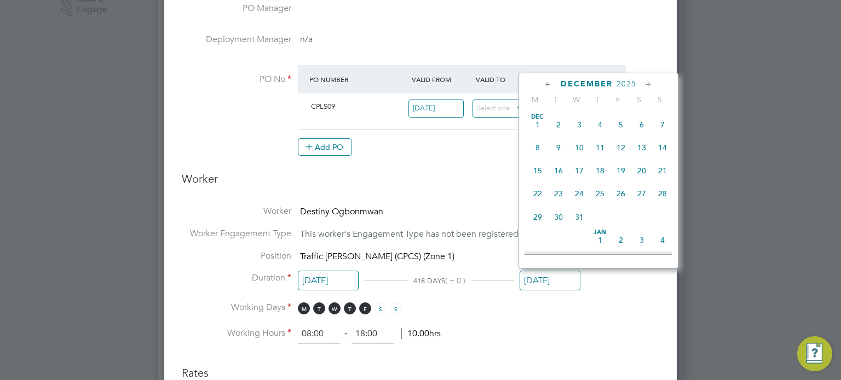
click at [544, 83] on icon at bounding box center [548, 85] width 10 height 12
click at [661, 122] on span "7" at bounding box center [662, 124] width 21 height 21
type input "[DATE]"
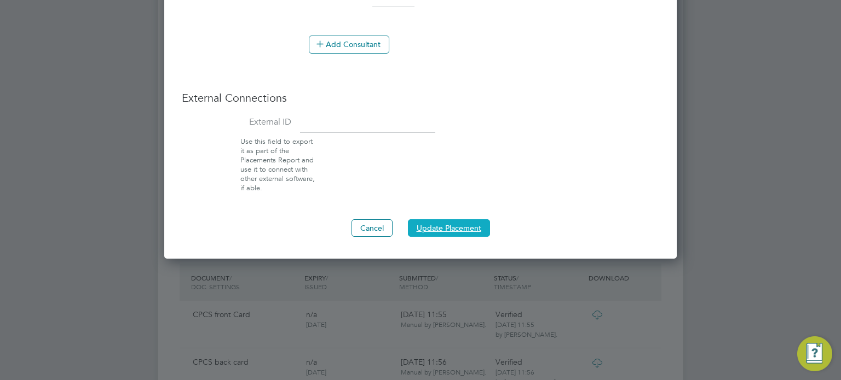
click at [460, 222] on button "Update Placement" at bounding box center [449, 229] width 82 height 18
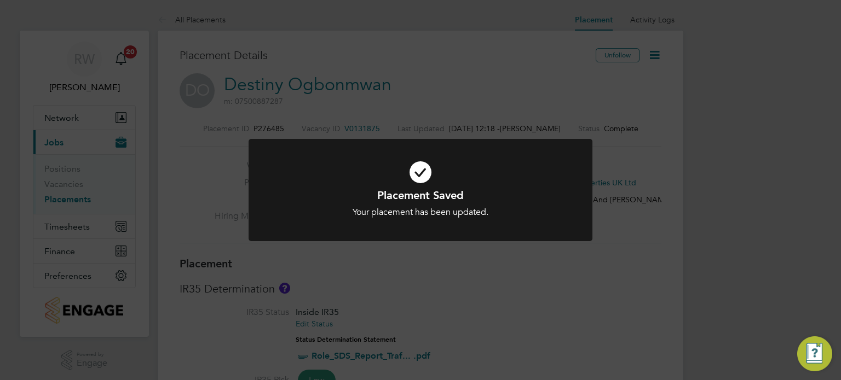
click at [451, 95] on div "Placement Saved Your placement has been updated. Cancel Okay" at bounding box center [420, 190] width 841 height 380
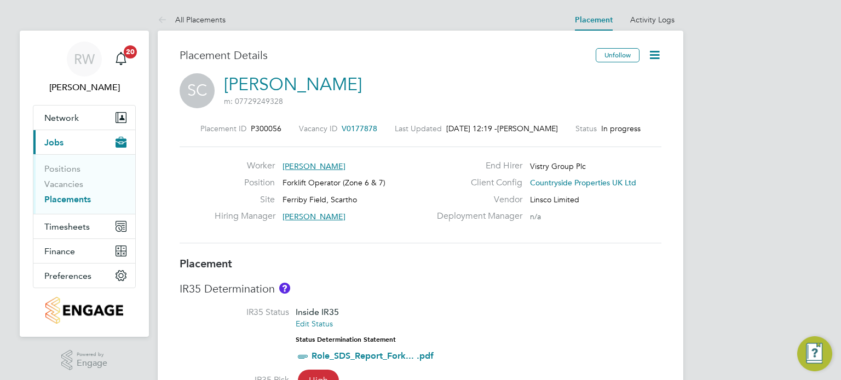
click at [651, 51] on icon at bounding box center [655, 55] width 14 height 14
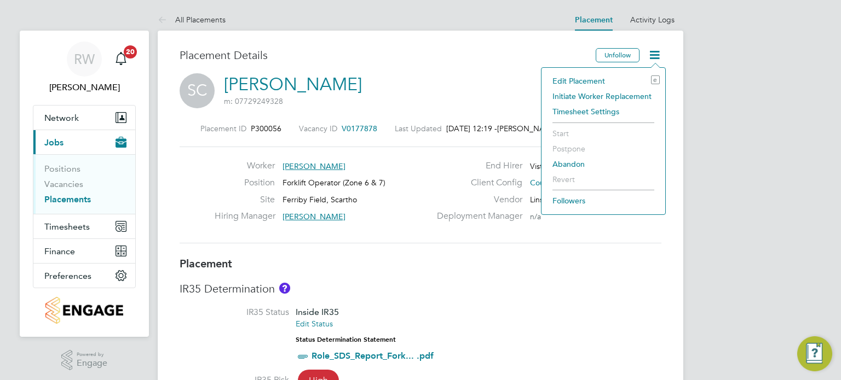
click at [587, 83] on li "Edit Placement e" at bounding box center [603, 80] width 113 height 15
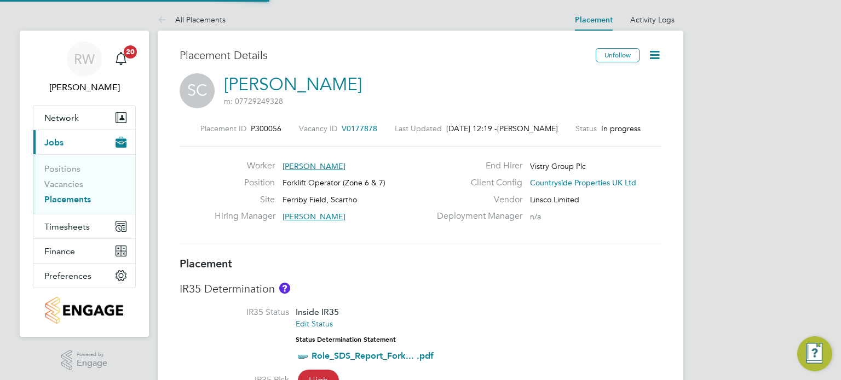
scroll to position [5, 5]
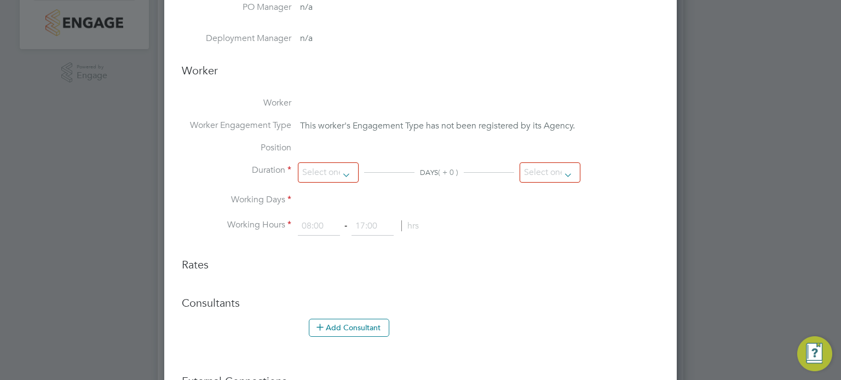
type input "Adam Bouncer"
type input "John Doran"
type input "28 Jul 2025"
type input "19 Dec 2025"
type input "07:00"
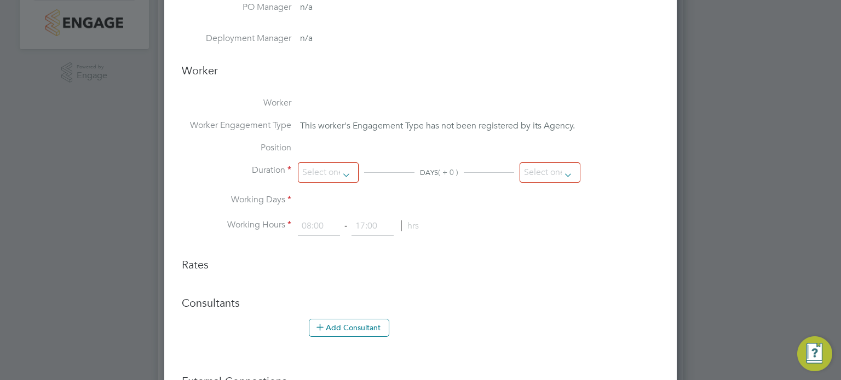
type input "17:00"
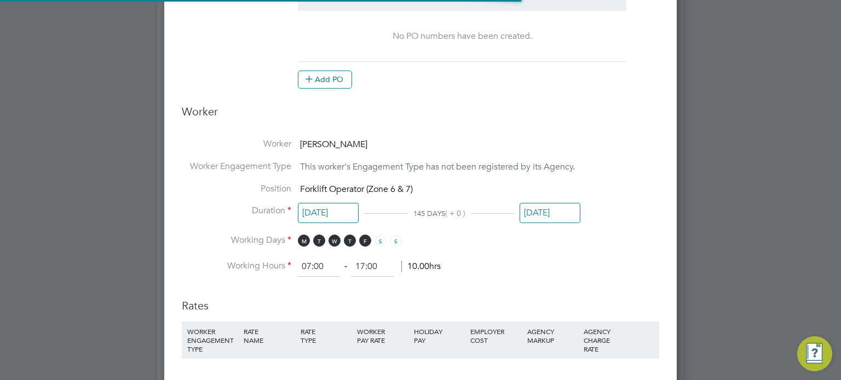
click at [548, 211] on input "19 Dec 2025" at bounding box center [550, 213] width 61 height 20
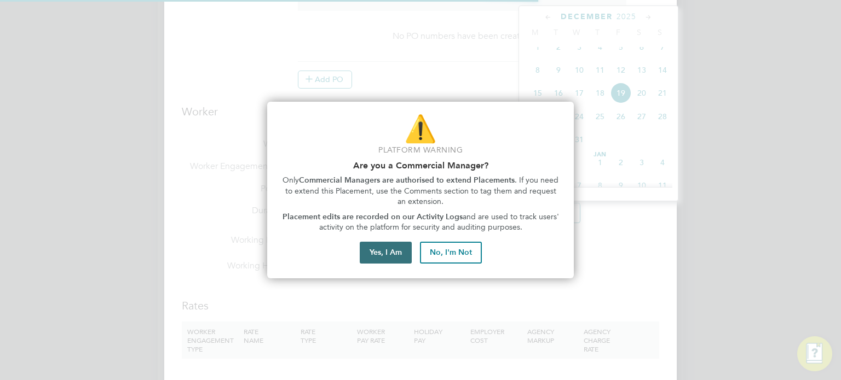
click at [395, 252] on button "Yes, I Am" at bounding box center [386, 253] width 52 height 22
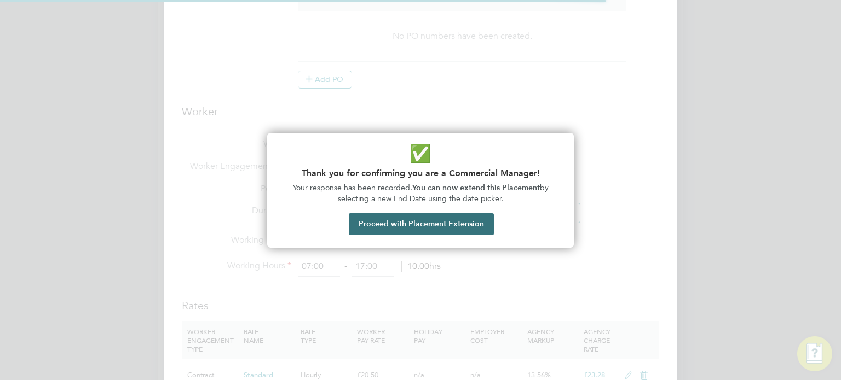
click at [413, 224] on button "Proceed with Placement Extension" at bounding box center [421, 225] width 145 height 22
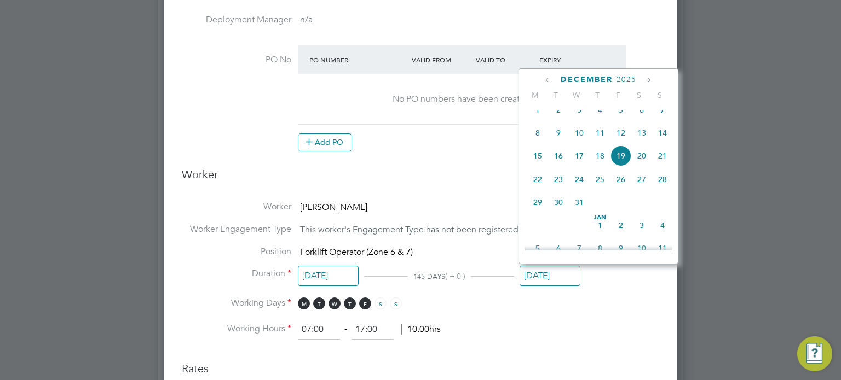
click at [548, 79] on icon at bounding box center [548, 80] width 10 height 12
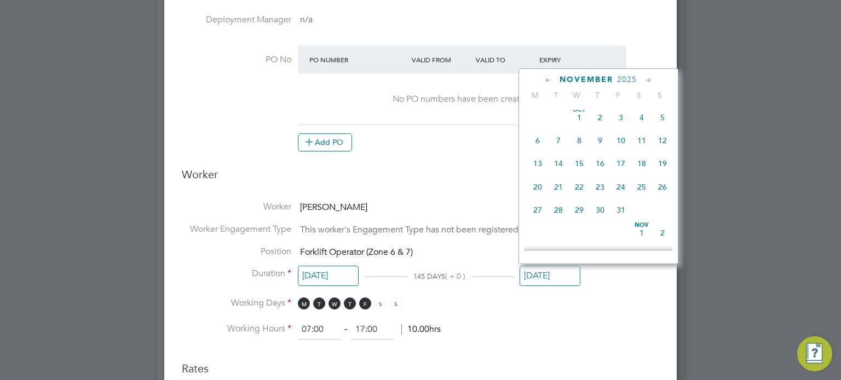
click at [548, 79] on icon at bounding box center [548, 80] width 10 height 12
click at [659, 211] on span "31" at bounding box center [662, 213] width 21 height 21
type input "[DATE]"
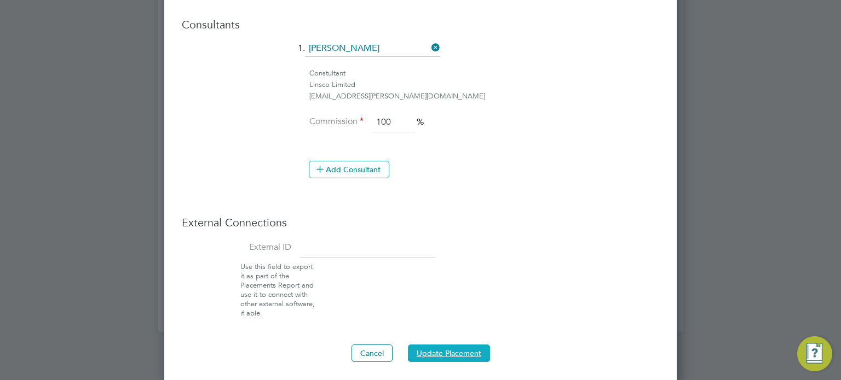
click at [454, 348] on button "Update Placement" at bounding box center [449, 354] width 82 height 18
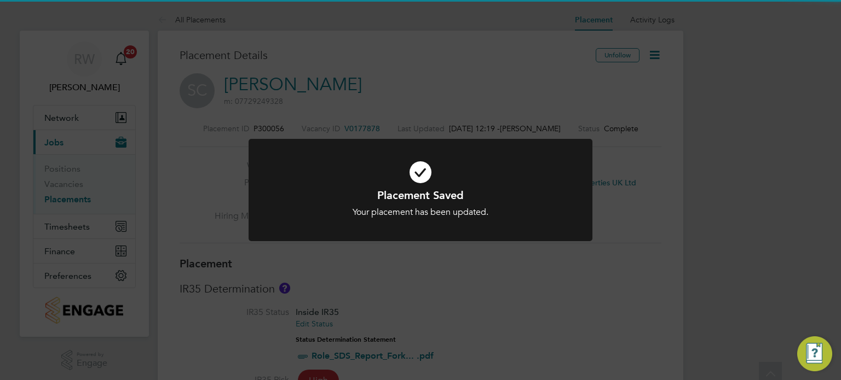
click at [388, 256] on div "Placement Saved Your placement has been updated. Cancel Okay" at bounding box center [420, 190] width 841 height 380
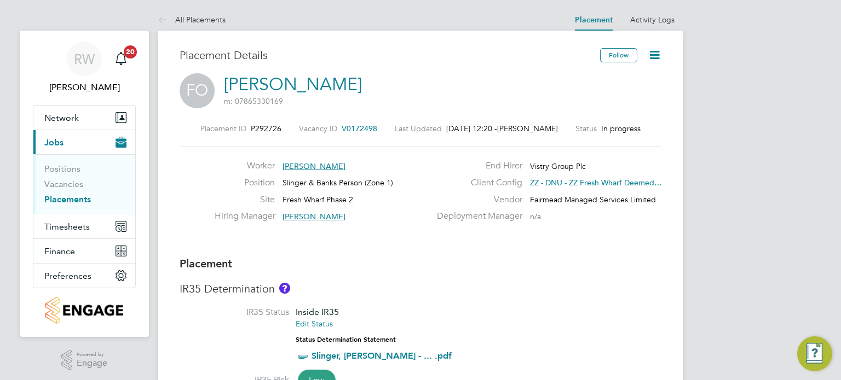
click at [655, 51] on icon at bounding box center [655, 55] width 14 height 14
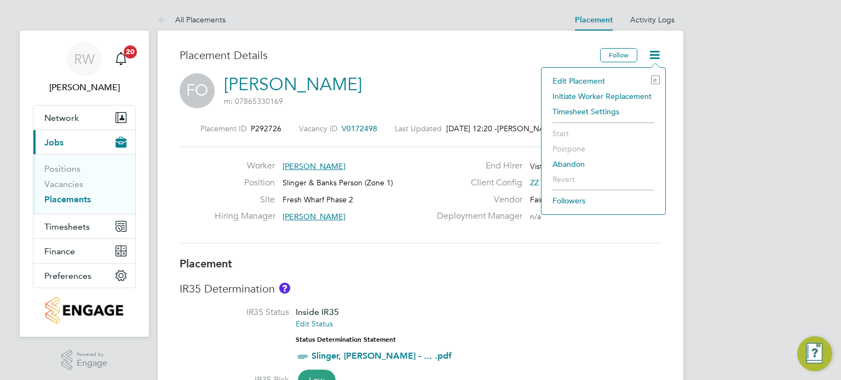
click at [597, 76] on li "Edit Placement e" at bounding box center [603, 80] width 113 height 15
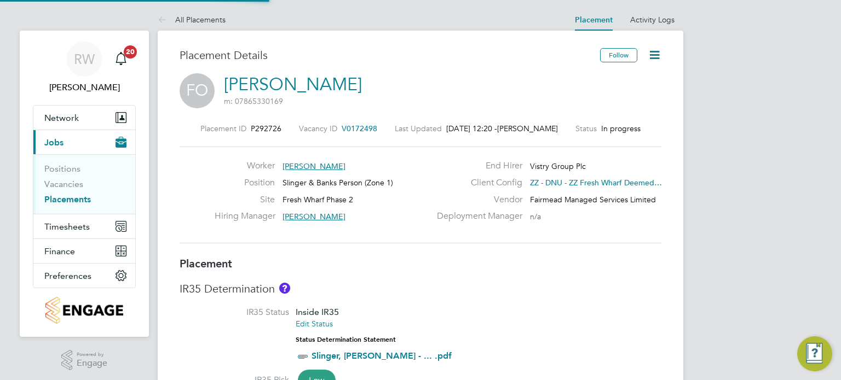
type input "[PERSON_NAME]"
type input "[DATE]"
type input "08:00"
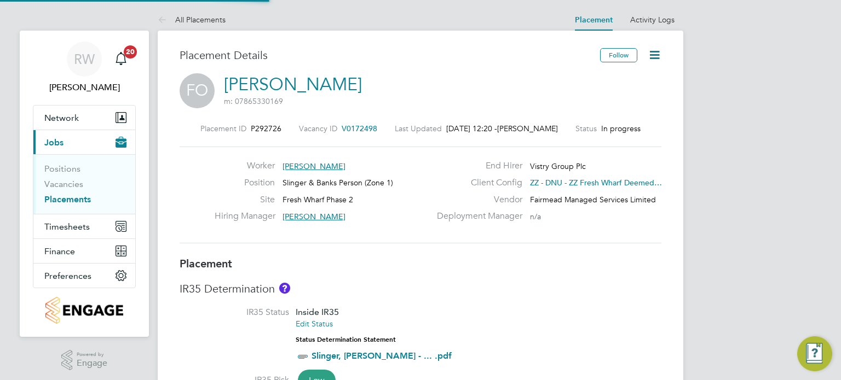
type input "17:00"
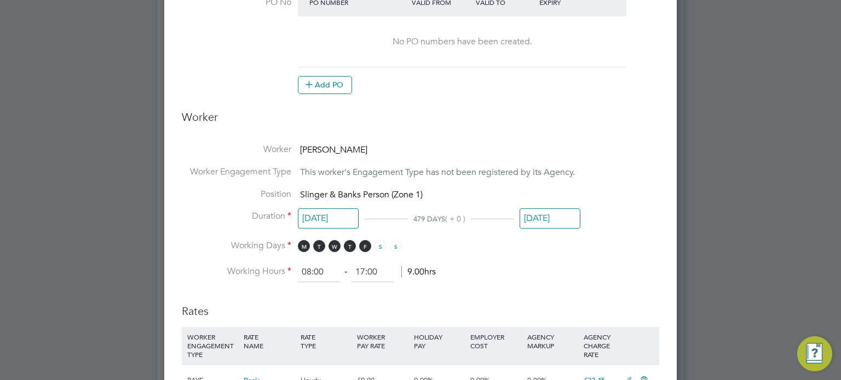
click at [547, 219] on input "[DATE]" at bounding box center [550, 219] width 61 height 20
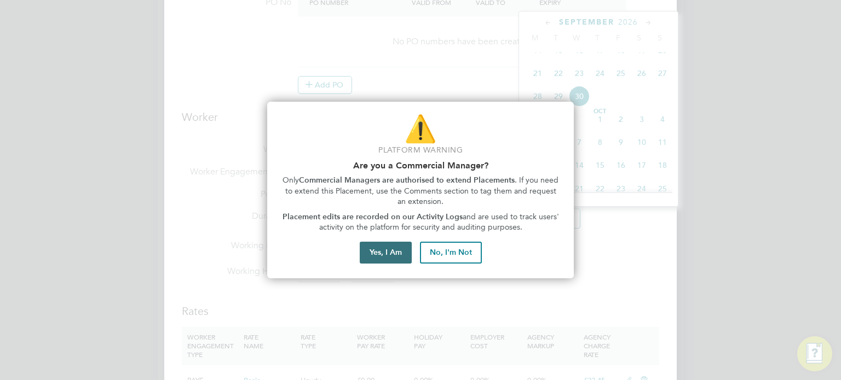
click at [394, 253] on button "Yes, I Am" at bounding box center [386, 253] width 52 height 22
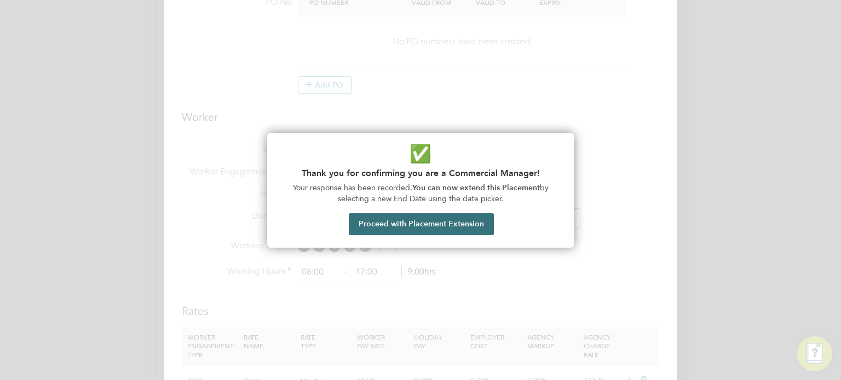
click at [430, 216] on button "Proceed with Placement Extension" at bounding box center [421, 225] width 145 height 22
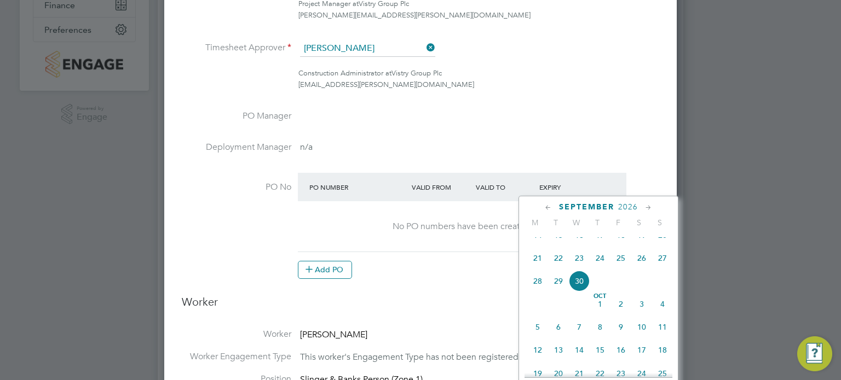
click at [547, 207] on icon at bounding box center [548, 208] width 10 height 12
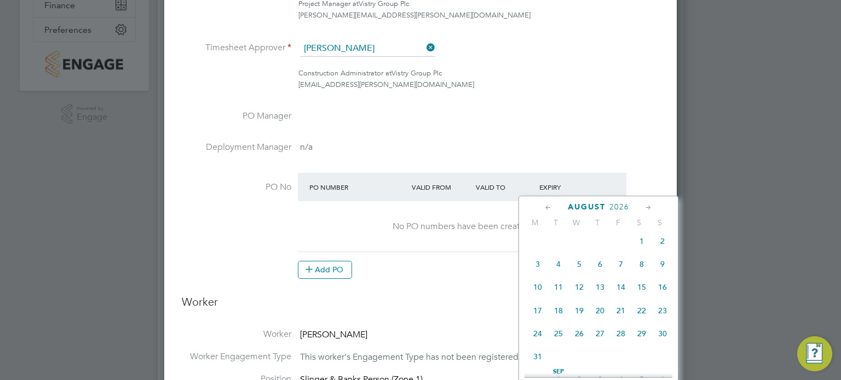
click at [547, 207] on icon at bounding box center [548, 208] width 10 height 12
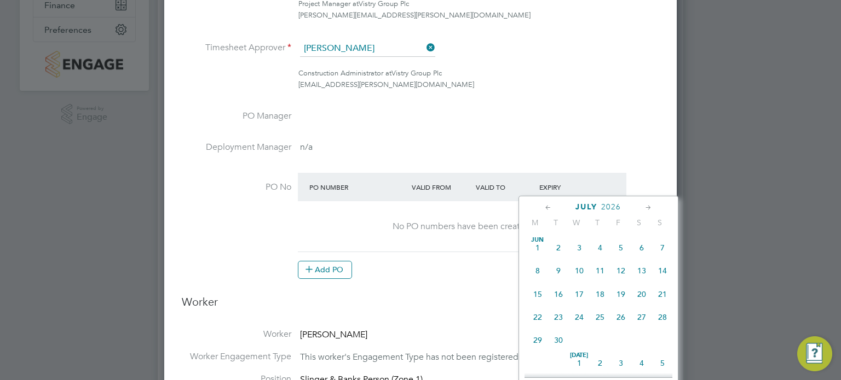
click at [547, 207] on icon at bounding box center [548, 208] width 10 height 12
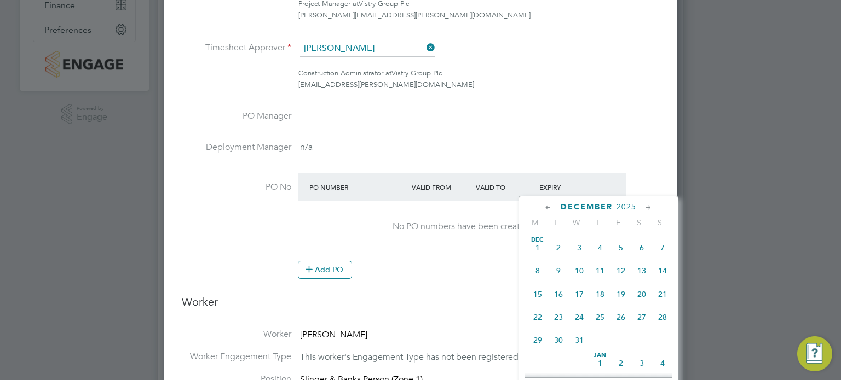
click at [547, 207] on icon at bounding box center [548, 208] width 10 height 12
click at [546, 207] on icon at bounding box center [548, 208] width 10 height 12
click at [661, 240] on span "7" at bounding box center [662, 248] width 21 height 21
type input "[DATE]"
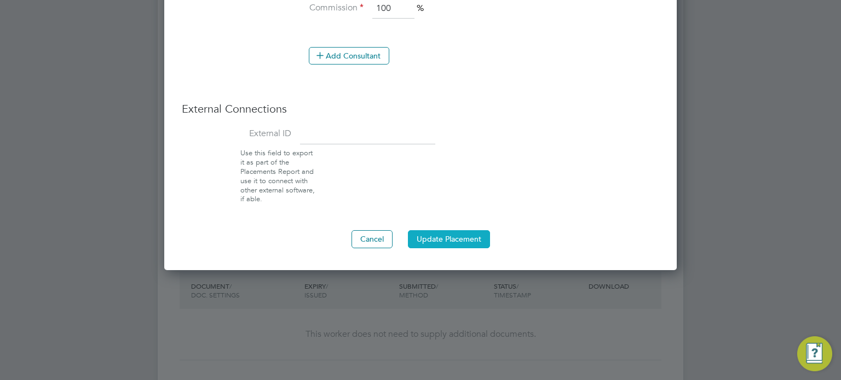
click at [449, 230] on button "Update Placement" at bounding box center [449, 239] width 82 height 18
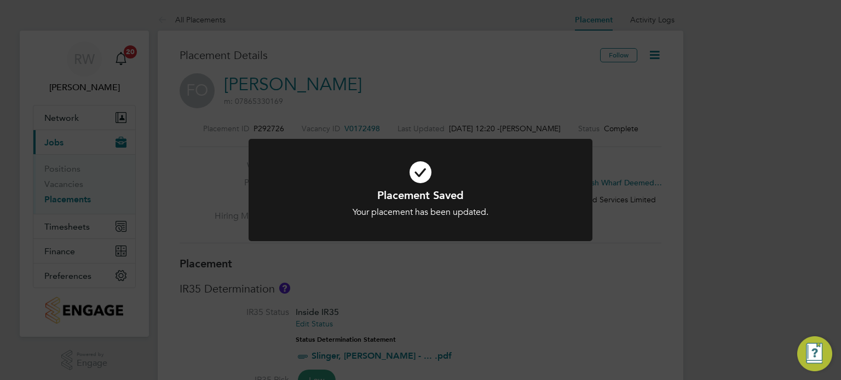
click at [474, 276] on div "Placement Saved Your placement has been updated. Cancel Okay" at bounding box center [420, 190] width 841 height 380
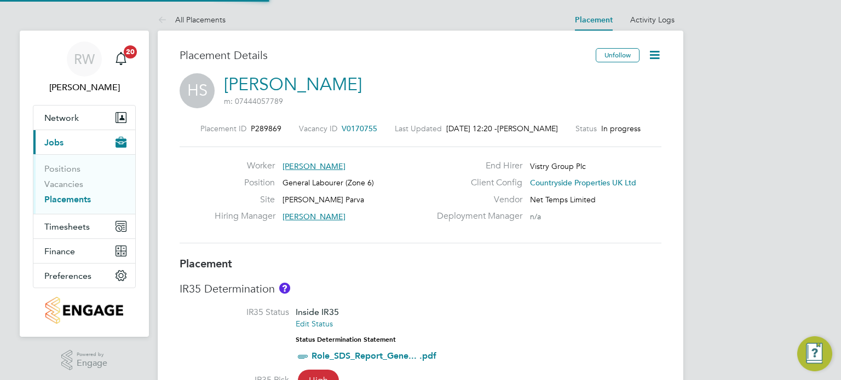
click at [655, 53] on icon at bounding box center [655, 55] width 14 height 14
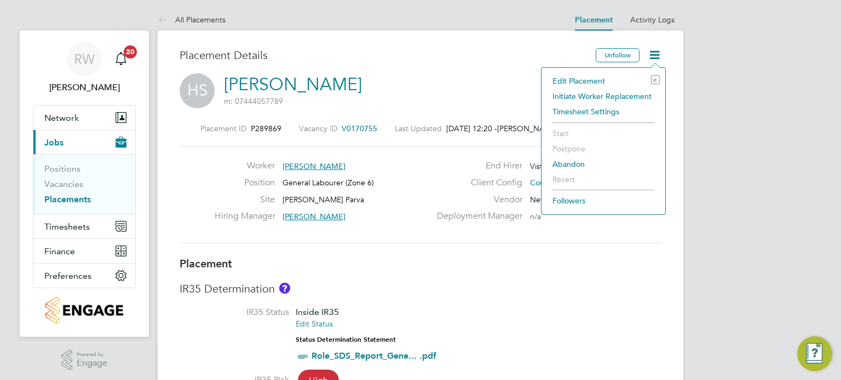
click at [585, 80] on li "Edit Placement e" at bounding box center [603, 80] width 113 height 15
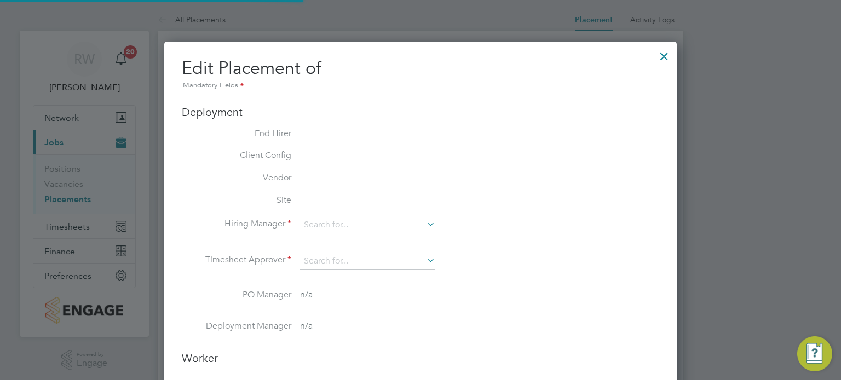
type input "Jason Kite"
type input "Andy Manley"
type input "06 May 2025"
type input "31 May 2027"
type input "07:30"
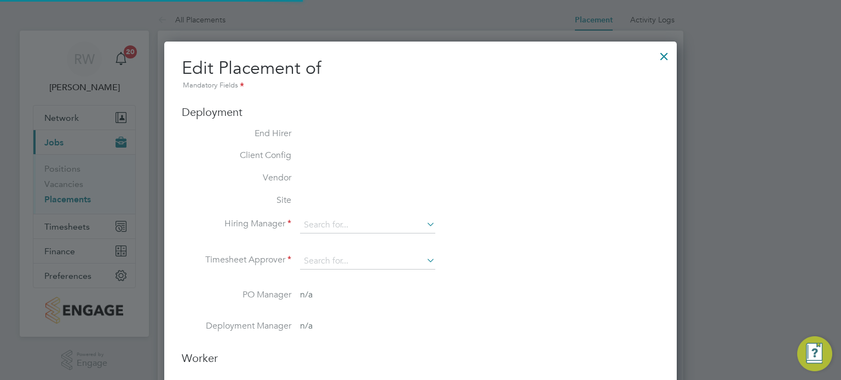
type input "16:30"
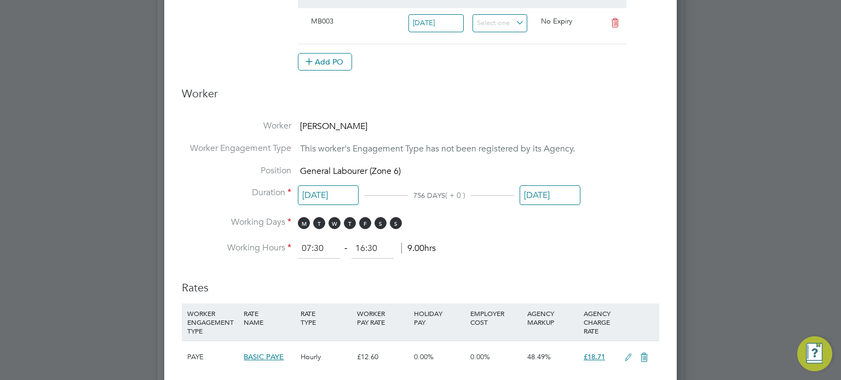
click at [549, 199] on input "31 May 2027" at bounding box center [550, 196] width 61 height 20
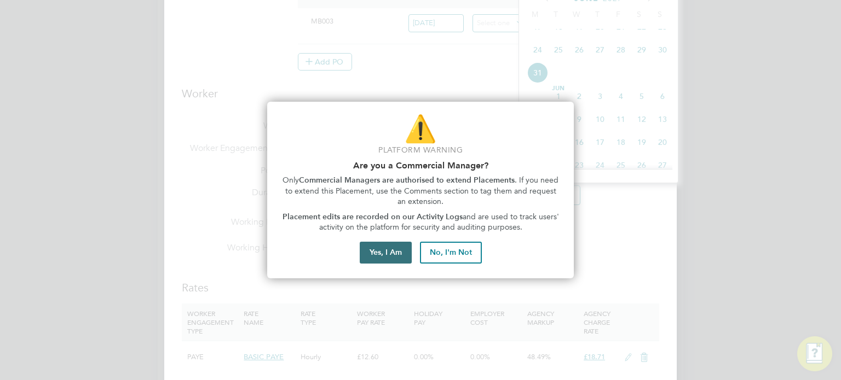
click at [399, 250] on button "Yes, I Am" at bounding box center [386, 253] width 52 height 22
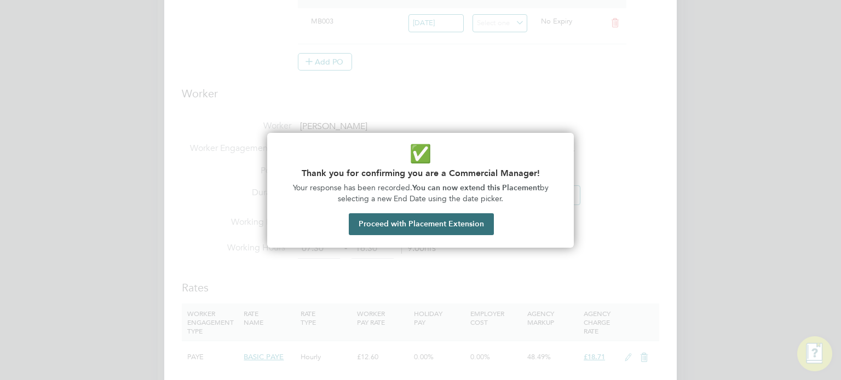
click at [416, 214] on button "Proceed with Placement Extension" at bounding box center [421, 225] width 145 height 22
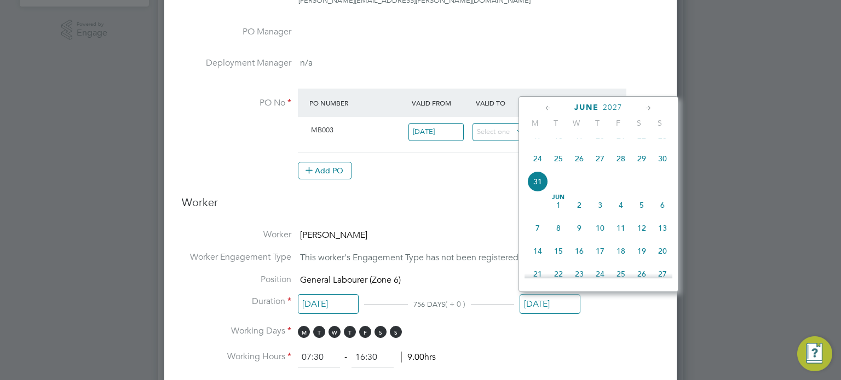
click at [545, 105] on icon at bounding box center [548, 108] width 10 height 12
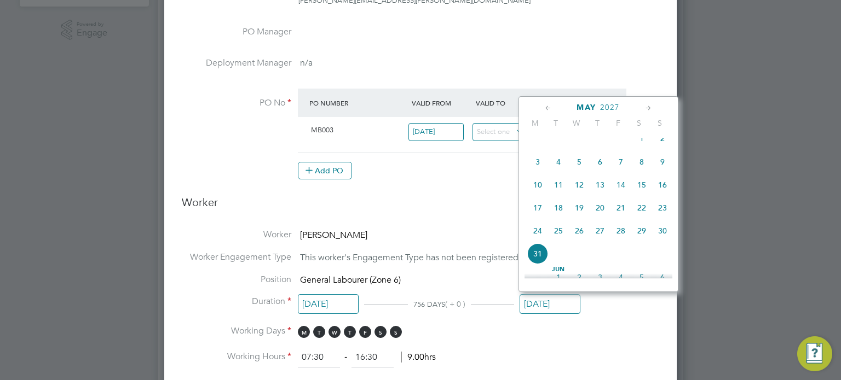
click at [545, 105] on icon at bounding box center [548, 108] width 10 height 12
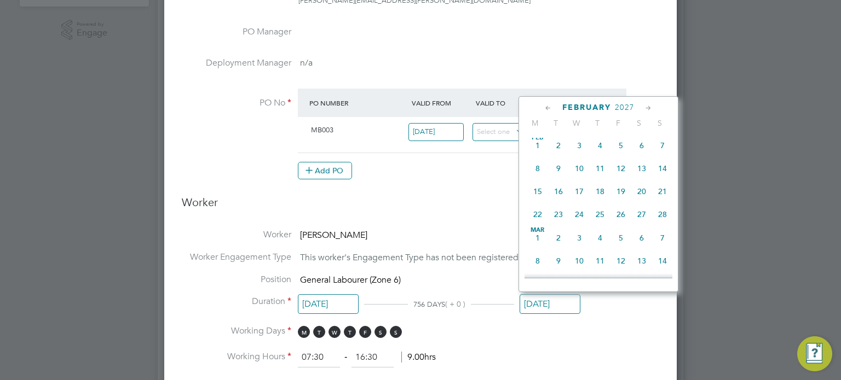
click at [545, 105] on icon at bounding box center [548, 108] width 10 height 12
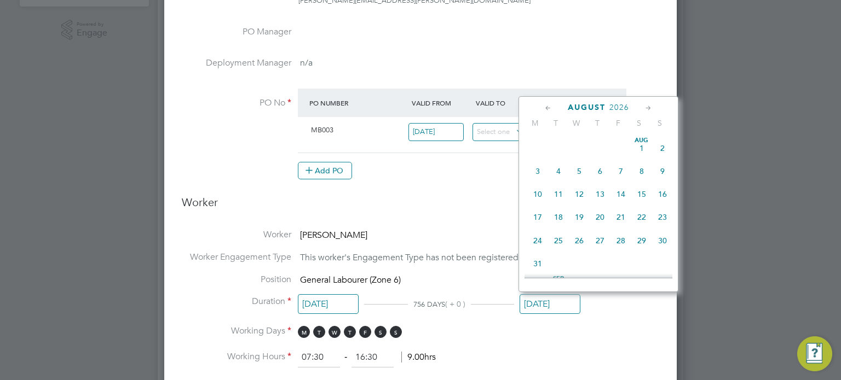
click at [545, 105] on icon at bounding box center [548, 108] width 10 height 12
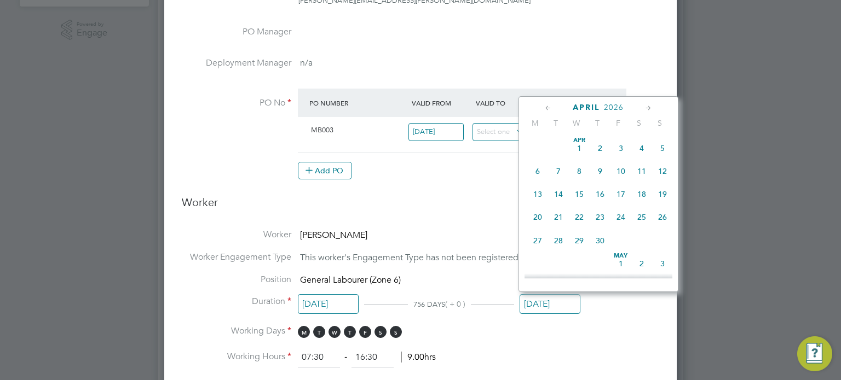
click at [545, 105] on icon at bounding box center [548, 108] width 10 height 12
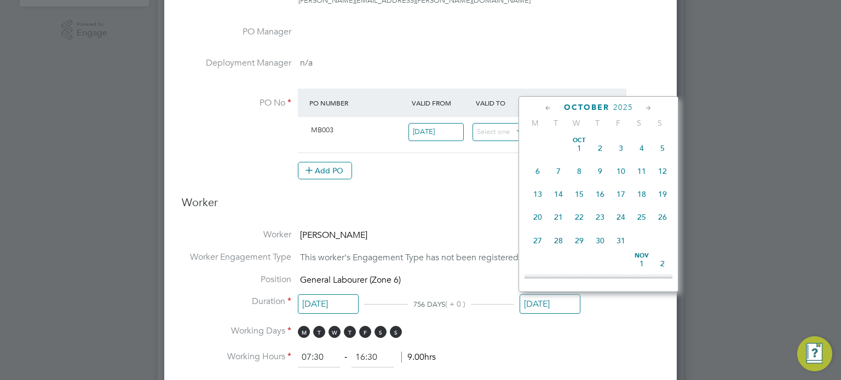
click at [545, 105] on icon at bounding box center [548, 108] width 10 height 12
click at [665, 241] on span "31" at bounding box center [662, 240] width 21 height 21
type input "31 Aug 2025"
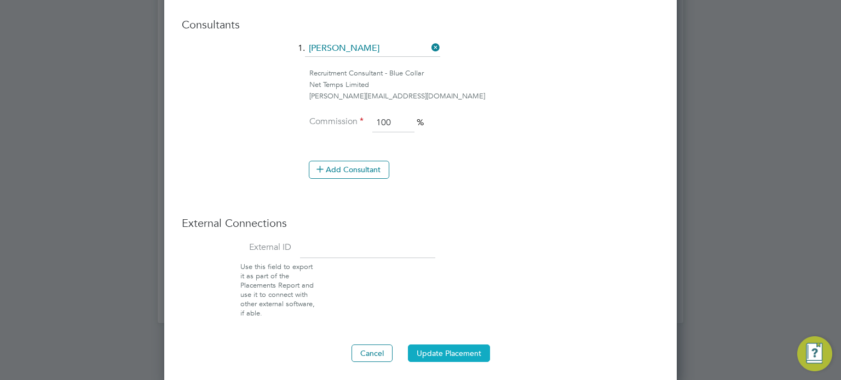
click at [445, 350] on button "Update Placement" at bounding box center [449, 354] width 82 height 18
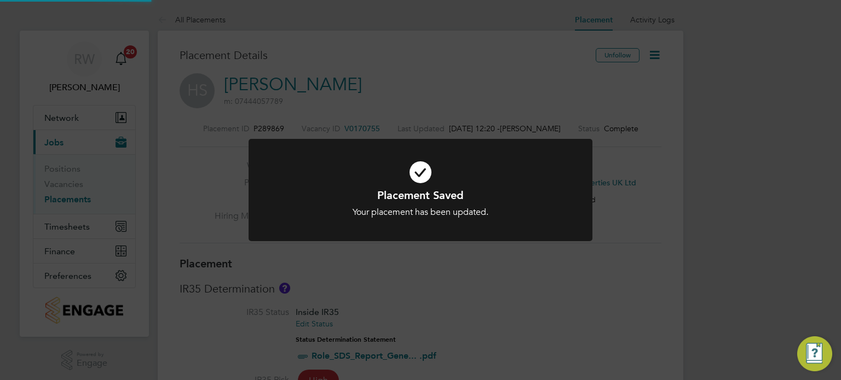
click at [328, 293] on div "Placement Saved Your placement has been updated. Cancel Okay" at bounding box center [420, 190] width 841 height 380
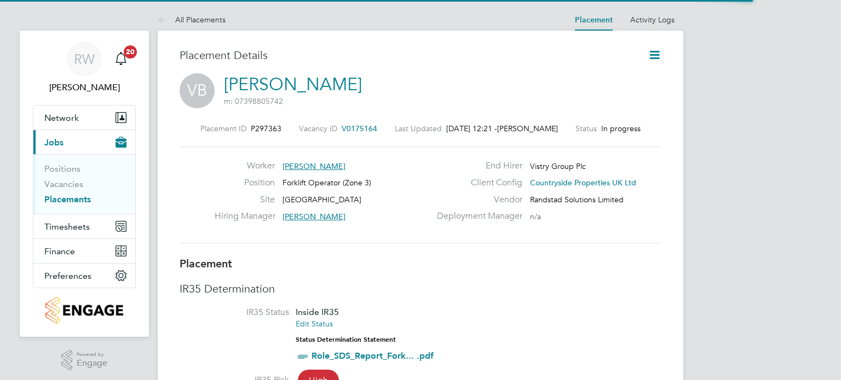
click at [657, 58] on icon at bounding box center [655, 55] width 14 height 14
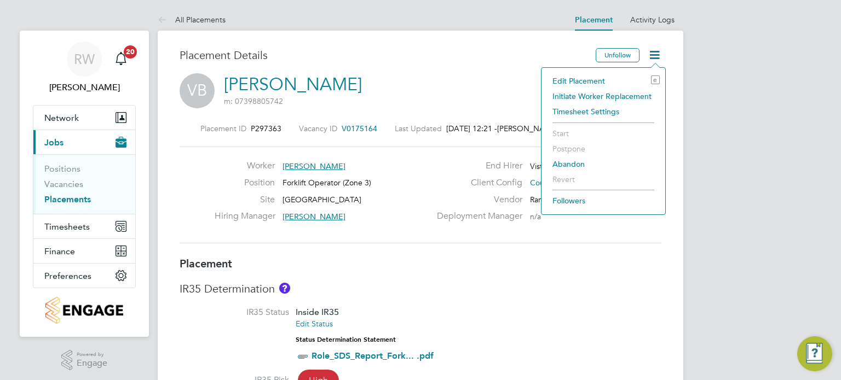
click at [578, 80] on li "Edit Placement e" at bounding box center [603, 80] width 113 height 15
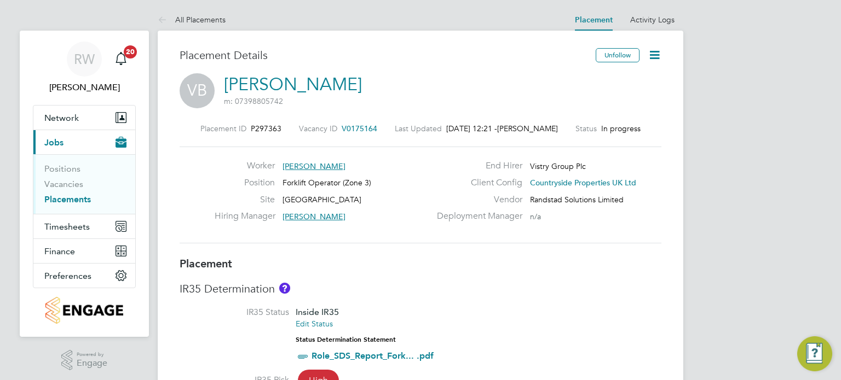
type input "Louis Woodcock"
type input "03 Jul 2025"
type input "28 May 2026"
type input "08:00"
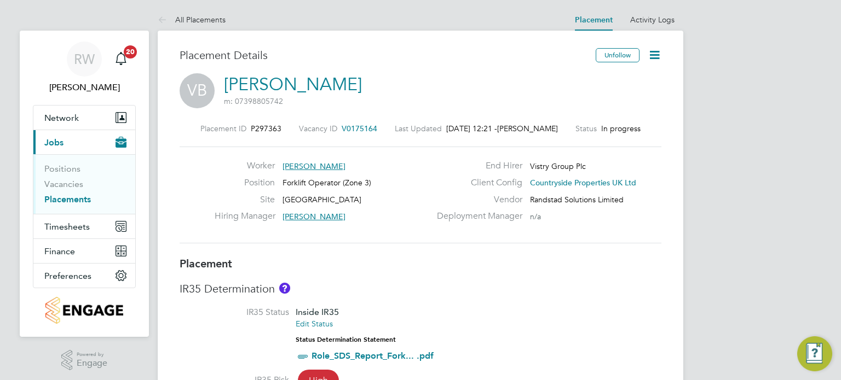
type input "18:00"
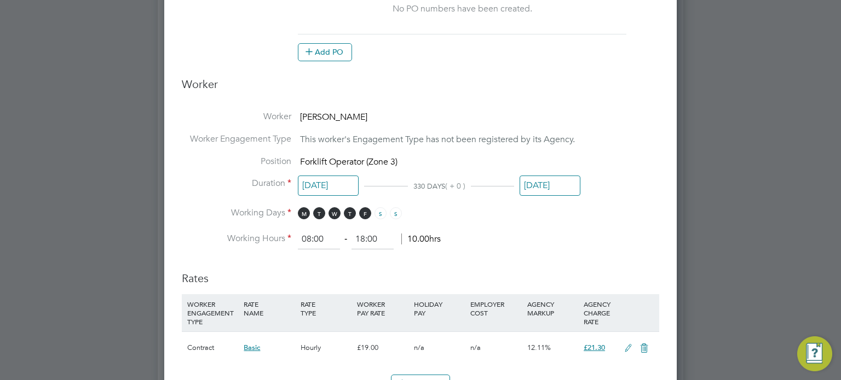
click at [542, 193] on input "28 May 2026" at bounding box center [550, 186] width 61 height 20
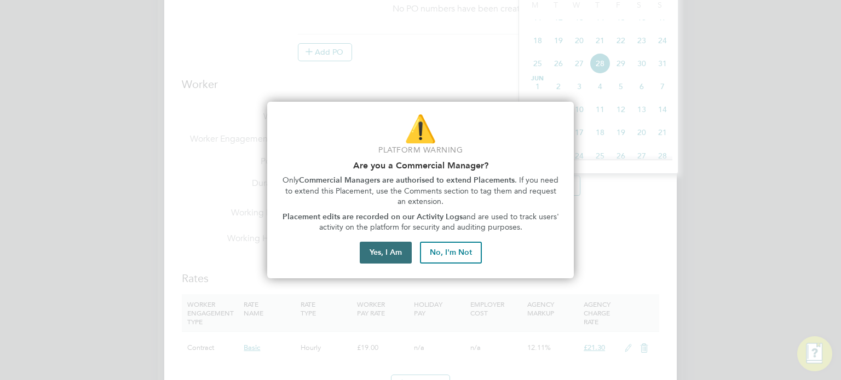
click at [387, 253] on button "Yes, I Am" at bounding box center [386, 253] width 52 height 22
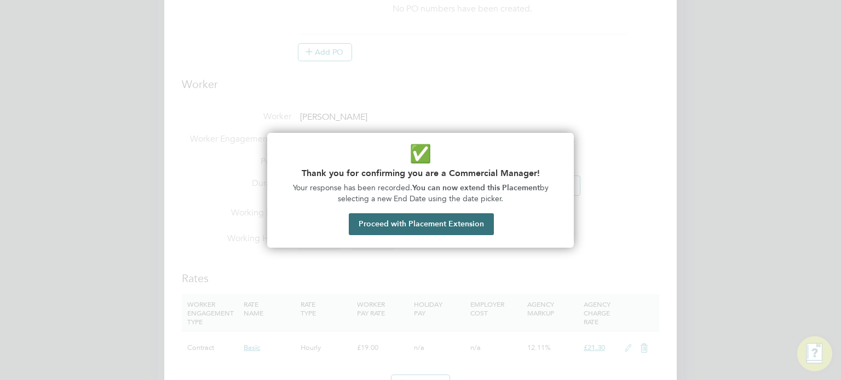
click at [454, 214] on button "Proceed with Placement Extension" at bounding box center [421, 225] width 145 height 22
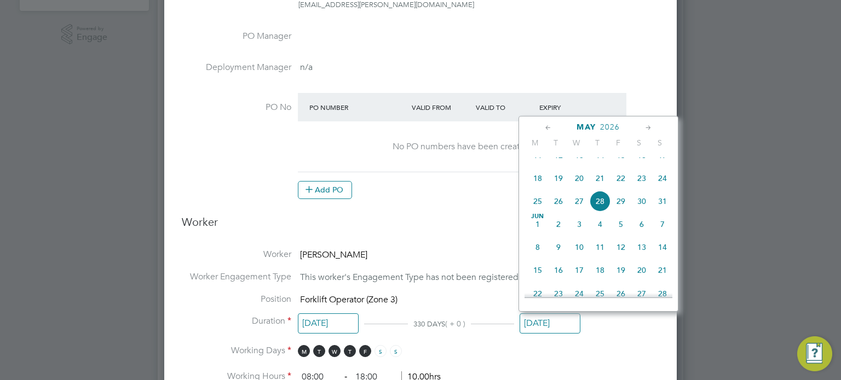
click at [545, 127] on icon at bounding box center [548, 128] width 10 height 12
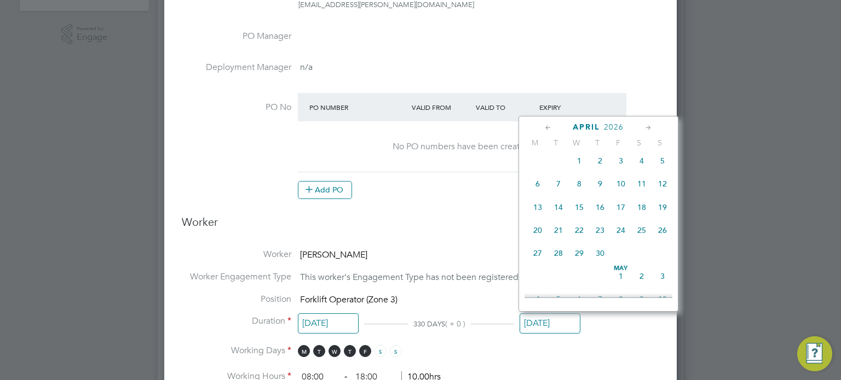
click at [545, 127] on icon at bounding box center [548, 128] width 10 height 12
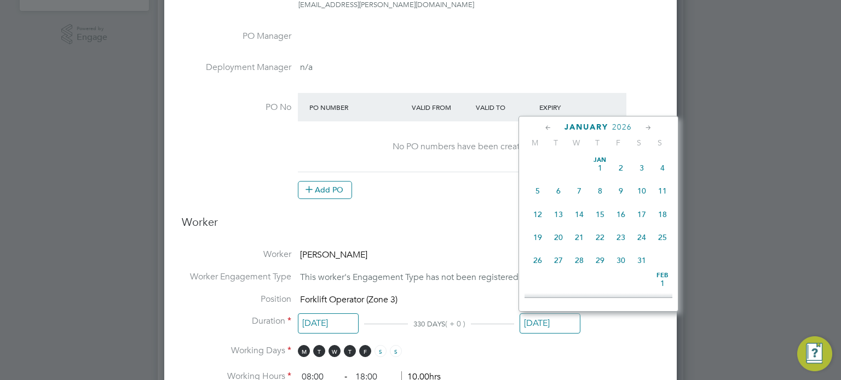
click at [545, 127] on icon at bounding box center [548, 128] width 10 height 12
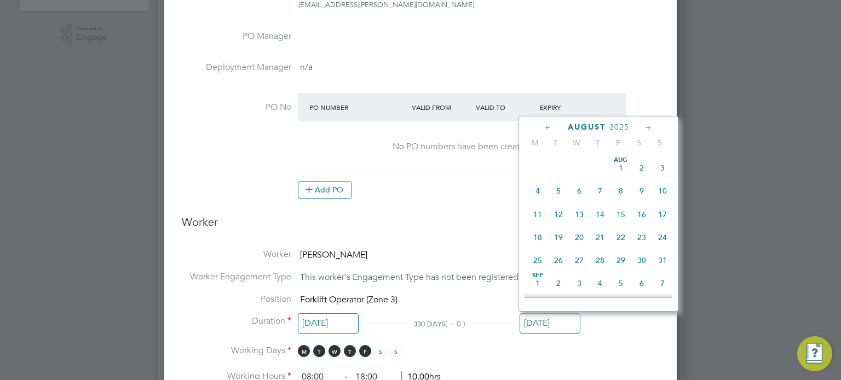
click at [661, 262] on span "31" at bounding box center [662, 260] width 21 height 21
type input "[DATE]"
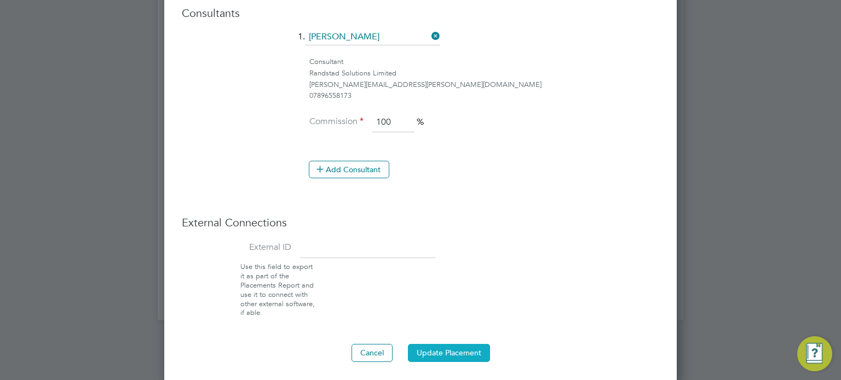
click at [445, 354] on button "Update Placement" at bounding box center [449, 353] width 82 height 18
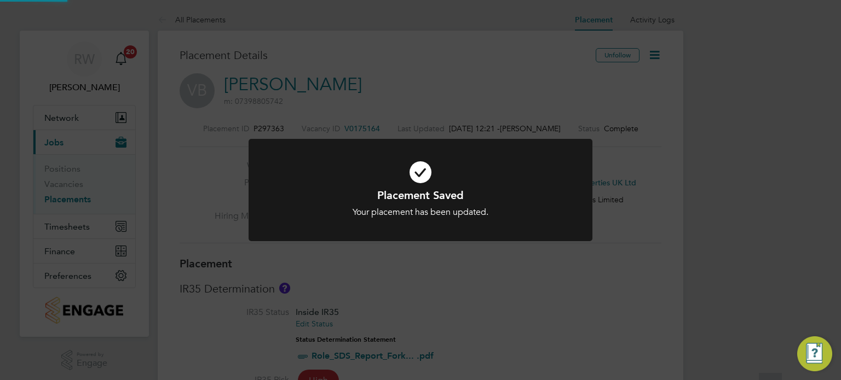
click at [480, 309] on div "Placement Saved Your placement has been updated. Cancel Okay" at bounding box center [420, 190] width 841 height 380
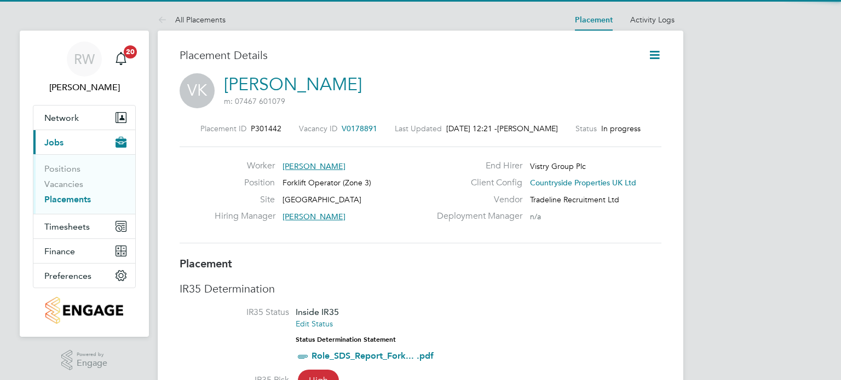
click at [654, 48] on icon at bounding box center [655, 55] width 14 height 14
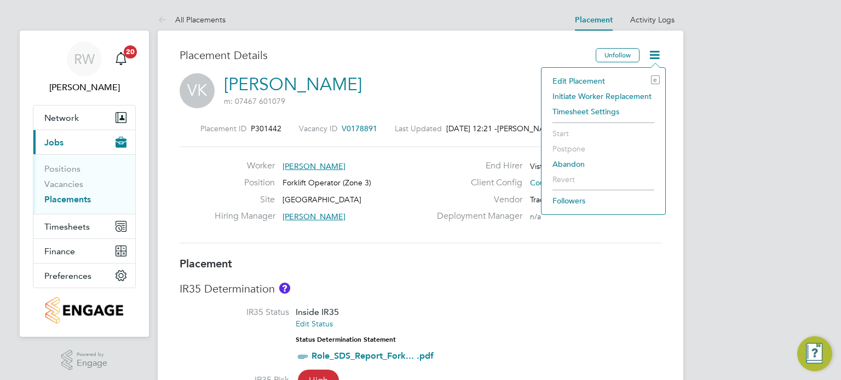
click at [588, 82] on li "Edit Placement e" at bounding box center [603, 80] width 113 height 15
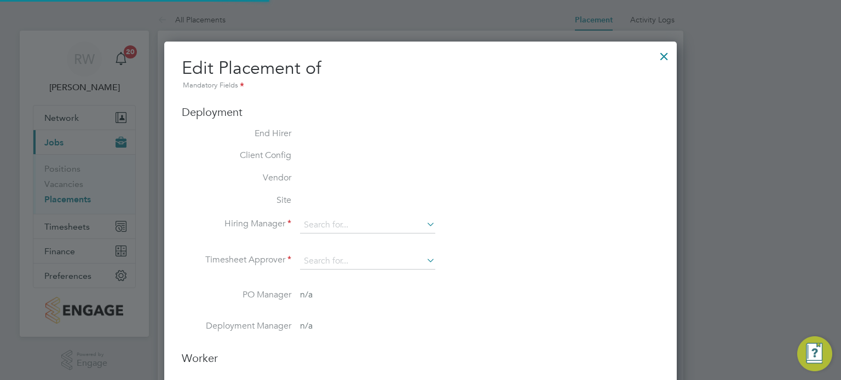
type input "[PERSON_NAME]"
type input "[DATE]"
type input "08:00"
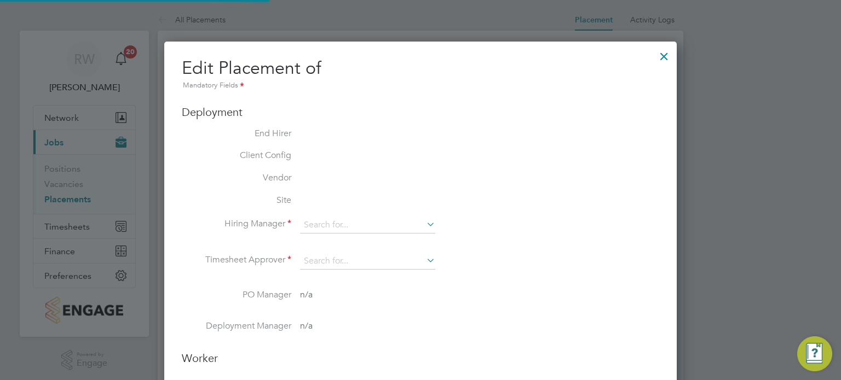
type input "18:00"
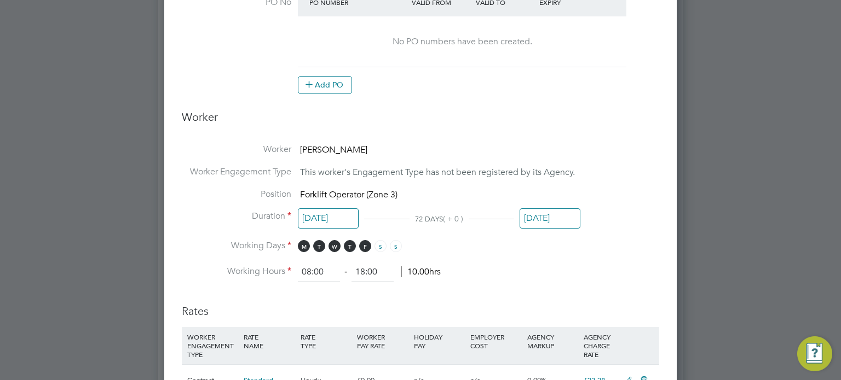
click at [545, 215] on input "[DATE]" at bounding box center [550, 219] width 61 height 20
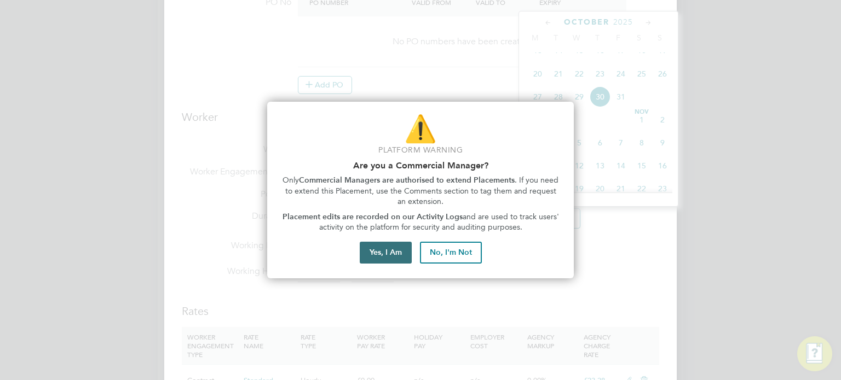
click at [394, 245] on button "Yes, I Am" at bounding box center [386, 253] width 52 height 22
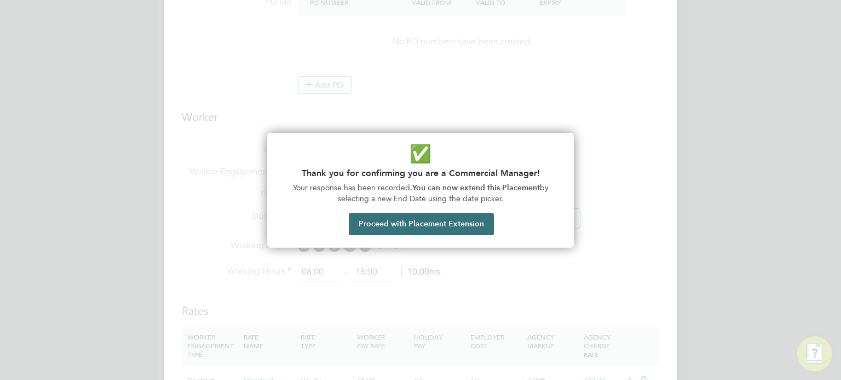
click at [430, 220] on button "Proceed with Placement Extension" at bounding box center [421, 225] width 145 height 22
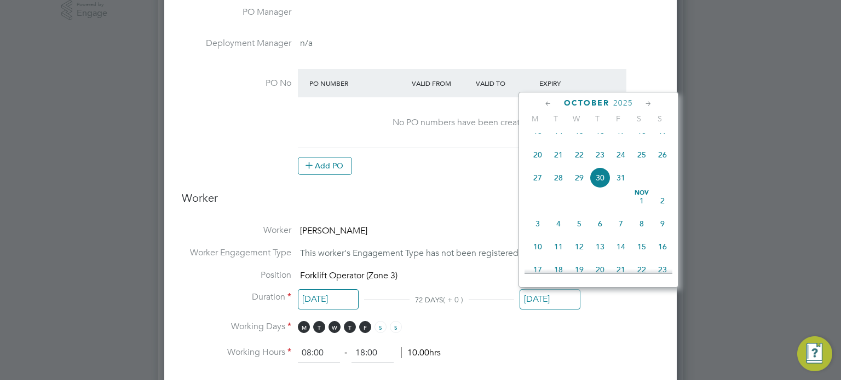
click at [544, 105] on icon at bounding box center [548, 104] width 10 height 12
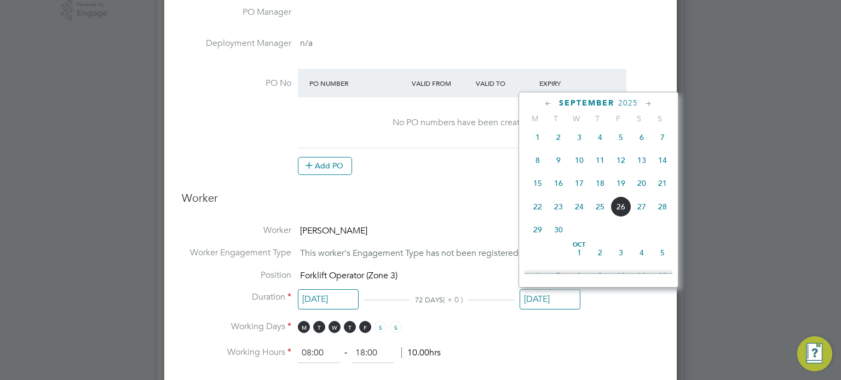
click at [544, 105] on icon at bounding box center [548, 104] width 10 height 12
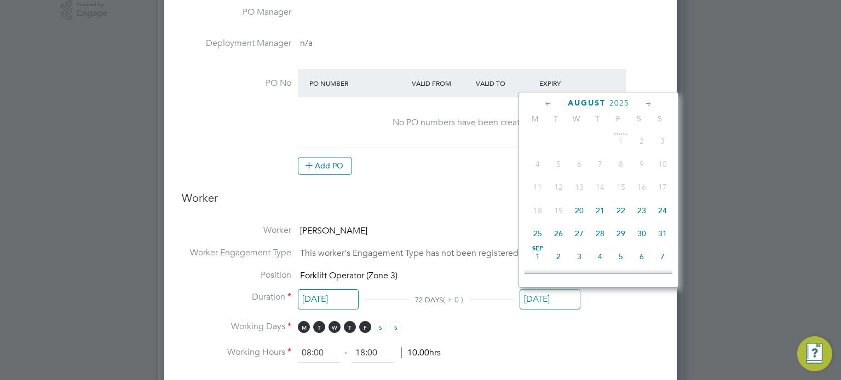
click at [660, 236] on span "31" at bounding box center [662, 233] width 21 height 21
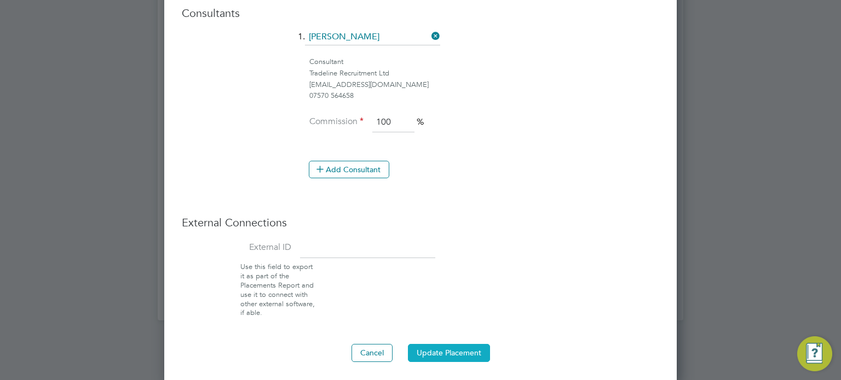
click at [451, 349] on button "Update Placement" at bounding box center [449, 353] width 82 height 18
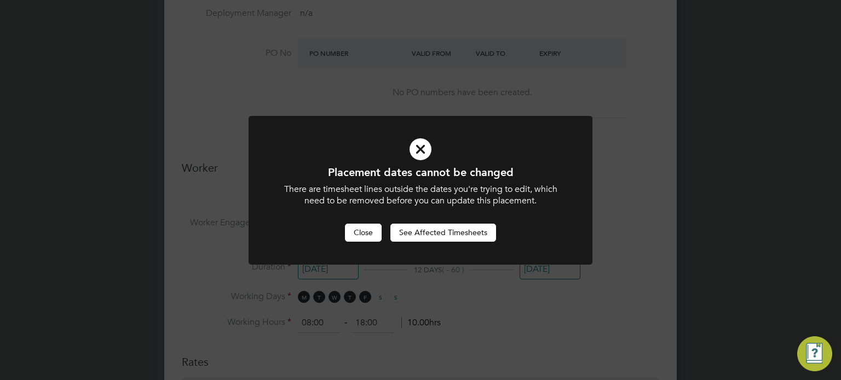
click at [368, 234] on button "Close" at bounding box center [363, 233] width 37 height 18
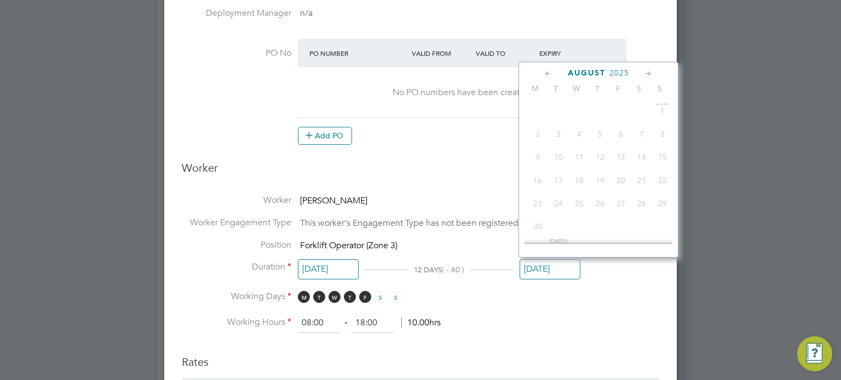
click at [544, 264] on input "[DATE]" at bounding box center [550, 269] width 61 height 20
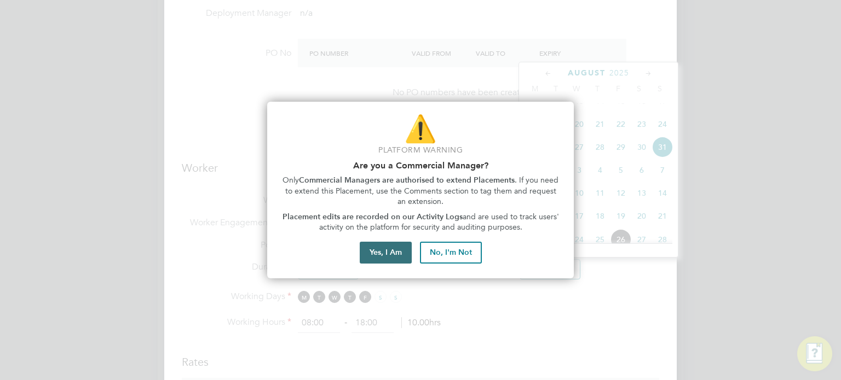
click at [394, 251] on button "Yes, I Am" at bounding box center [386, 253] width 52 height 22
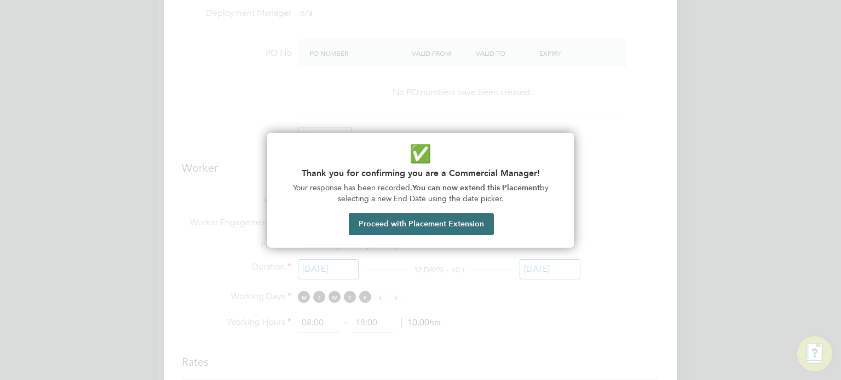
click at [406, 223] on button "Proceed with Placement Extension" at bounding box center [421, 225] width 145 height 22
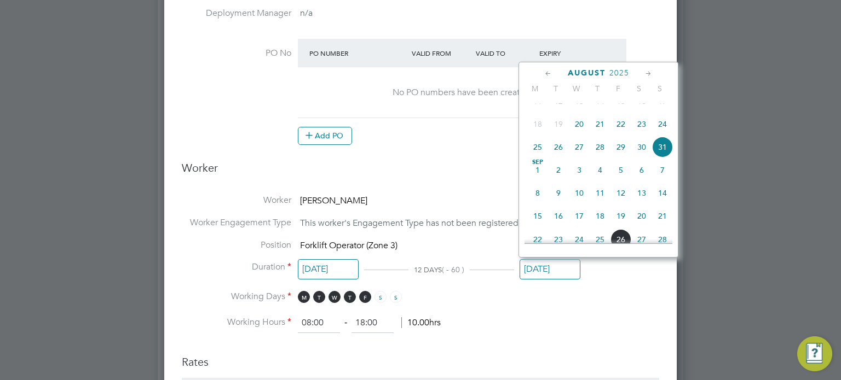
click at [659, 204] on span "14" at bounding box center [662, 193] width 21 height 21
type input "14 Sep 2025"
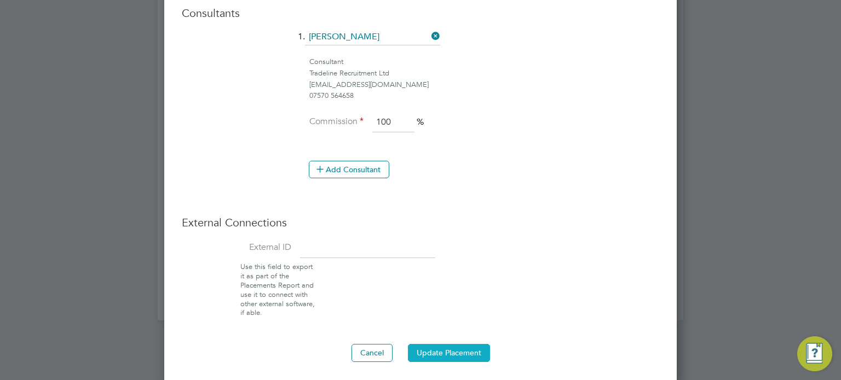
click at [433, 344] on button "Update Placement" at bounding box center [449, 353] width 82 height 18
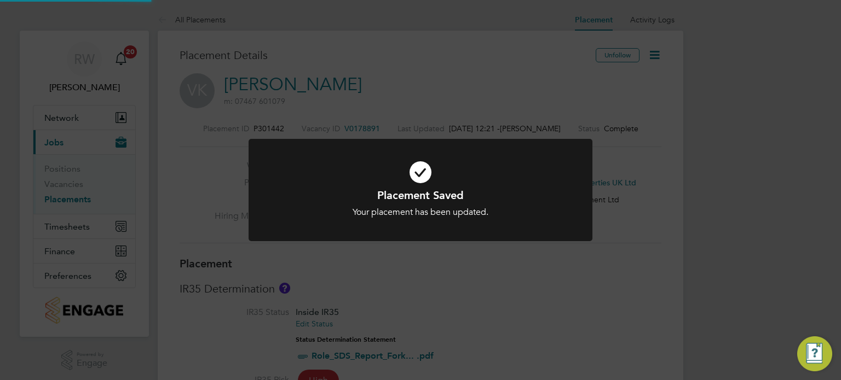
click at [481, 316] on div "Placement Saved Your placement has been updated. Cancel Okay" at bounding box center [420, 190] width 841 height 380
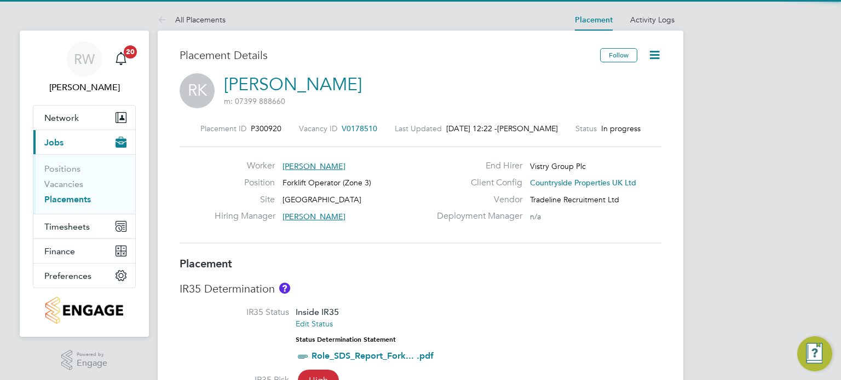
click at [655, 50] on icon at bounding box center [655, 55] width 14 height 14
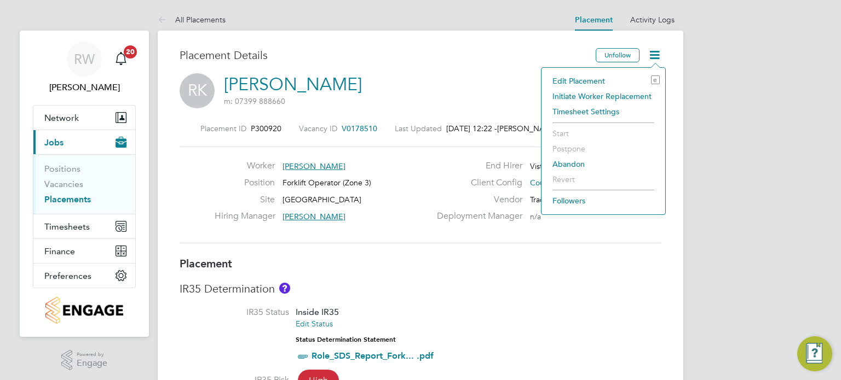
click at [595, 73] on li "Edit Placement e" at bounding box center [603, 80] width 113 height 15
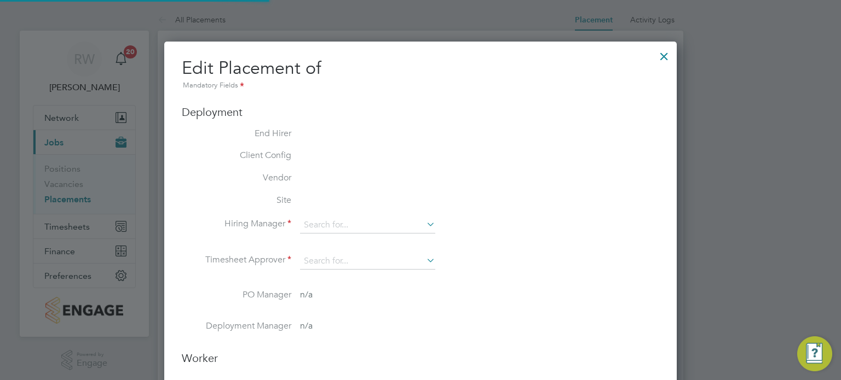
type input "[PERSON_NAME]"
type input "[DATE]"
type input "08:00"
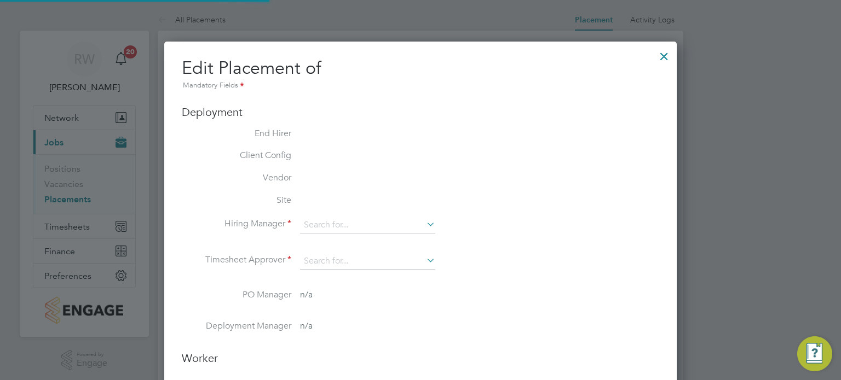
type input "18:00"
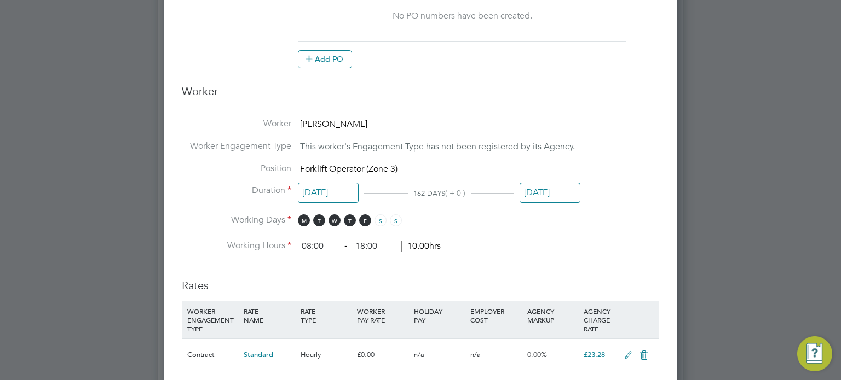
click at [553, 198] on input "[DATE]" at bounding box center [550, 193] width 61 height 20
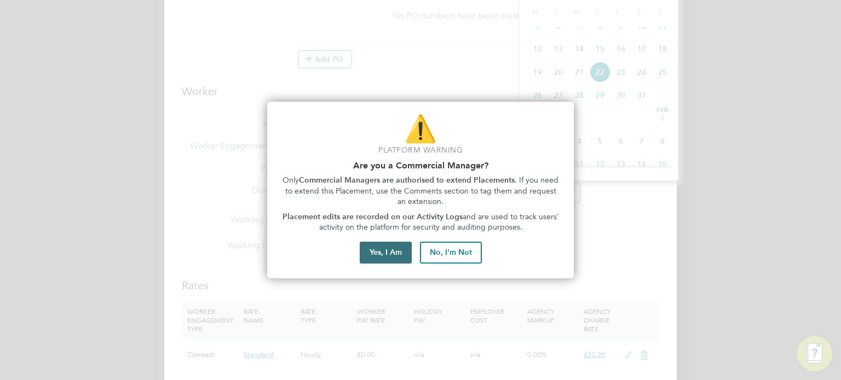
click at [388, 259] on button "Yes, I Am" at bounding box center [386, 253] width 52 height 22
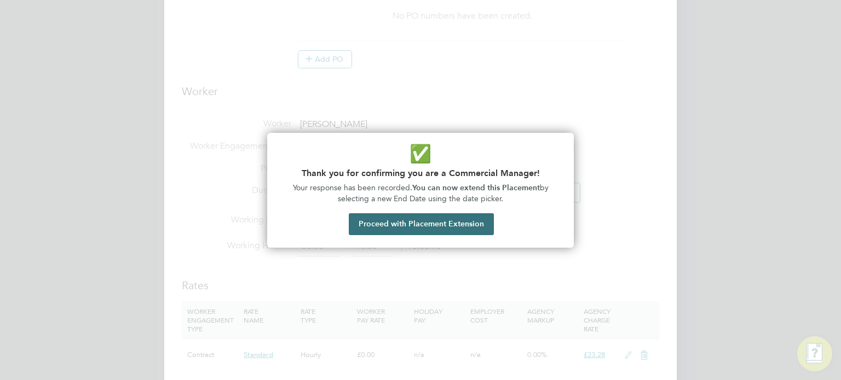
click at [415, 225] on button "Proceed with Placement Extension" at bounding box center [421, 225] width 145 height 22
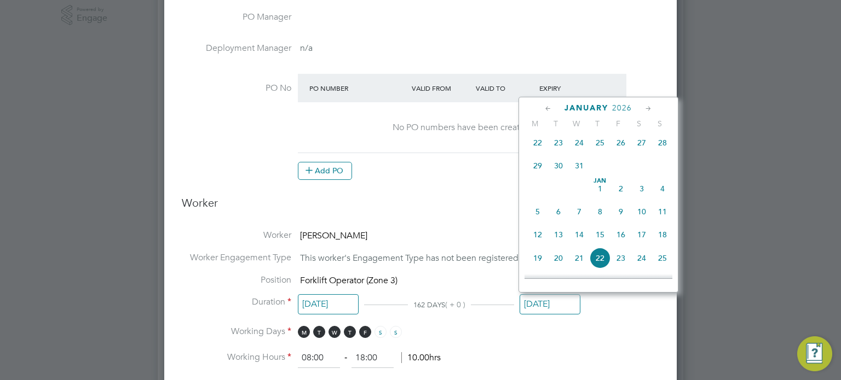
click at [547, 106] on icon at bounding box center [548, 109] width 10 height 12
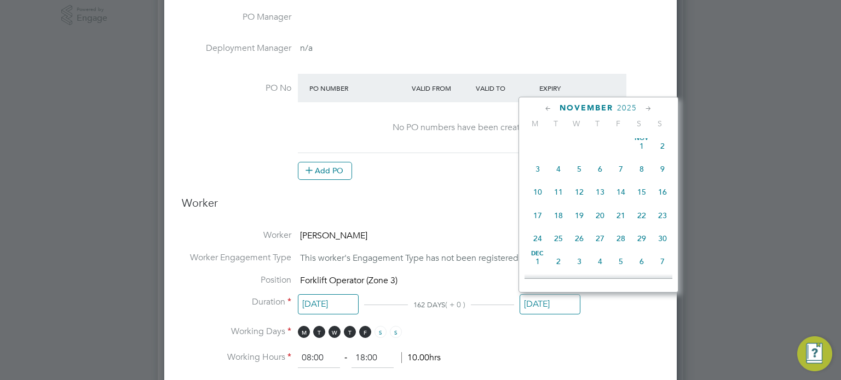
click at [547, 106] on icon at bounding box center [548, 109] width 10 height 12
click at [655, 236] on span "31" at bounding box center [662, 241] width 21 height 21
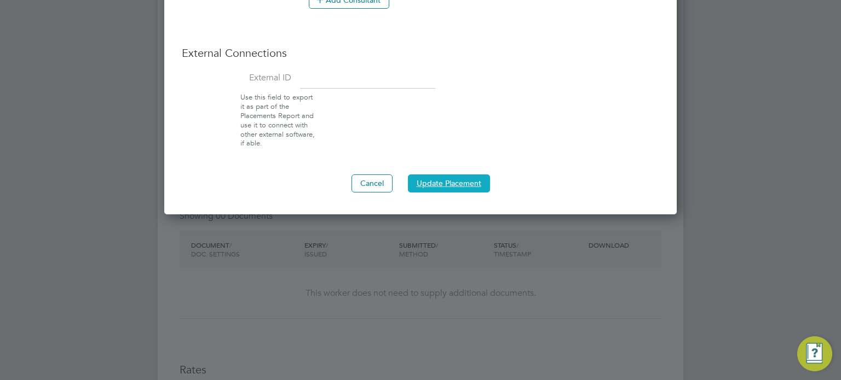
click at [443, 181] on button "Update Placement" at bounding box center [449, 184] width 82 height 18
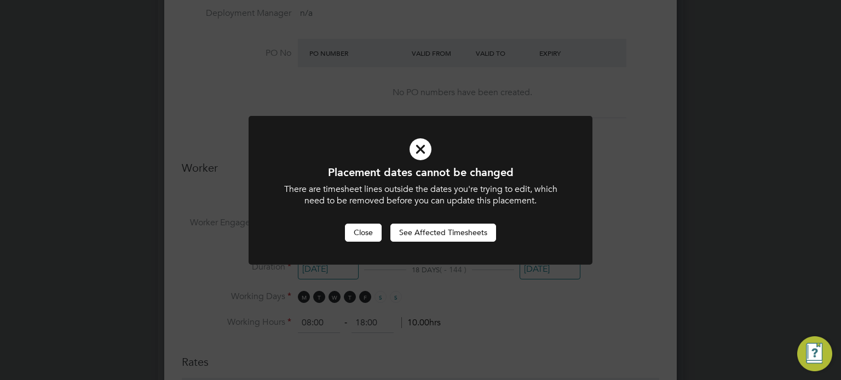
click at [364, 230] on button "Close" at bounding box center [363, 233] width 37 height 18
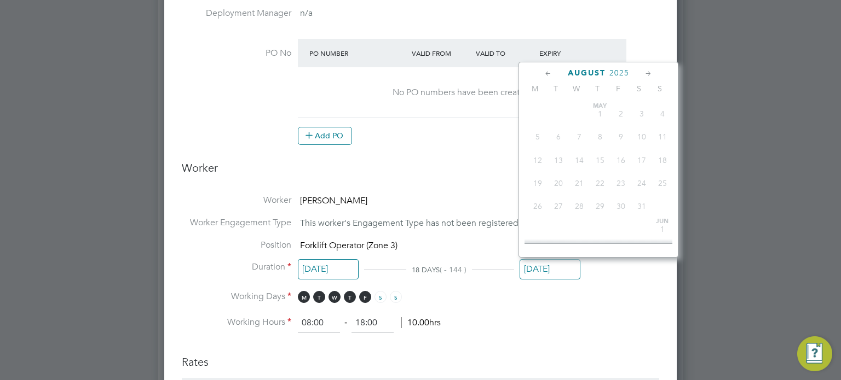
click at [538, 266] on input "[DATE]" at bounding box center [550, 269] width 61 height 20
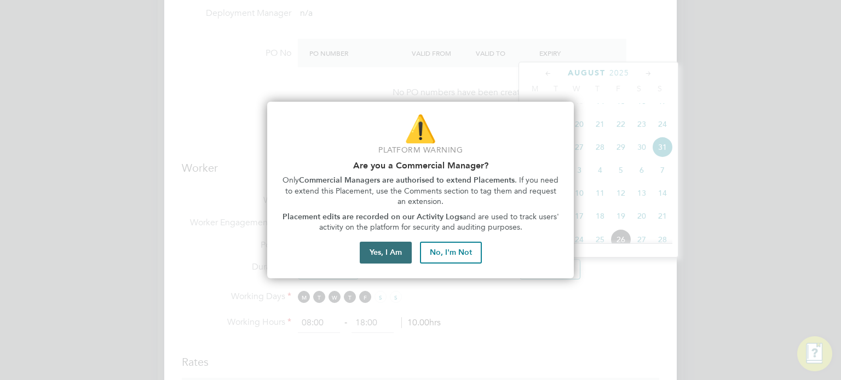
click at [391, 257] on button "Yes, I Am" at bounding box center [386, 253] width 52 height 22
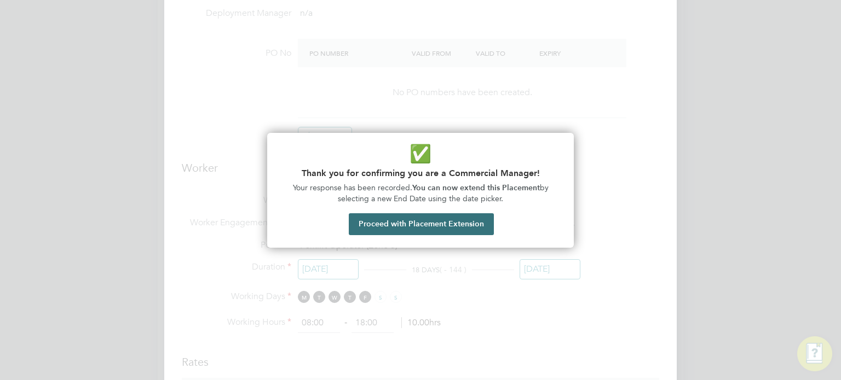
click at [408, 227] on button "Proceed with Placement Extension" at bounding box center [421, 225] width 145 height 22
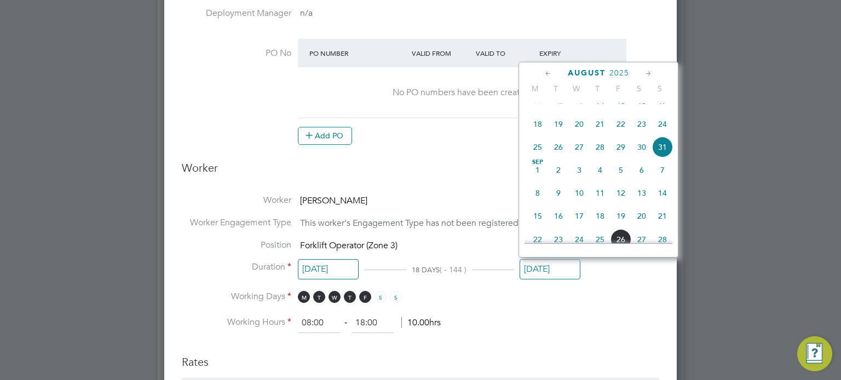
click at [662, 181] on span "7" at bounding box center [662, 170] width 21 height 21
type input "[DATE]"
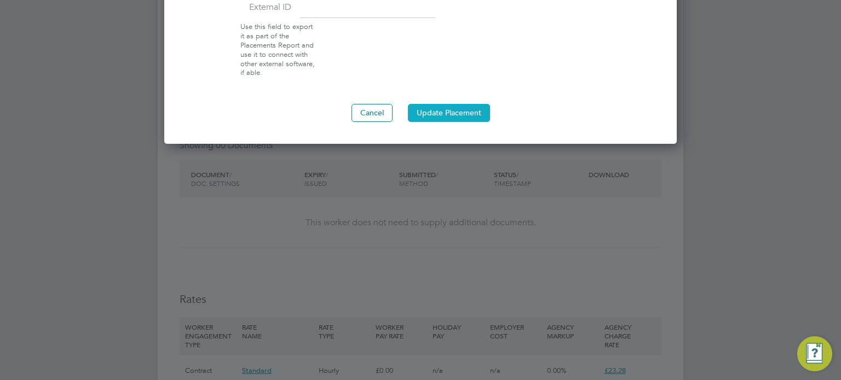
click at [458, 113] on button "Update Placement" at bounding box center [449, 113] width 82 height 18
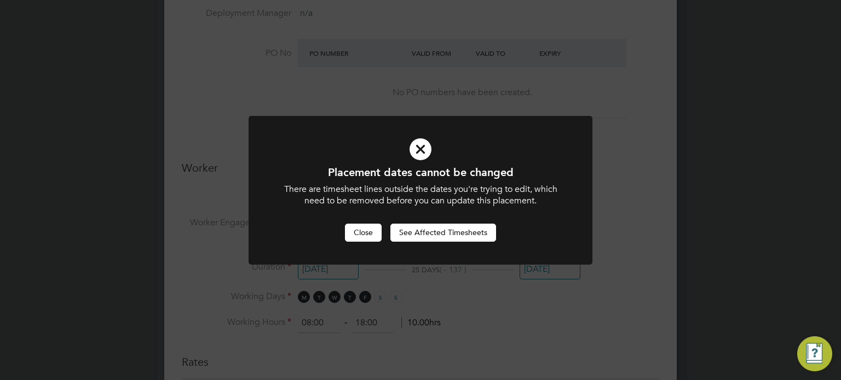
click at [355, 238] on button "Close" at bounding box center [363, 233] width 37 height 18
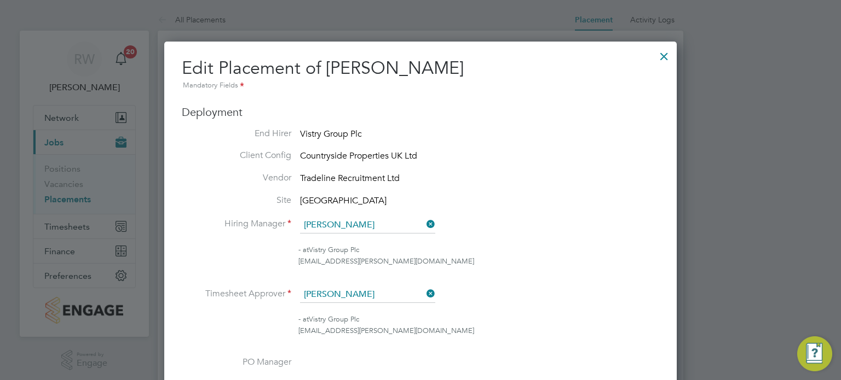
click at [662, 53] on div at bounding box center [664, 54] width 20 height 20
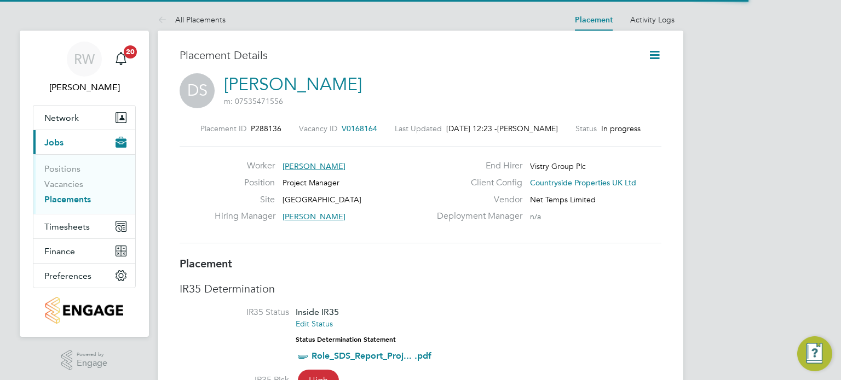
click at [654, 54] on icon at bounding box center [655, 55] width 14 height 14
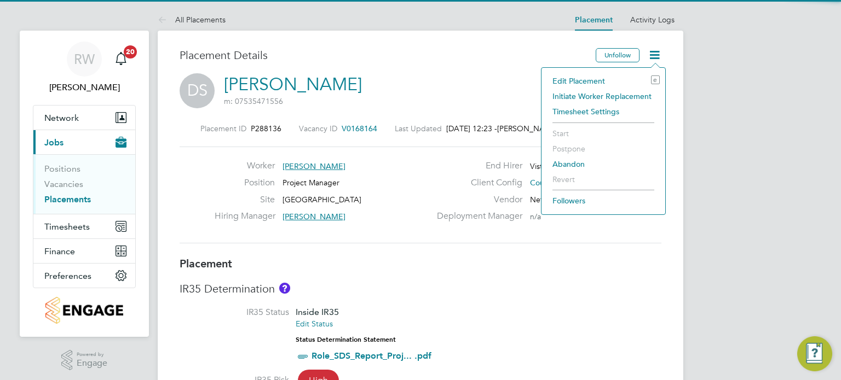
click at [587, 78] on li "Edit Placement e" at bounding box center [603, 80] width 113 height 15
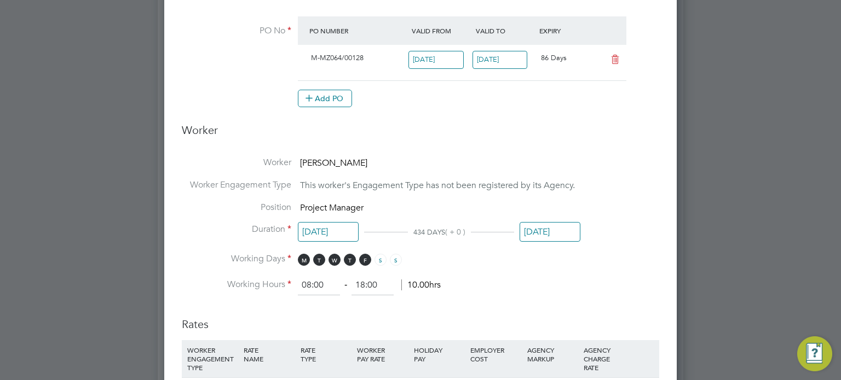
click at [558, 227] on input "[DATE]" at bounding box center [550, 232] width 61 height 20
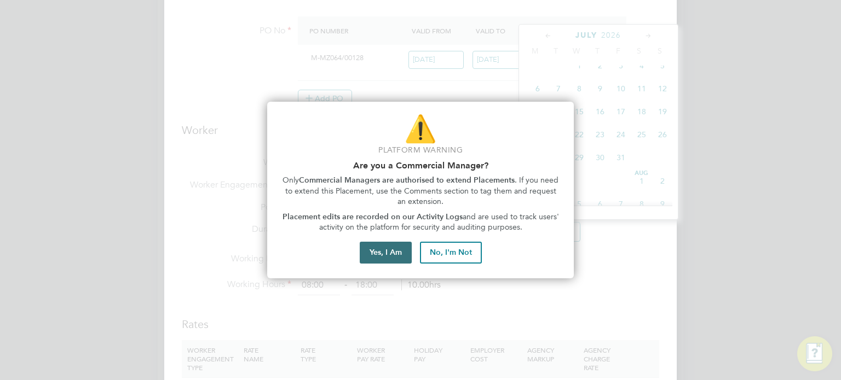
click at [385, 248] on button "Yes, I Am" at bounding box center [386, 253] width 52 height 22
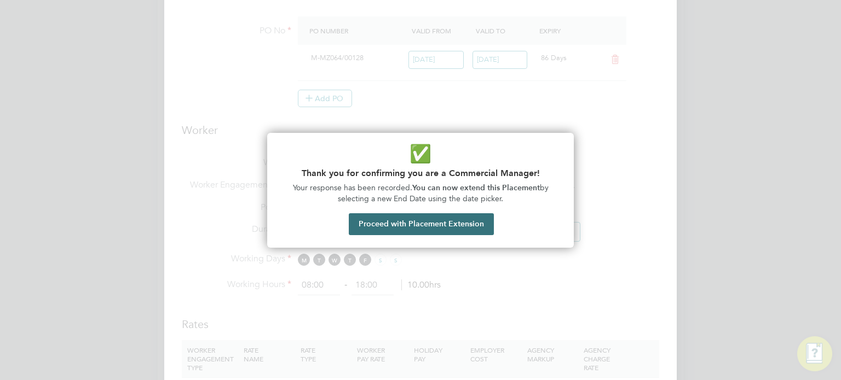
click at [392, 227] on button "Proceed with Placement Extension" at bounding box center [421, 225] width 145 height 22
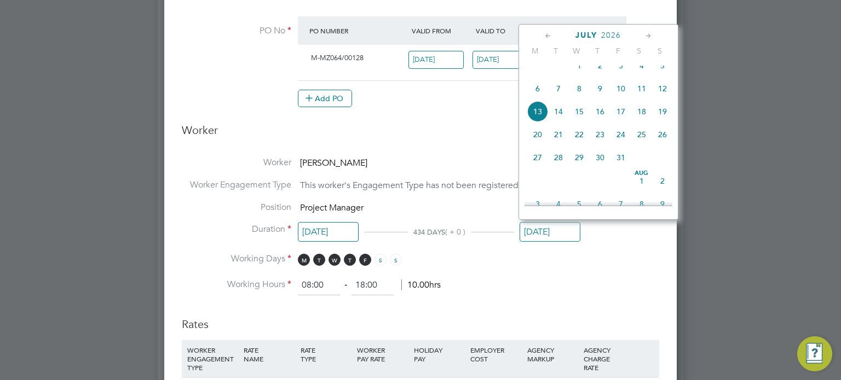
click at [543, 34] on icon at bounding box center [548, 36] width 10 height 12
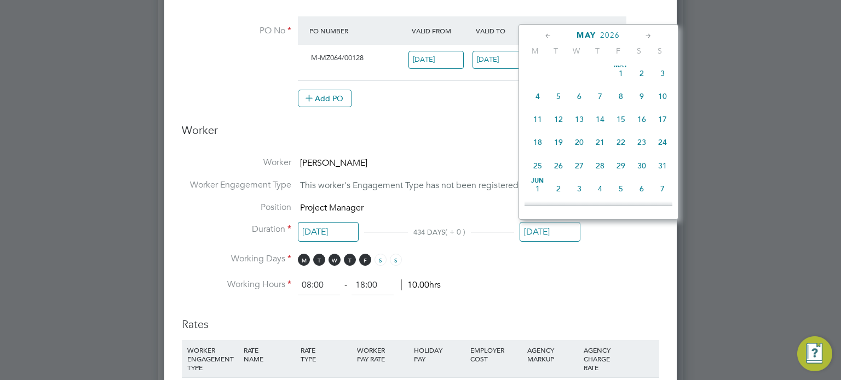
click at [543, 34] on icon at bounding box center [548, 36] width 10 height 12
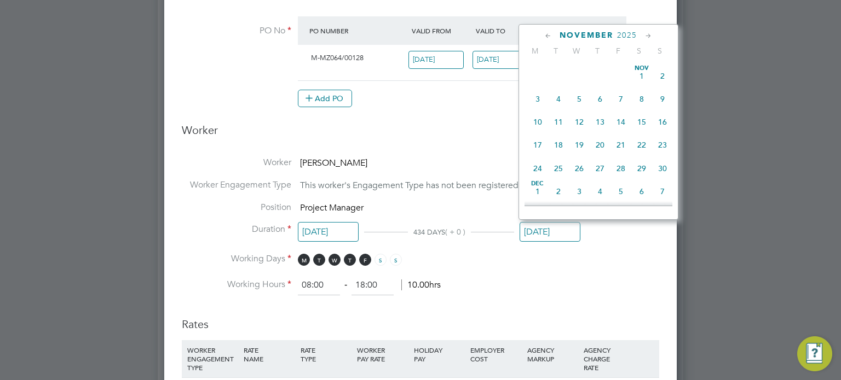
click at [543, 34] on icon at bounding box center [548, 36] width 10 height 12
click at [657, 73] on span "7" at bounding box center [662, 76] width 21 height 21
type input "[DATE]"
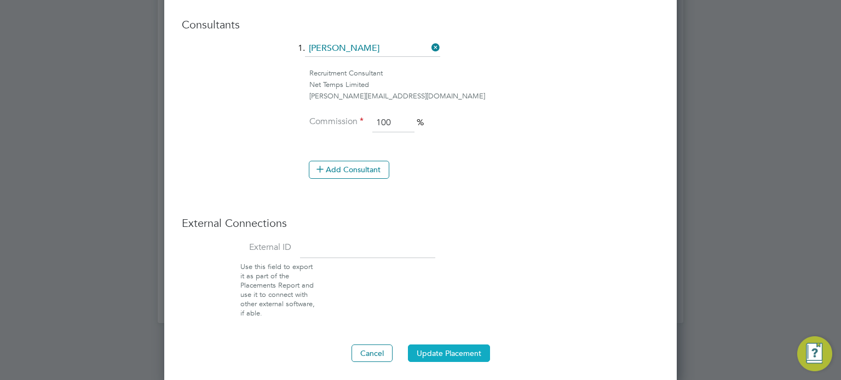
click at [453, 353] on button "Update Placement" at bounding box center [449, 354] width 82 height 18
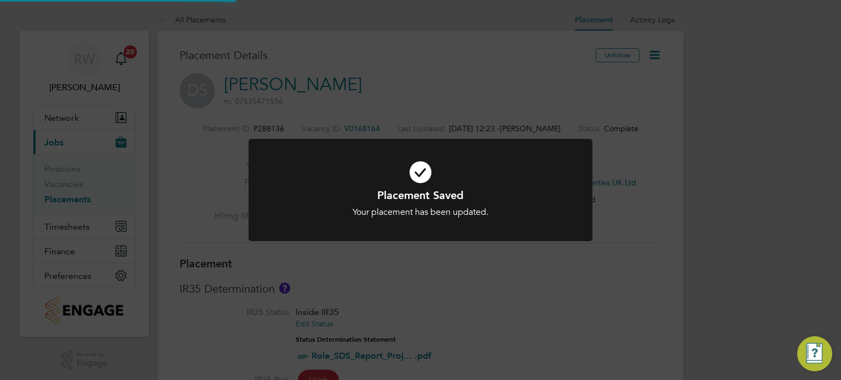
click at [523, 287] on div "Placement Saved Your placement has been updated. Cancel Okay" at bounding box center [420, 190] width 841 height 380
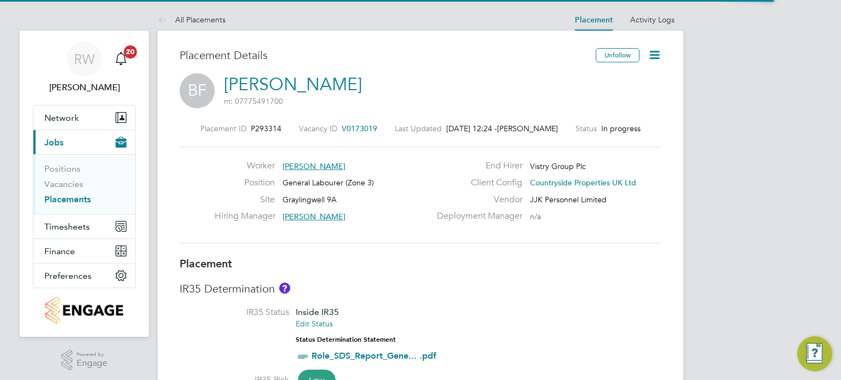
click at [655, 50] on icon at bounding box center [655, 55] width 14 height 14
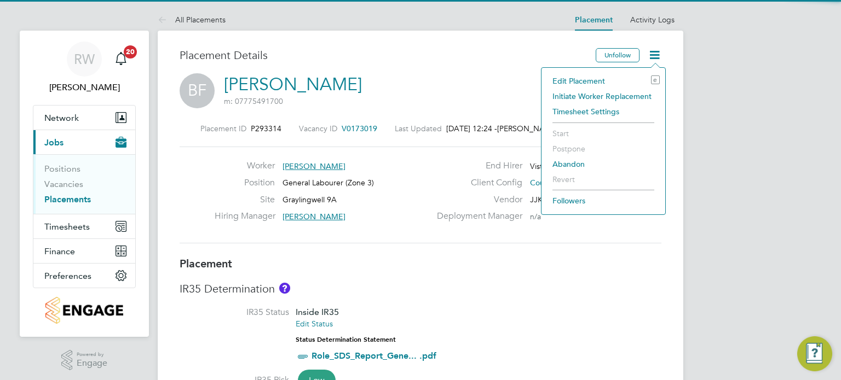
click at [597, 79] on li "Edit Placement e" at bounding box center [603, 80] width 113 height 15
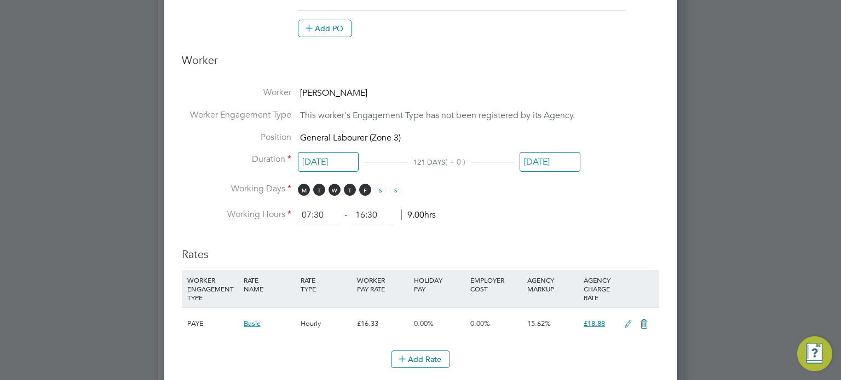
click at [563, 148] on li "Position General Labourer (Zone 3)" at bounding box center [420, 143] width 477 height 22
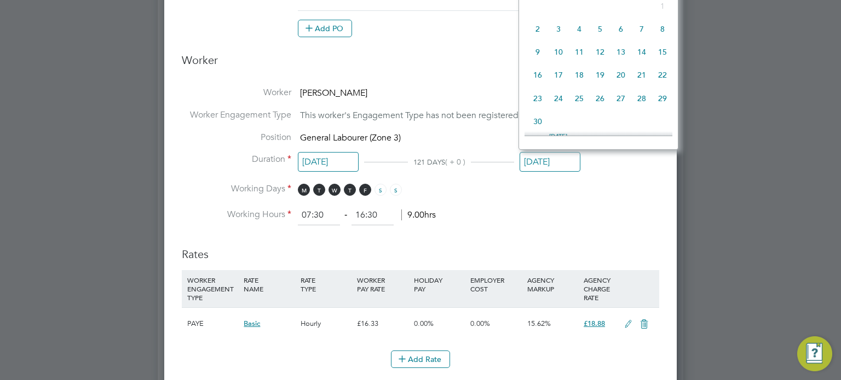
click at [558, 161] on input "30 Sep 2025" at bounding box center [550, 162] width 61 height 20
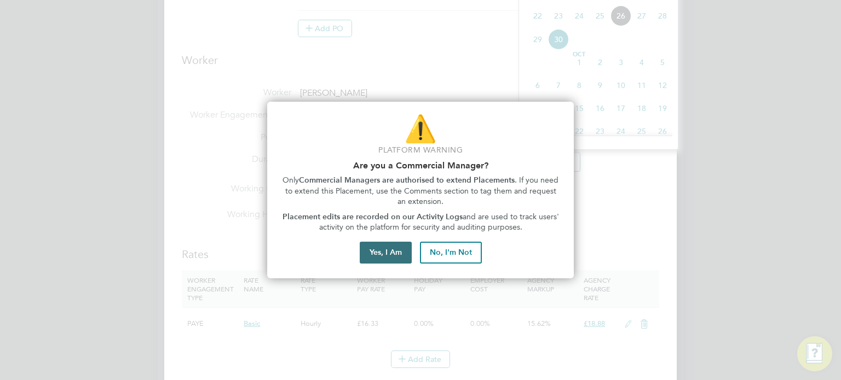
click at [393, 253] on button "Yes, I Am" at bounding box center [386, 253] width 52 height 22
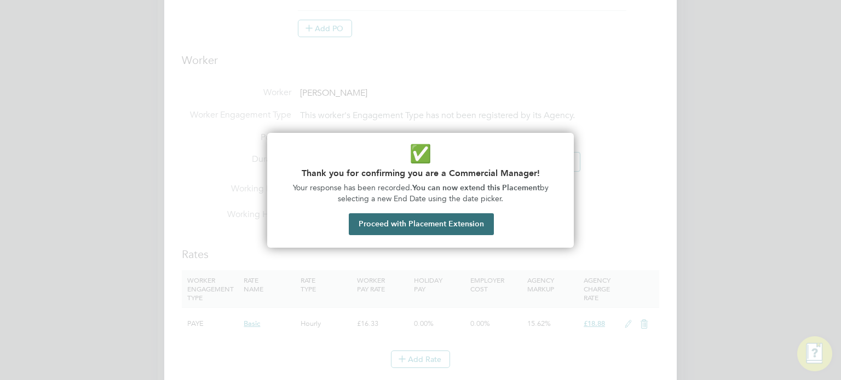
click at [425, 227] on button "Proceed with Placement Extension" at bounding box center [421, 225] width 145 height 22
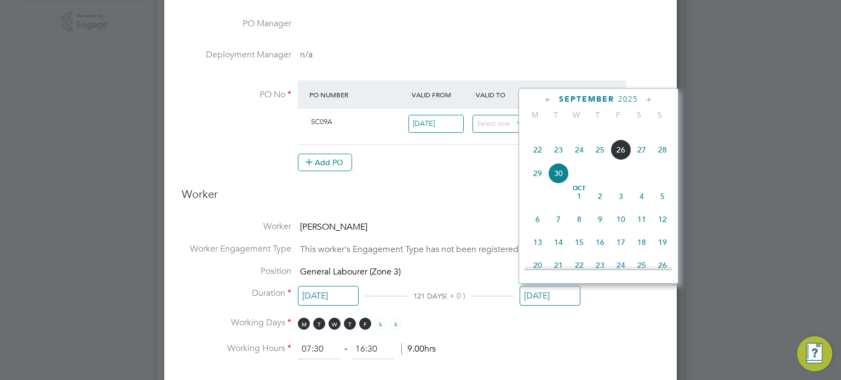
click at [550, 101] on icon at bounding box center [548, 100] width 10 height 12
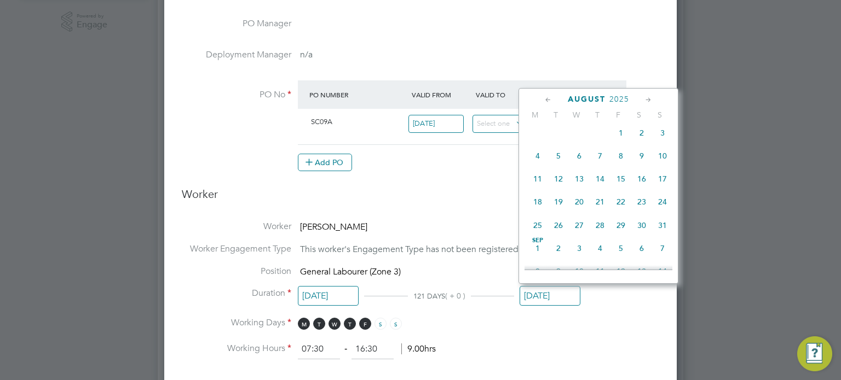
click at [550, 101] on icon at bounding box center [548, 100] width 10 height 12
click at [645, 96] on icon at bounding box center [648, 100] width 10 height 12
click at [660, 140] on span "7" at bounding box center [662, 129] width 21 height 21
type input "07 Sep 2025"
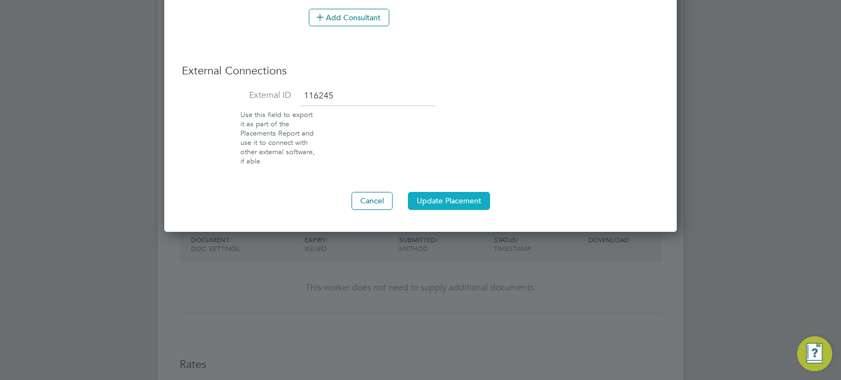
click at [458, 198] on button "Update Placement" at bounding box center [449, 201] width 82 height 18
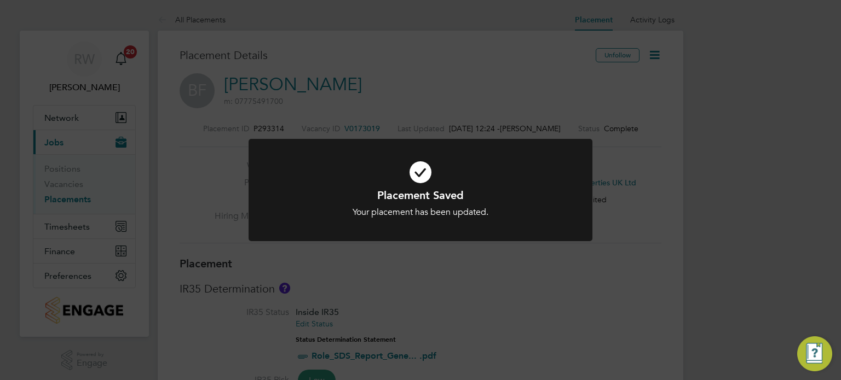
click at [329, 236] on div at bounding box center [421, 190] width 344 height 102
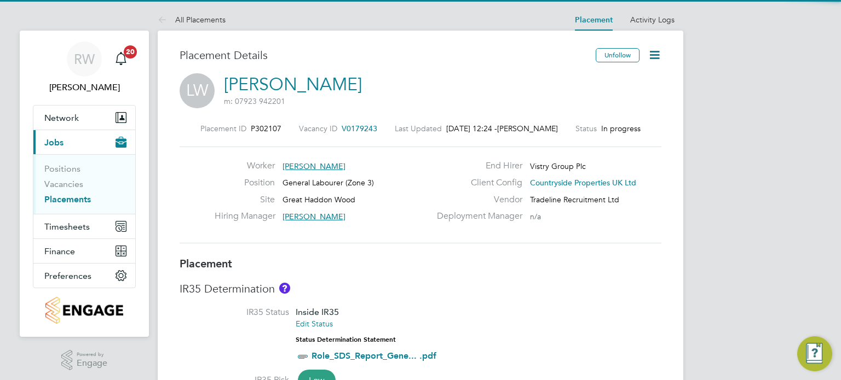
click at [655, 57] on icon at bounding box center [655, 55] width 14 height 14
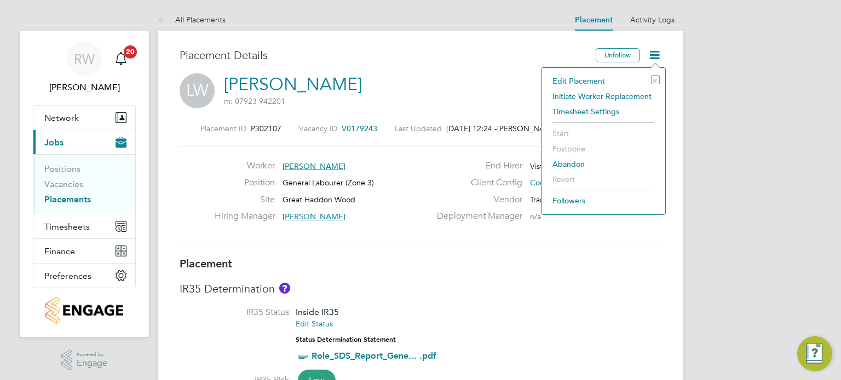
click at [591, 79] on li "Edit Placement e" at bounding box center [603, 80] width 113 height 15
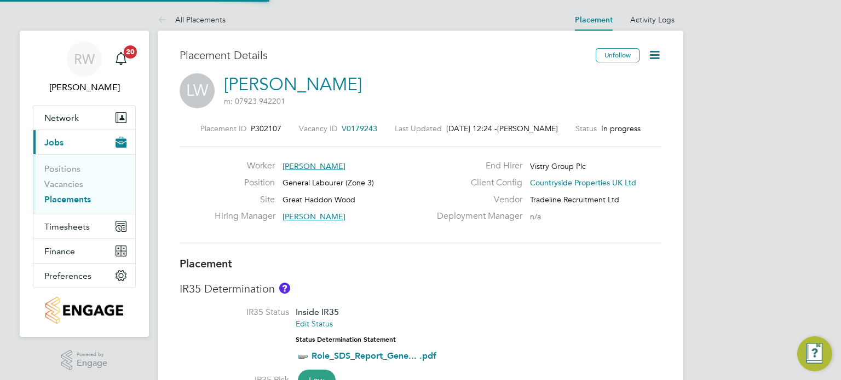
type input "[PERSON_NAME]"
type input "[DATE]"
type input "07:30"
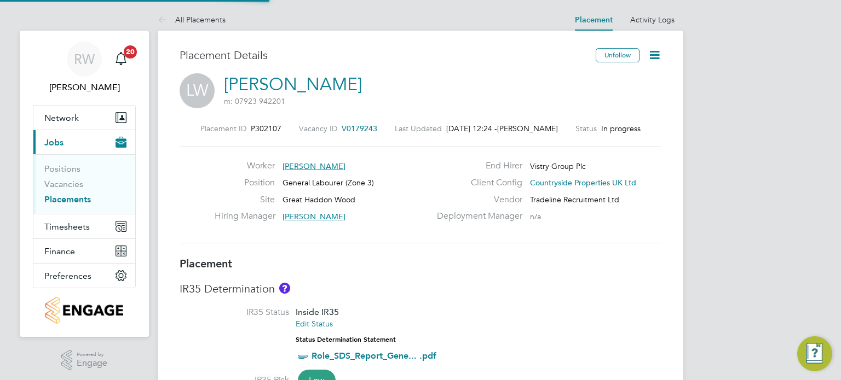
type input "16:30"
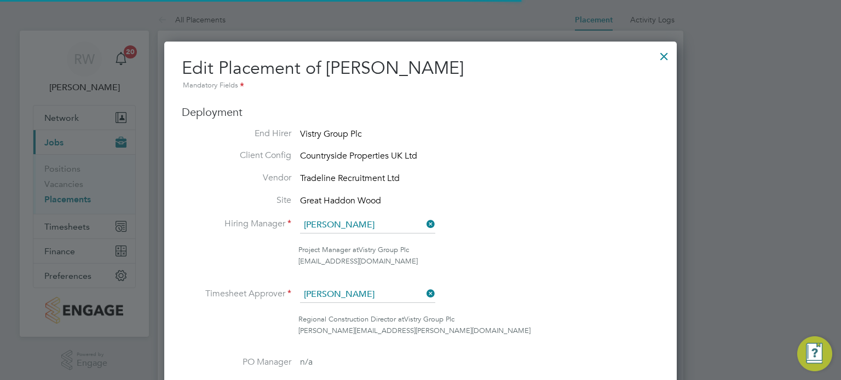
scroll to position [5, 5]
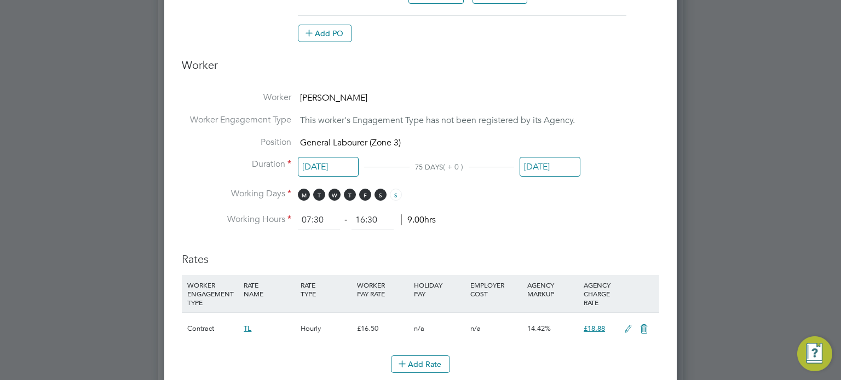
click at [563, 164] on input "[DATE]" at bounding box center [550, 167] width 61 height 20
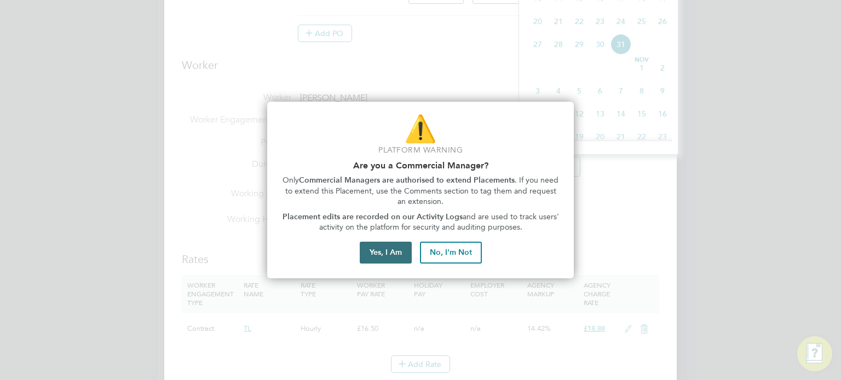
click at [396, 253] on button "Yes, I Am" at bounding box center [386, 253] width 52 height 22
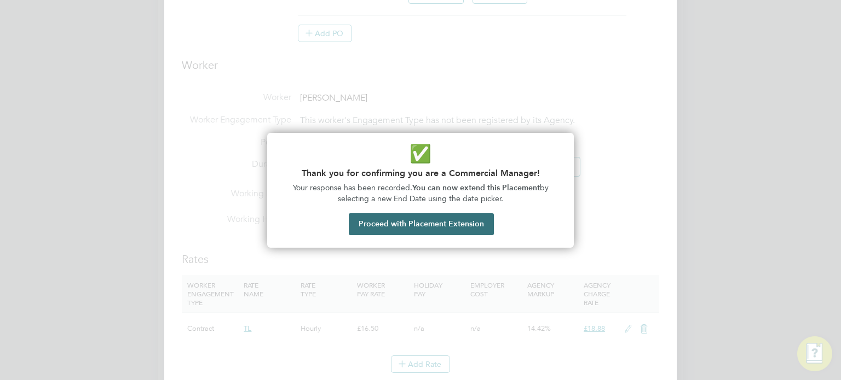
click at [411, 230] on button "Proceed with Placement Extension" at bounding box center [421, 225] width 145 height 22
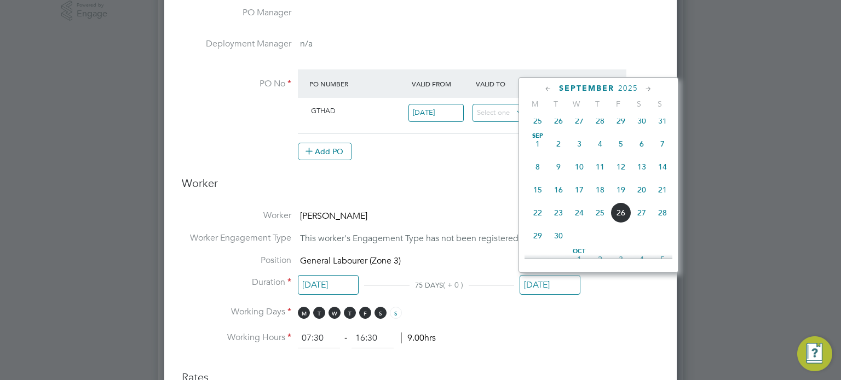
click at [661, 146] on span "7" at bounding box center [662, 144] width 21 height 21
type input "[DATE]"
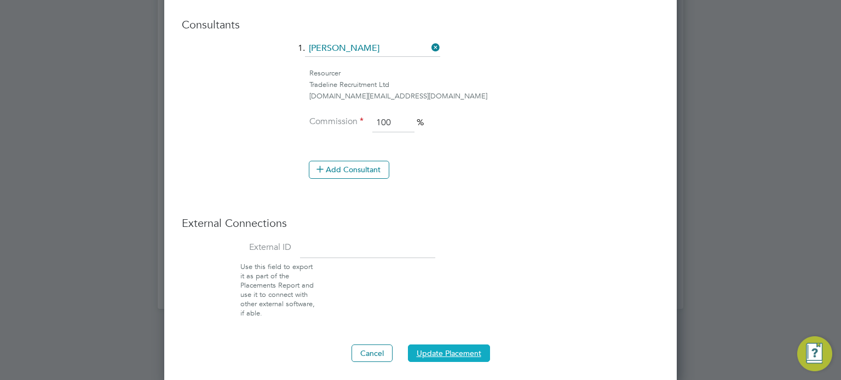
click at [447, 356] on button "Update Placement" at bounding box center [449, 354] width 82 height 18
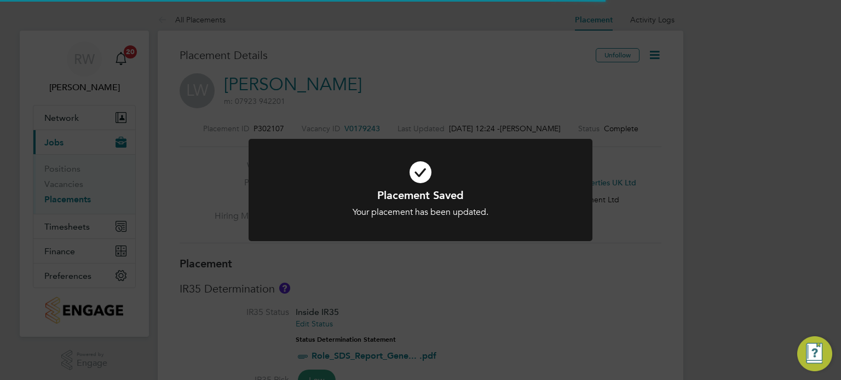
click at [305, 269] on div "Placement Saved Your placement has been updated. Cancel Okay" at bounding box center [420, 190] width 841 height 380
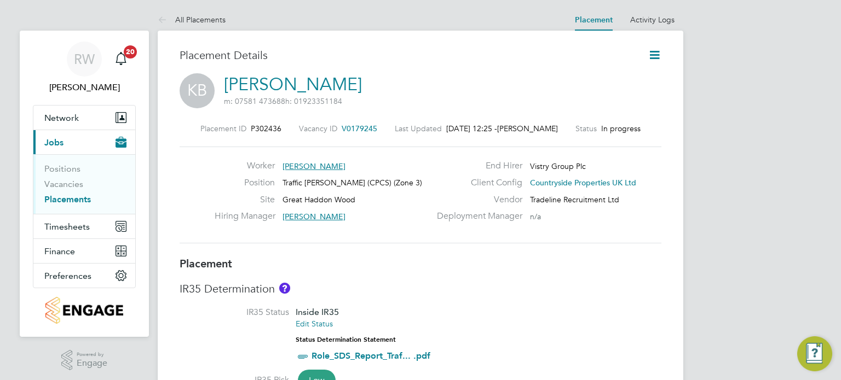
click at [656, 55] on icon at bounding box center [655, 55] width 14 height 14
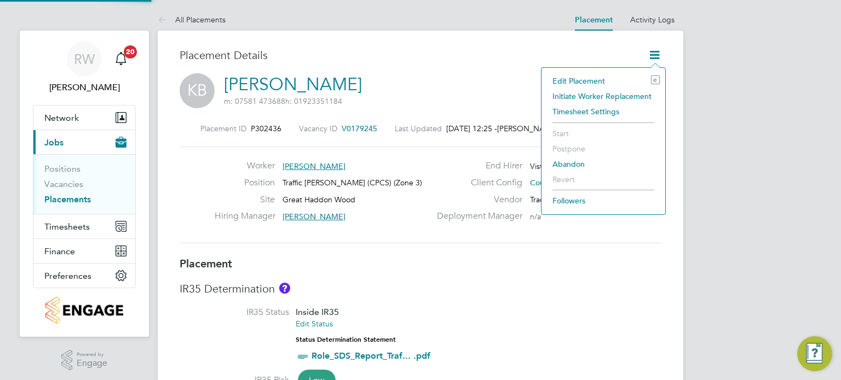
scroll to position [32, 77]
click at [596, 78] on li "Edit Placement e" at bounding box center [603, 80] width 113 height 15
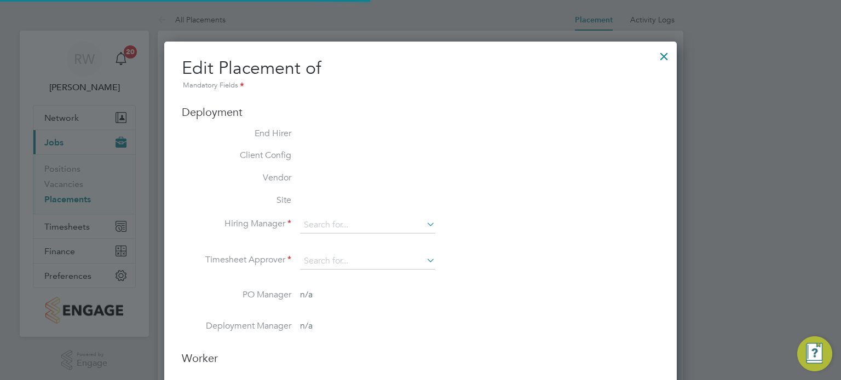
type input "[PERSON_NAME]"
type input "[DATE]"
type input "07:30"
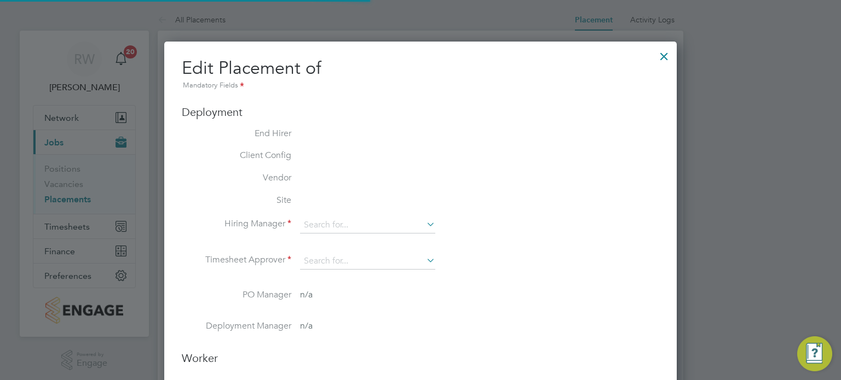
type input "16:30"
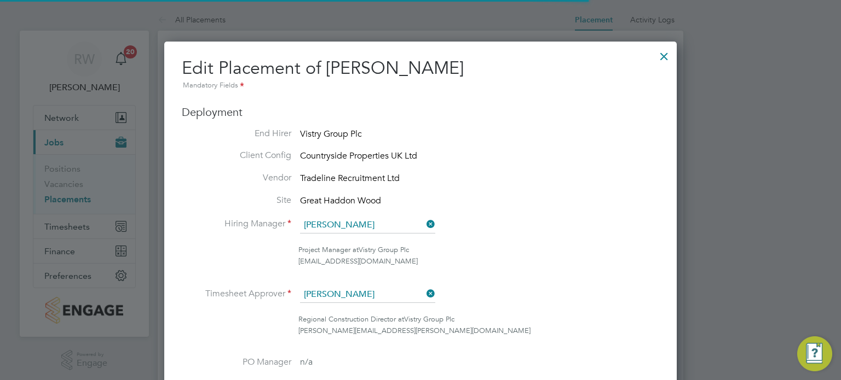
scroll to position [5, 5]
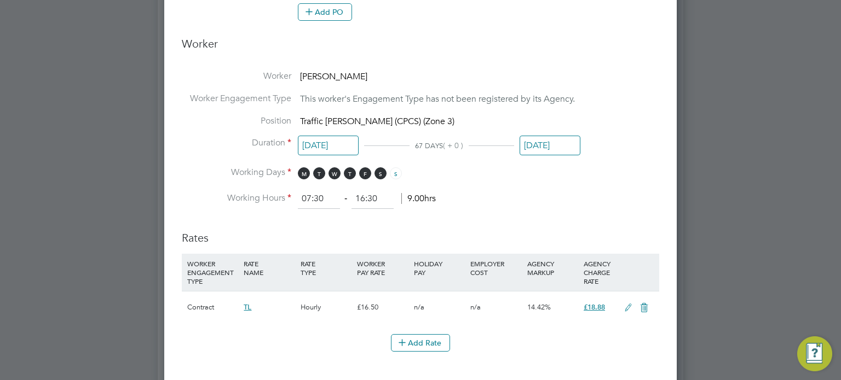
click at [550, 137] on input "[DATE]" at bounding box center [550, 146] width 61 height 20
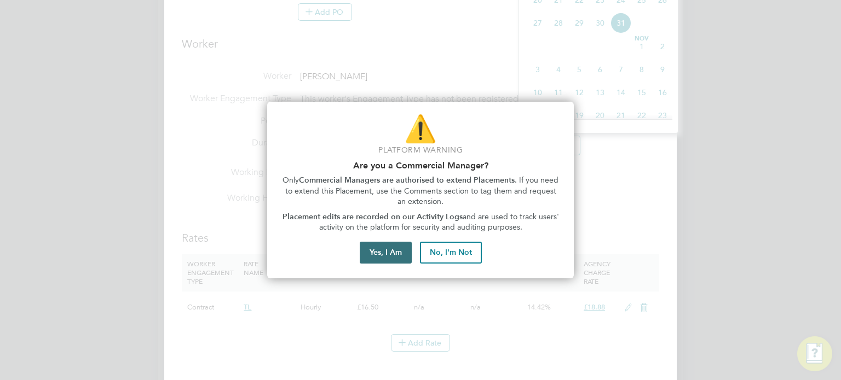
click at [398, 255] on button "Yes, I Am" at bounding box center [386, 253] width 52 height 22
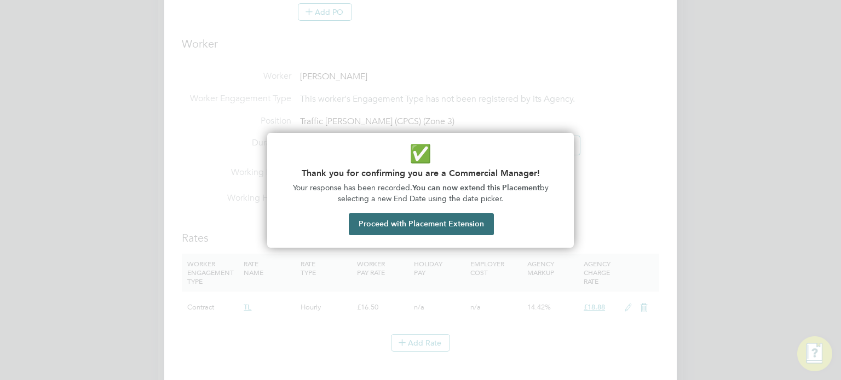
click at [427, 225] on button "Proceed with Placement Extension" at bounding box center [421, 225] width 145 height 22
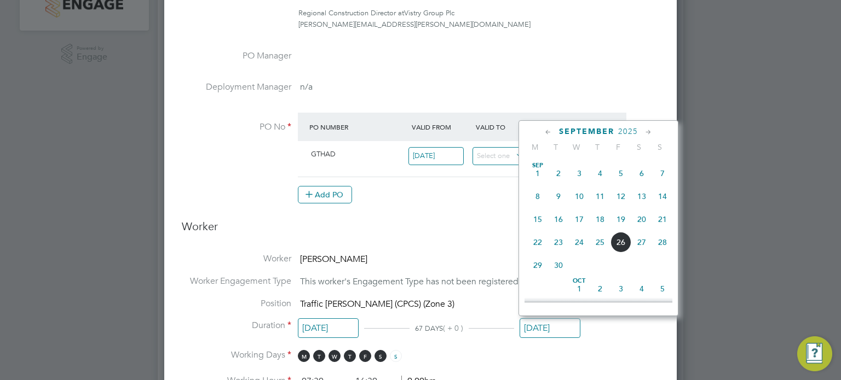
click at [661, 176] on span "7" at bounding box center [662, 173] width 21 height 21
type input "[DATE]"
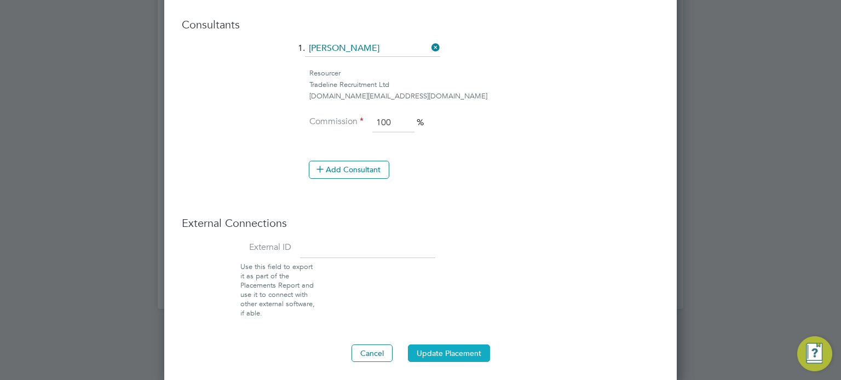
click at [447, 354] on button "Update Placement" at bounding box center [449, 354] width 82 height 18
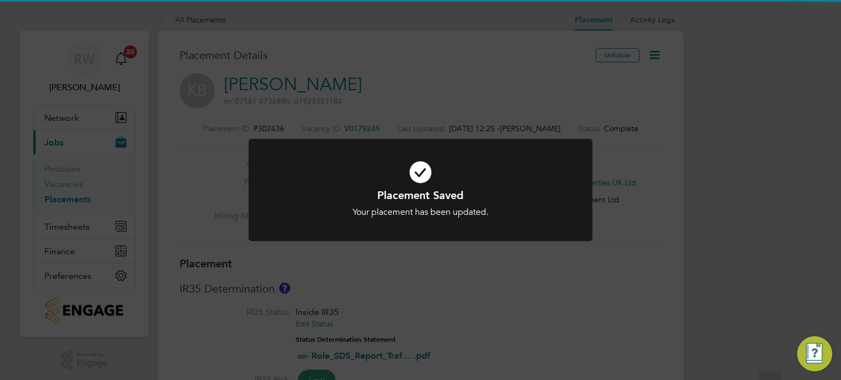
click at [349, 290] on div "Placement Saved Your placement has been updated. Cancel Okay" at bounding box center [420, 190] width 841 height 380
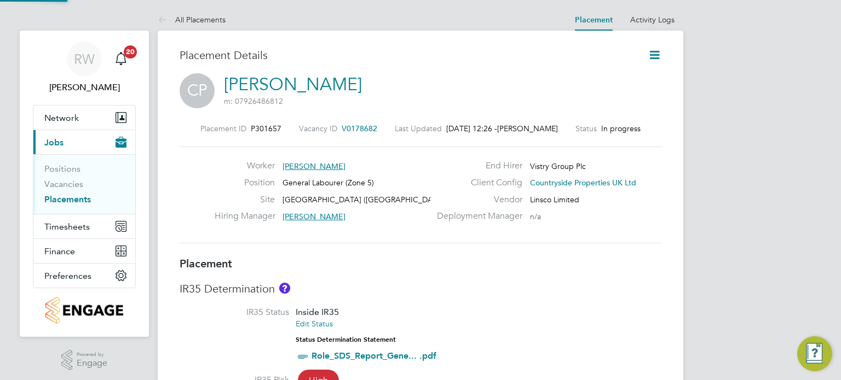
click at [654, 55] on icon at bounding box center [655, 55] width 14 height 14
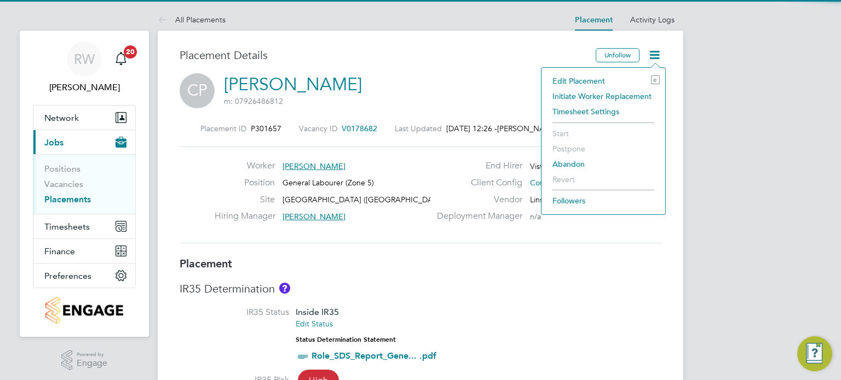
click at [603, 84] on li "Edit Placement e" at bounding box center [603, 80] width 113 height 15
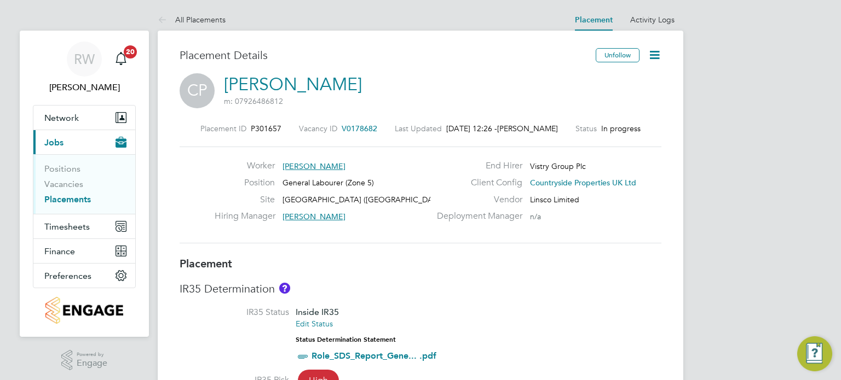
scroll to position [5, 5]
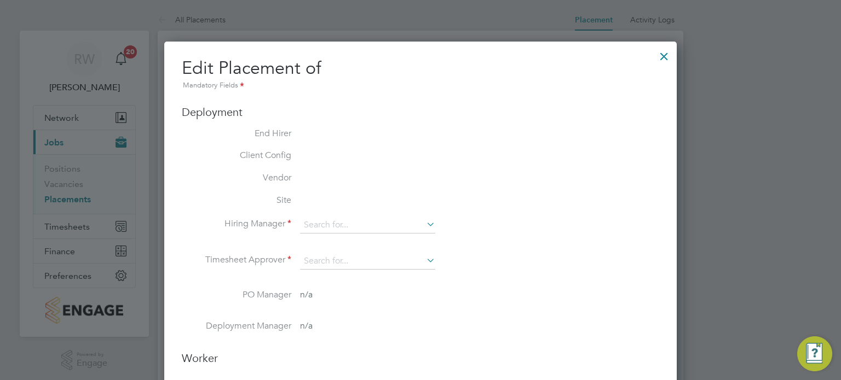
type input "Callum Bradbury"
type input "18 Aug 2025"
type input "31 Oct 2025"
type input "07:30"
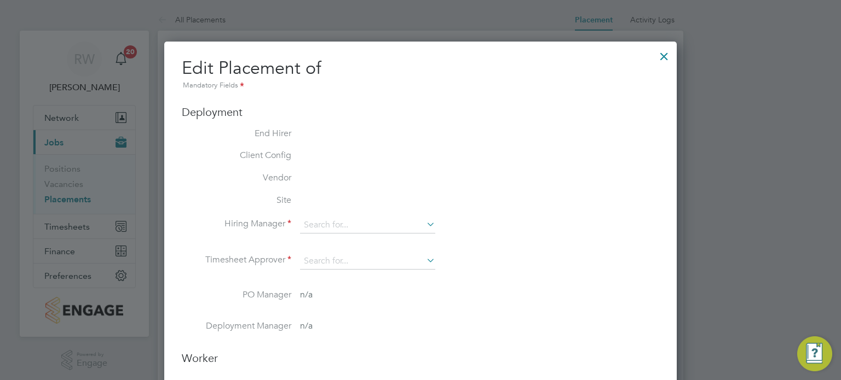
type input "16:30"
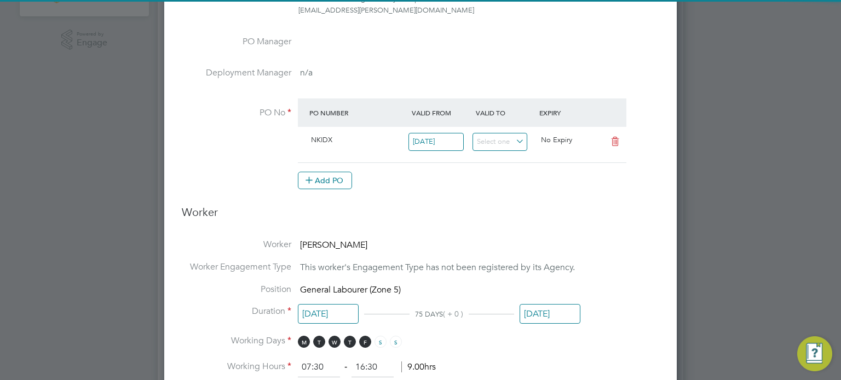
click at [545, 307] on input "31 Oct 2025" at bounding box center [550, 314] width 61 height 20
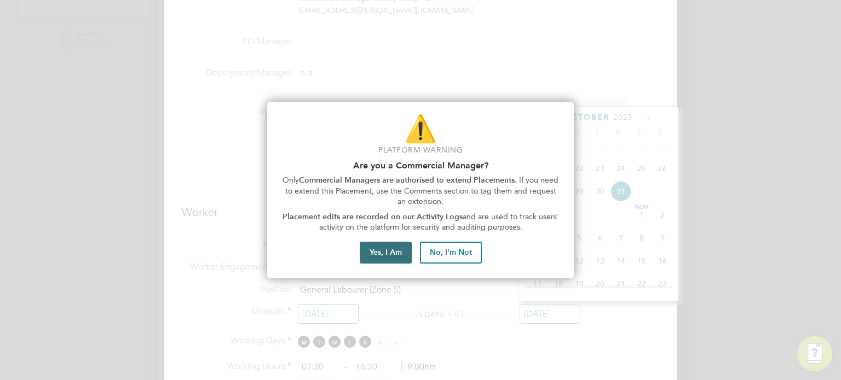
click at [403, 246] on button "Yes, I Am" at bounding box center [386, 253] width 52 height 22
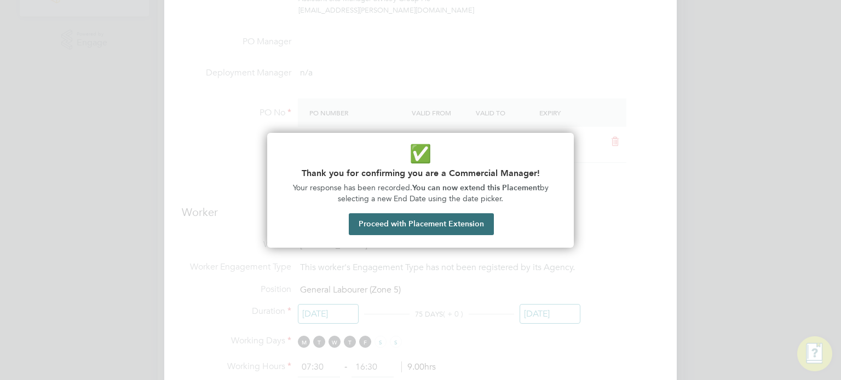
click at [425, 226] on button "Proceed with Placement Extension" at bounding box center [421, 225] width 145 height 22
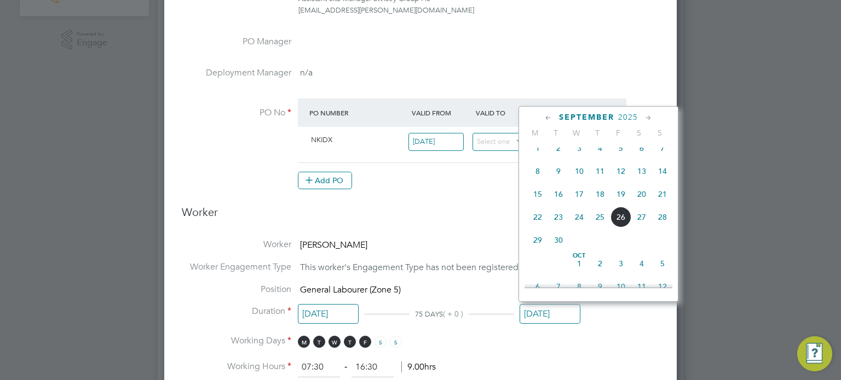
click at [660, 172] on span "14" at bounding box center [662, 171] width 21 height 21
type input "14 Sep 2025"
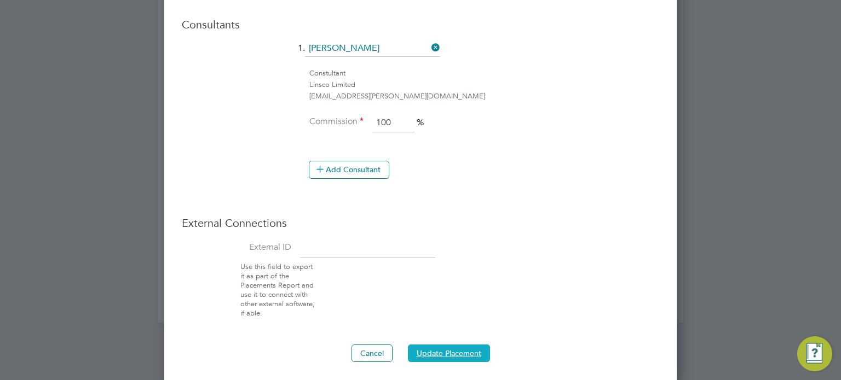
click at [454, 349] on button "Update Placement" at bounding box center [449, 354] width 82 height 18
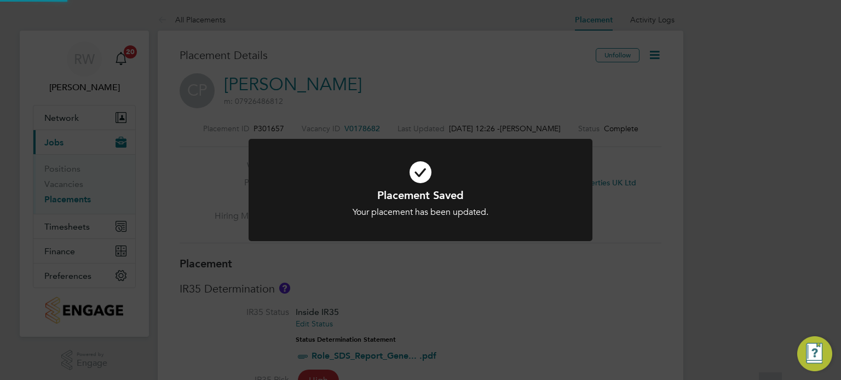
click at [521, 291] on div "Placement Saved Your placement has been updated. Cancel Okay" at bounding box center [420, 190] width 841 height 380
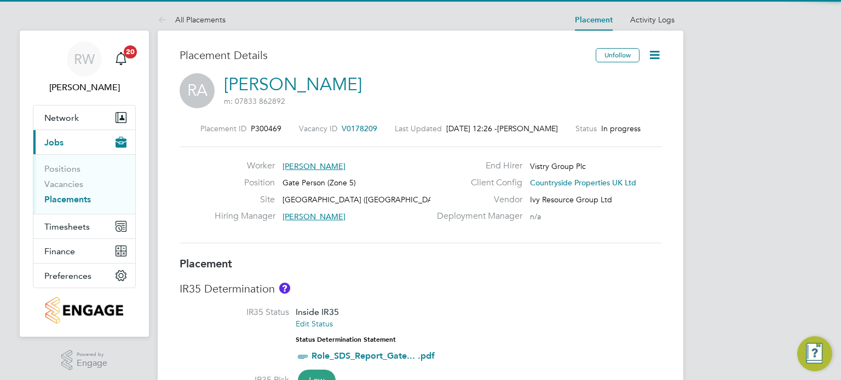
click at [659, 56] on icon at bounding box center [655, 55] width 14 height 14
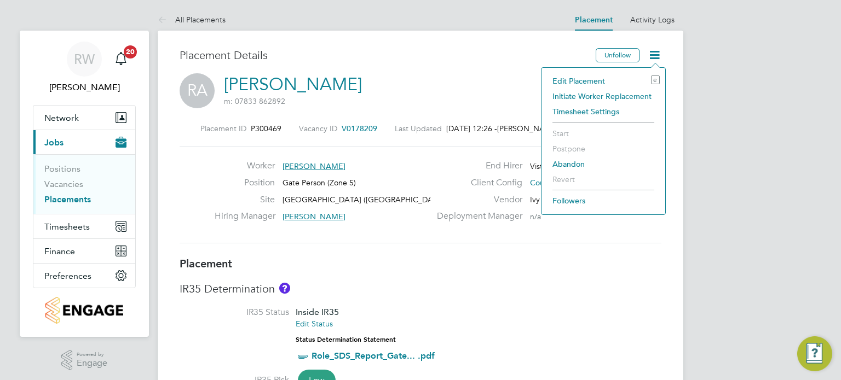
click at [593, 79] on li "Edit Placement e" at bounding box center [603, 80] width 113 height 15
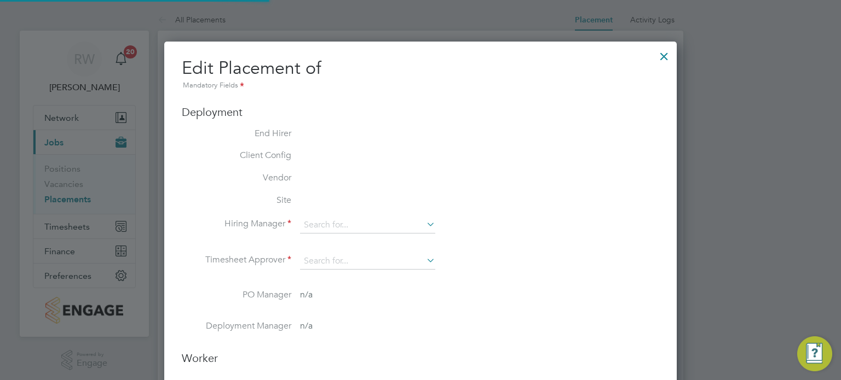
type input "[PERSON_NAME]"
type input "29 Jul 2025"
type input "[DATE]"
type input "07:30"
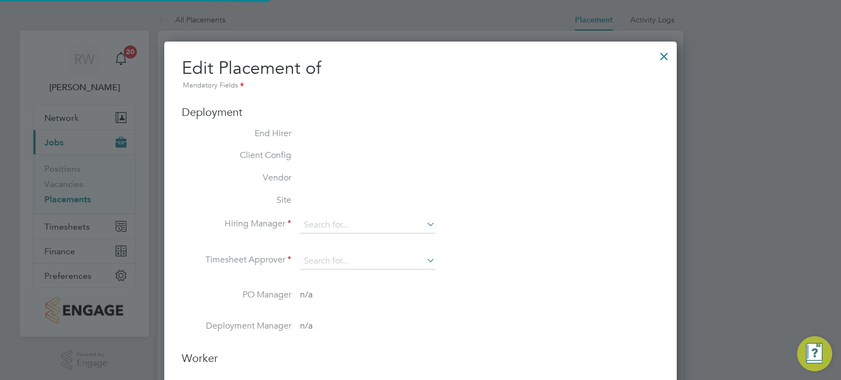
type input "16:30"
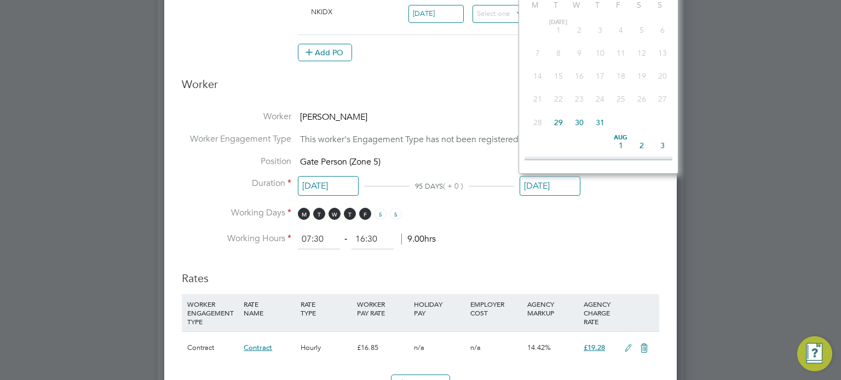
click at [544, 188] on input "[DATE]" at bounding box center [550, 186] width 61 height 20
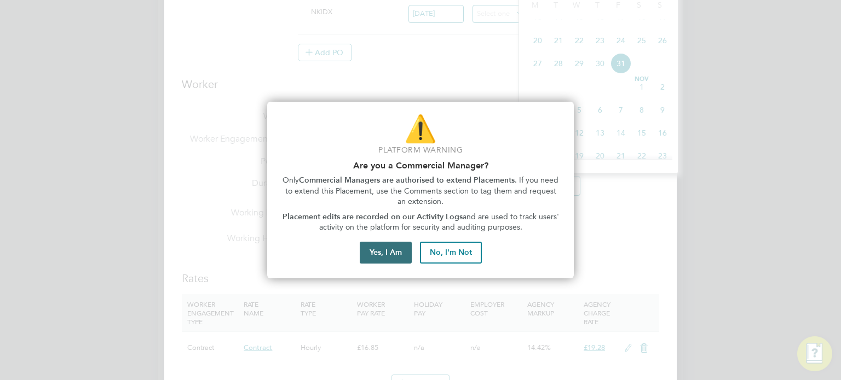
click at [396, 251] on button "Yes, I Am" at bounding box center [386, 253] width 52 height 22
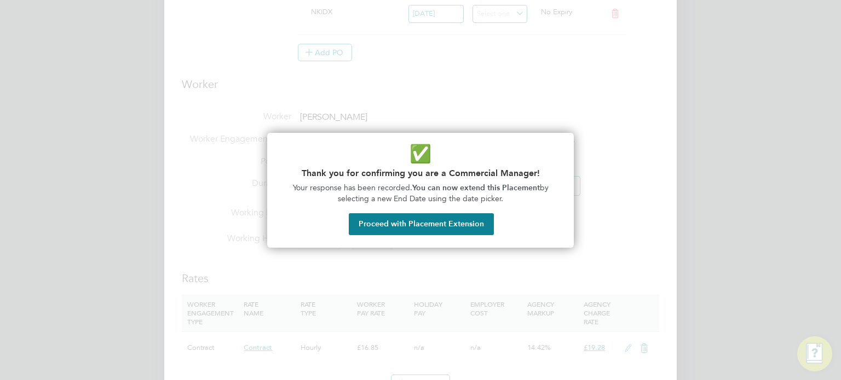
click at [465, 212] on div "✅ Thank you for confirming you are a Commercial Manager! Your response has been…" at bounding box center [420, 190] width 307 height 115
click at [466, 225] on button "Proceed with Placement Extension" at bounding box center [421, 225] width 145 height 22
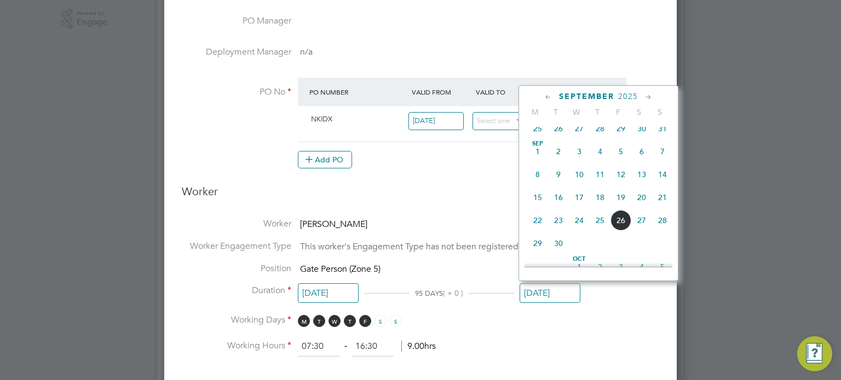
click at [664, 155] on span "7" at bounding box center [662, 151] width 21 height 21
type input "07 Sep 2025"
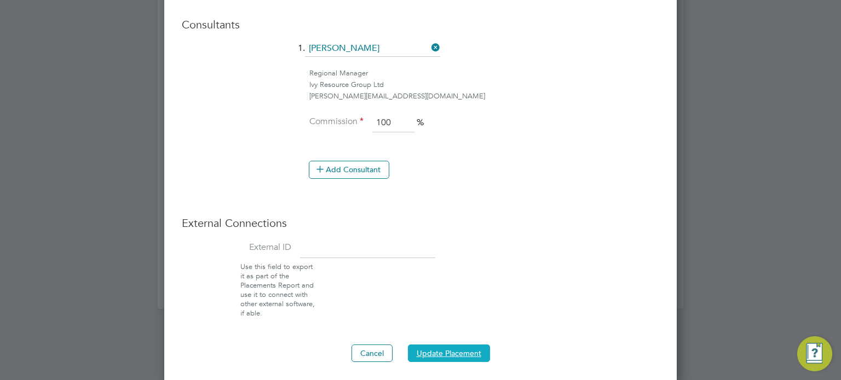
click at [440, 352] on button "Update Placement" at bounding box center [449, 354] width 82 height 18
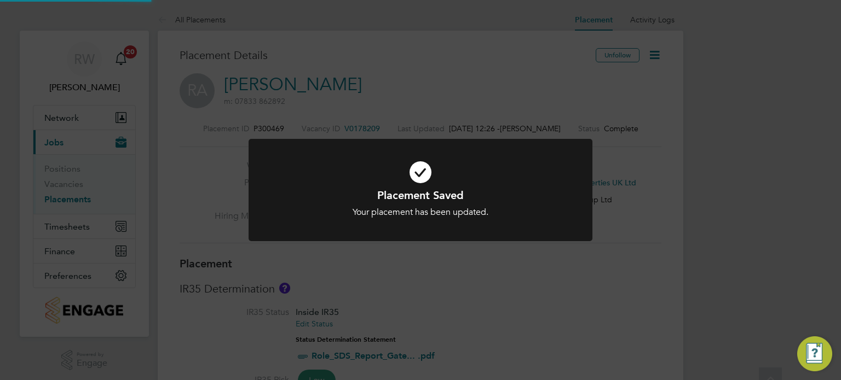
click at [391, 283] on div "Placement Saved Your placement has been updated. Cancel Okay" at bounding box center [420, 190] width 841 height 380
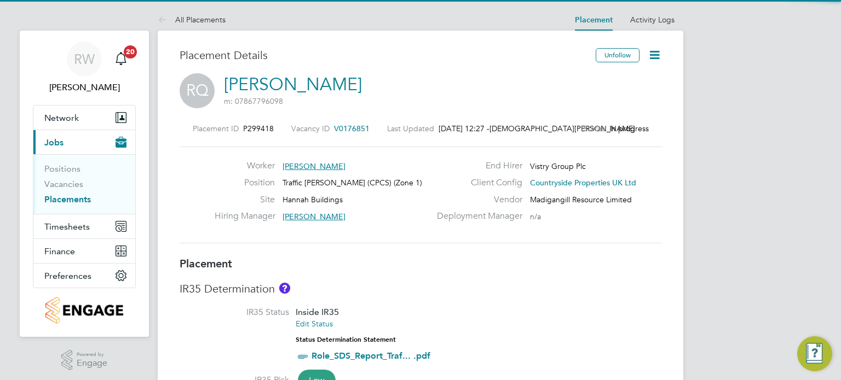
click at [658, 55] on icon at bounding box center [655, 55] width 14 height 14
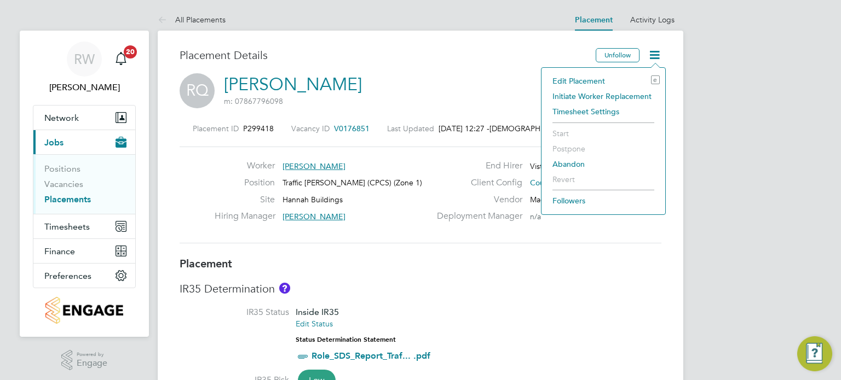
click at [593, 77] on li "Edit Placement e" at bounding box center [603, 80] width 113 height 15
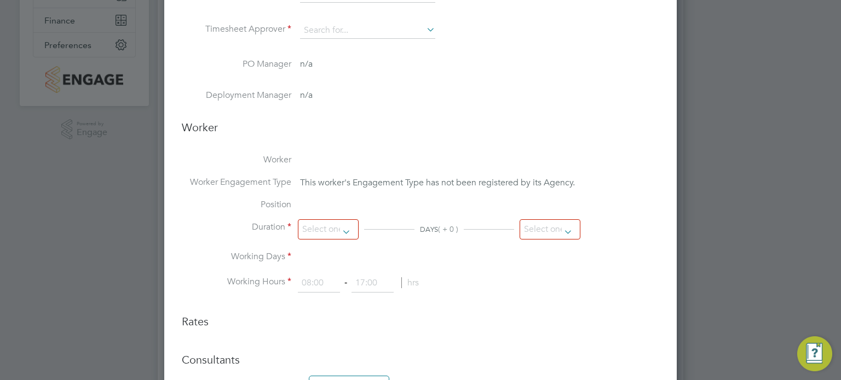
type input "[PERSON_NAME]"
type input "[DATE]"
type input "07:30"
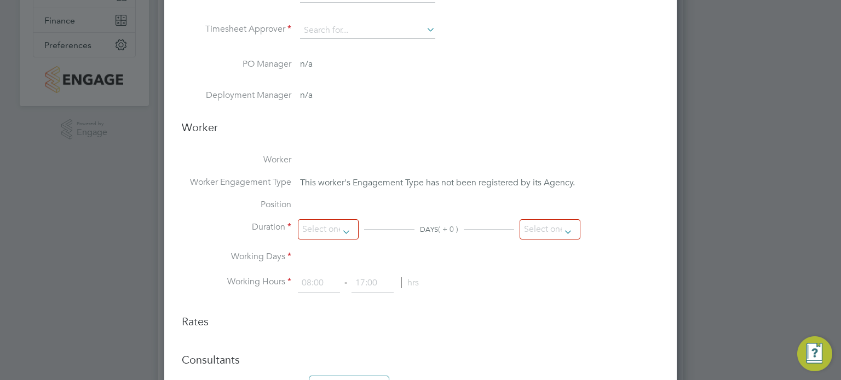
type input "17:00"
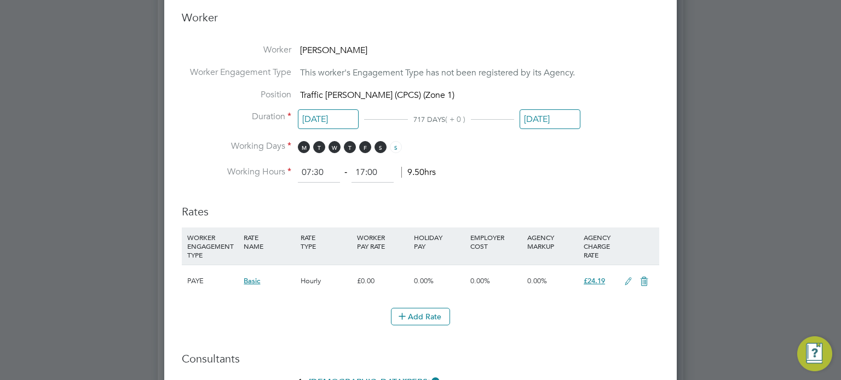
click at [534, 114] on input "[DATE]" at bounding box center [550, 119] width 61 height 20
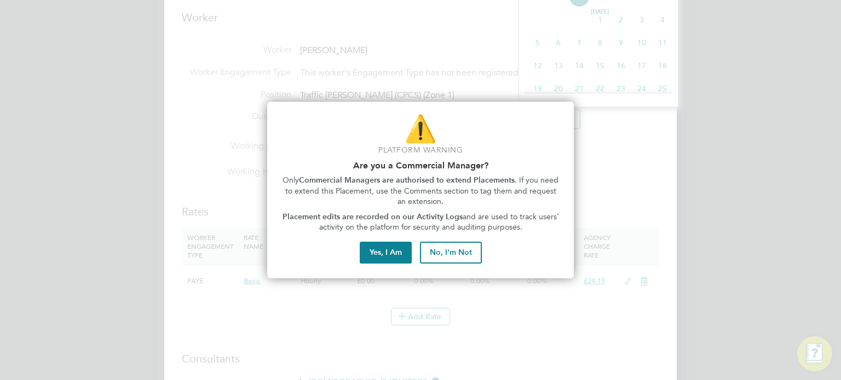
click at [373, 264] on div "⚠️ Platform Warning Are you a Commercial Manager? Only Commercial Managers are …" at bounding box center [420, 190] width 307 height 177
click at [377, 255] on button "Yes, I Am" at bounding box center [386, 253] width 52 height 22
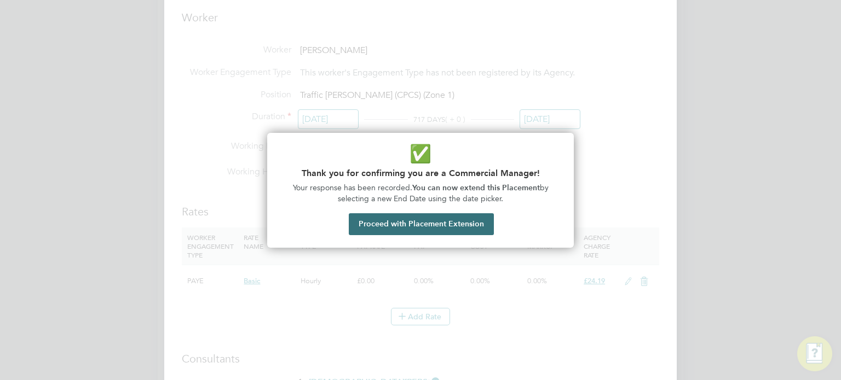
click at [401, 220] on button "Proceed with Placement Extension" at bounding box center [421, 225] width 145 height 22
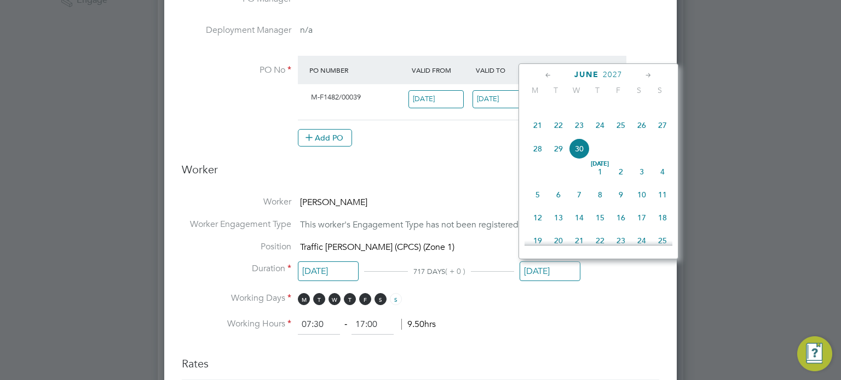
click at [614, 76] on span "2027" at bounding box center [613, 74] width 20 height 9
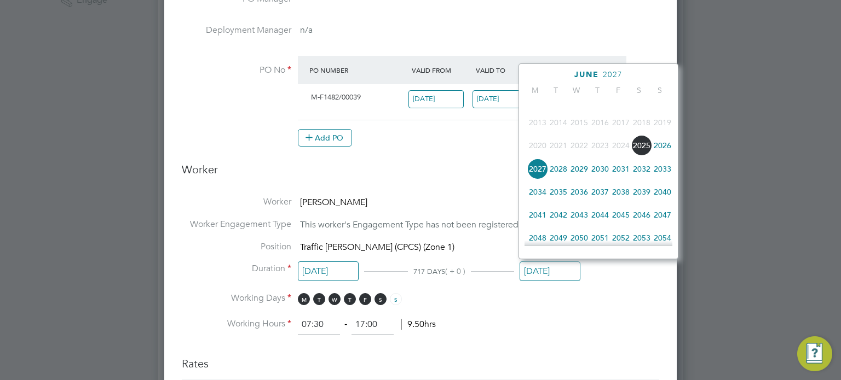
click at [642, 151] on span "2025" at bounding box center [641, 145] width 21 height 21
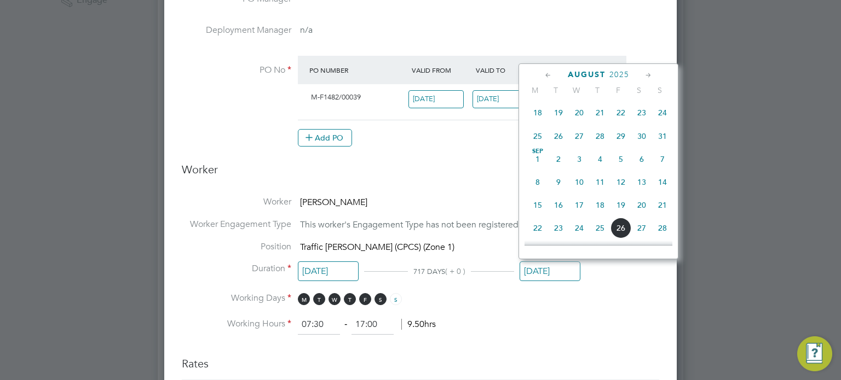
click at [662, 193] on span "14" at bounding box center [662, 182] width 21 height 21
type input "14 Sep 2025"
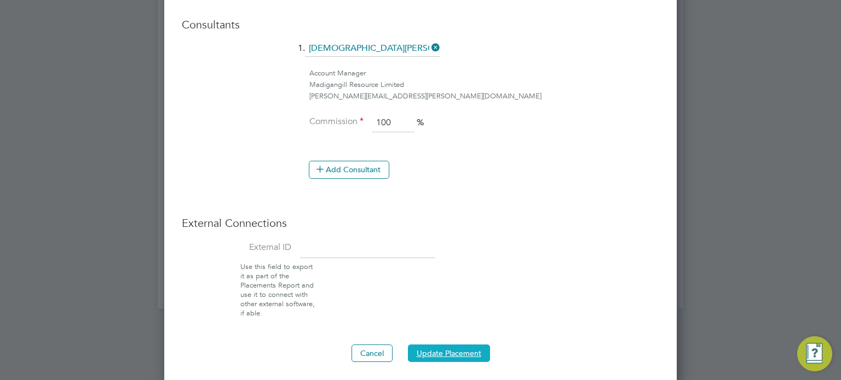
click at [434, 350] on button "Update Placement" at bounding box center [449, 354] width 82 height 18
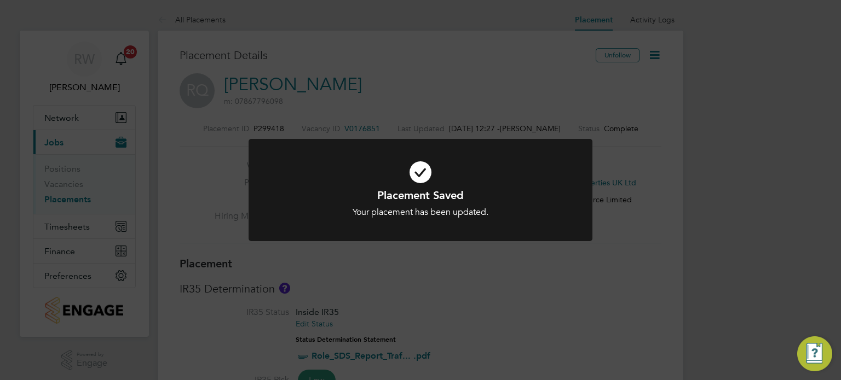
click at [438, 313] on div "Placement Saved Your placement has been updated. Cancel Okay" at bounding box center [420, 190] width 841 height 380
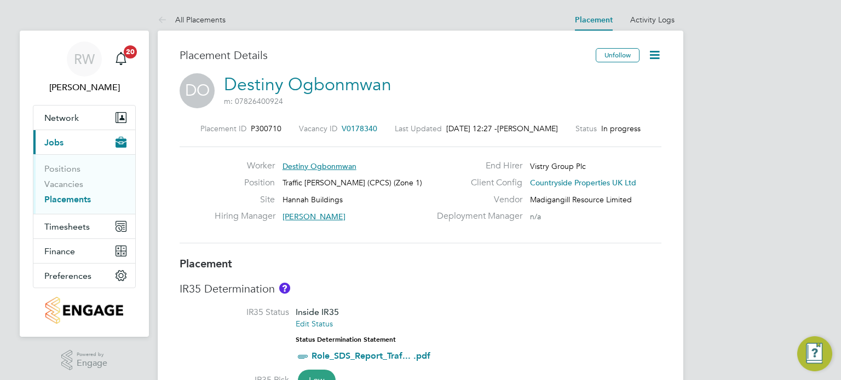
click at [657, 54] on icon at bounding box center [655, 55] width 14 height 14
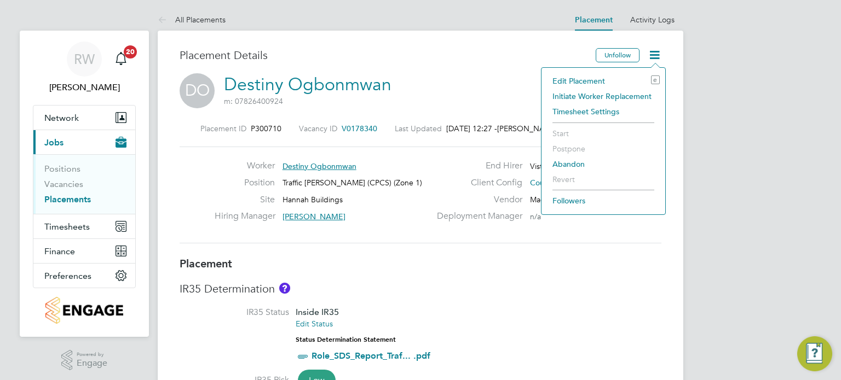
click at [598, 76] on li "Edit Placement e" at bounding box center [603, 80] width 113 height 15
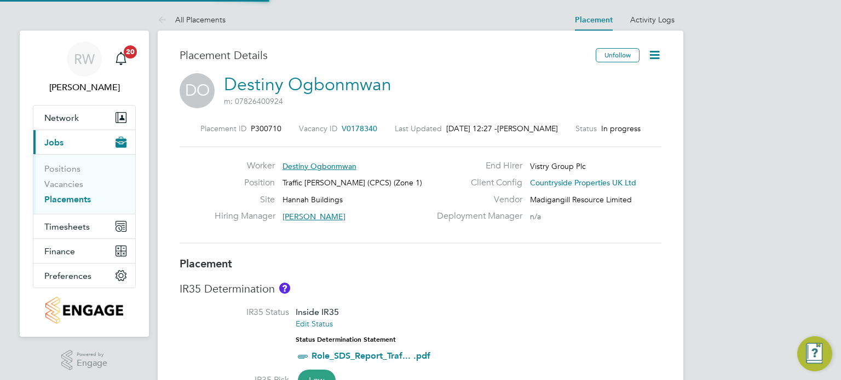
type input "[PERSON_NAME]"
type input "[DATE]"
type input "07:30"
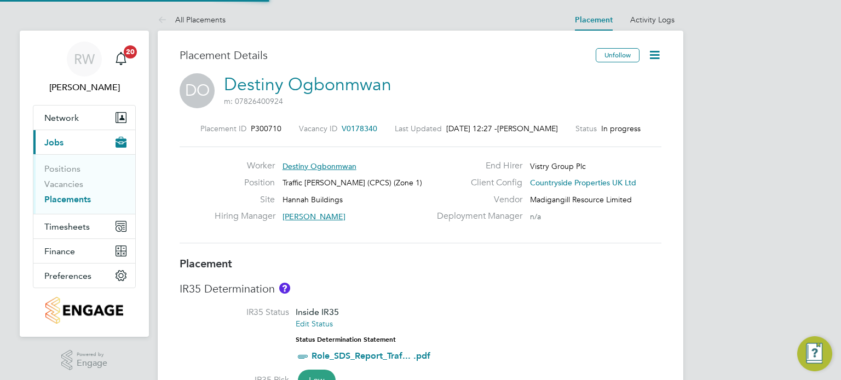
type input "16:30"
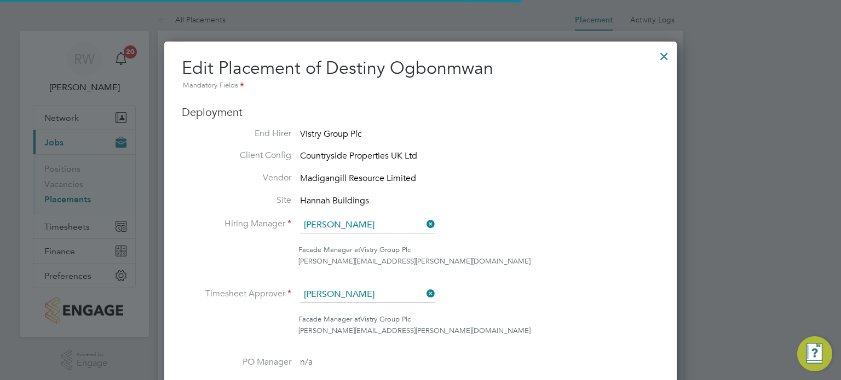
scroll to position [5, 5]
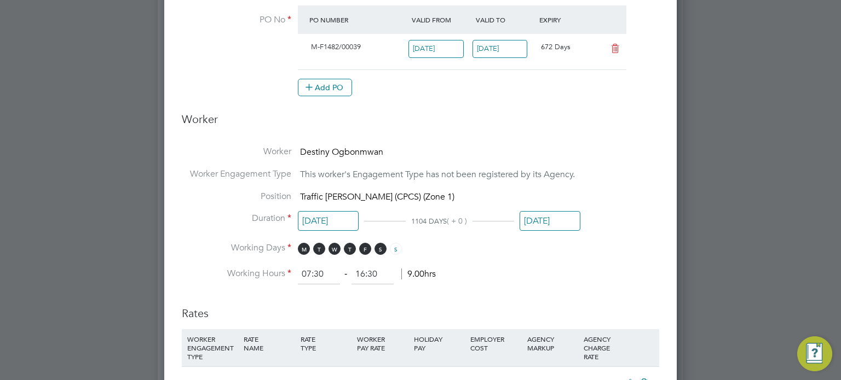
click at [552, 221] on input "[DATE]" at bounding box center [550, 221] width 61 height 20
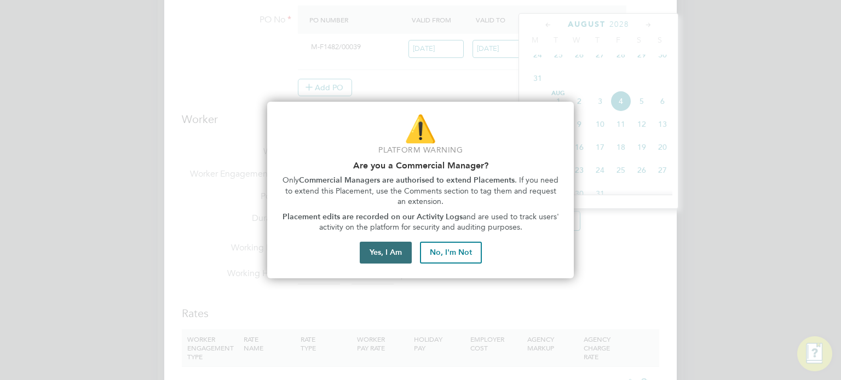
click at [399, 254] on button "Yes, I Am" at bounding box center [386, 253] width 52 height 22
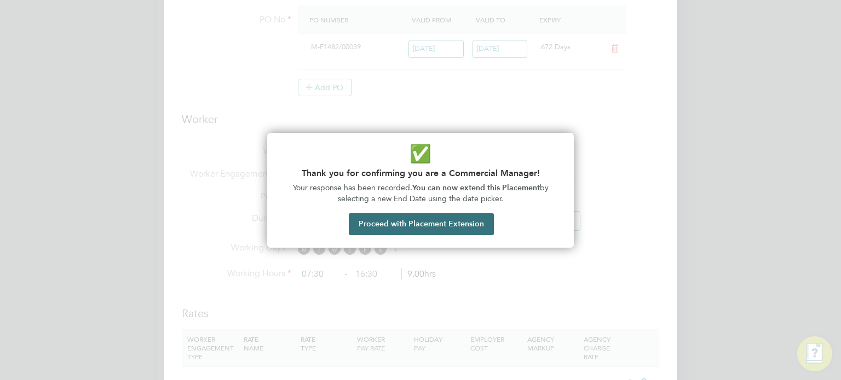
click at [437, 222] on button "Proceed with Placement Extension" at bounding box center [421, 225] width 145 height 22
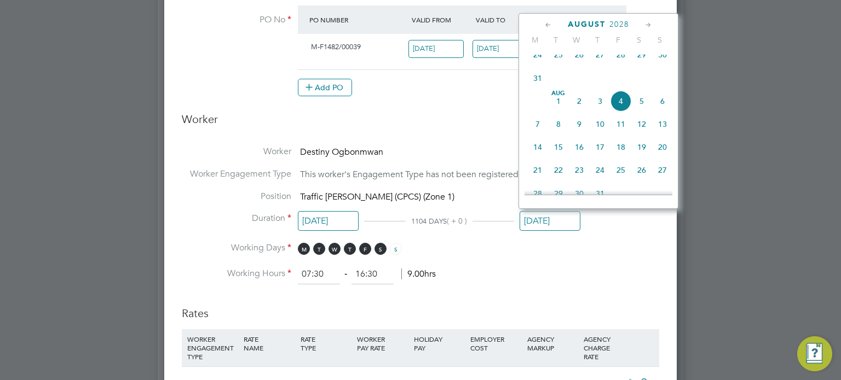
click at [621, 20] on span "2028" at bounding box center [619, 24] width 20 height 9
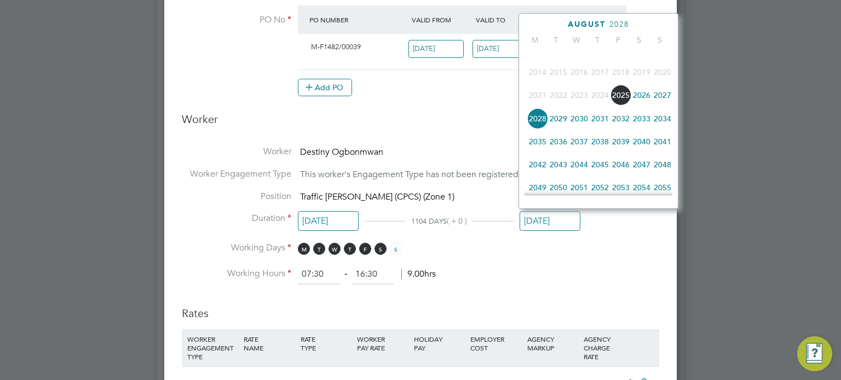
click at [624, 101] on span "2025" at bounding box center [620, 95] width 21 height 21
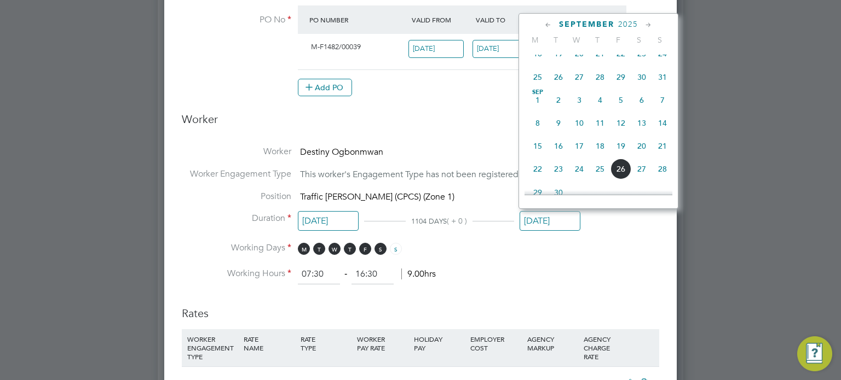
click at [664, 108] on span "7" at bounding box center [662, 100] width 21 height 21
type input "[DATE]"
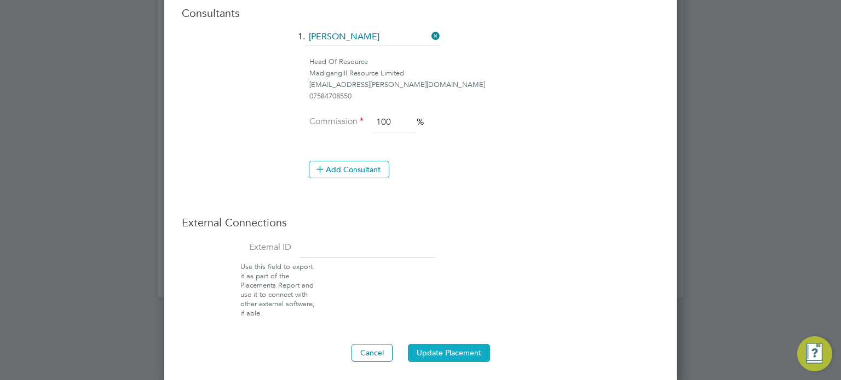
click at [452, 355] on button "Update Placement" at bounding box center [449, 353] width 82 height 18
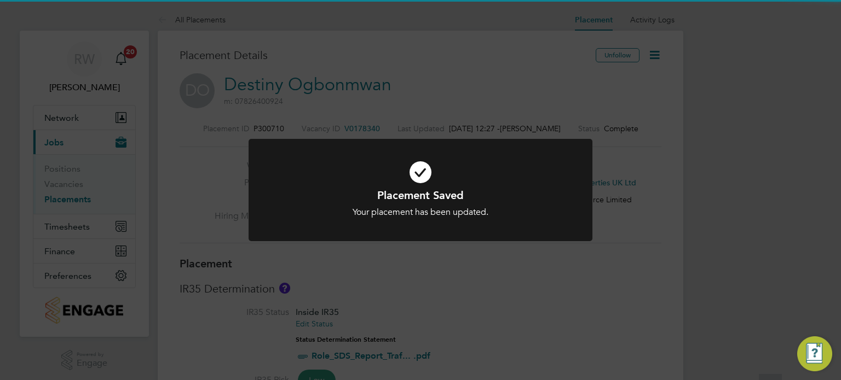
click at [694, 282] on div "Placement Saved Your placement has been updated. Cancel Okay" at bounding box center [420, 190] width 841 height 380
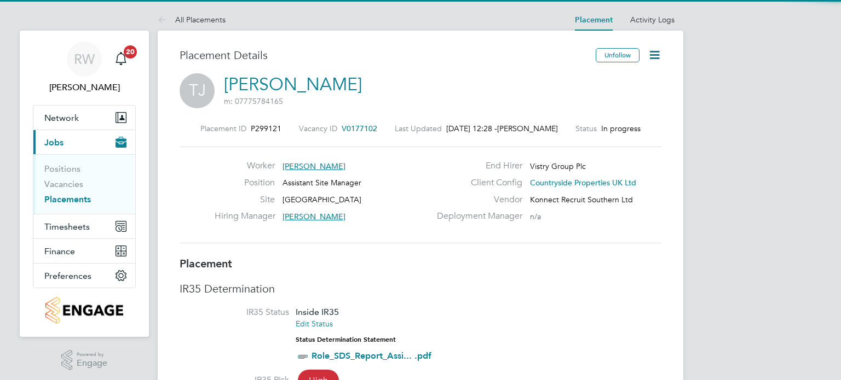
click at [651, 53] on icon at bounding box center [655, 55] width 14 height 14
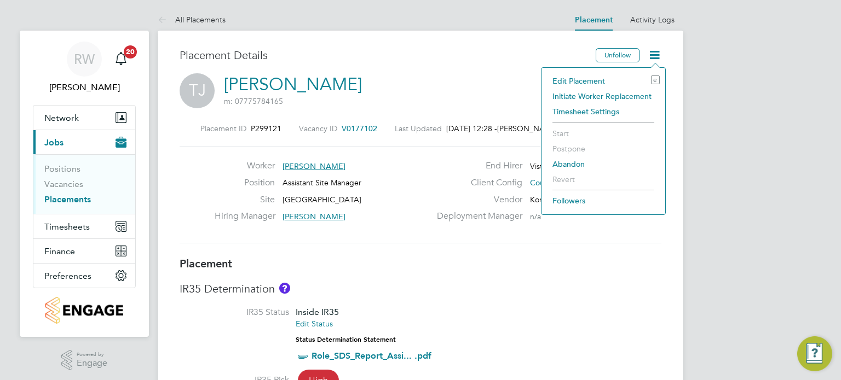
click at [576, 83] on li "Edit Placement e" at bounding box center [603, 80] width 113 height 15
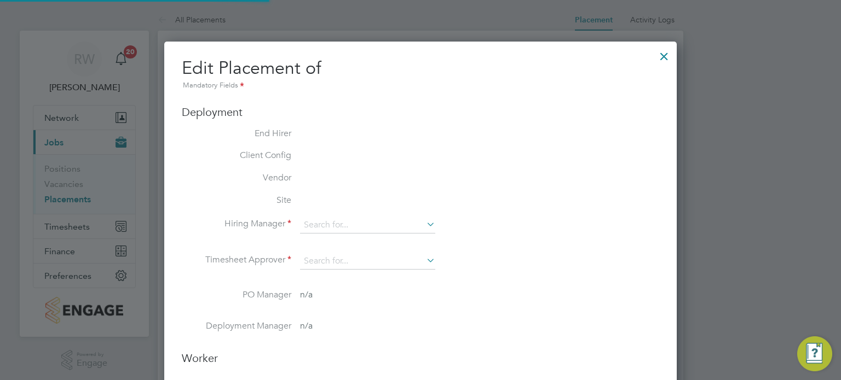
type input "[PERSON_NAME]"
type input "[DATE]"
type input "08:00"
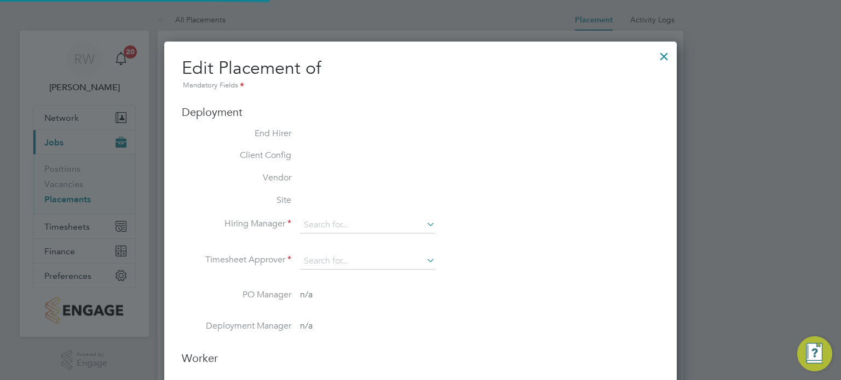
type input "17:00"
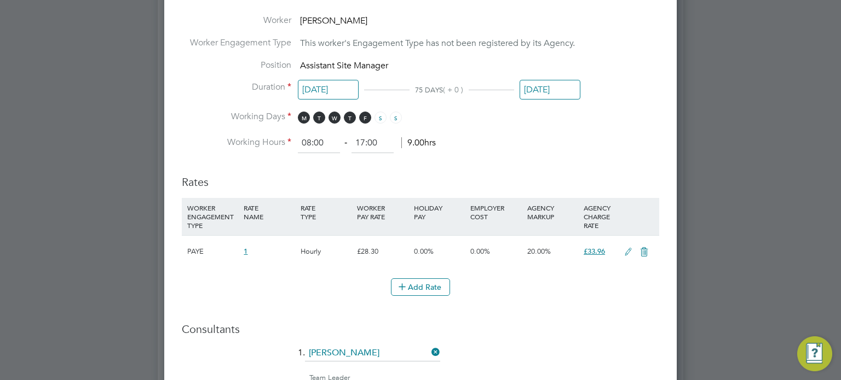
click at [548, 85] on input "[DATE]" at bounding box center [550, 90] width 61 height 20
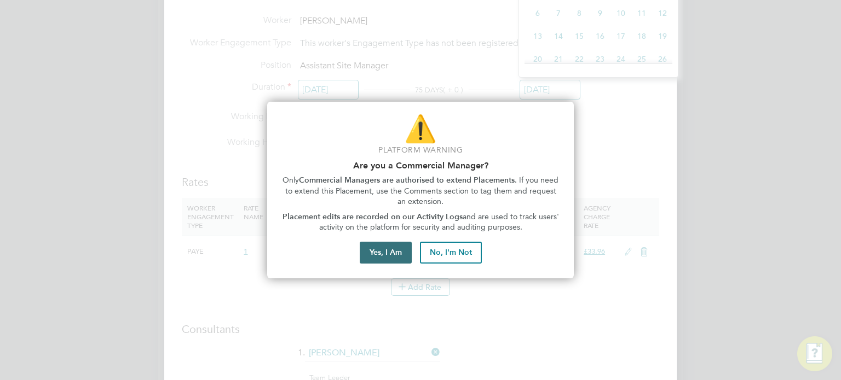
click at [399, 242] on button "Yes, I Am" at bounding box center [386, 253] width 52 height 22
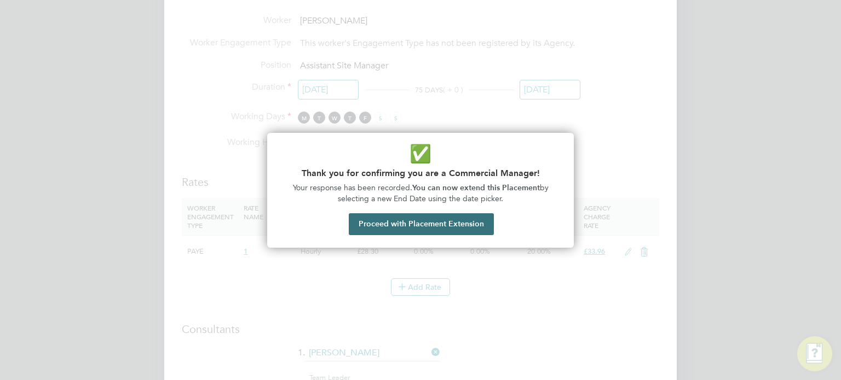
click at [418, 225] on button "Proceed with Placement Extension" at bounding box center [421, 225] width 145 height 22
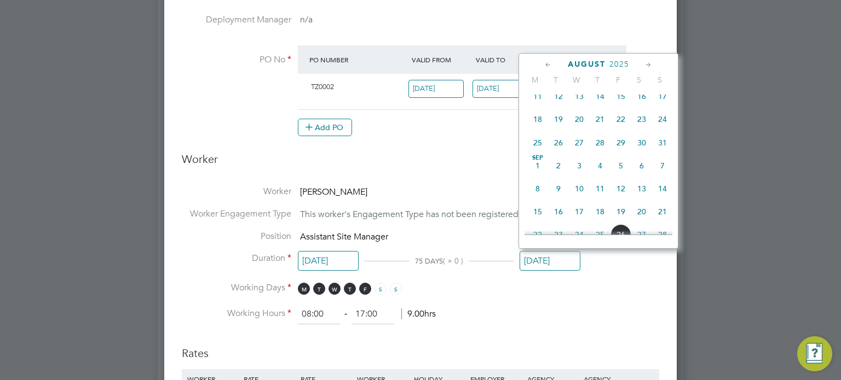
click at [664, 172] on span "7" at bounding box center [662, 165] width 21 height 21
type input "[DATE]"
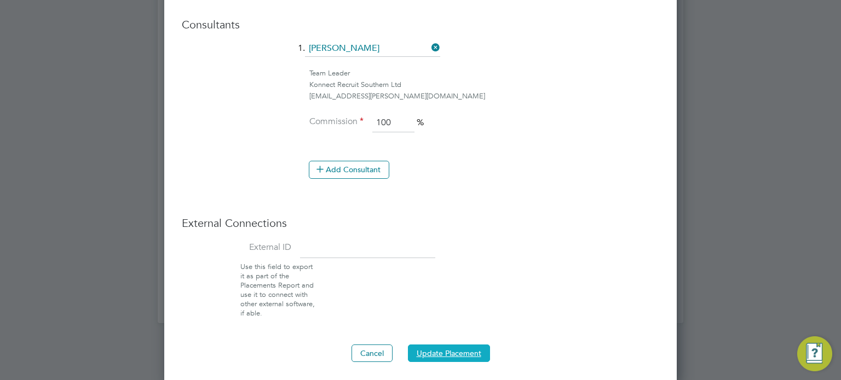
click at [430, 350] on button "Update Placement" at bounding box center [449, 354] width 82 height 18
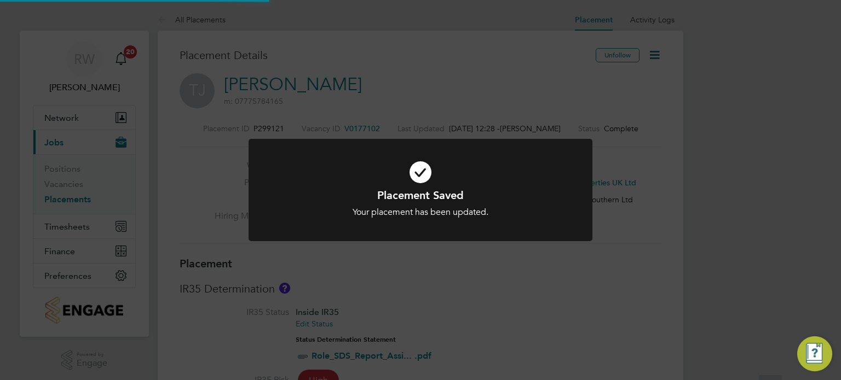
click at [390, 280] on div "Placement Saved Your placement has been updated. Cancel Okay" at bounding box center [420, 190] width 841 height 380
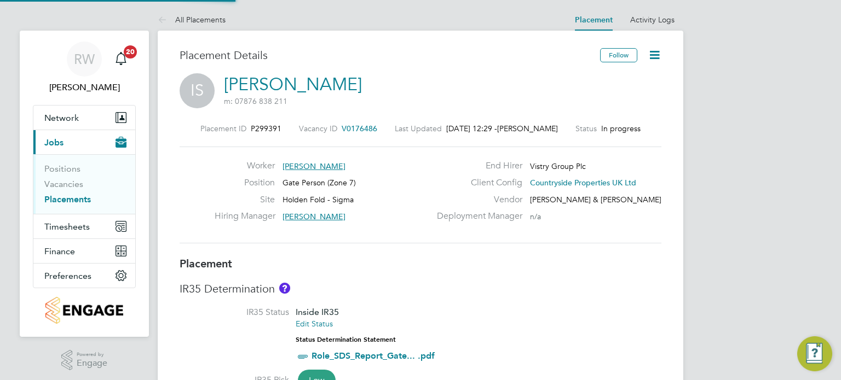
click at [651, 50] on icon at bounding box center [655, 55] width 14 height 14
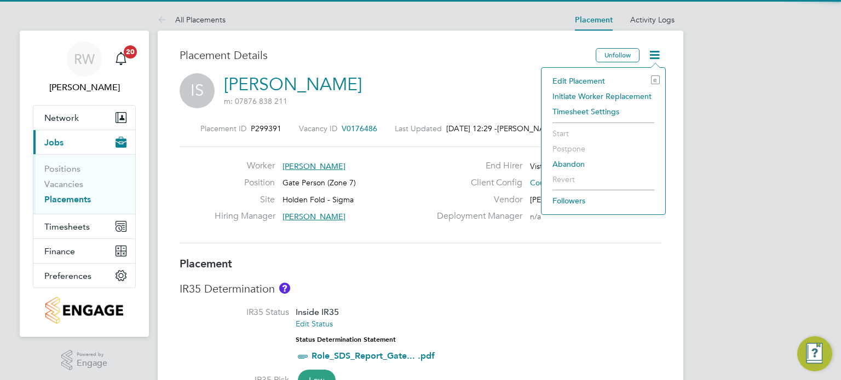
click at [585, 76] on li "Edit Placement e" at bounding box center [603, 80] width 113 height 15
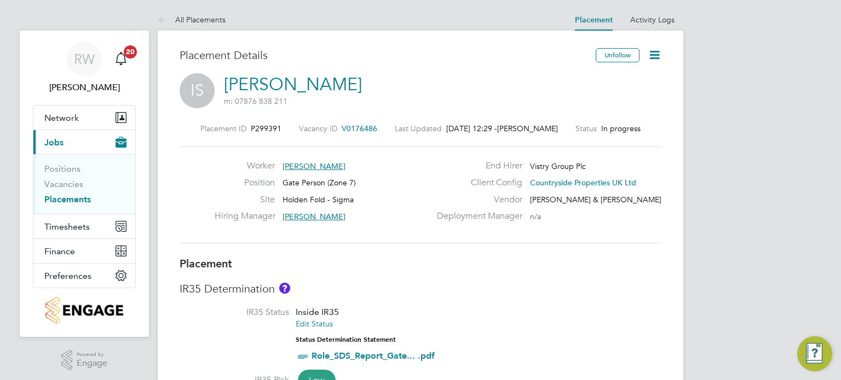
type input "Alex Carroll"
type input "28 Jul 2025"
type input "31 Oct 2025"
type input "07:30"
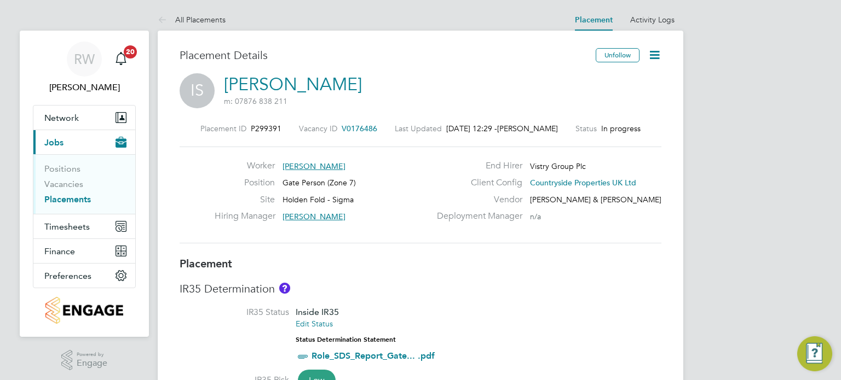
type input "16:30"
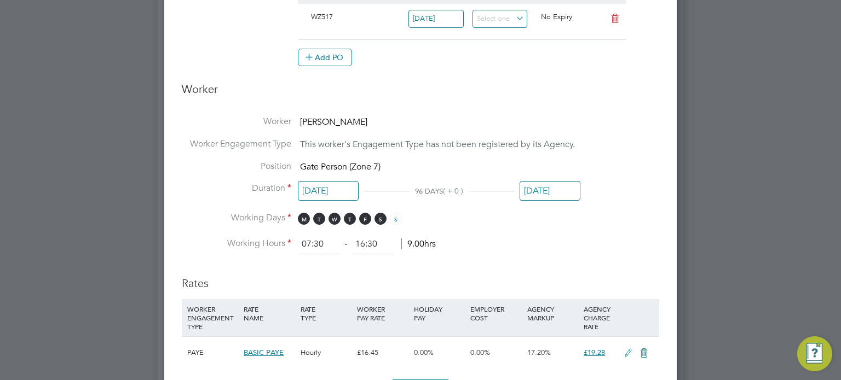
click at [549, 188] on input "31 Oct 2025" at bounding box center [550, 191] width 61 height 20
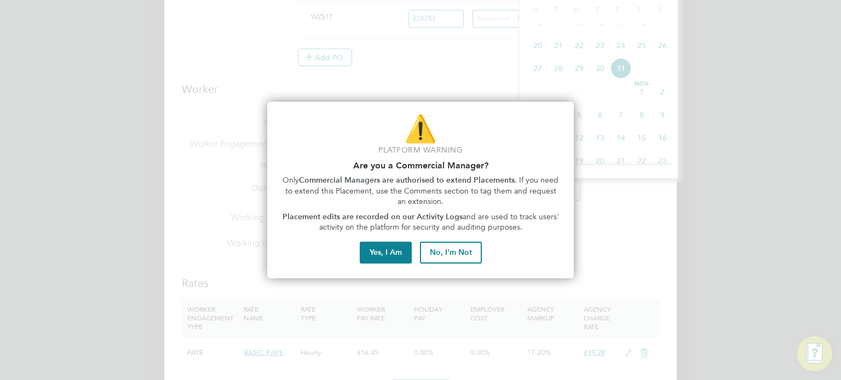
click at [400, 239] on div "⚠️ Platform Warning Are you a Commercial Manager? Only Commercial Managers are …" at bounding box center [420, 190] width 307 height 177
click at [394, 247] on button "Yes, I Am" at bounding box center [386, 253] width 52 height 22
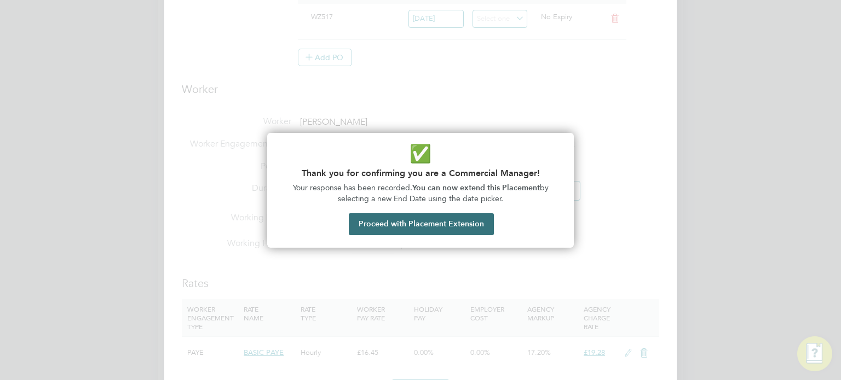
click at [447, 214] on button "Proceed with Placement Extension" at bounding box center [421, 225] width 145 height 22
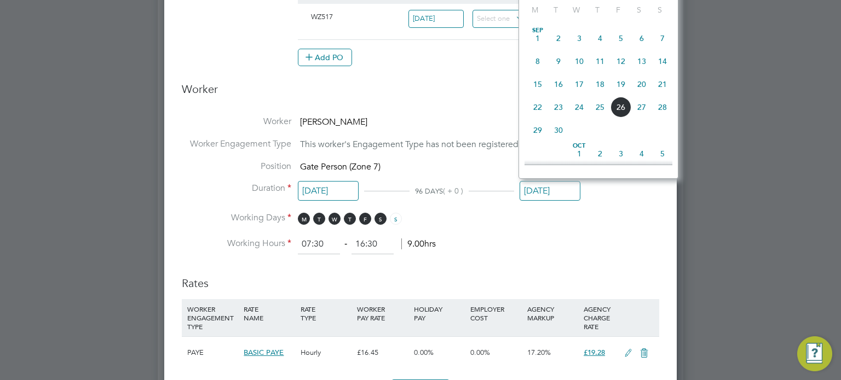
click at [660, 41] on span "7" at bounding box center [662, 38] width 21 height 21
type input "[DATE]"
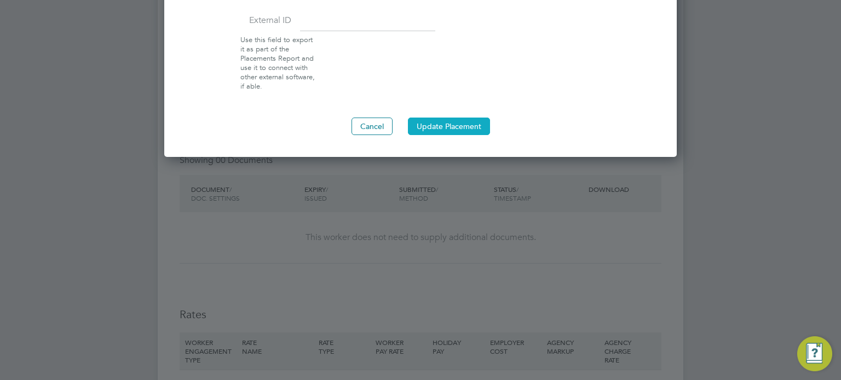
click at [463, 125] on button "Update Placement" at bounding box center [449, 127] width 82 height 18
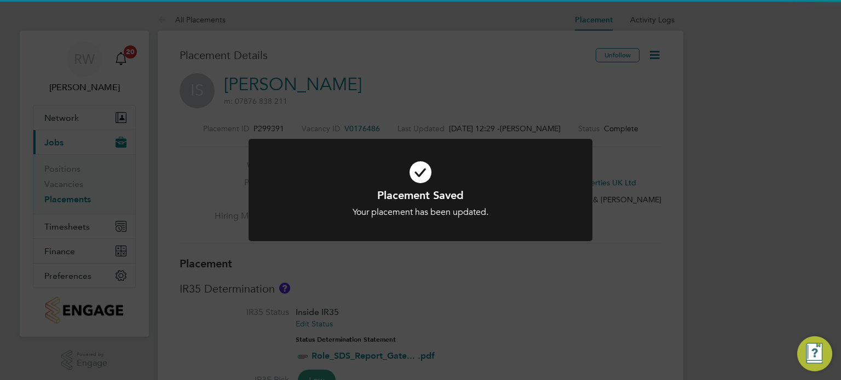
click at [365, 91] on div "Placement Saved Your placement has been updated. Cancel Okay" at bounding box center [420, 190] width 841 height 380
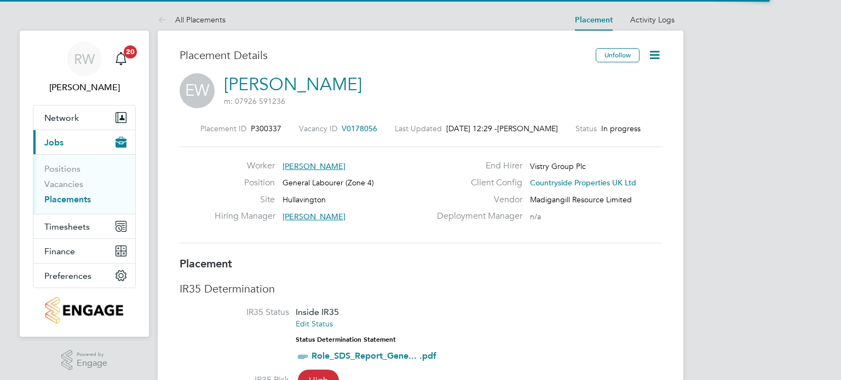
click at [655, 55] on icon at bounding box center [655, 55] width 14 height 14
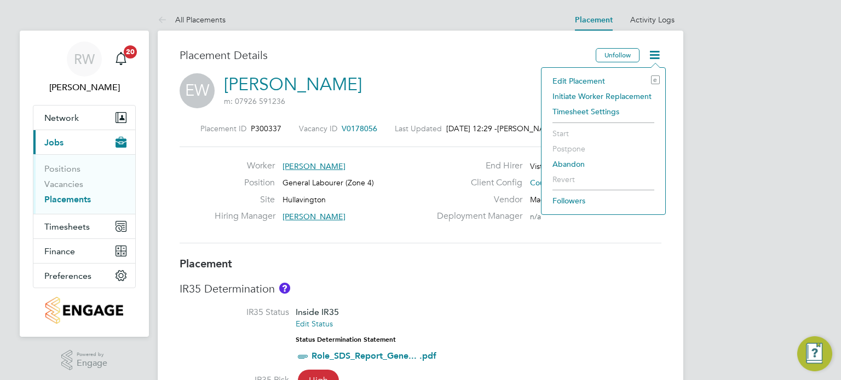
click at [581, 79] on li "Edit Placement e" at bounding box center [603, 80] width 113 height 15
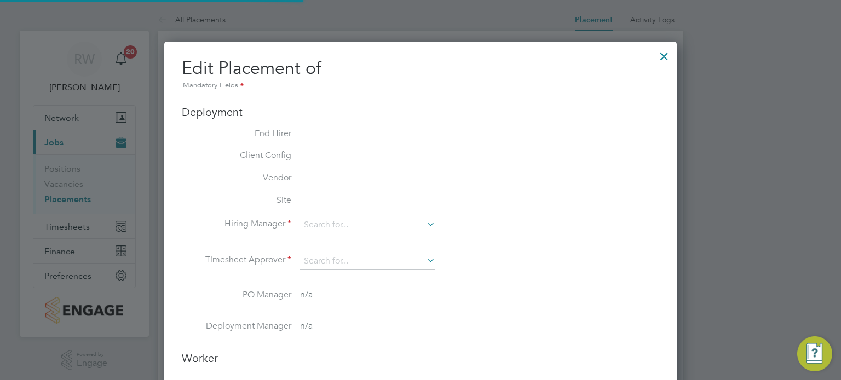
type input "[PERSON_NAME]"
type input "[DATE]"
type input "09:00"
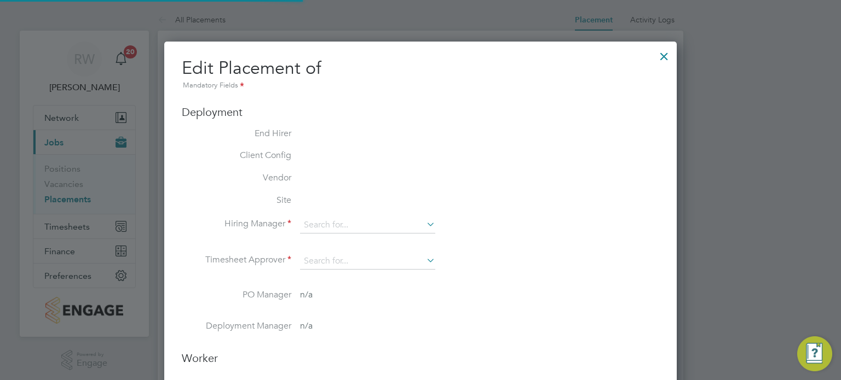
type input "17:00"
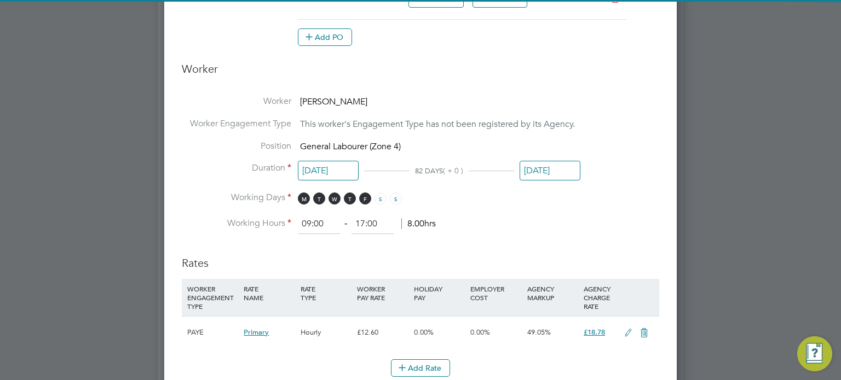
click at [550, 165] on input "[DATE]" at bounding box center [550, 171] width 61 height 20
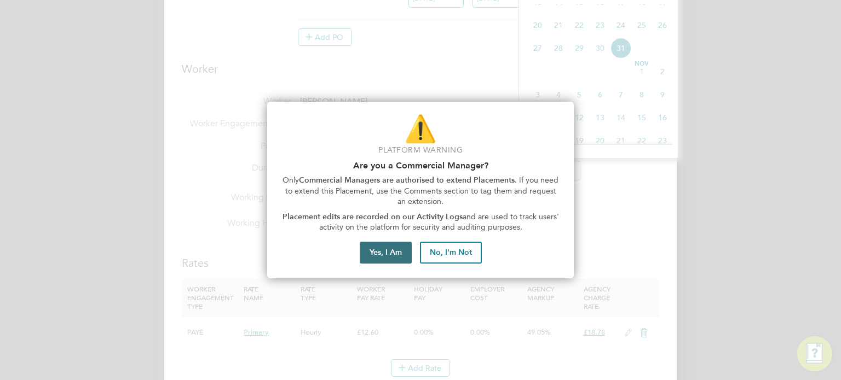
click at [382, 259] on button "Yes, I Am" at bounding box center [386, 253] width 52 height 22
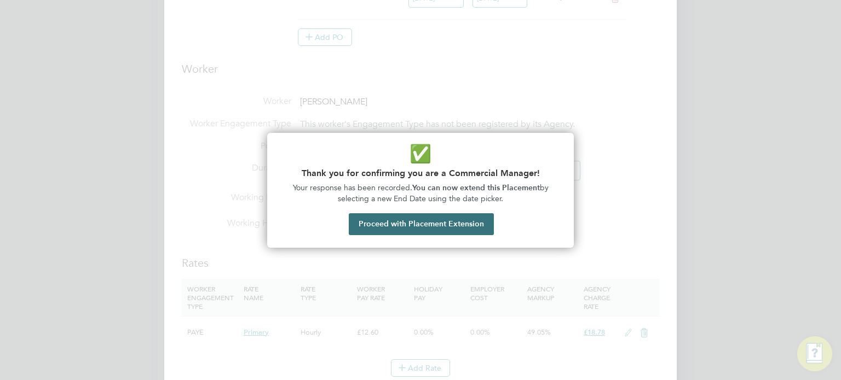
click at [425, 220] on button "Proceed with Placement Extension" at bounding box center [421, 225] width 145 height 22
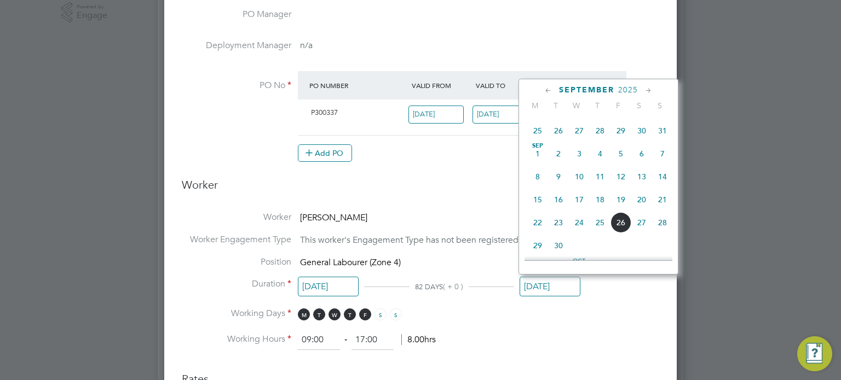
click at [661, 158] on span "7" at bounding box center [662, 153] width 21 height 21
type input "[DATE]"
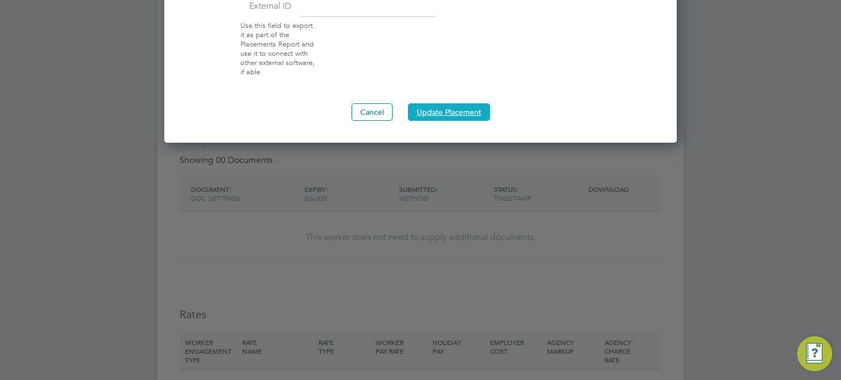
click at [460, 109] on button "Update Placement" at bounding box center [449, 112] width 82 height 18
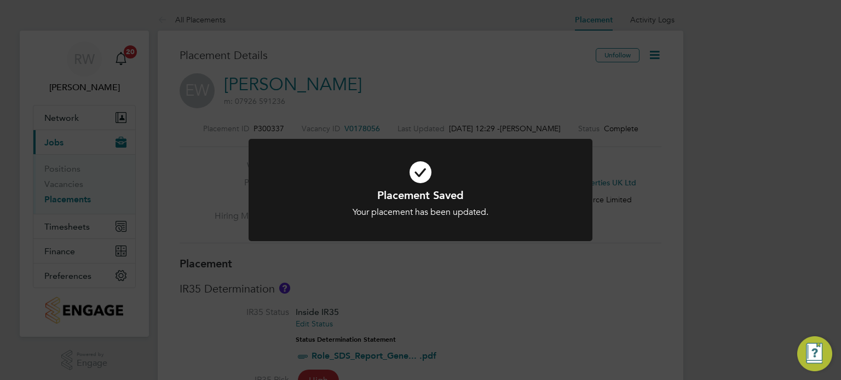
click at [355, 64] on div "Placement Saved Your placement has been updated. Cancel Okay" at bounding box center [420, 190] width 841 height 380
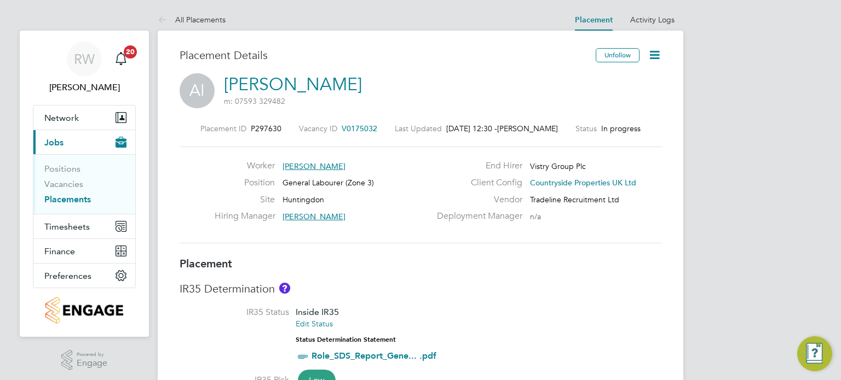
click at [653, 52] on icon at bounding box center [655, 55] width 14 height 14
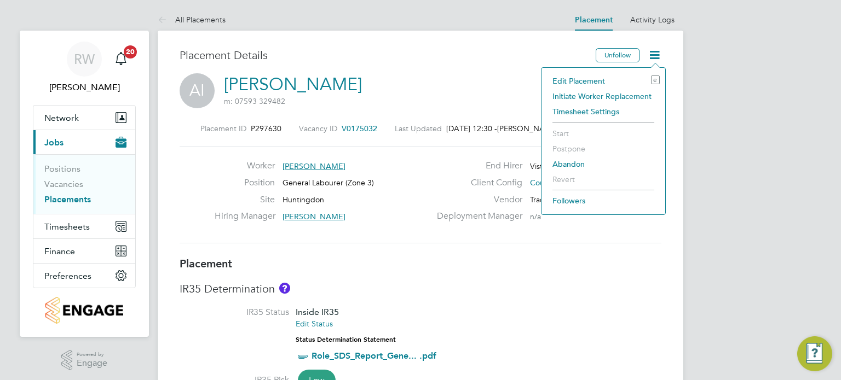
click at [591, 83] on li "Edit Placement e" at bounding box center [603, 80] width 113 height 15
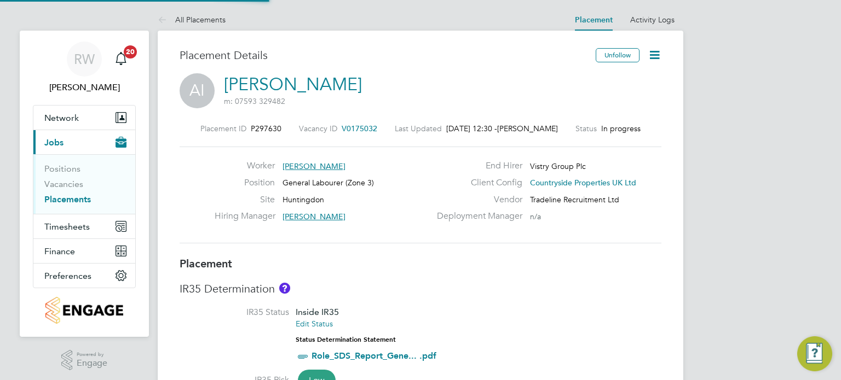
scroll to position [5, 5]
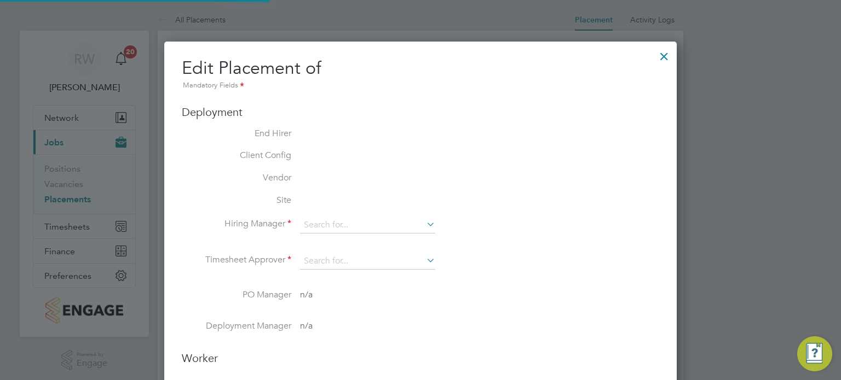
type input "[PERSON_NAME]"
type input "[DATE]"
type input "08:00"
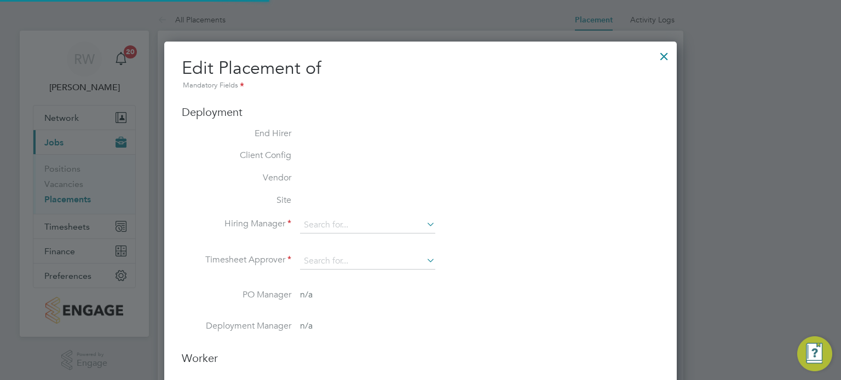
type input "16:30"
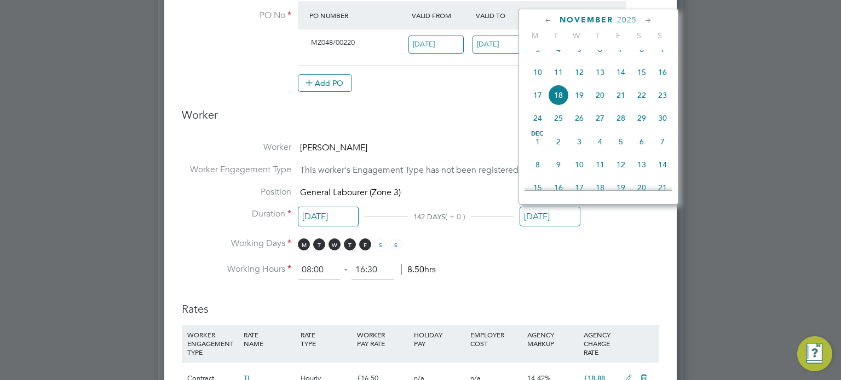
drag, startPoint x: 557, startPoint y: 207, endPoint x: 537, endPoint y: 216, distance: 21.9
click at [537, 216] on input "[DATE]" at bounding box center [550, 217] width 61 height 20
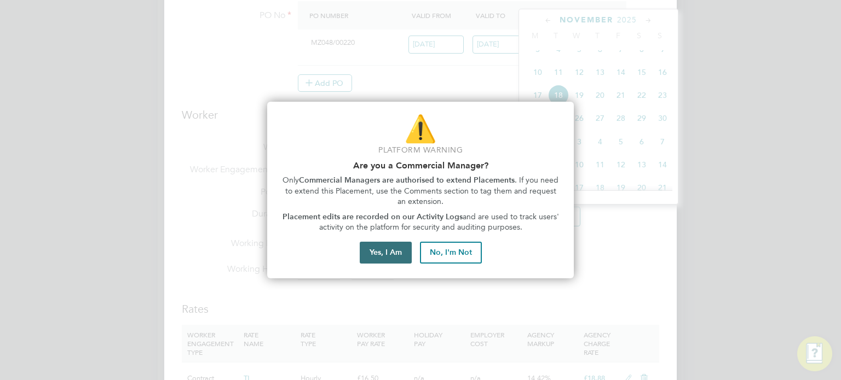
click at [380, 259] on button "Yes, I Am" at bounding box center [386, 253] width 52 height 22
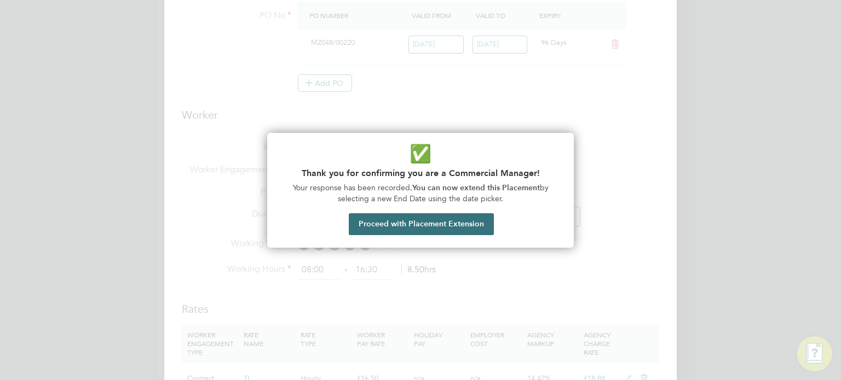
click at [446, 225] on button "Proceed with Placement Extension" at bounding box center [421, 225] width 145 height 22
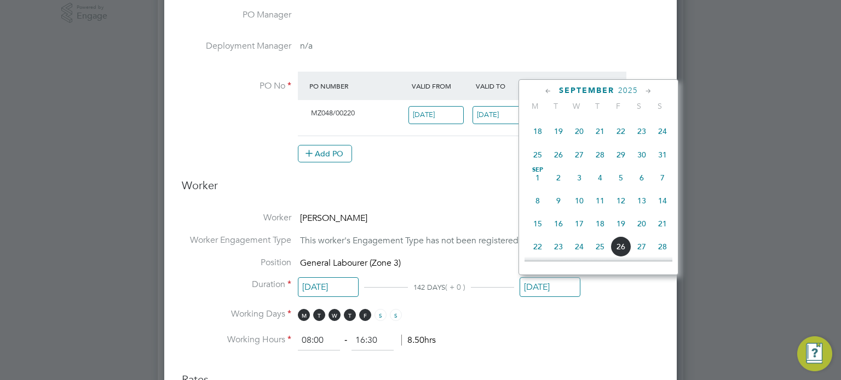
click at [668, 188] on span "7" at bounding box center [662, 178] width 21 height 21
type input "[DATE]"
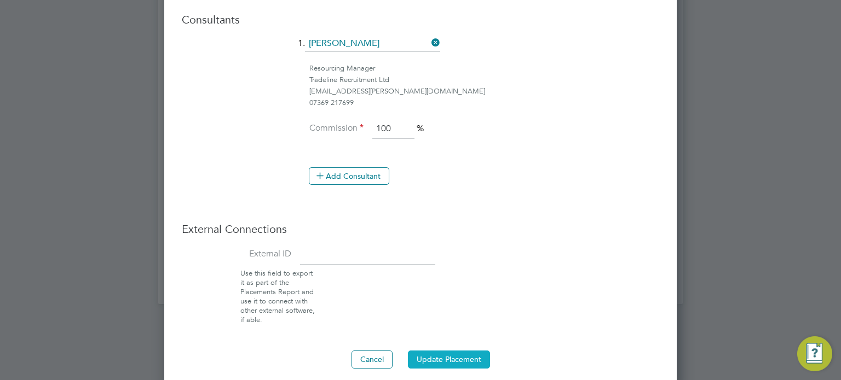
click at [460, 352] on button "Update Placement" at bounding box center [449, 360] width 82 height 18
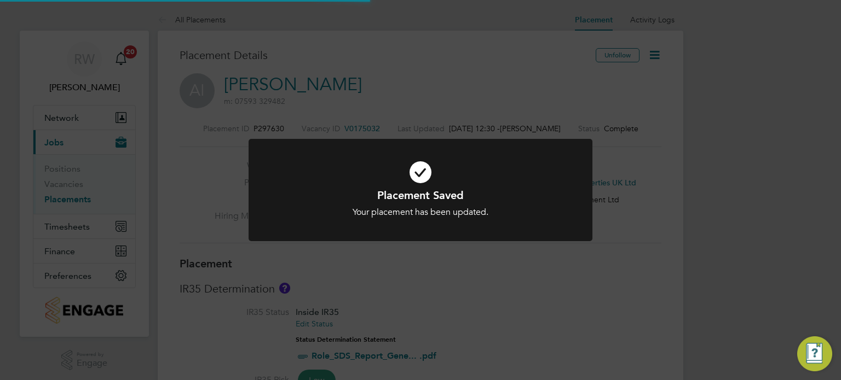
click at [368, 288] on div "Placement Saved Your placement has been updated. Cancel Okay" at bounding box center [420, 190] width 841 height 380
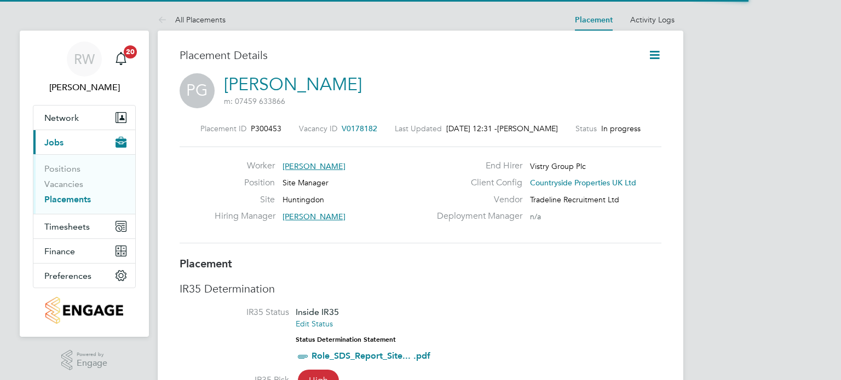
click at [658, 54] on icon at bounding box center [655, 55] width 14 height 14
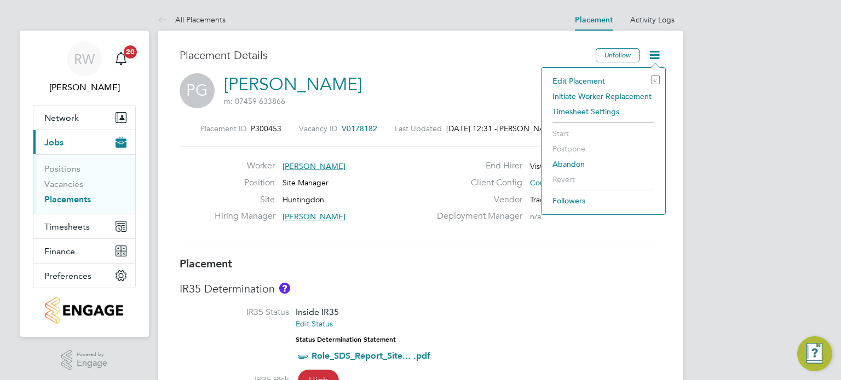
click at [594, 81] on li "Edit Placement e" at bounding box center [603, 80] width 113 height 15
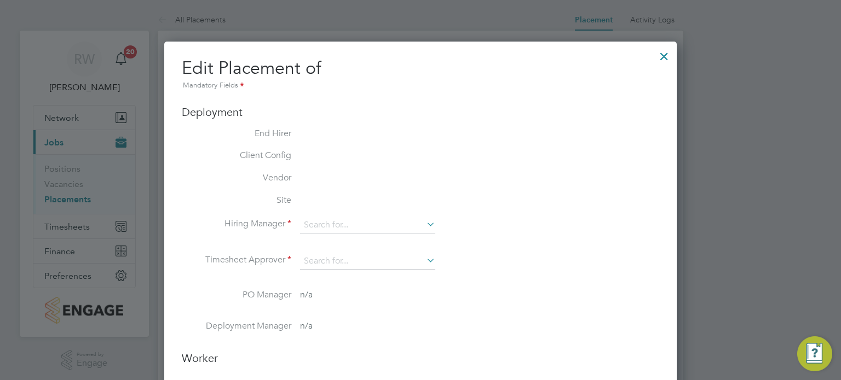
type input "Ondre Odain"
type input "04 Aug 2025"
type input "05 Jan 2026"
type input "08:00"
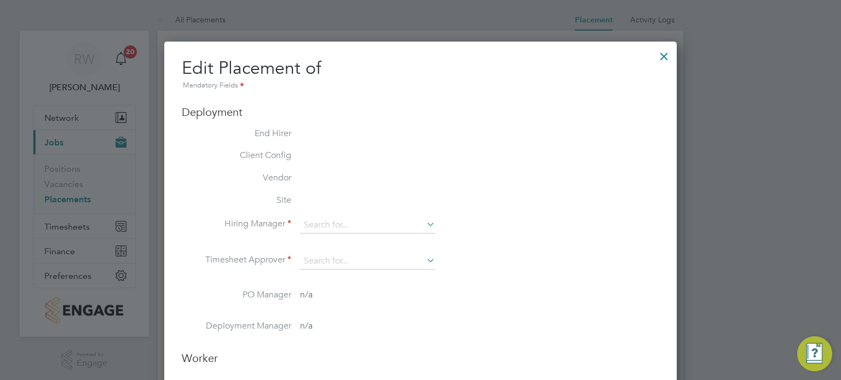
type input "16:30"
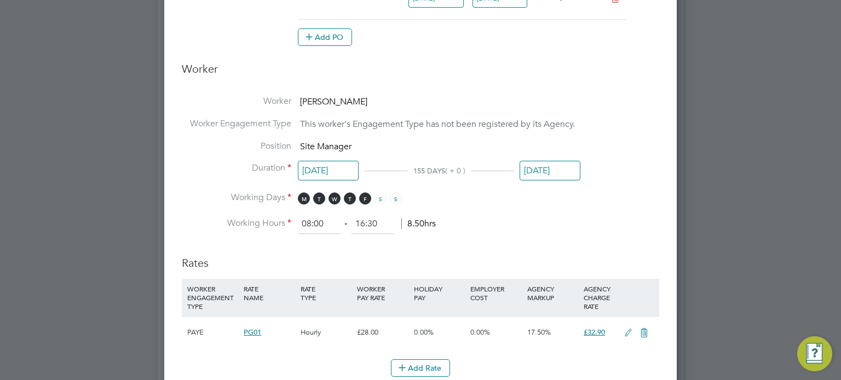
click at [564, 174] on input "05 Jan 2026" at bounding box center [550, 171] width 61 height 20
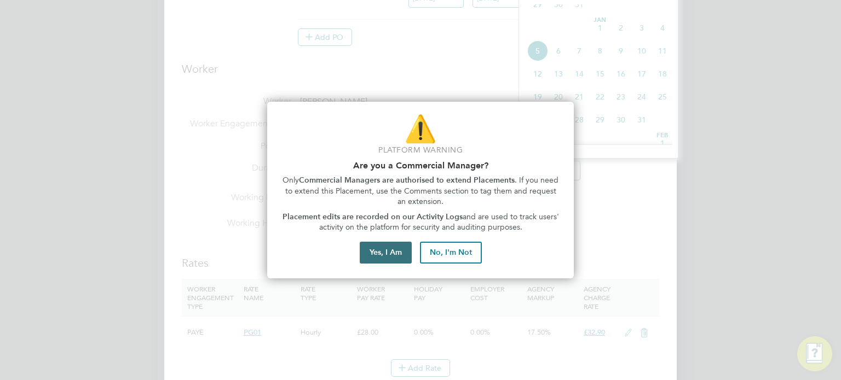
click at [389, 254] on button "Yes, I Am" at bounding box center [386, 253] width 52 height 22
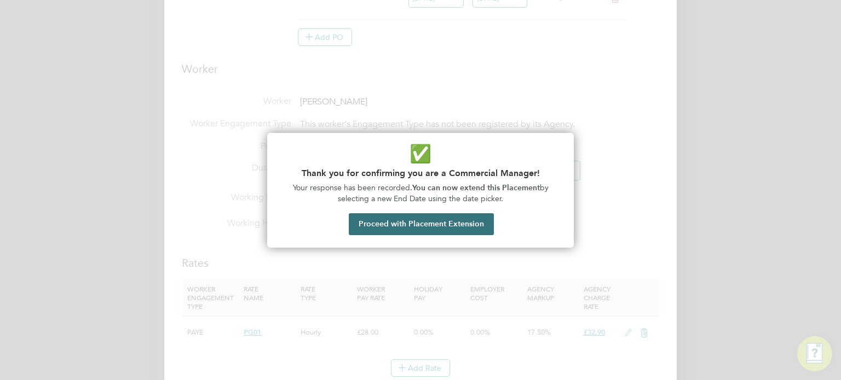
click at [442, 214] on button "Proceed with Placement Extension" at bounding box center [421, 225] width 145 height 22
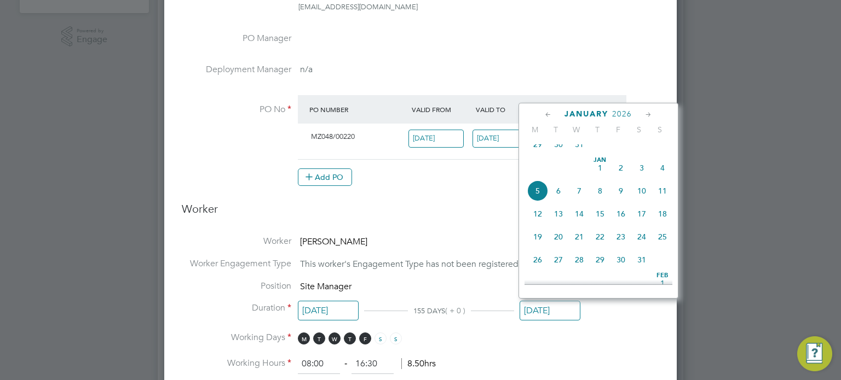
click at [546, 113] on icon at bounding box center [548, 115] width 10 height 12
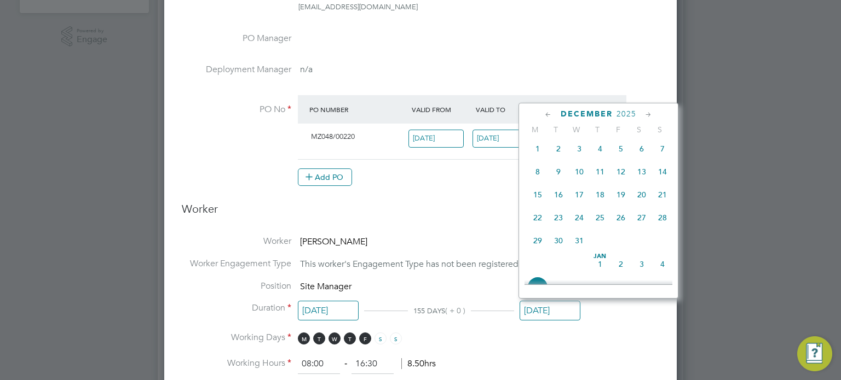
click at [546, 113] on icon at bounding box center [548, 115] width 10 height 12
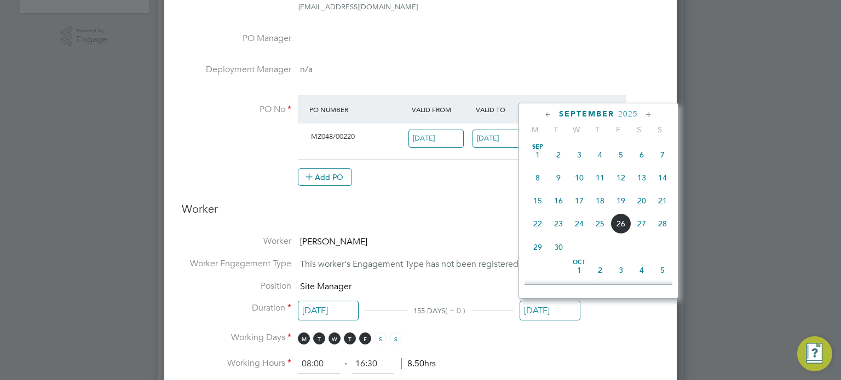
click at [546, 113] on icon at bounding box center [548, 115] width 10 height 12
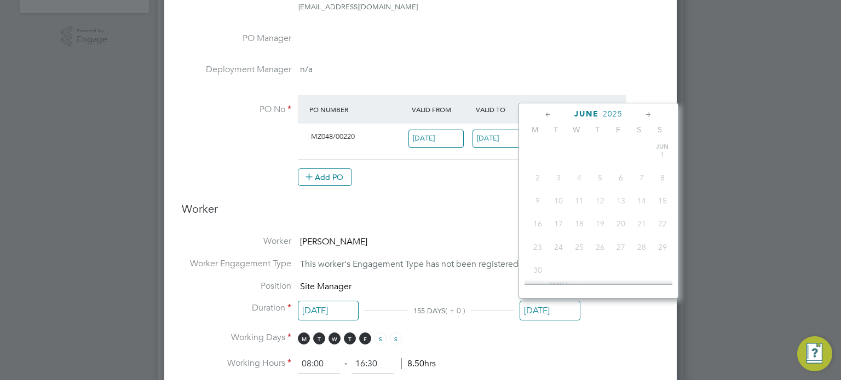
click at [648, 116] on icon at bounding box center [648, 115] width 10 height 12
click at [661, 272] on span "7" at bounding box center [662, 263] width 21 height 21
type input "[DATE]"
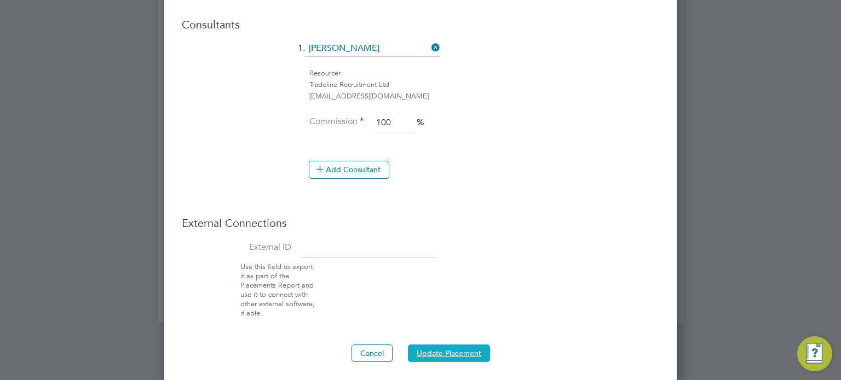
click at [458, 350] on button "Update Placement" at bounding box center [449, 354] width 82 height 18
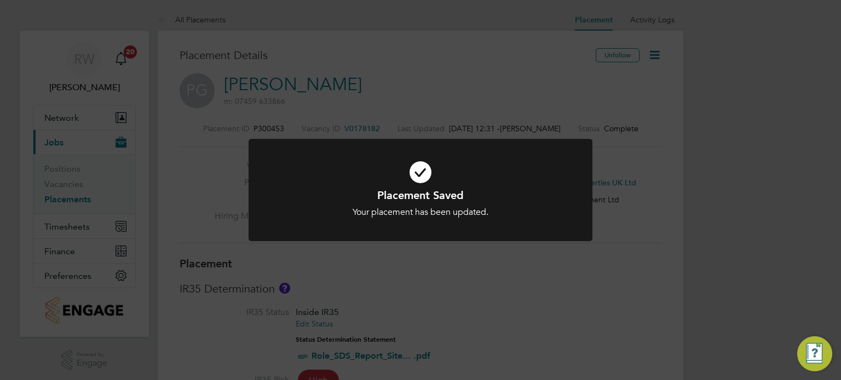
click at [512, 73] on div "Placement Saved Your placement has been updated. Cancel Okay" at bounding box center [420, 190] width 841 height 380
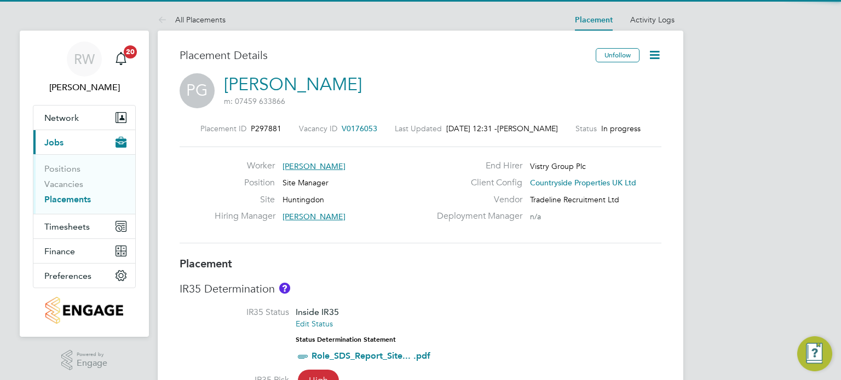
click at [657, 56] on icon at bounding box center [655, 55] width 14 height 14
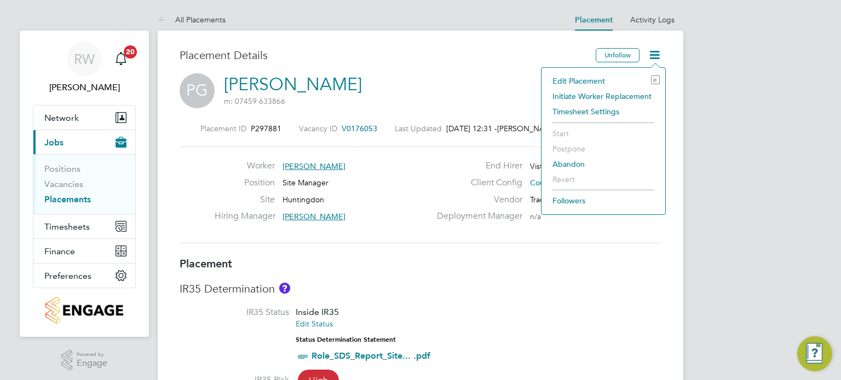
click at [598, 80] on li "Edit Placement e" at bounding box center [603, 80] width 113 height 15
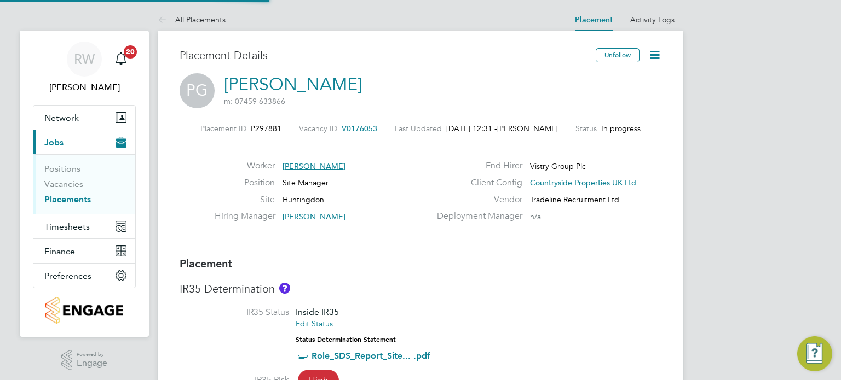
type input "[PERSON_NAME]"
type input "[DATE]"
type input "08:00"
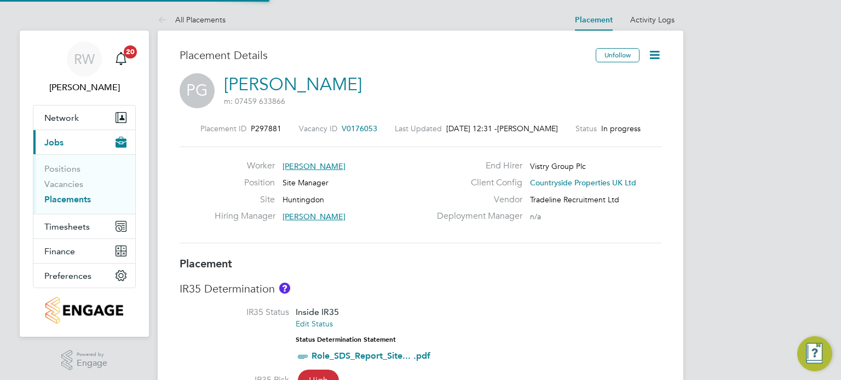
type input "16:30"
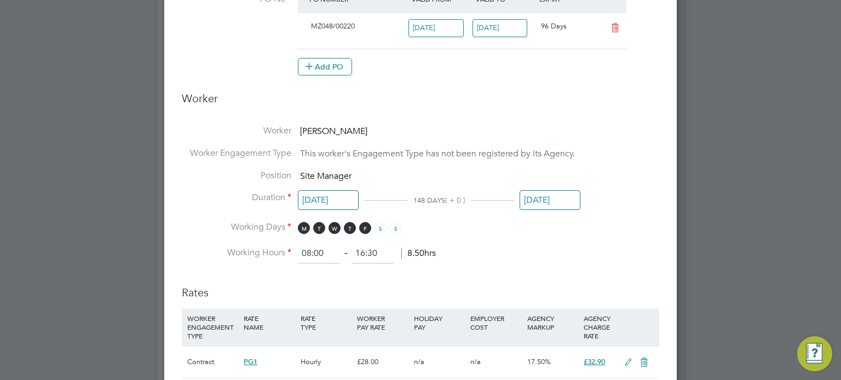
click at [533, 198] on input "[DATE]" at bounding box center [550, 201] width 61 height 20
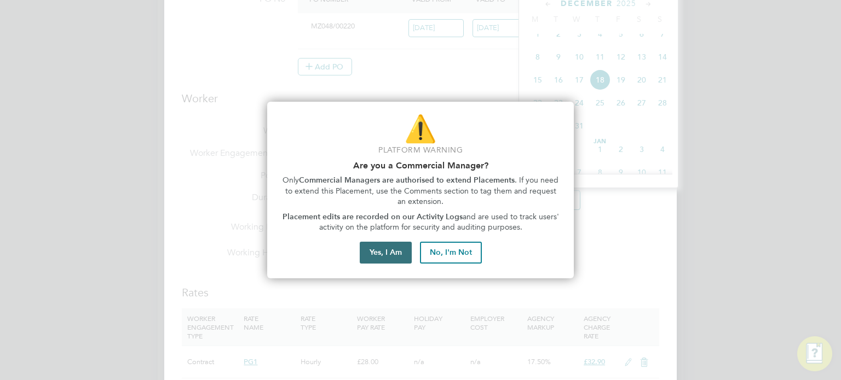
click at [387, 250] on button "Yes, I Am" at bounding box center [386, 253] width 52 height 22
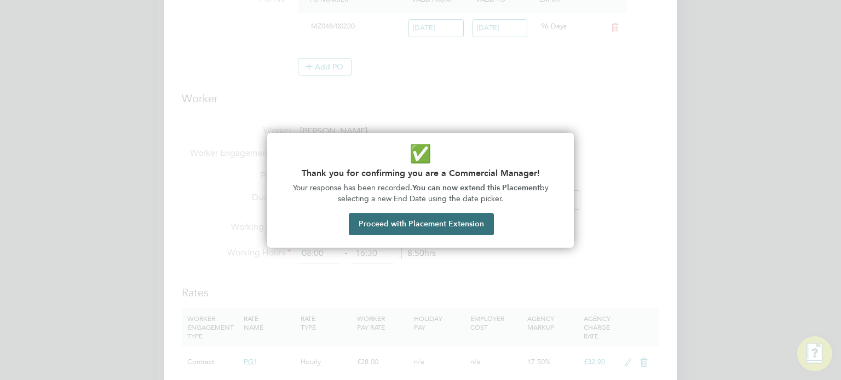
click at [413, 221] on button "Proceed with Placement Extension" at bounding box center [421, 225] width 145 height 22
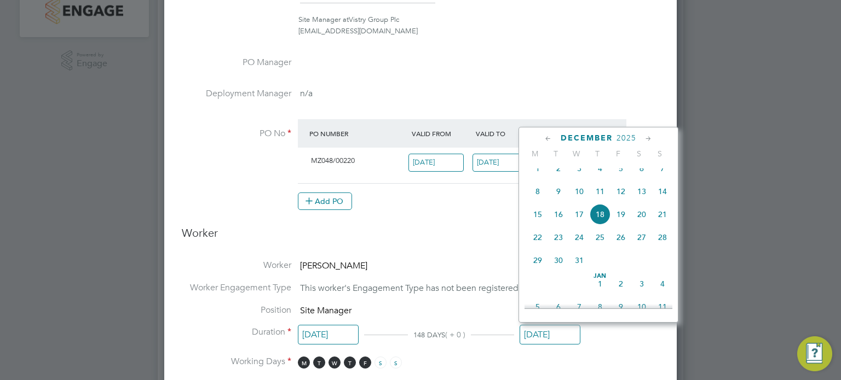
click at [547, 136] on icon at bounding box center [548, 139] width 10 height 12
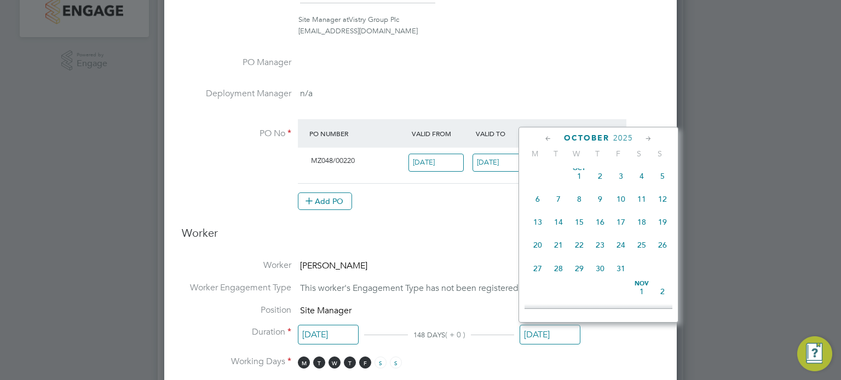
click at [547, 136] on icon at bounding box center [548, 139] width 10 height 12
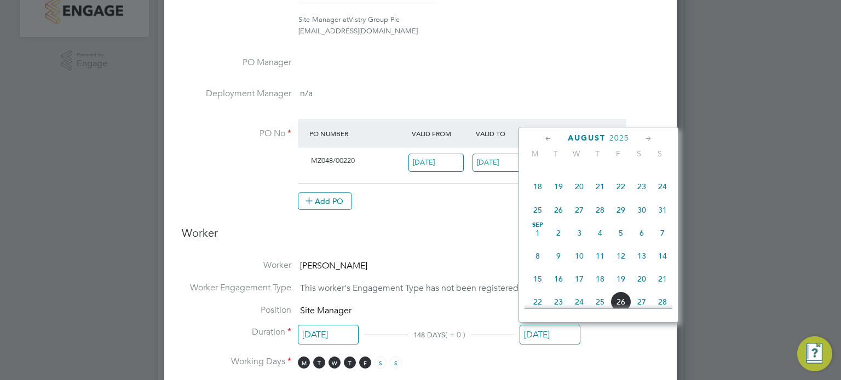
click at [660, 238] on span "7" at bounding box center [662, 233] width 21 height 21
type input "[DATE]"
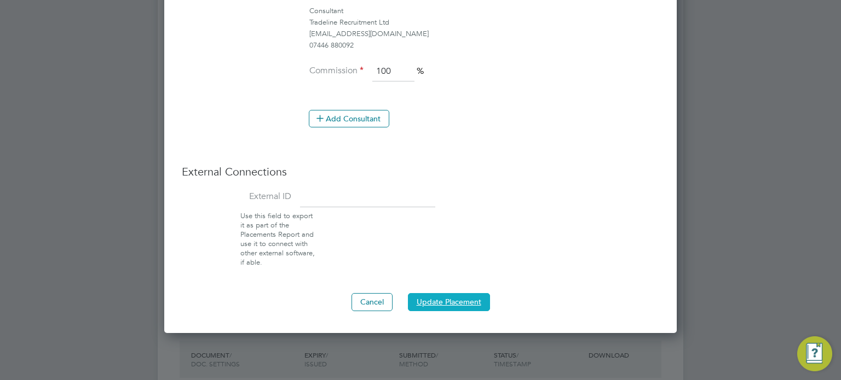
click at [451, 293] on button "Update Placement" at bounding box center [449, 302] width 82 height 18
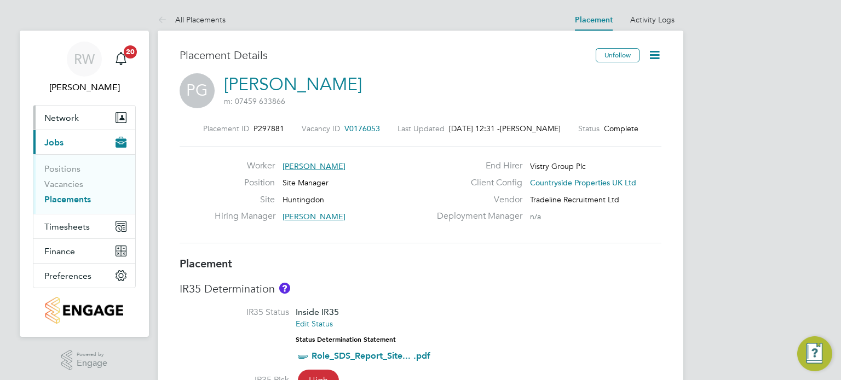
click at [67, 116] on span "Network" at bounding box center [61, 118] width 34 height 10
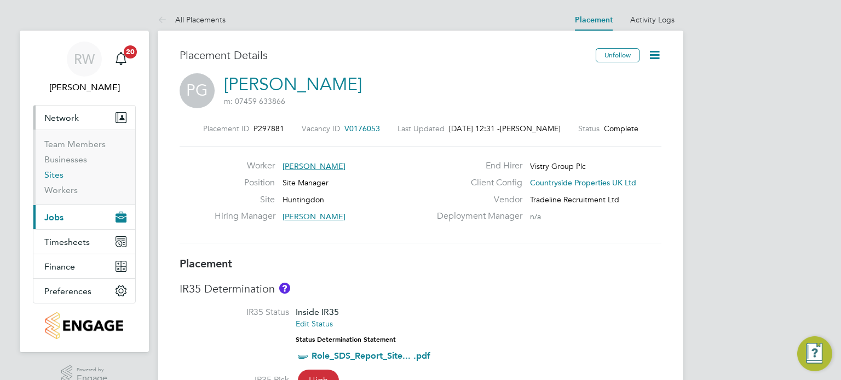
click at [56, 172] on link "Sites" at bounding box center [53, 175] width 19 height 10
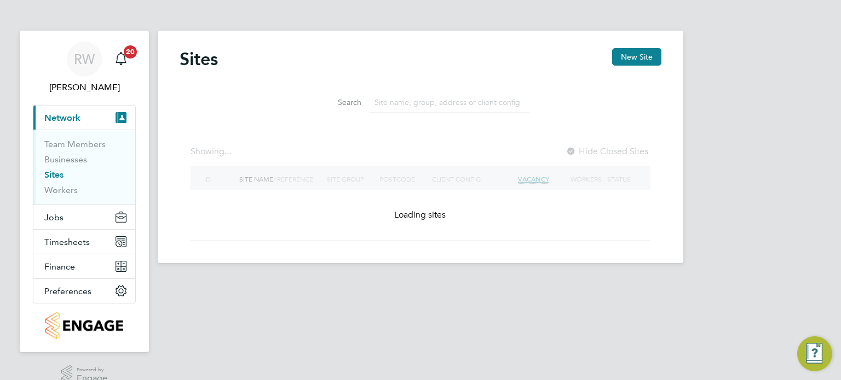
click at [396, 105] on input at bounding box center [449, 102] width 160 height 21
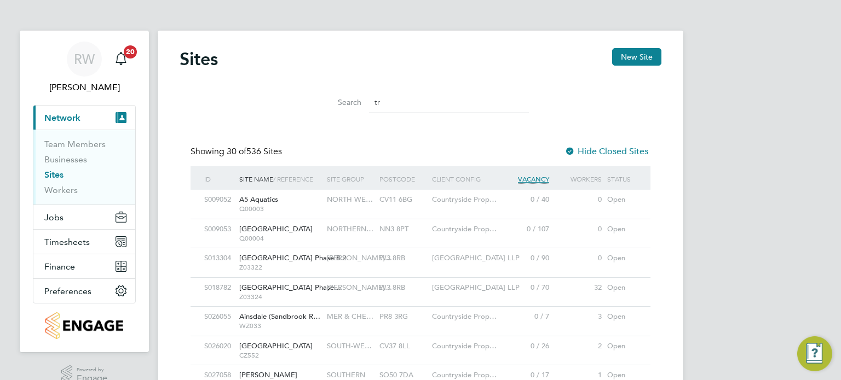
scroll to position [21, 53]
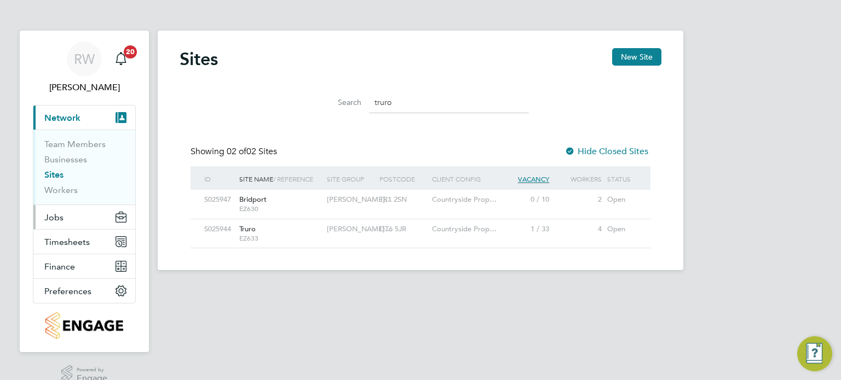
type input "truro"
click at [57, 216] on span "Jobs" at bounding box center [53, 217] width 19 height 10
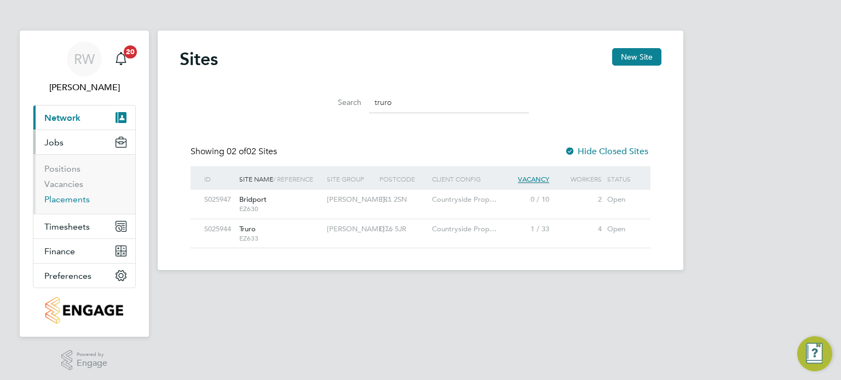
click at [62, 199] on link "Placements" at bounding box center [66, 199] width 45 height 10
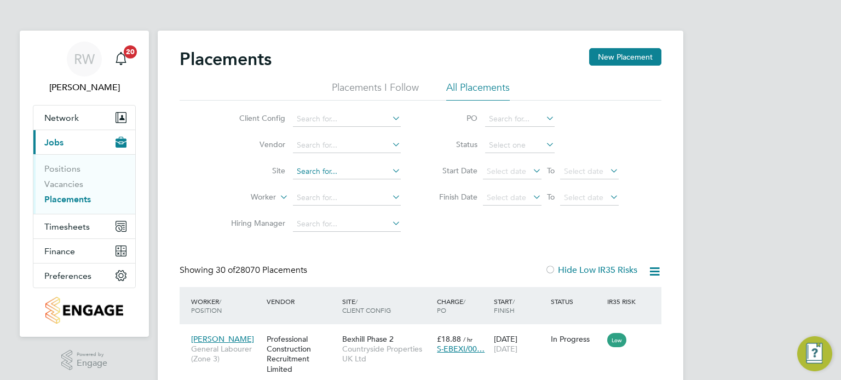
click at [309, 168] on input at bounding box center [347, 171] width 108 height 15
click at [325, 199] on li "Truro" at bounding box center [347, 200] width 108 height 15
type input "Truro"
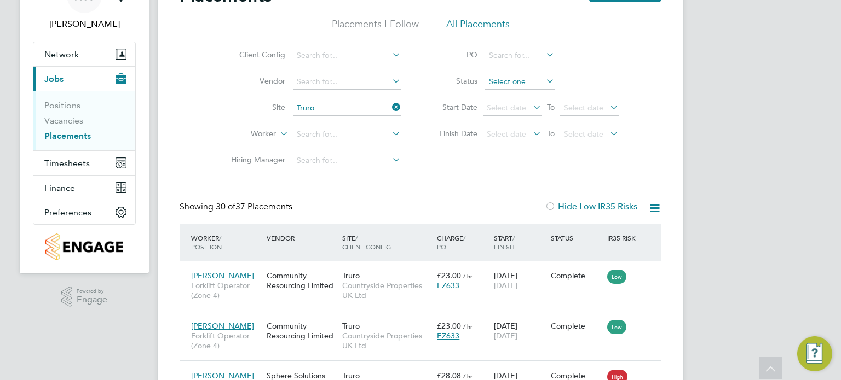
click at [518, 82] on input at bounding box center [520, 81] width 70 height 15
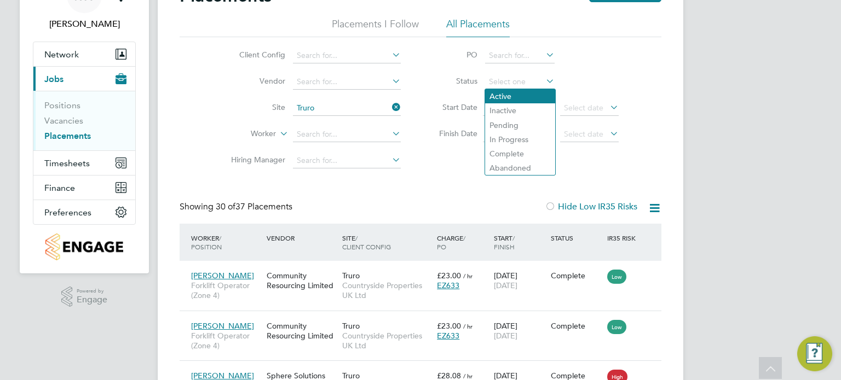
click at [510, 93] on li "Active" at bounding box center [520, 96] width 70 height 14
type input "Active"
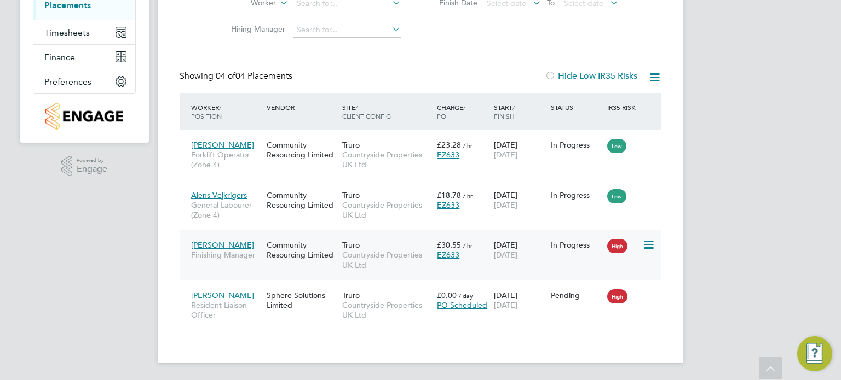
click at [376, 250] on span "Countryside Properties UK Ltd" at bounding box center [386, 260] width 89 height 20
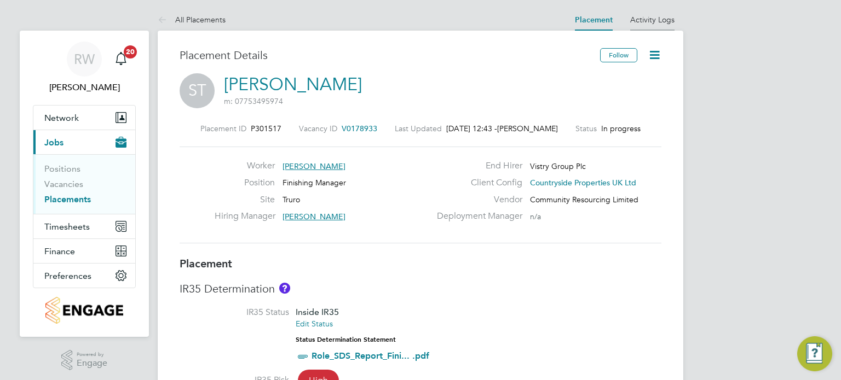
click at [659, 18] on link "Activity Logs" at bounding box center [652, 20] width 44 height 10
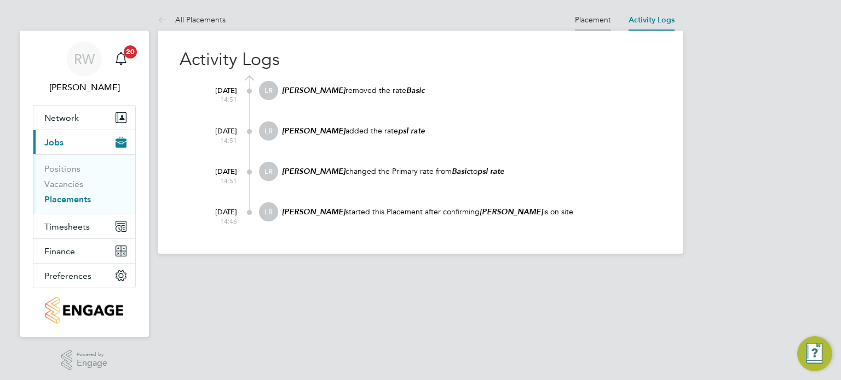
click at [597, 17] on link "Placement" at bounding box center [593, 20] width 36 height 10
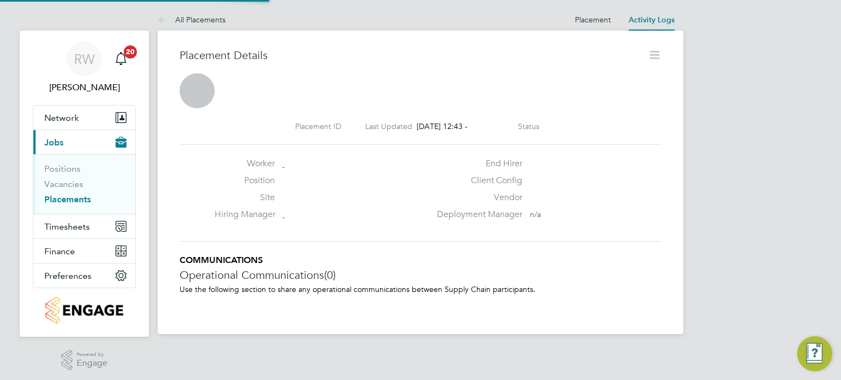
scroll to position [5, 5]
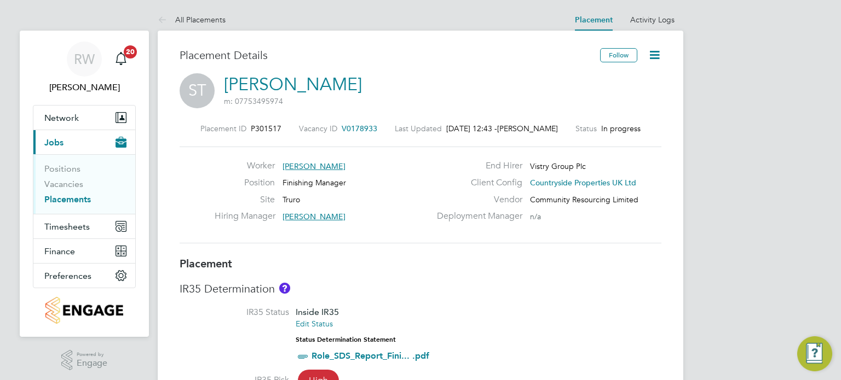
drag, startPoint x: 74, startPoint y: 199, endPoint x: 72, endPoint y: 192, distance: 6.9
click at [74, 199] on link "Placements" at bounding box center [67, 199] width 47 height 10
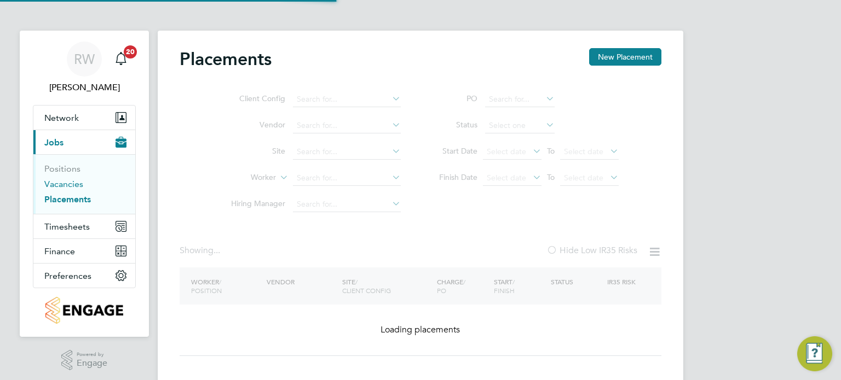
click at [70, 188] on link "Vacancies" at bounding box center [63, 184] width 39 height 10
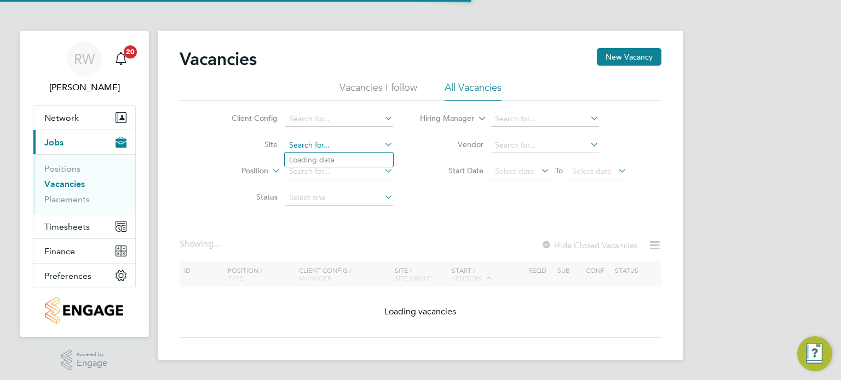
click at [313, 145] on input at bounding box center [339, 145] width 108 height 15
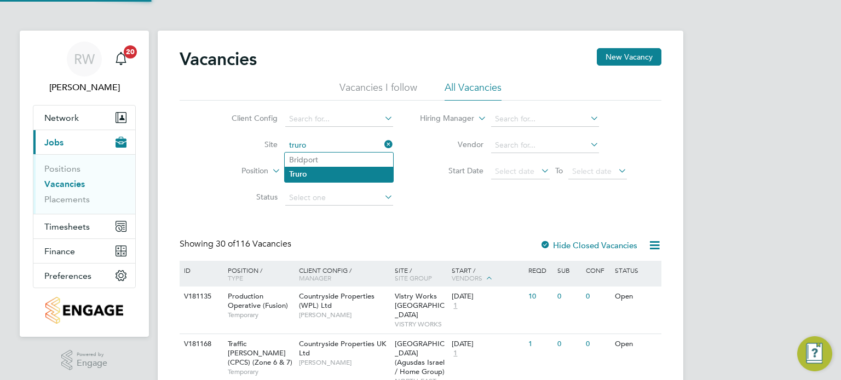
click at [313, 179] on li "Truro" at bounding box center [339, 174] width 108 height 15
type input "Truro"
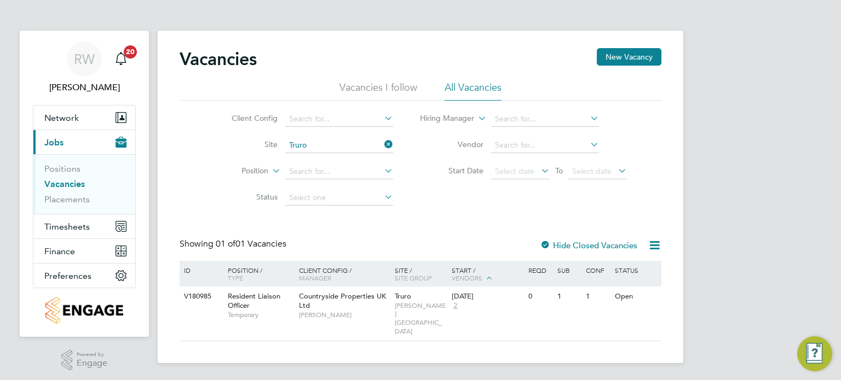
scroll to position [2, 0]
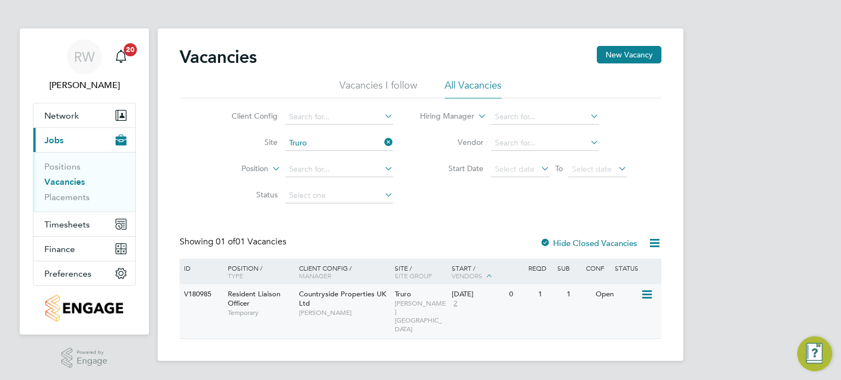
click at [368, 296] on span "Countryside Properties UK Ltd" at bounding box center [342, 299] width 87 height 19
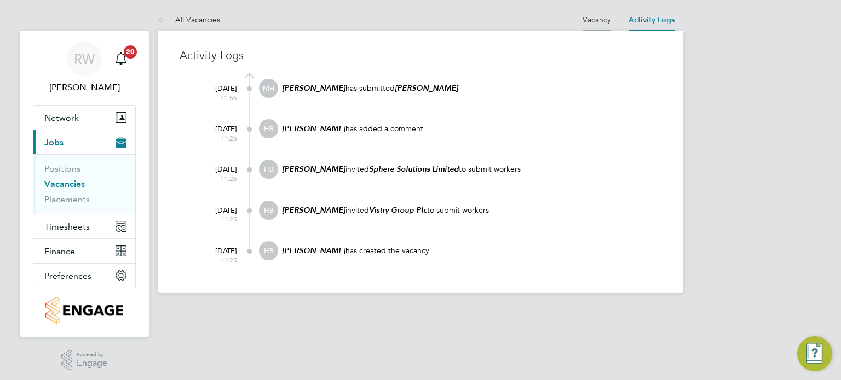
click at [595, 21] on link "Vacancy" at bounding box center [596, 20] width 28 height 10
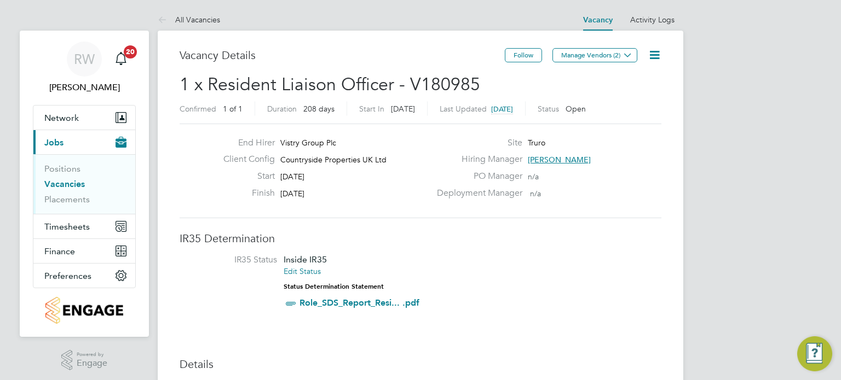
click at [654, 48] on icon at bounding box center [655, 55] width 14 height 14
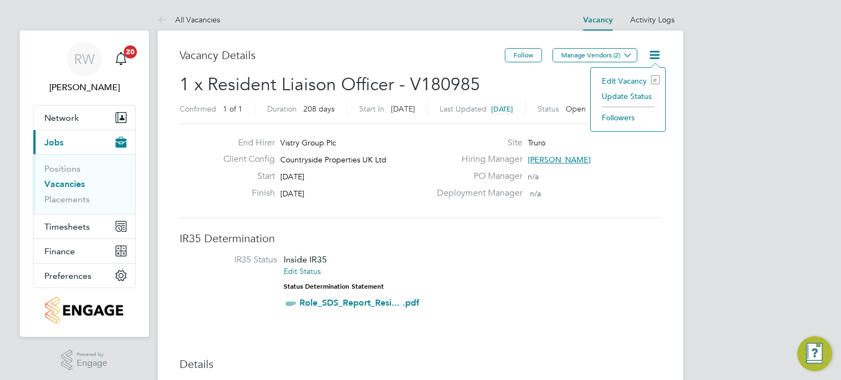
click at [636, 93] on li "Update Status" at bounding box center [628, 96] width 64 height 15
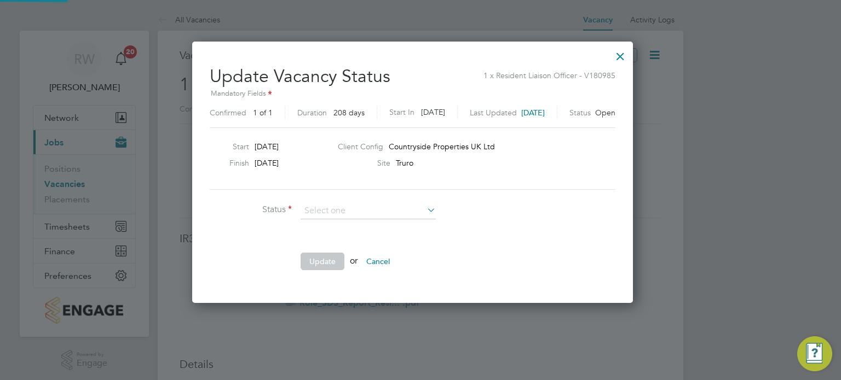
scroll to position [260, 457]
click at [380, 212] on input at bounding box center [368, 211] width 135 height 16
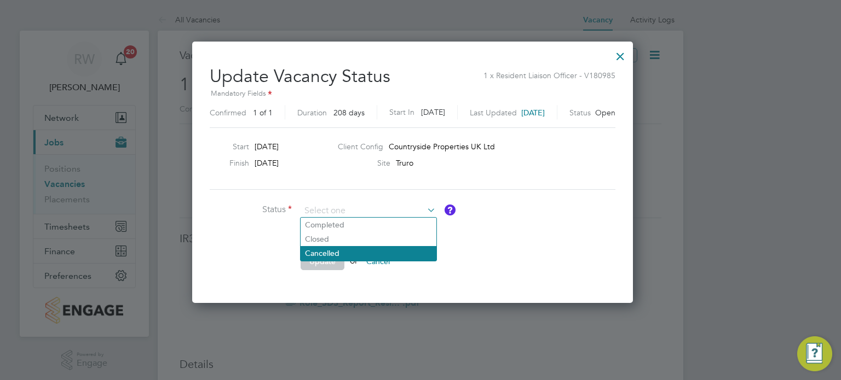
click at [343, 253] on li "Cancelled" at bounding box center [369, 253] width 136 height 14
type input "Cancelled"
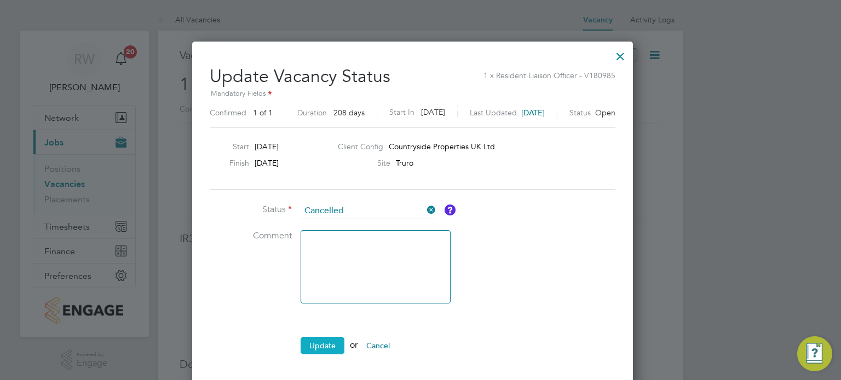
click at [322, 341] on button "Update" at bounding box center [323, 346] width 44 height 18
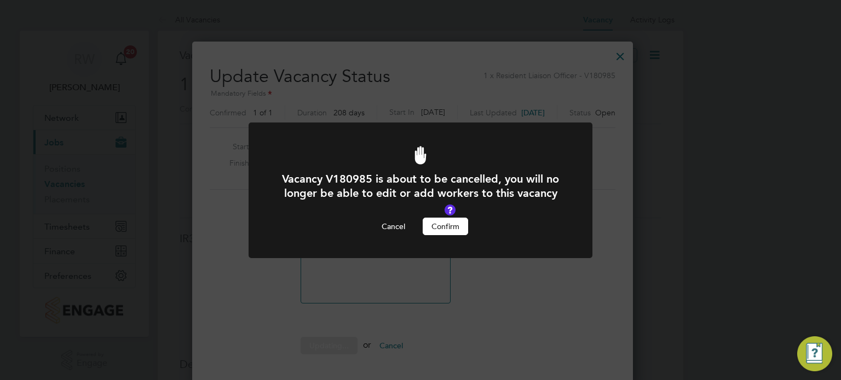
click at [438, 225] on button "Confirm" at bounding box center [445, 227] width 45 height 18
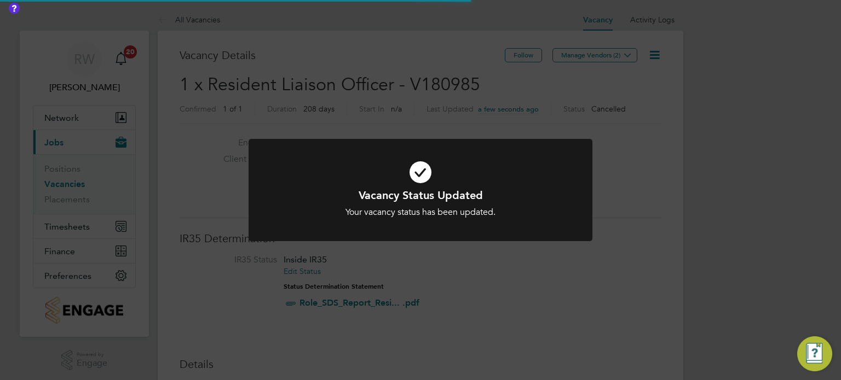
scroll to position [32, 77]
click at [640, 222] on div "Vacancy Status Updated Your vacancy status has been updated. Cancel Okay" at bounding box center [420, 190] width 841 height 380
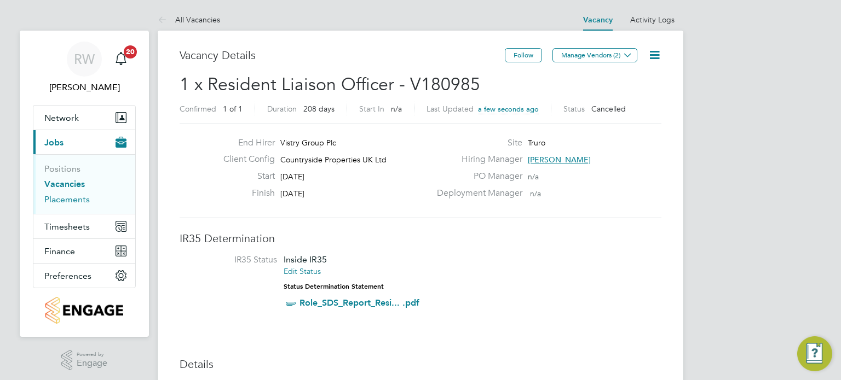
click at [66, 203] on link "Placements" at bounding box center [66, 199] width 45 height 10
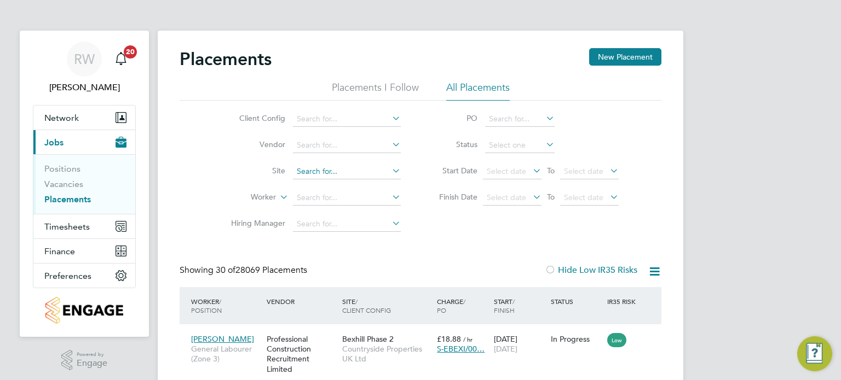
click at [311, 171] on input at bounding box center [347, 171] width 108 height 15
click at [337, 203] on li "Truro" at bounding box center [347, 200] width 108 height 15
type input "Truro"
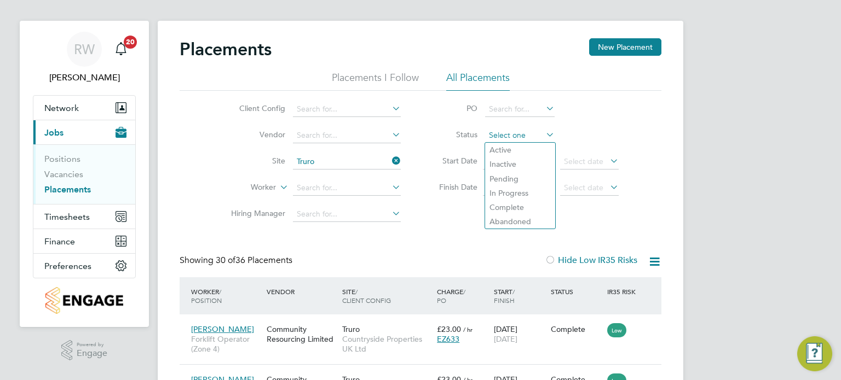
click at [507, 130] on input at bounding box center [520, 135] width 70 height 15
click at [507, 147] on li "Active" at bounding box center [520, 150] width 70 height 14
type input "Active"
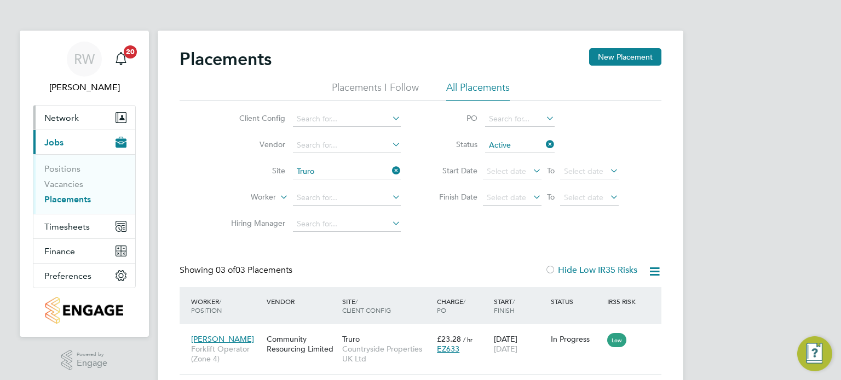
click at [67, 116] on span "Network" at bounding box center [61, 118] width 34 height 10
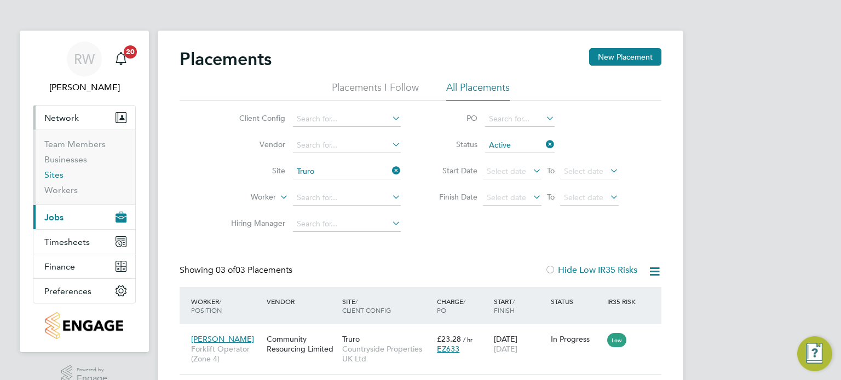
click at [53, 172] on link "Sites" at bounding box center [53, 175] width 19 height 10
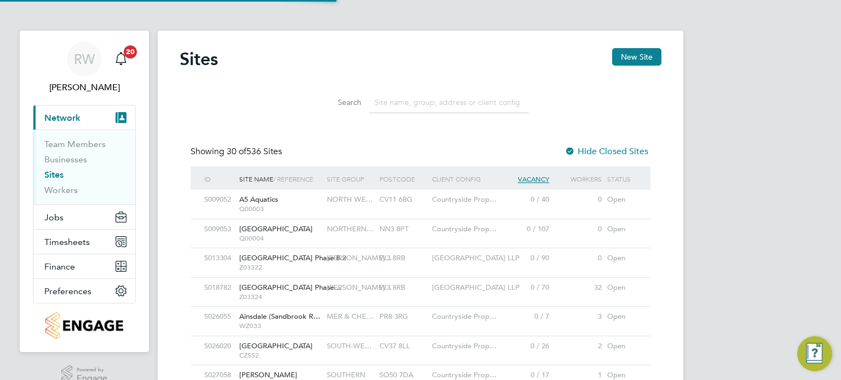
click at [418, 106] on input at bounding box center [449, 102] width 160 height 21
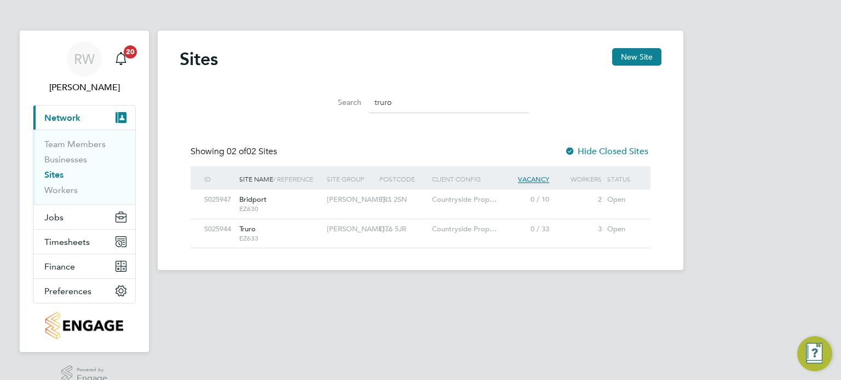
type input "truro"
click at [373, 232] on div "CORNWELL…" at bounding box center [350, 230] width 53 height 20
click at [259, 230] on div "Truro EZ633" at bounding box center [280, 234] width 88 height 28
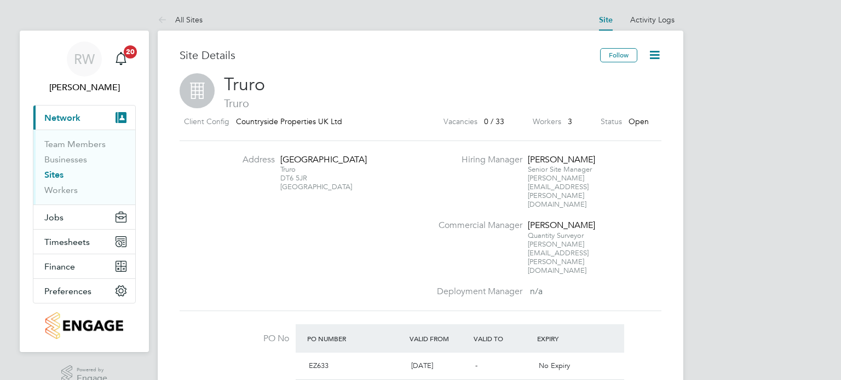
scroll to position [19, 103]
click at [651, 55] on icon at bounding box center [655, 55] width 14 height 14
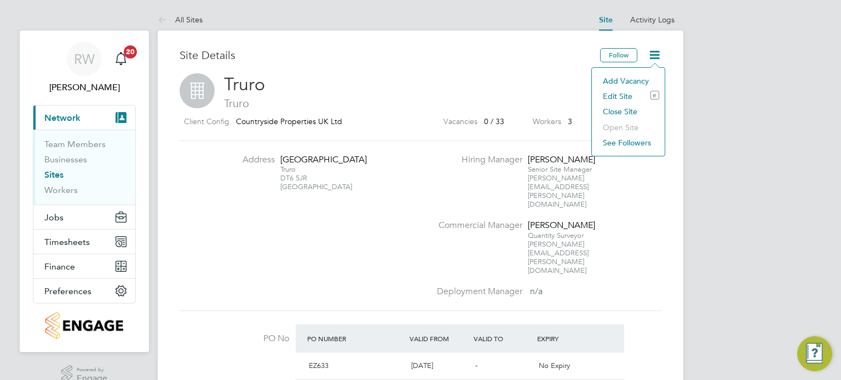
click at [492, 78] on h2 "Truro Truro" at bounding box center [421, 91] width 482 height 37
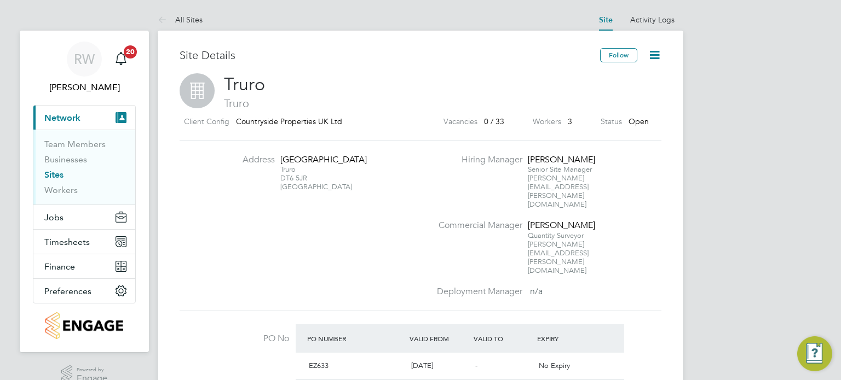
click at [55, 172] on link "Sites" at bounding box center [53, 175] width 19 height 10
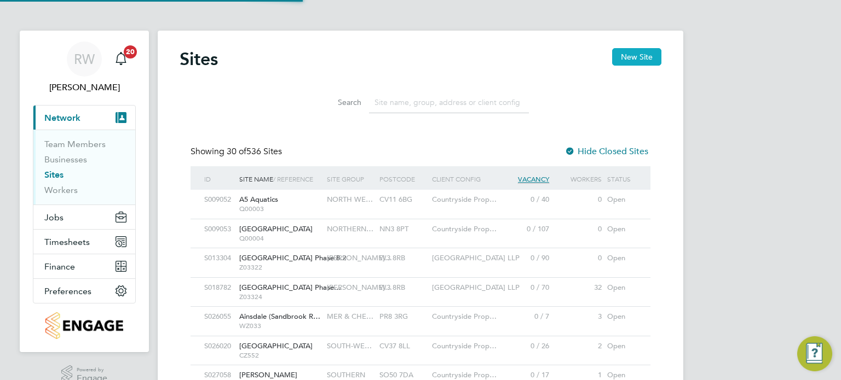
click at [633, 56] on button "New Site" at bounding box center [636, 57] width 49 height 18
type input "United Kingdom"
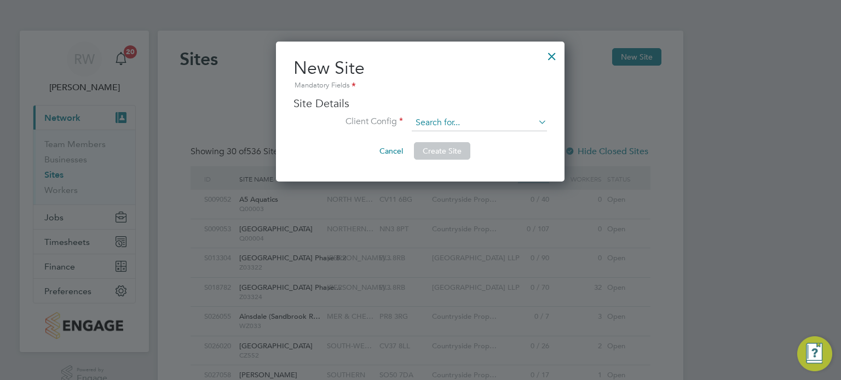
click at [444, 122] on input at bounding box center [479, 123] width 135 height 16
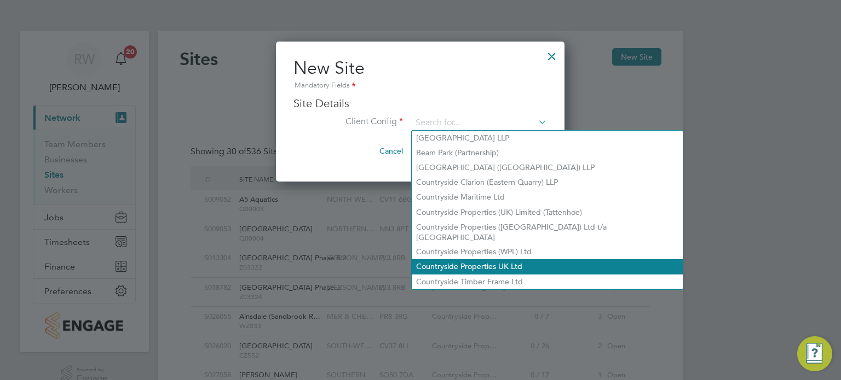
click at [514, 259] on li "Countryside Properties UK Ltd" at bounding box center [547, 266] width 271 height 15
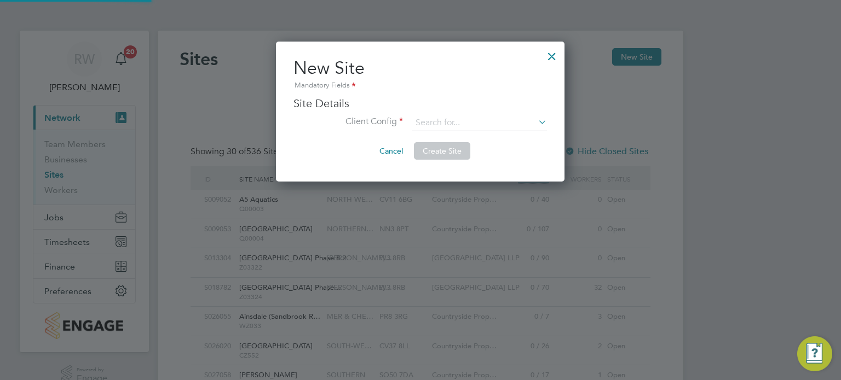
type input "Countryside Properties UK Ltd"
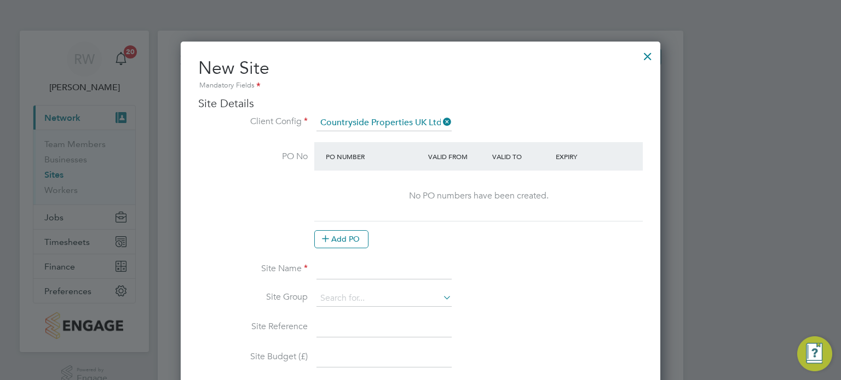
click at [348, 274] on input at bounding box center [383, 270] width 135 height 20
type input "Truro (Special Projects)"
click at [385, 295] on input at bounding box center [383, 299] width 135 height 16
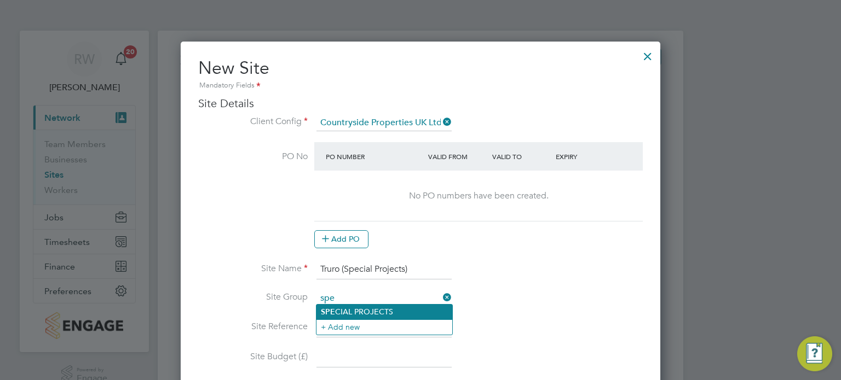
click at [383, 310] on li "SPE CIAL PROJECTS" at bounding box center [384, 312] width 136 height 15
type input "SPECIAL PROJECTS"
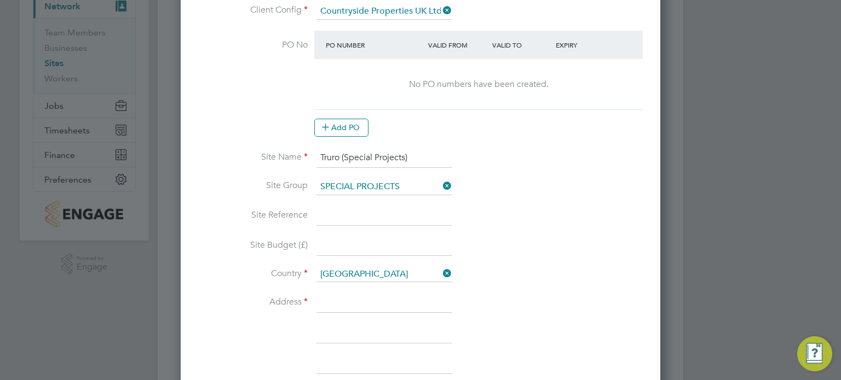
click at [353, 214] on input at bounding box center [383, 216] width 135 height 20
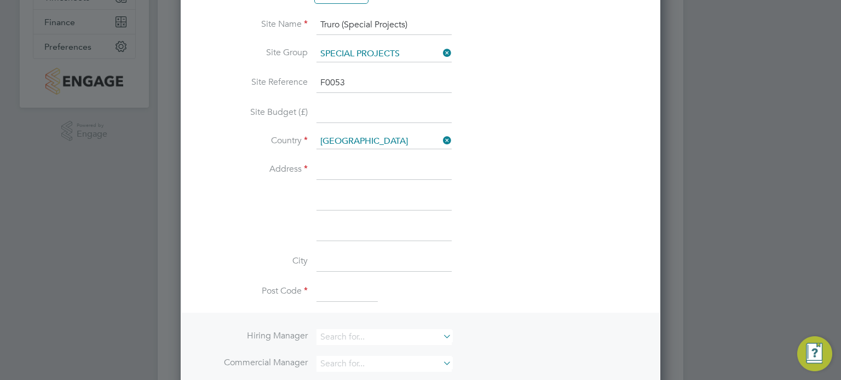
type input "F0053"
click at [347, 172] on input at bounding box center [383, 170] width 135 height 20
type input "Higher Newham Farm"
type input "Truro"
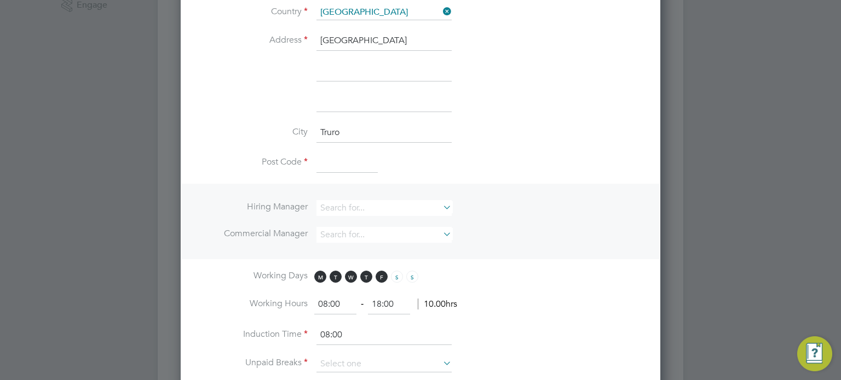
scroll to position [399, 0]
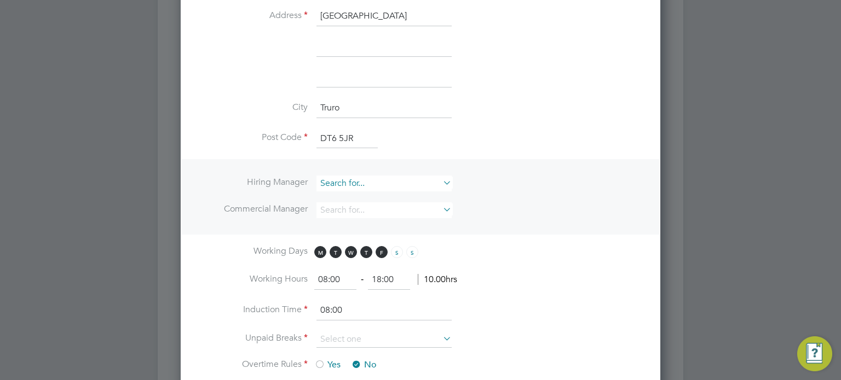
type input "DT6 5JR"
click at [385, 180] on input at bounding box center [383, 184] width 135 height 16
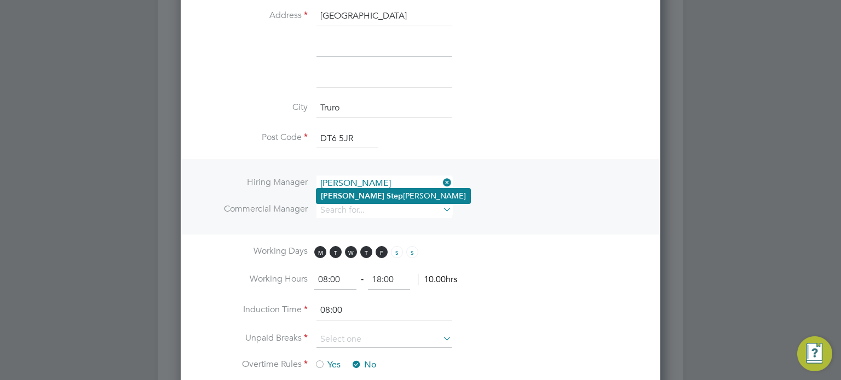
click at [383, 197] on li "Ryan Step henson" at bounding box center [393, 196] width 154 height 15
type input "Ryan Stephenson"
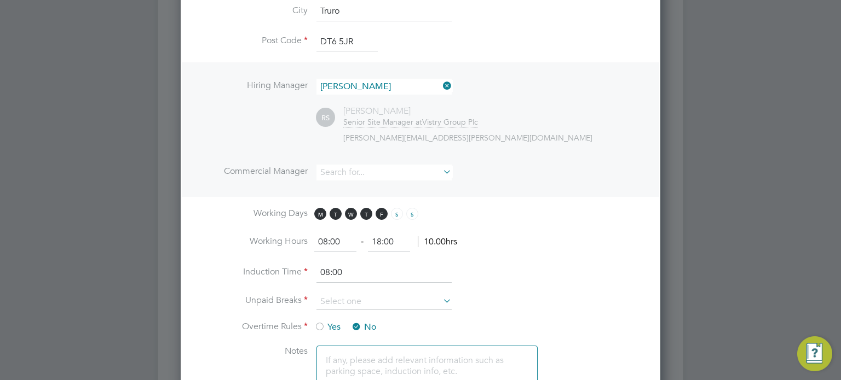
scroll to position [500, 0]
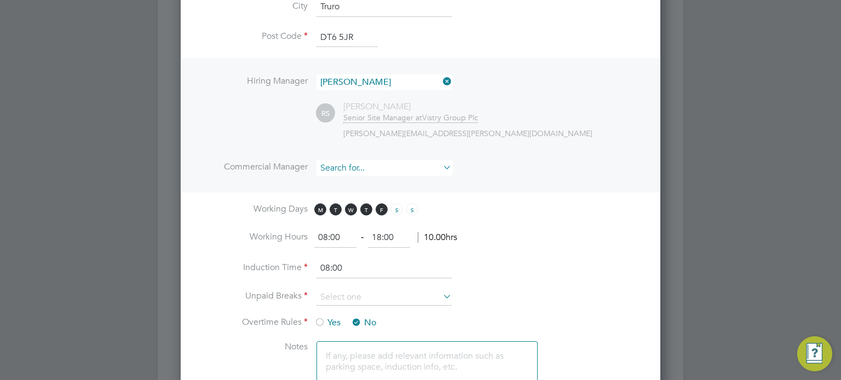
click at [380, 168] on input at bounding box center [383, 168] width 135 height 16
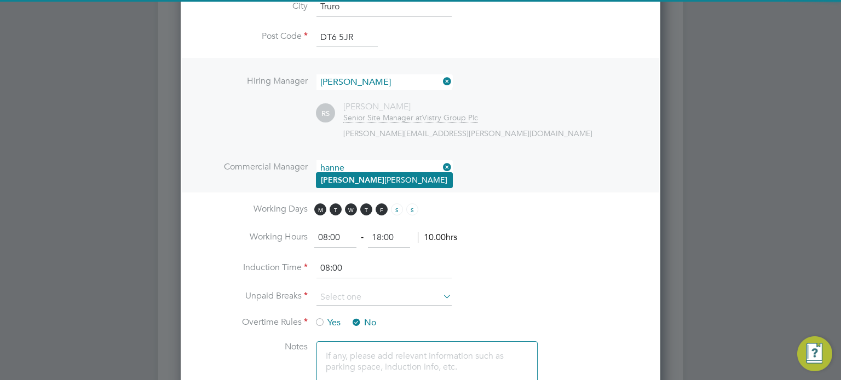
click at [373, 175] on li "Hanne Barton" at bounding box center [384, 180] width 136 height 15
type input "Hanne Barton"
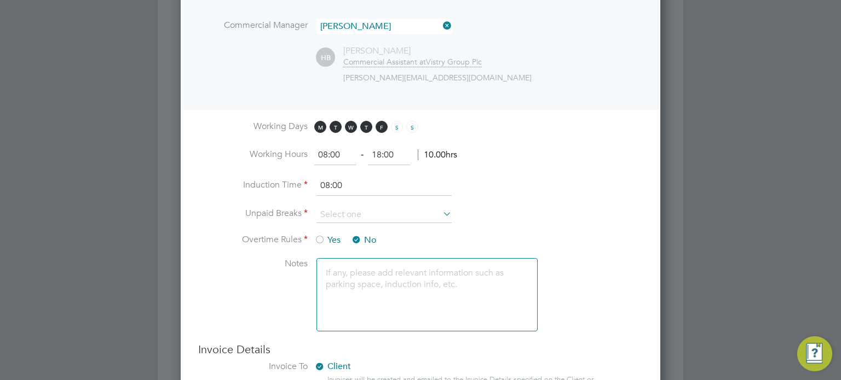
scroll to position [653, 0]
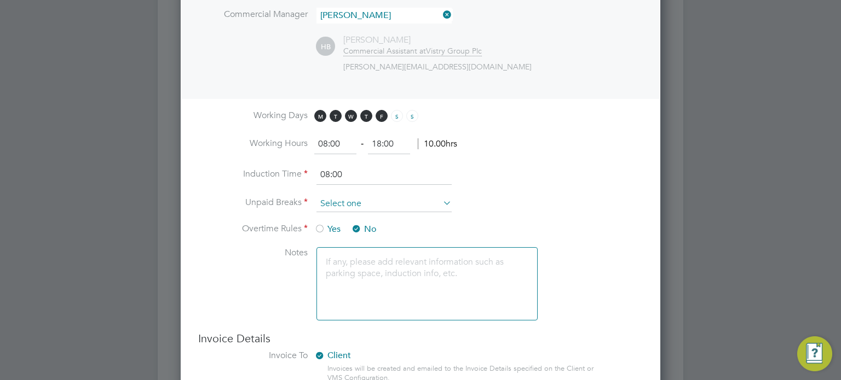
click at [403, 200] on input at bounding box center [383, 204] width 135 height 16
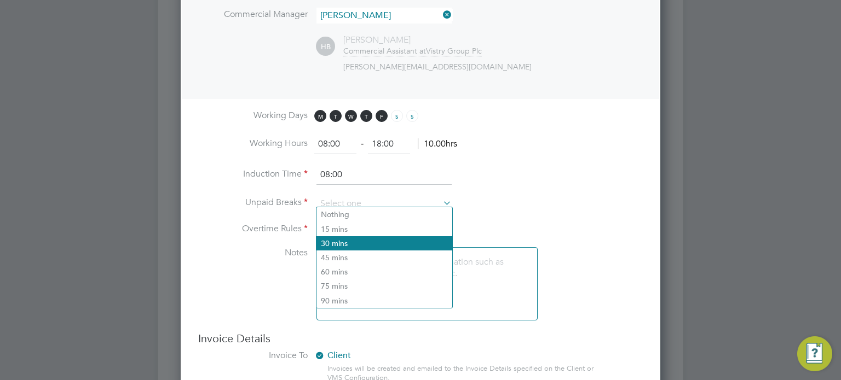
click at [375, 241] on li "30 mins" at bounding box center [384, 243] width 136 height 14
type input "30 mins"
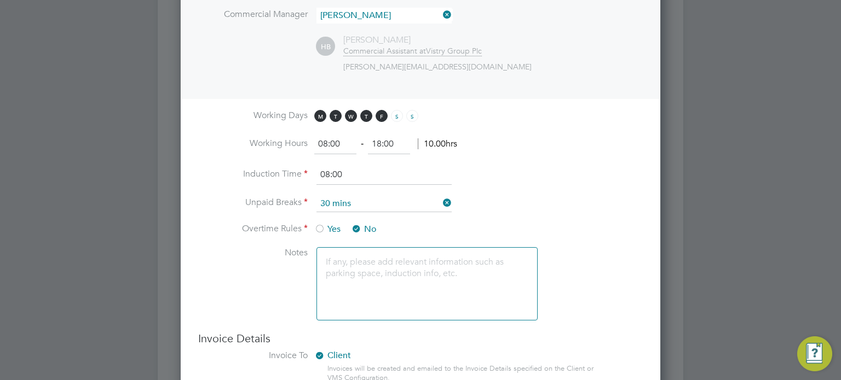
scroll to position [757, 0]
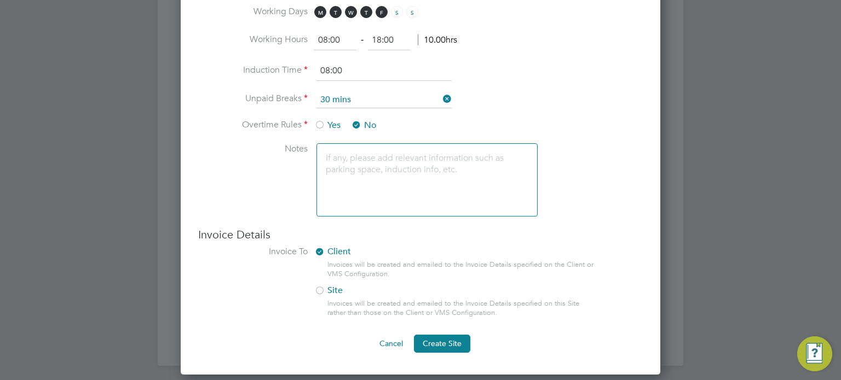
click at [325, 285] on label "Site" at bounding box center [449, 290] width 271 height 11
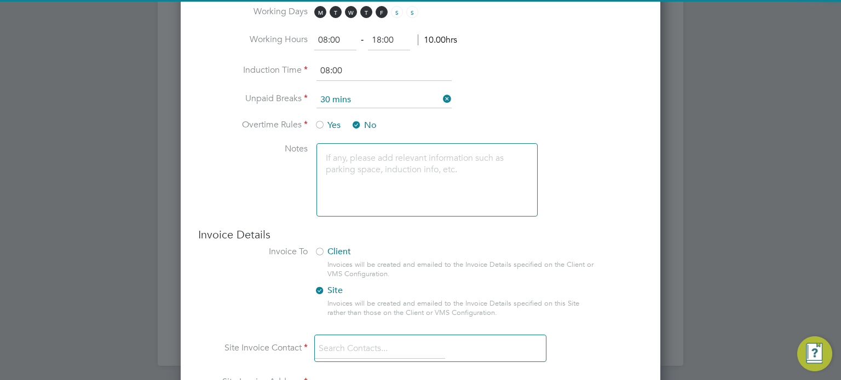
scroll to position [932, 0]
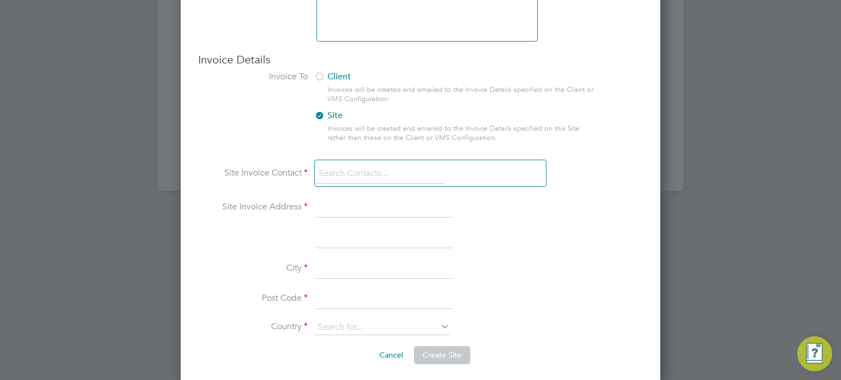
click at [370, 164] on input at bounding box center [380, 174] width 130 height 20
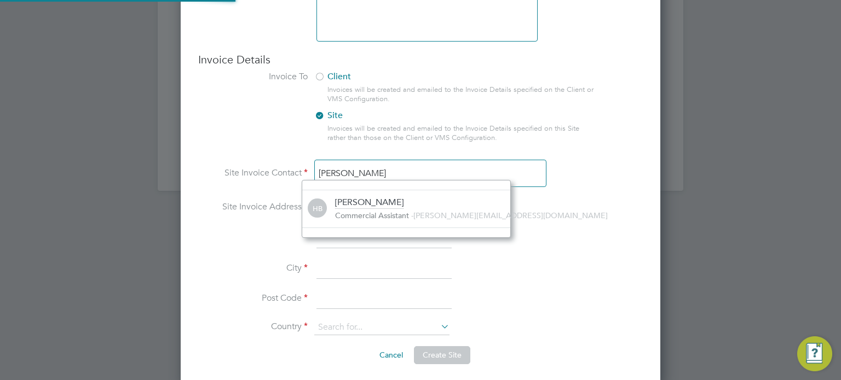
scroll to position [6, 7]
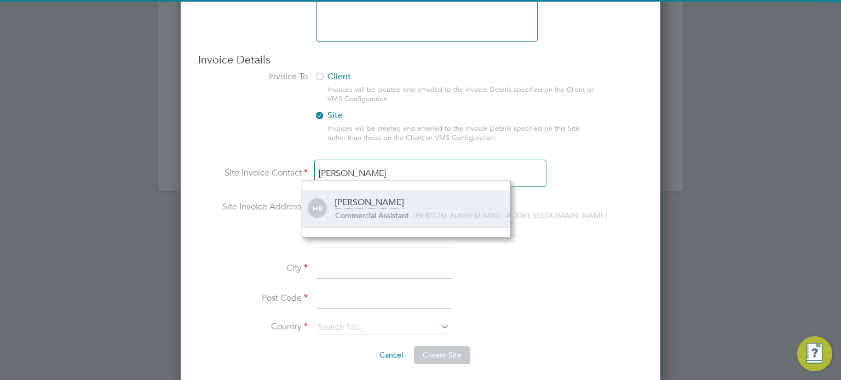
type input "hanne bar"
click at [382, 212] on span "Commercial Assistant" at bounding box center [372, 216] width 74 height 10
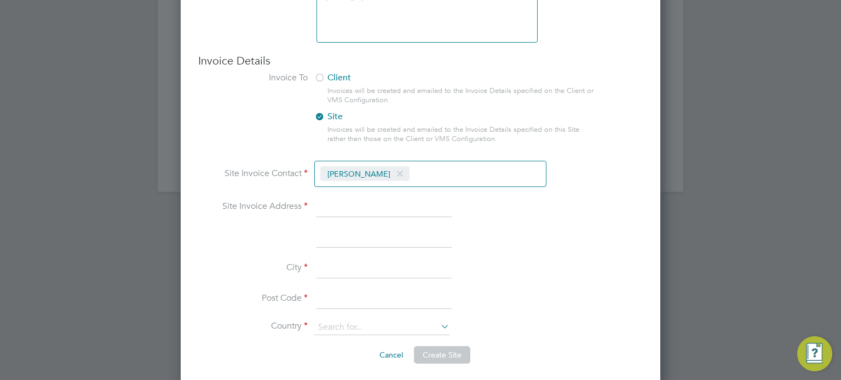
click at [351, 201] on input at bounding box center [383, 208] width 135 height 20
type input "Countryside House"
click at [365, 233] on input at bounding box center [383, 238] width 135 height 20
type input "The Drive"
click at [338, 259] on input at bounding box center [383, 269] width 135 height 20
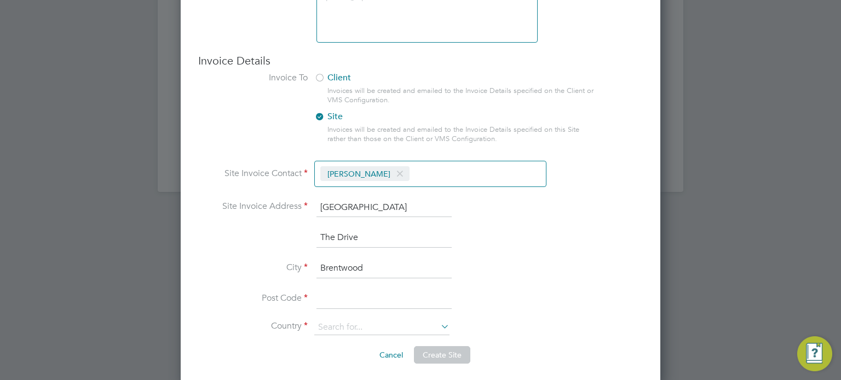
type input "Brentwood"
type input "CM13 3AT"
click at [342, 322] on input at bounding box center [381, 327] width 135 height 15
click at [364, 337] on li "United Kin gdom" at bounding box center [382, 338] width 136 height 16
type input "United Kingdom"
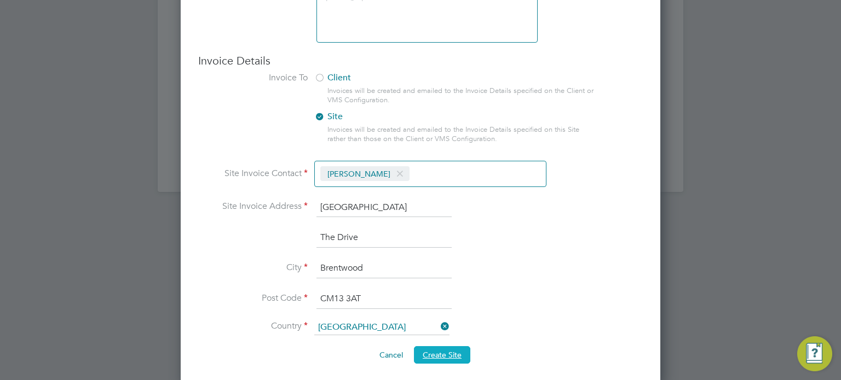
click at [446, 350] on span "Create Site" at bounding box center [442, 355] width 39 height 10
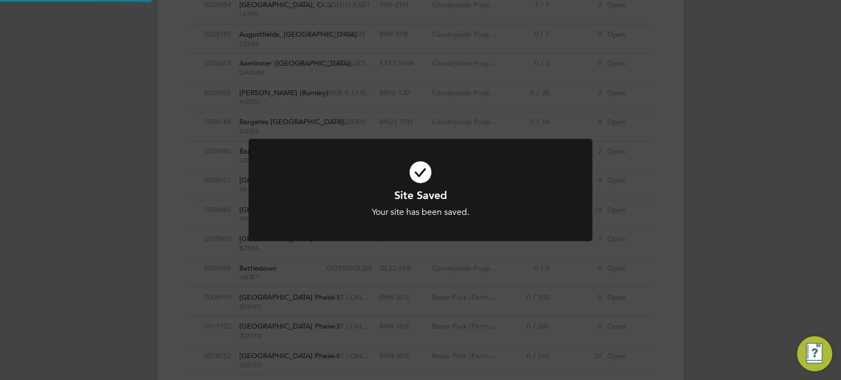
scroll to position [0, 0]
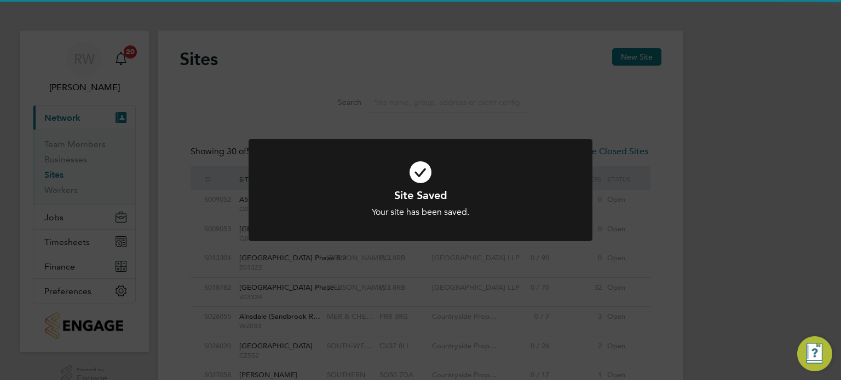
click at [575, 274] on div "Site Saved Your site has been saved. Cancel Okay" at bounding box center [420, 190] width 841 height 380
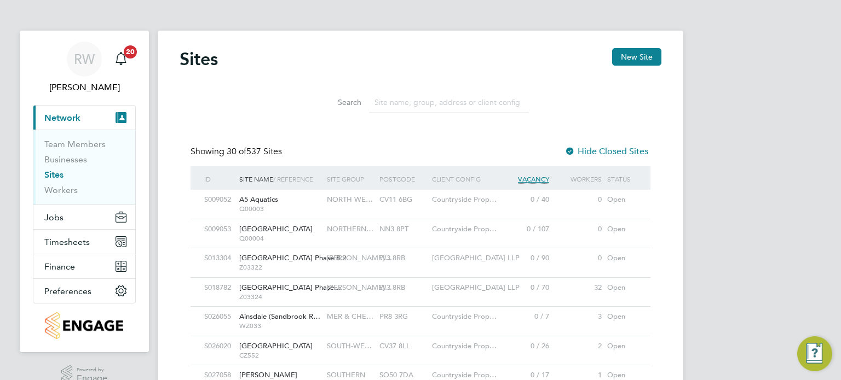
click at [429, 101] on input at bounding box center [449, 102] width 160 height 21
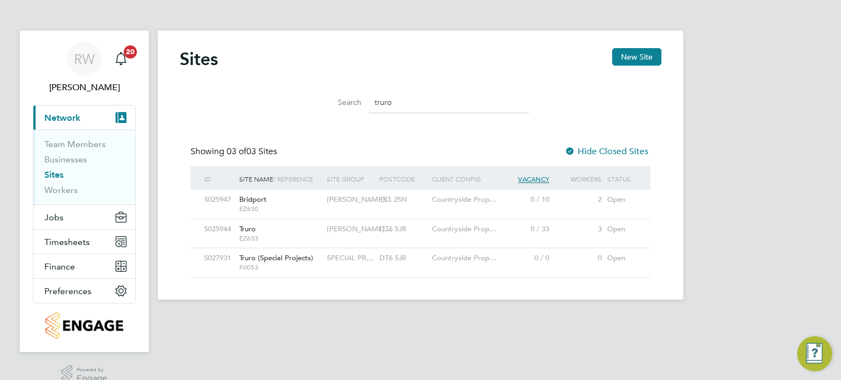
type input "truro"
click at [377, 255] on div "DT6 5JR" at bounding box center [403, 259] width 53 height 20
click at [58, 229] on button "Jobs" at bounding box center [84, 217] width 102 height 24
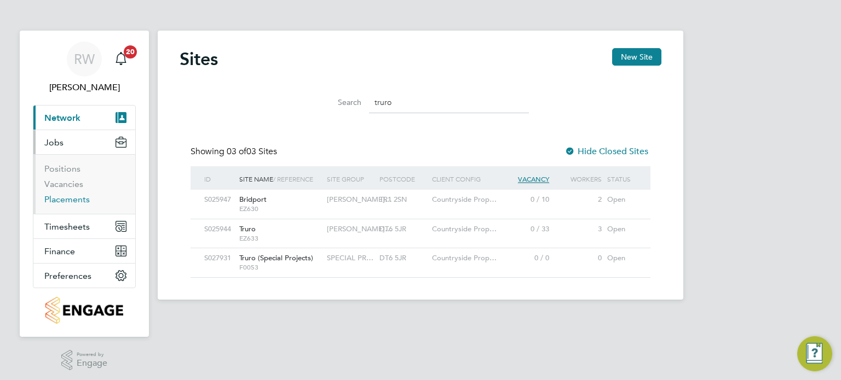
click at [67, 199] on link "Placements" at bounding box center [66, 199] width 45 height 10
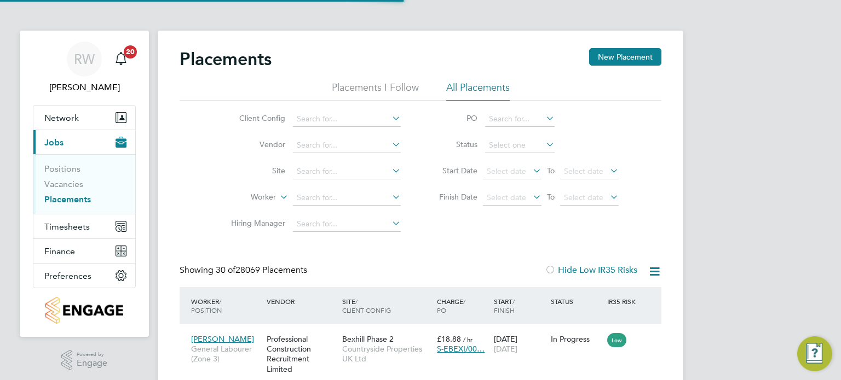
scroll to position [41, 95]
click at [503, 145] on input at bounding box center [520, 145] width 70 height 15
click at [512, 207] on li "In Progress" at bounding box center [520, 203] width 70 height 14
type input "In Progress"
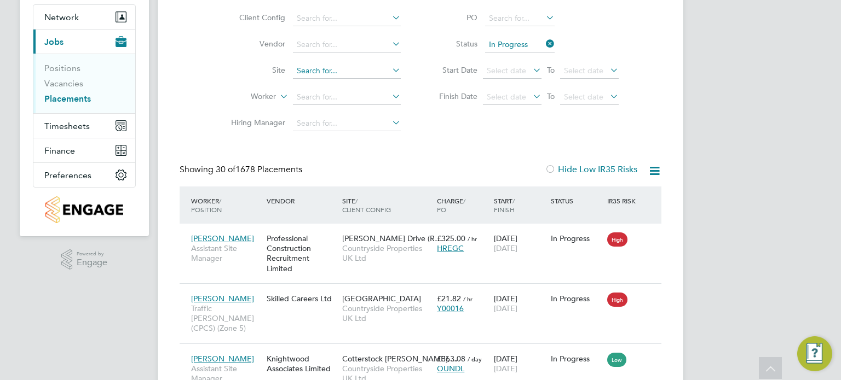
click at [310, 73] on input at bounding box center [347, 71] width 108 height 15
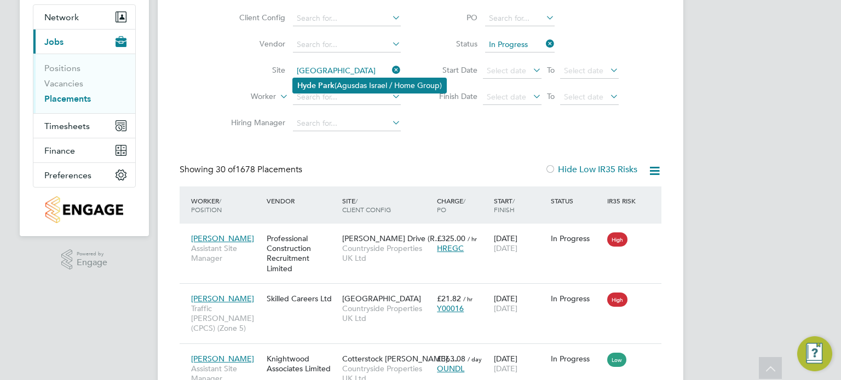
click at [361, 79] on li "Hyde Park (Agusdas Israel / Home Group)" at bounding box center [369, 85] width 153 height 15
type input "Hyde Park (Agusdas Israel / Home Group)"
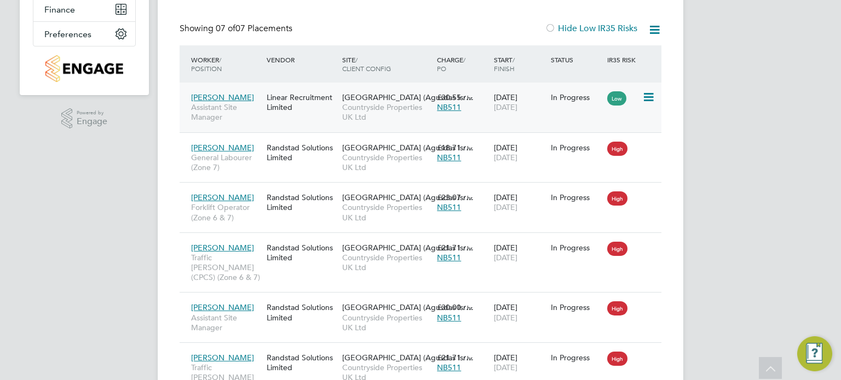
click at [377, 120] on span "Countryside Properties UK Ltd" at bounding box center [386, 112] width 89 height 20
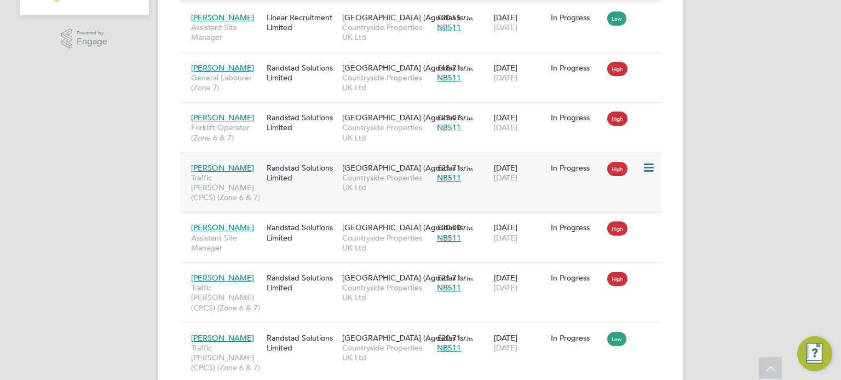
click at [385, 172] on span "Hyde Park (Agusdas Isr…" at bounding box center [407, 168] width 131 height 10
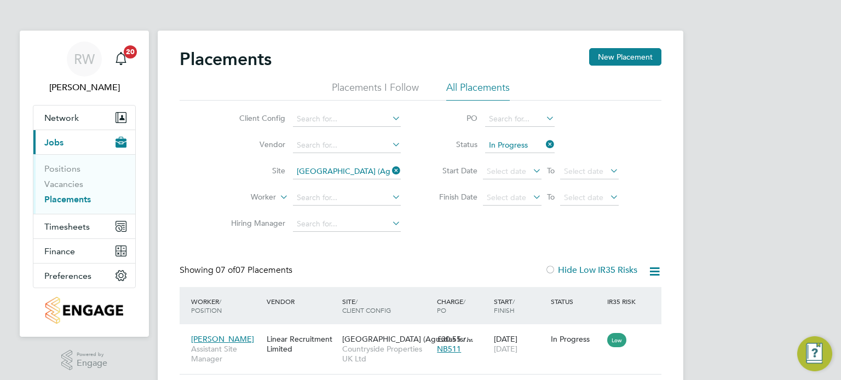
click at [390, 171] on icon at bounding box center [390, 170] width 0 height 15
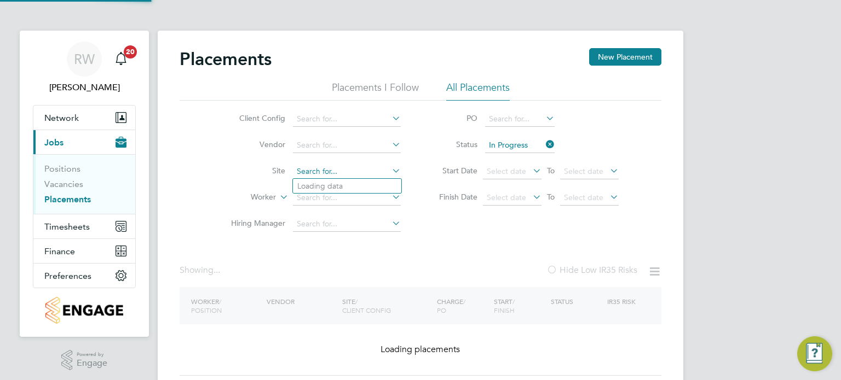
click at [357, 168] on input at bounding box center [347, 171] width 108 height 15
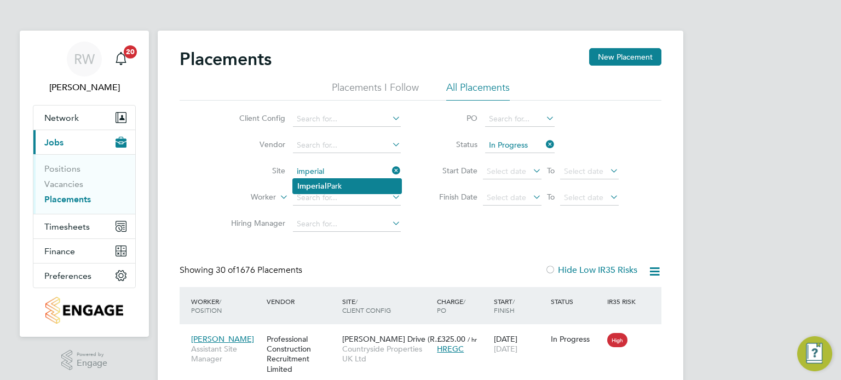
click at [348, 185] on li "Imperial Park" at bounding box center [347, 186] width 108 height 15
type input "[GEOGRAPHIC_DATA]"
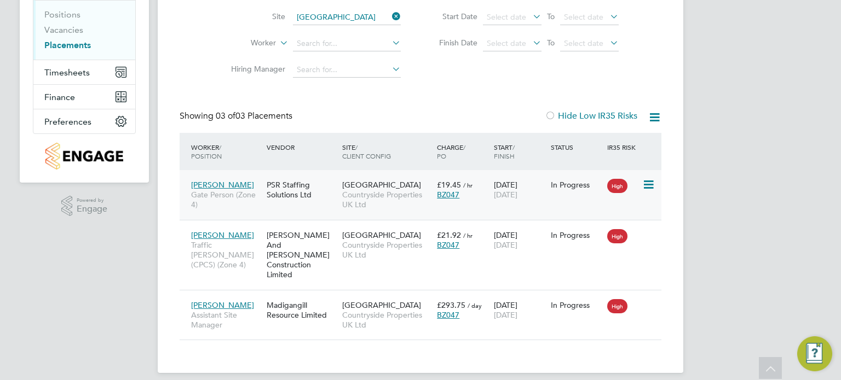
click at [385, 200] on span "Countryside Properties UK Ltd" at bounding box center [386, 200] width 89 height 20
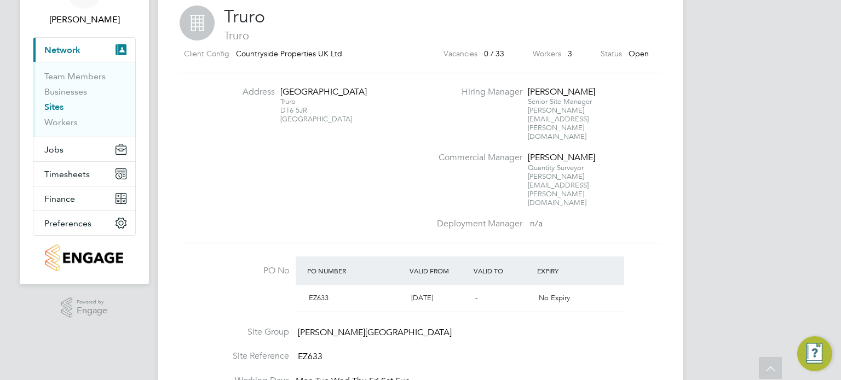
scroll to position [22, 0]
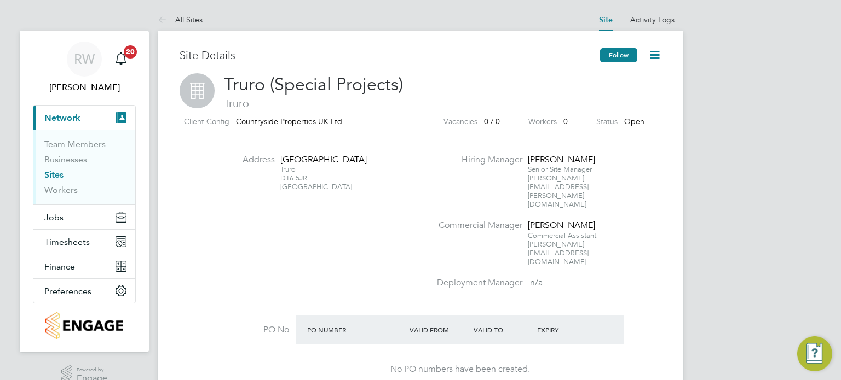
click at [622, 54] on button "Follow" at bounding box center [618, 55] width 37 height 14
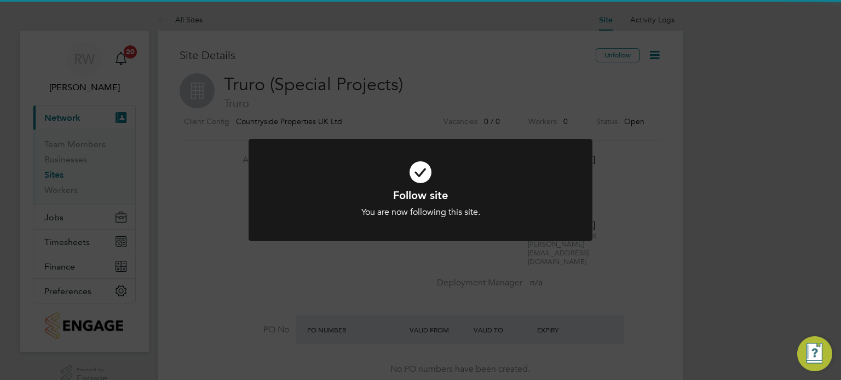
click at [613, 122] on div "Follow site You are now following this site. Cancel Okay" at bounding box center [420, 190] width 841 height 380
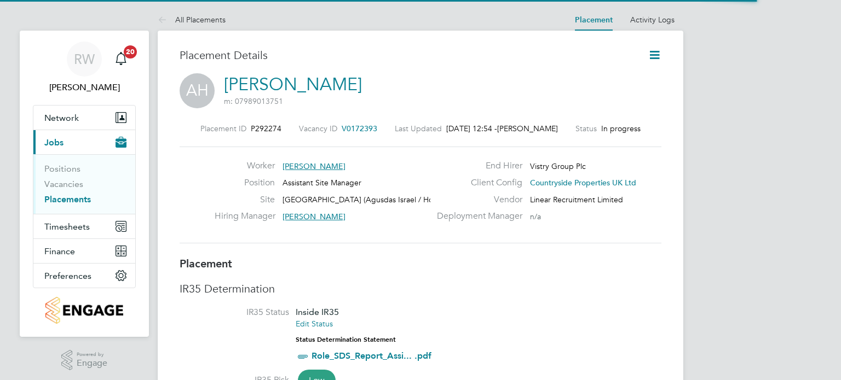
click at [657, 55] on icon at bounding box center [655, 55] width 14 height 14
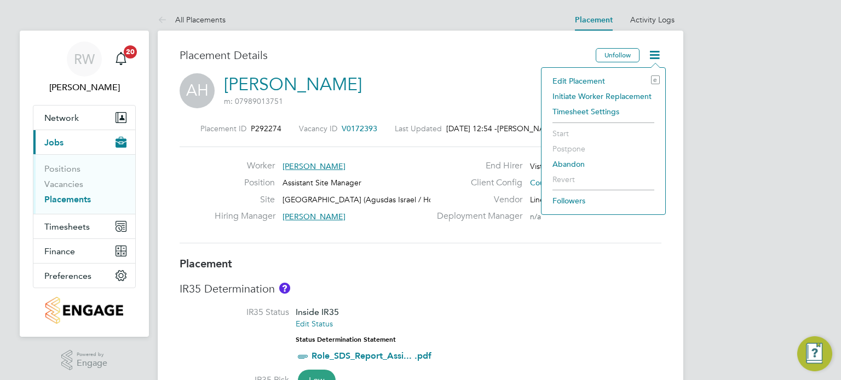
click at [581, 82] on li "Edit Placement e" at bounding box center [603, 80] width 113 height 15
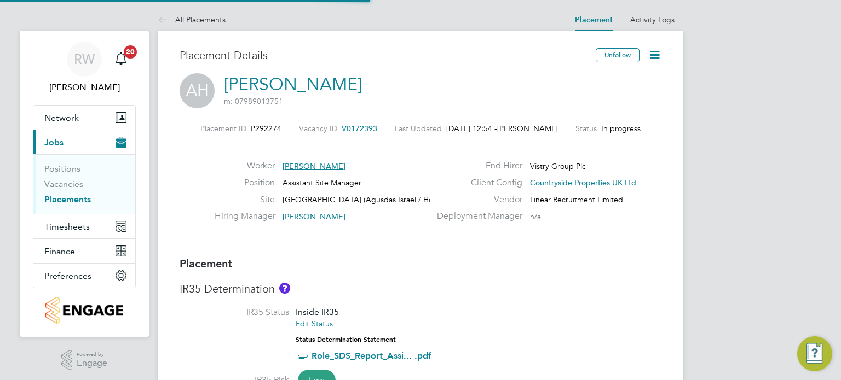
type input "[PERSON_NAME]"
type input "[DATE]"
type input "07:30"
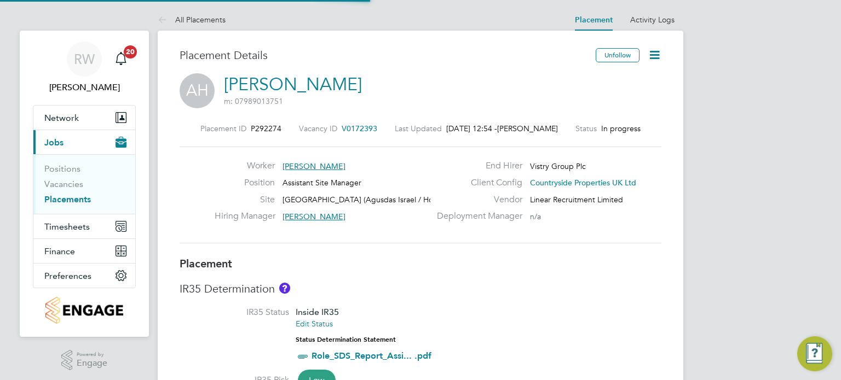
type input "16:30"
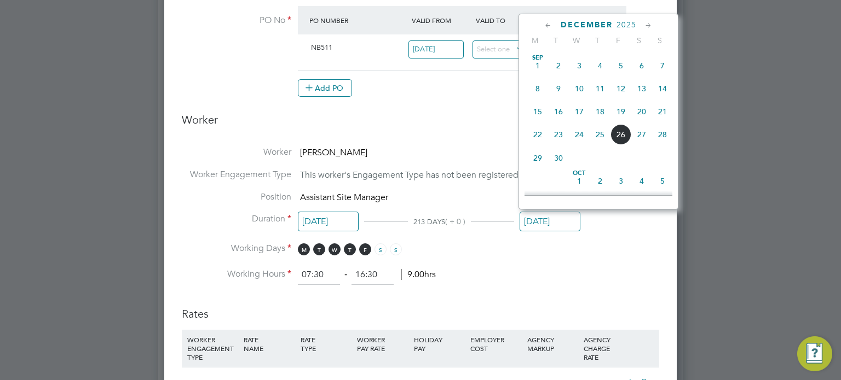
click at [547, 221] on input "[DATE]" at bounding box center [550, 222] width 61 height 20
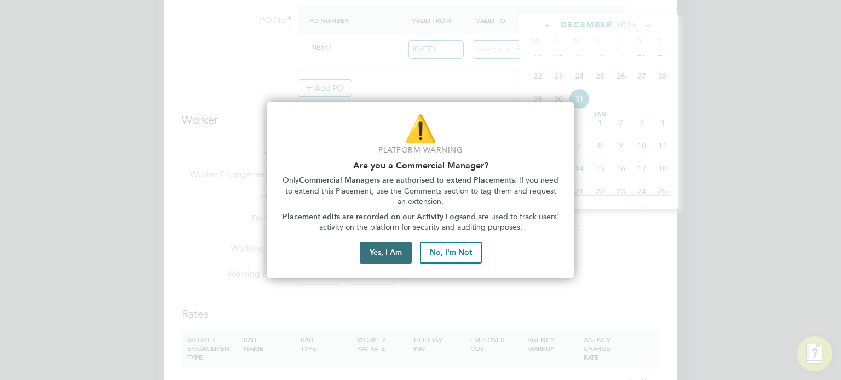
click at [394, 246] on button "Yes, I Am" at bounding box center [386, 253] width 52 height 22
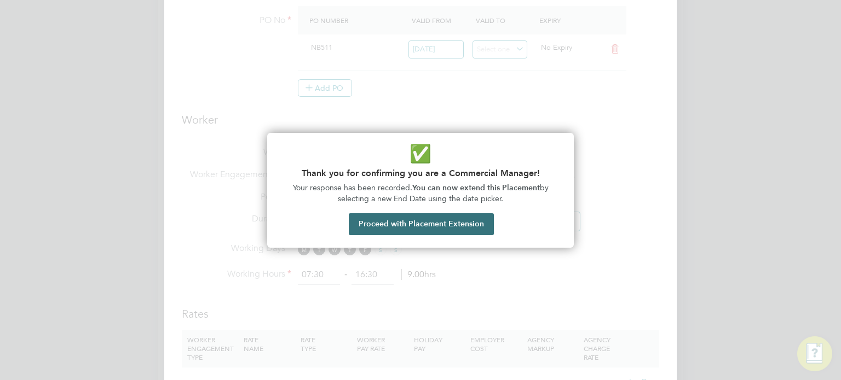
click at [431, 223] on button "Proceed with Placement Extension" at bounding box center [421, 225] width 145 height 22
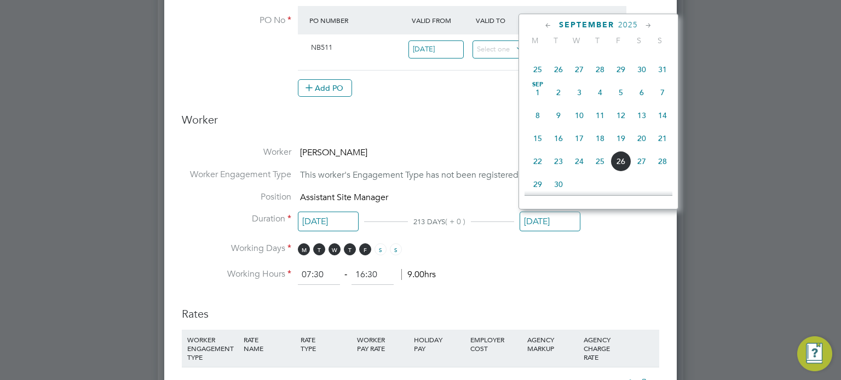
click at [666, 97] on span "7" at bounding box center [662, 92] width 21 height 21
type input "[DATE]"
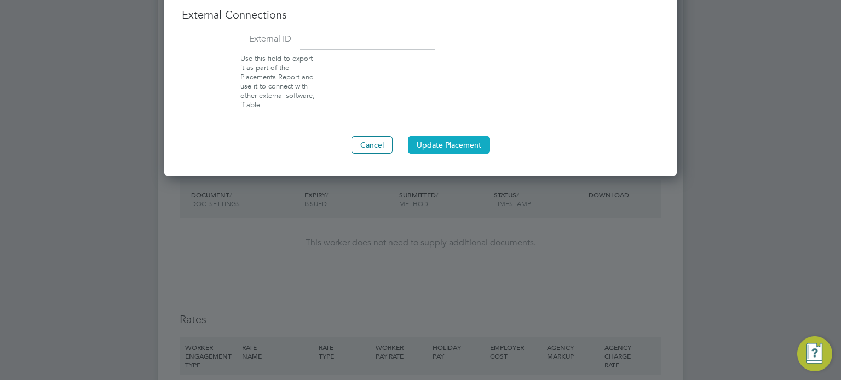
click at [442, 145] on button "Update Placement" at bounding box center [449, 145] width 82 height 18
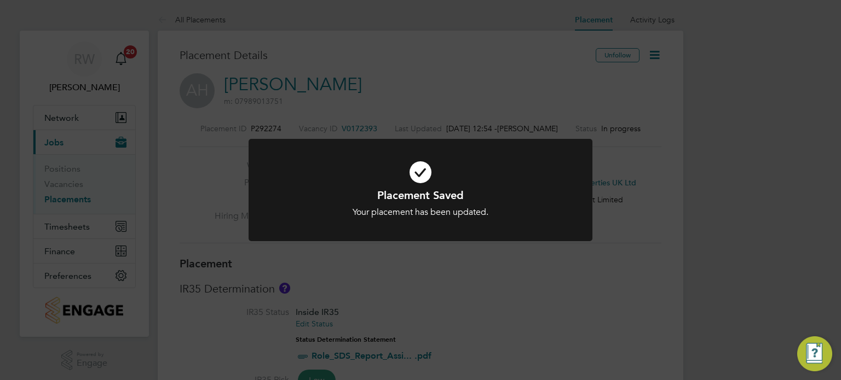
click at [443, 96] on div "Placement Saved Your placement has been updated. Cancel Okay" at bounding box center [420, 190] width 841 height 380
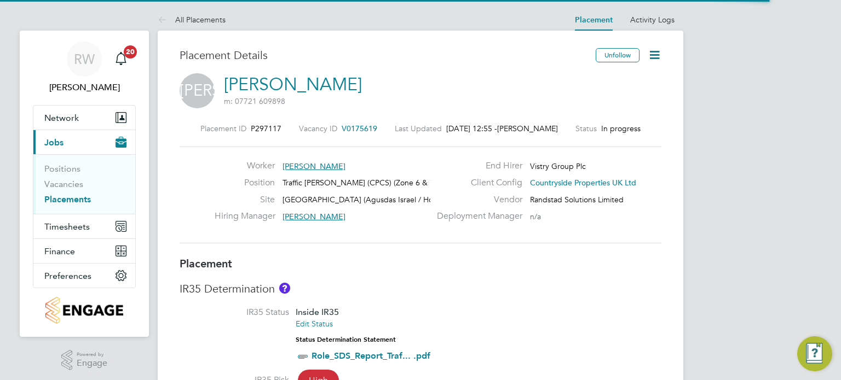
click at [648, 49] on icon at bounding box center [655, 55] width 14 height 14
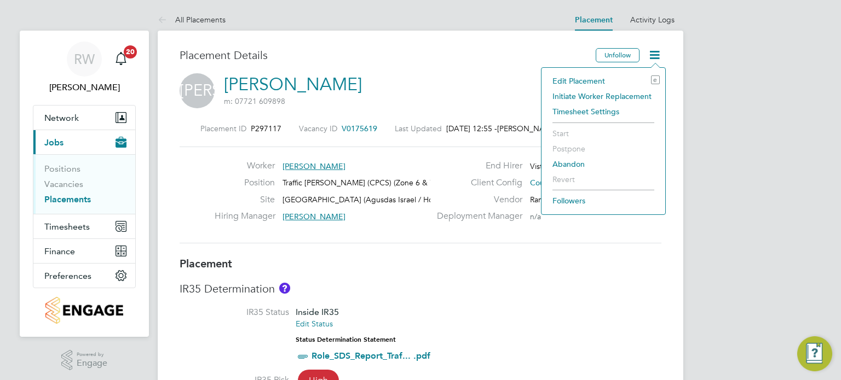
click at [587, 74] on li "Edit Placement e" at bounding box center [603, 80] width 113 height 15
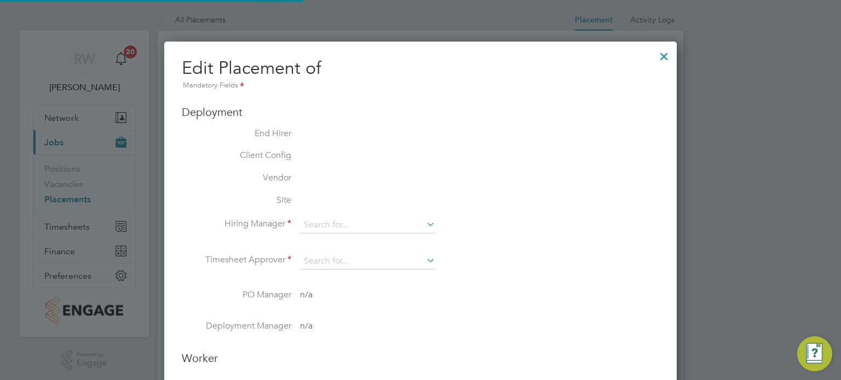
type input "[PERSON_NAME]"
type input "[DATE]"
type input "07:30"
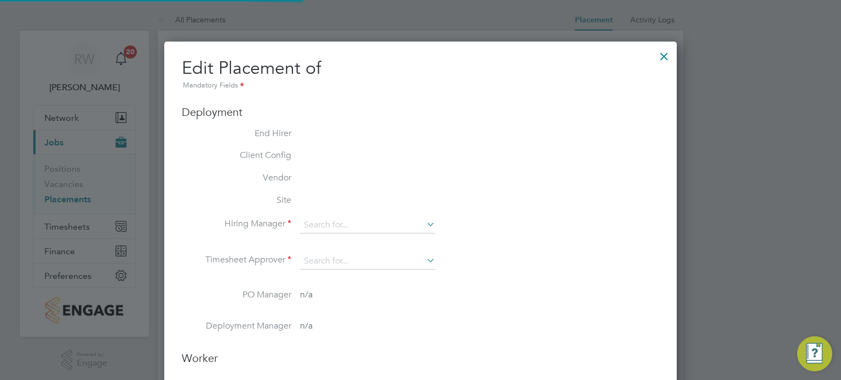
type input "16:30"
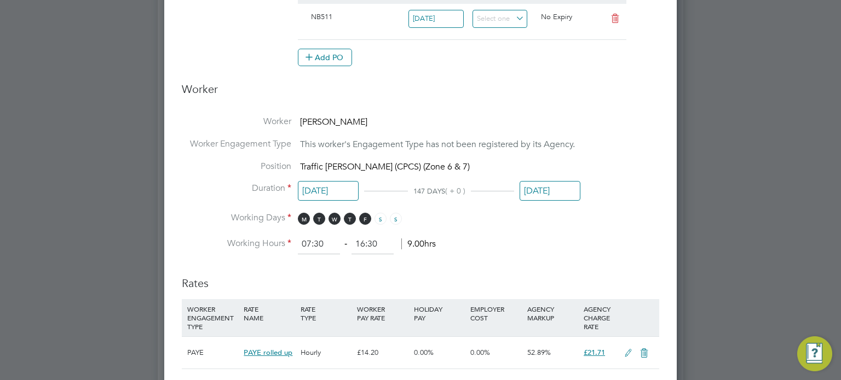
click at [547, 197] on input "[DATE]" at bounding box center [550, 191] width 61 height 20
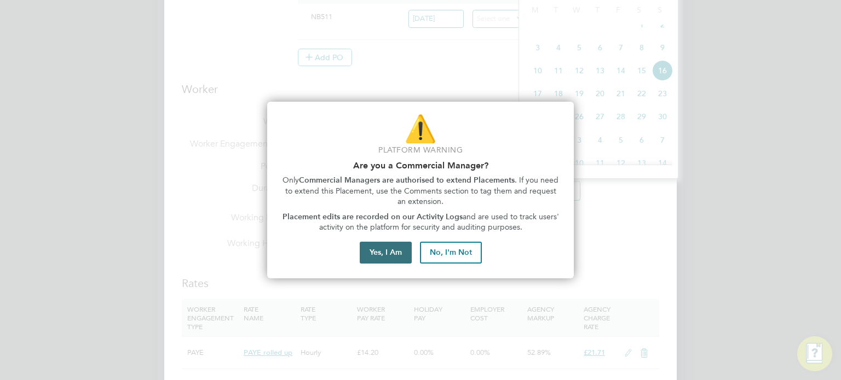
click at [401, 256] on button "Yes, I Am" at bounding box center [386, 253] width 52 height 22
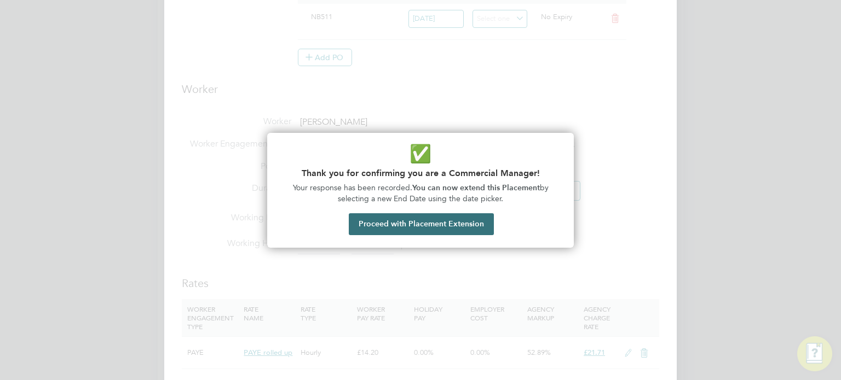
click at [422, 232] on button "Proceed with Placement Extension" at bounding box center [421, 225] width 145 height 22
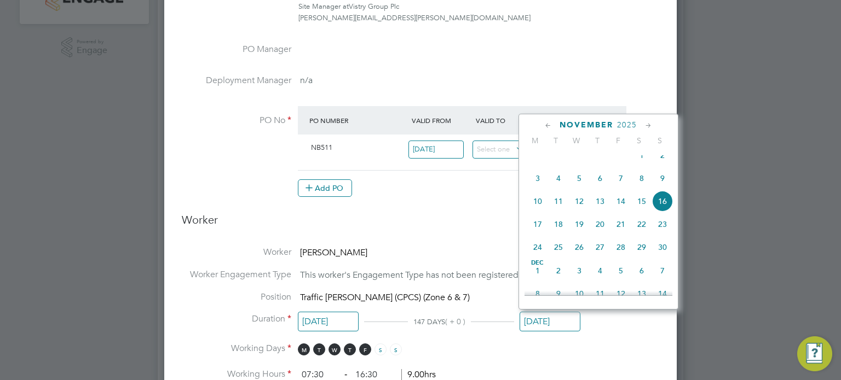
click at [545, 123] on icon at bounding box center [548, 126] width 10 height 12
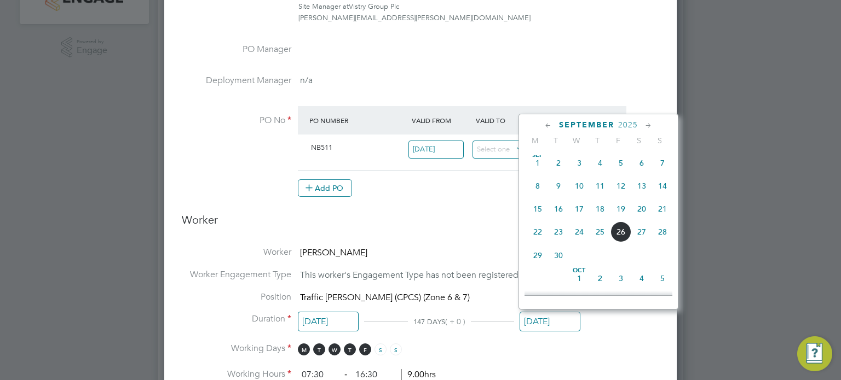
click at [661, 159] on span "7" at bounding box center [662, 163] width 21 height 21
type input "[DATE]"
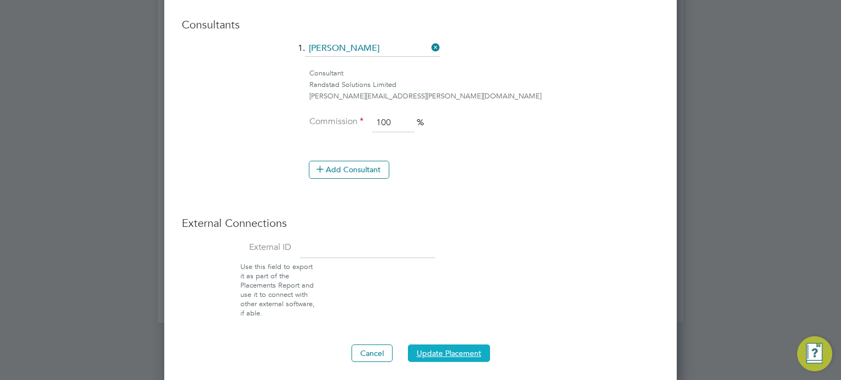
click at [425, 359] on button "Update Placement" at bounding box center [449, 354] width 82 height 18
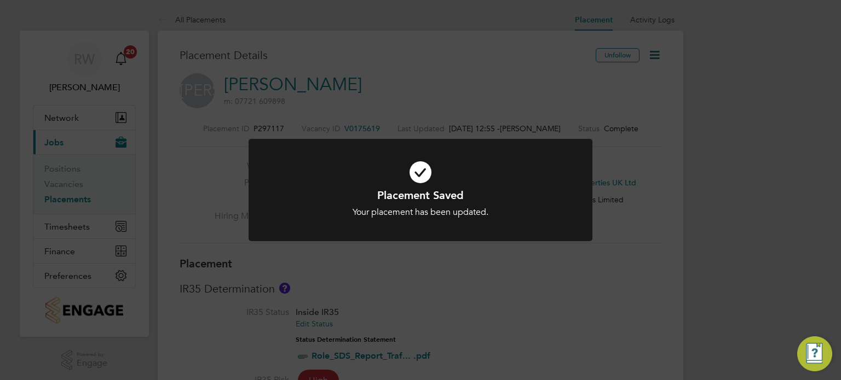
click at [212, 277] on div "Placement Saved Your placement has been updated. Cancel Okay" at bounding box center [420, 190] width 841 height 380
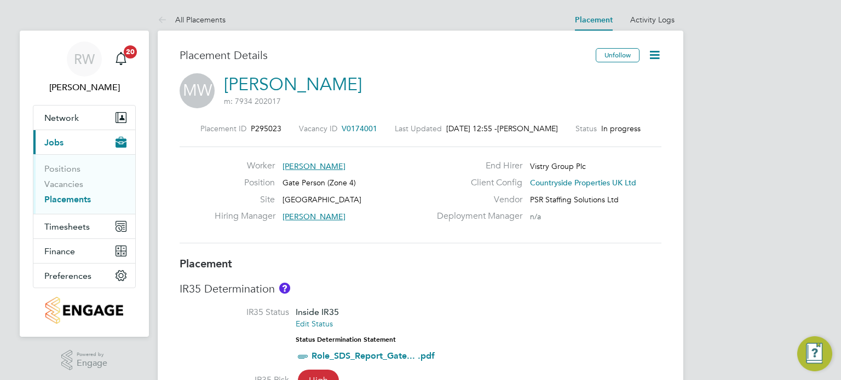
click at [661, 52] on icon at bounding box center [655, 55] width 14 height 14
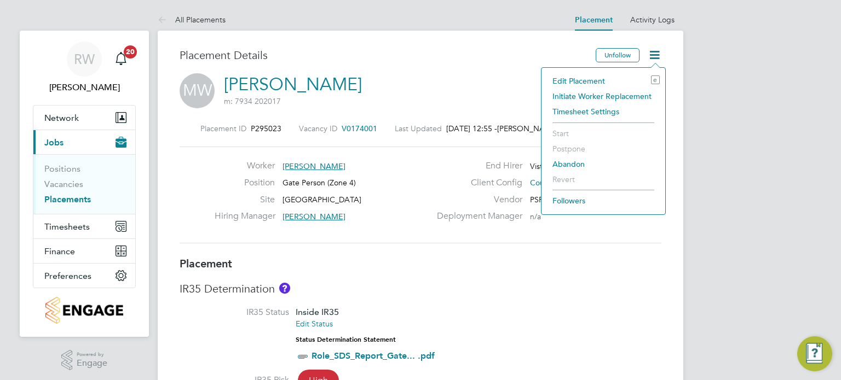
click at [596, 75] on li "Edit Placement e" at bounding box center [603, 80] width 113 height 15
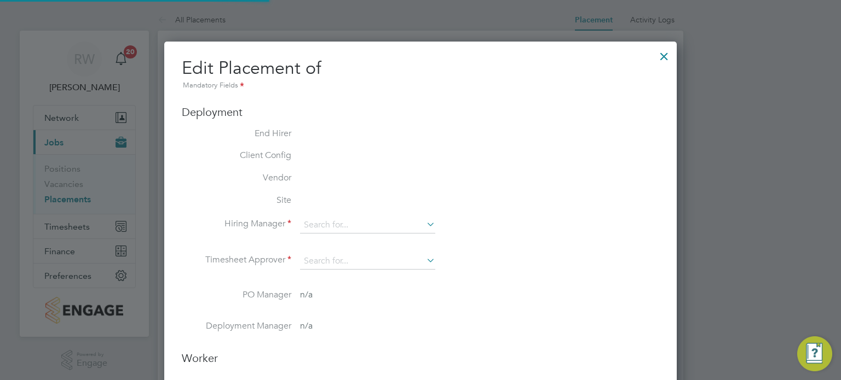
type input "[PERSON_NAME]"
type input "[DATE]"
type input "07:30"
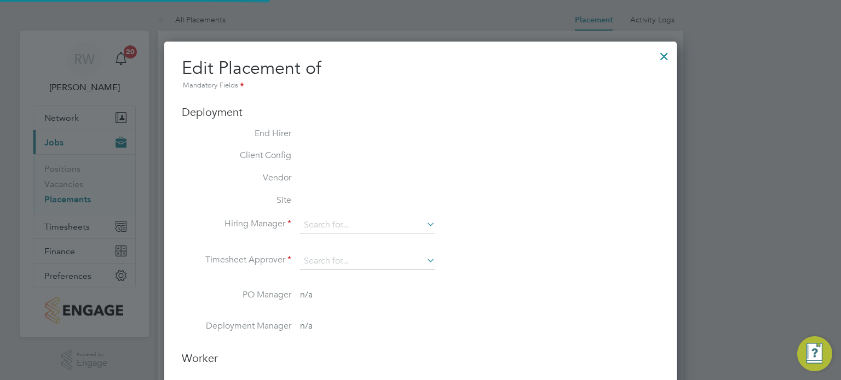
type input "16:30"
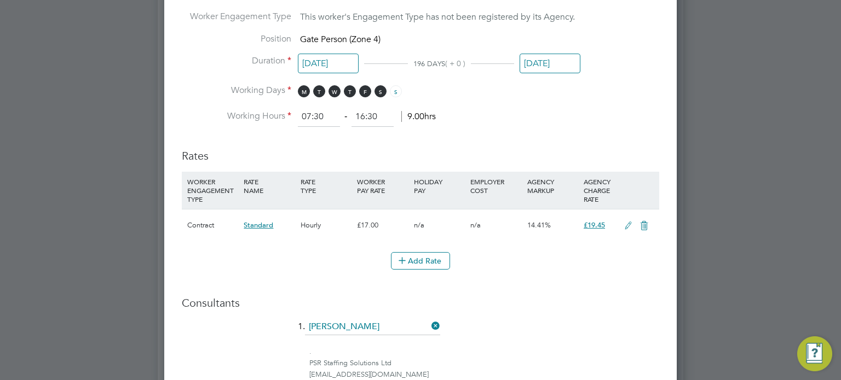
click at [560, 67] on input "[DATE]" at bounding box center [550, 64] width 61 height 20
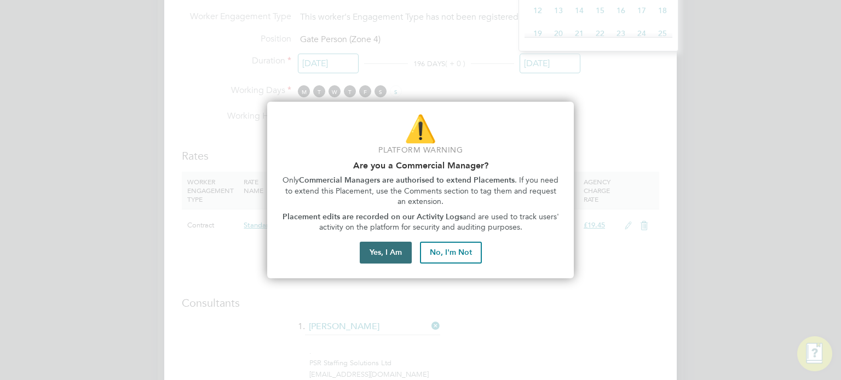
click at [397, 249] on button "Yes, I Am" at bounding box center [386, 253] width 52 height 22
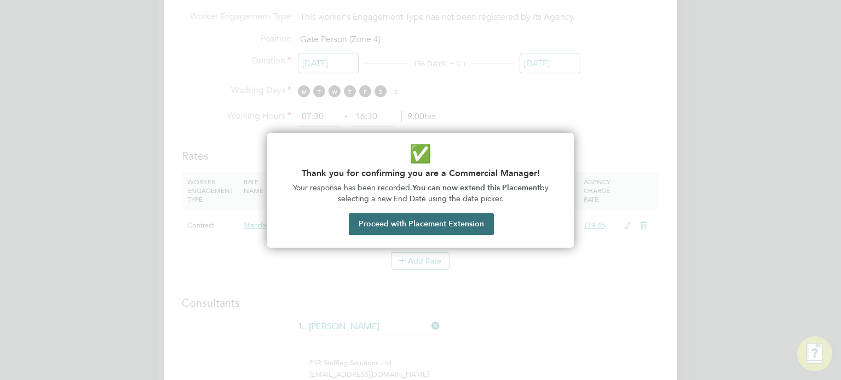
click at [408, 229] on button "Proceed with Placement Extension" at bounding box center [421, 225] width 145 height 22
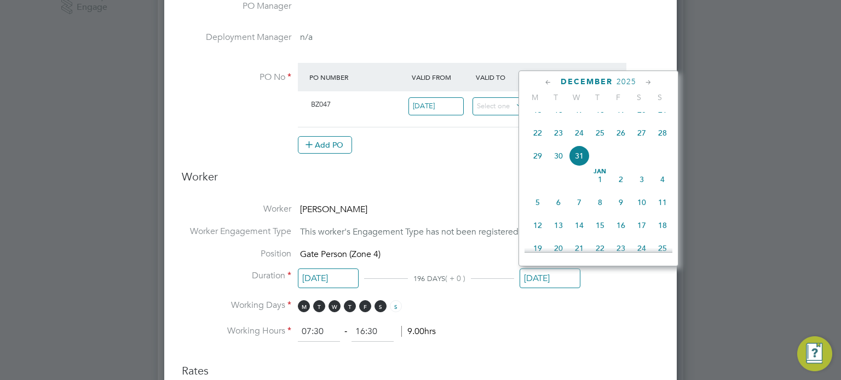
click at [544, 83] on icon at bounding box center [548, 83] width 10 height 12
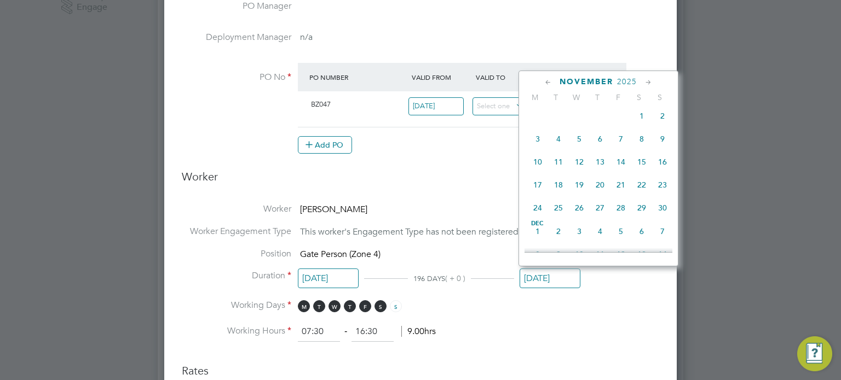
click at [544, 83] on icon at bounding box center [548, 83] width 10 height 12
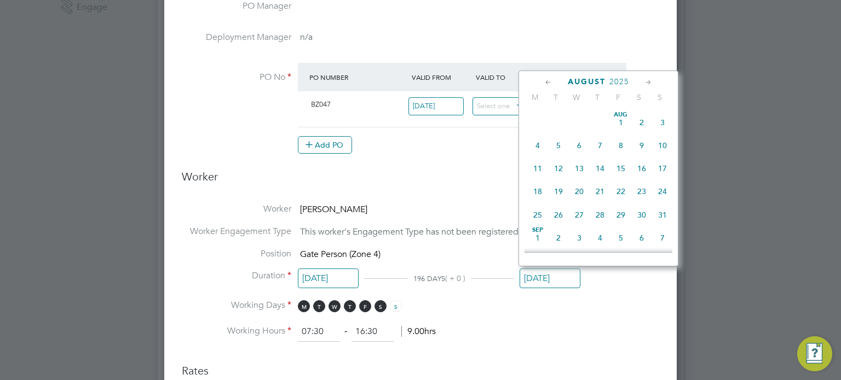
click at [666, 243] on span "7" at bounding box center [662, 238] width 21 height 21
type input "[DATE]"
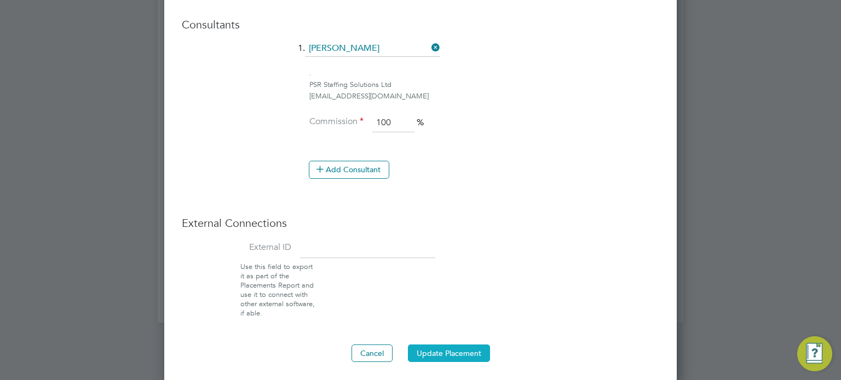
click at [436, 350] on button "Update Placement" at bounding box center [449, 354] width 82 height 18
